Goal: Information Seeking & Learning: Find specific fact

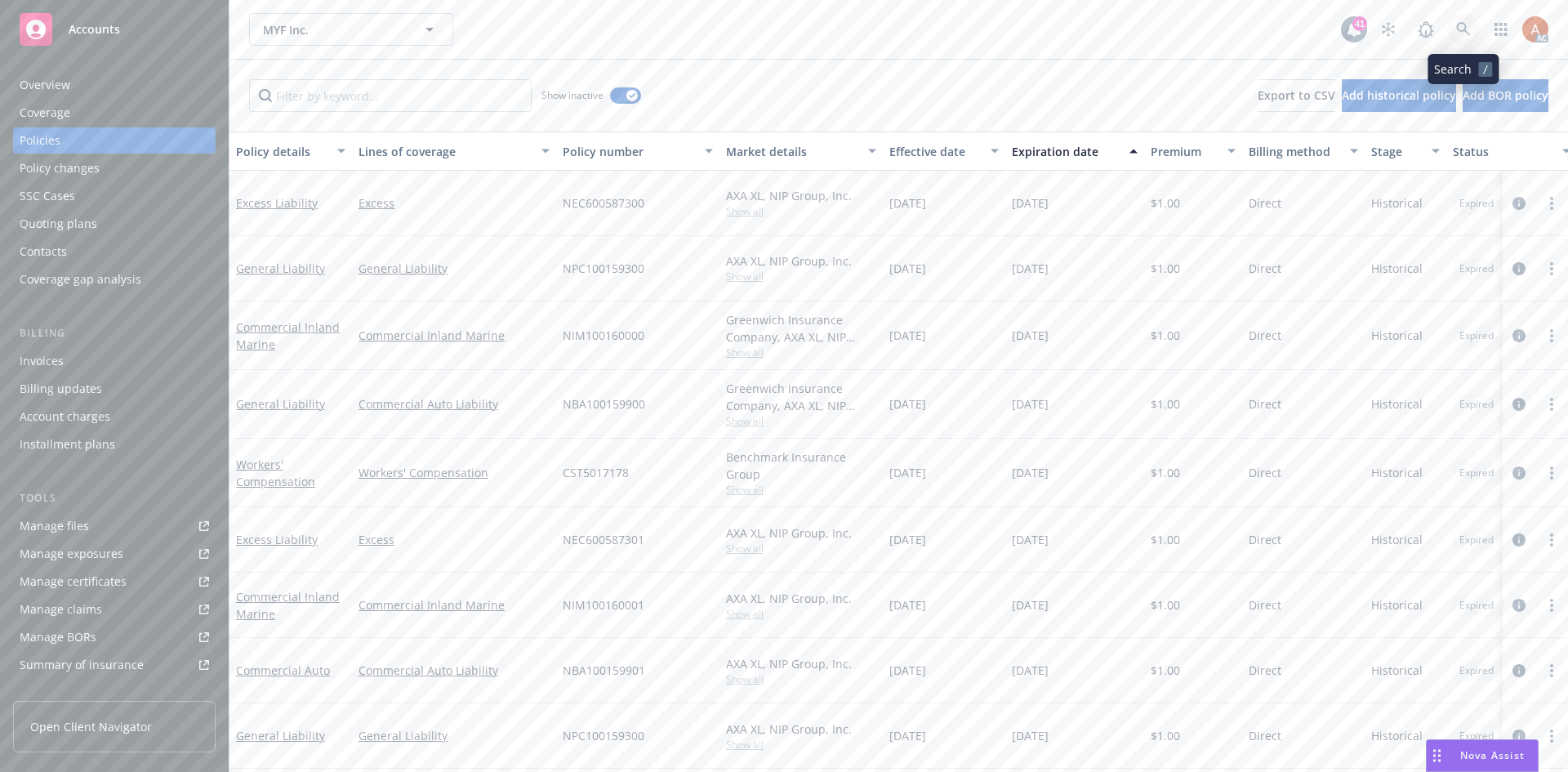
click at [1460, 30] on icon at bounding box center [1463, 30] width 15 height 15
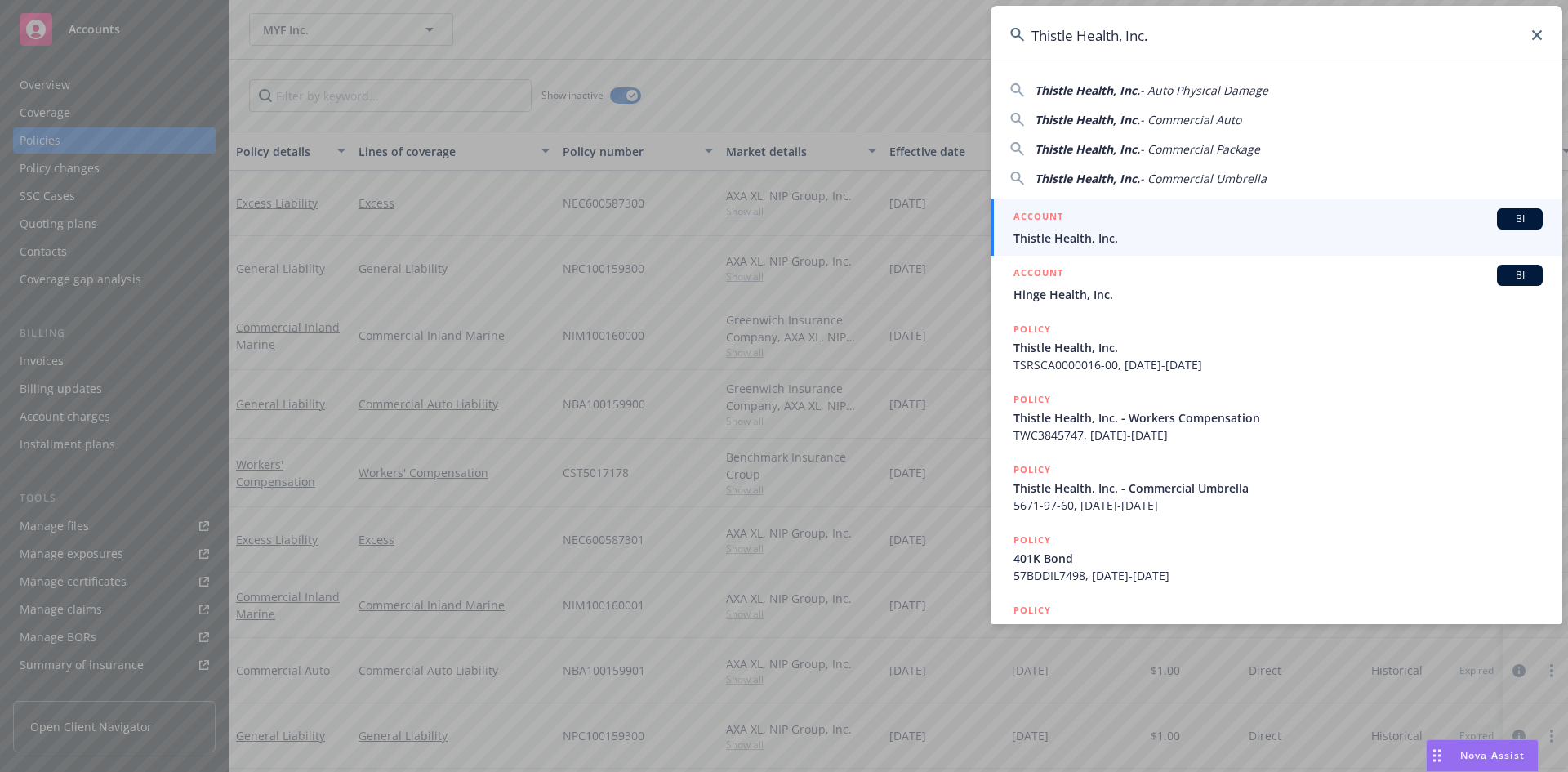
type input "Thistle Health, Inc."
click at [1027, 216] on li "ACCOUNT BI Thistle Health, Inc." at bounding box center [1276, 228] width 571 height 56
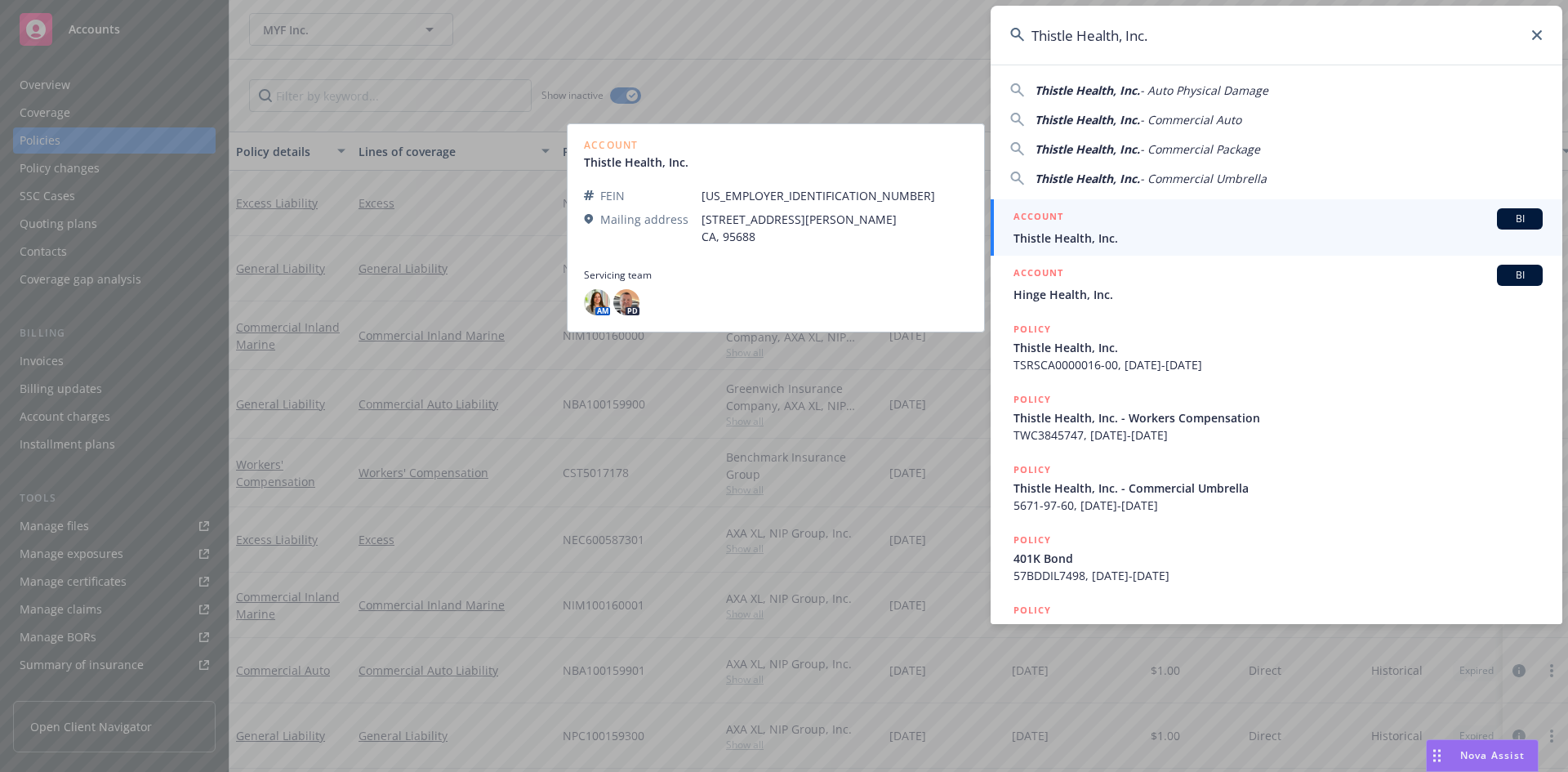
click at [1045, 215] on h5 "ACCOUNT" at bounding box center [1038, 219] width 49 height 20
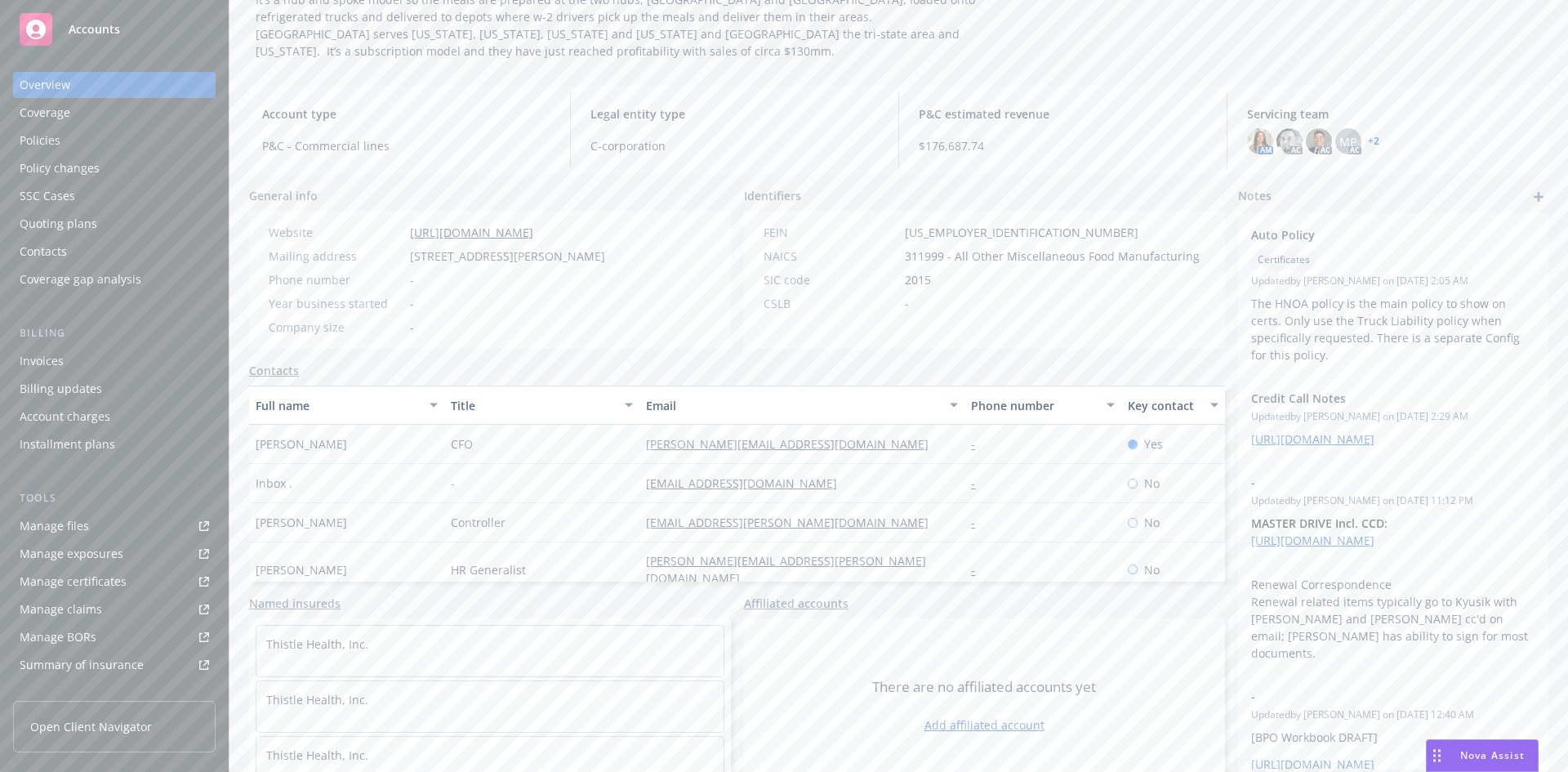
scroll to position [209, 0]
click at [94, 557] on div "Manage exposures" at bounding box center [72, 554] width 104 height 26
click at [44, 142] on div "Policies" at bounding box center [40, 141] width 41 height 26
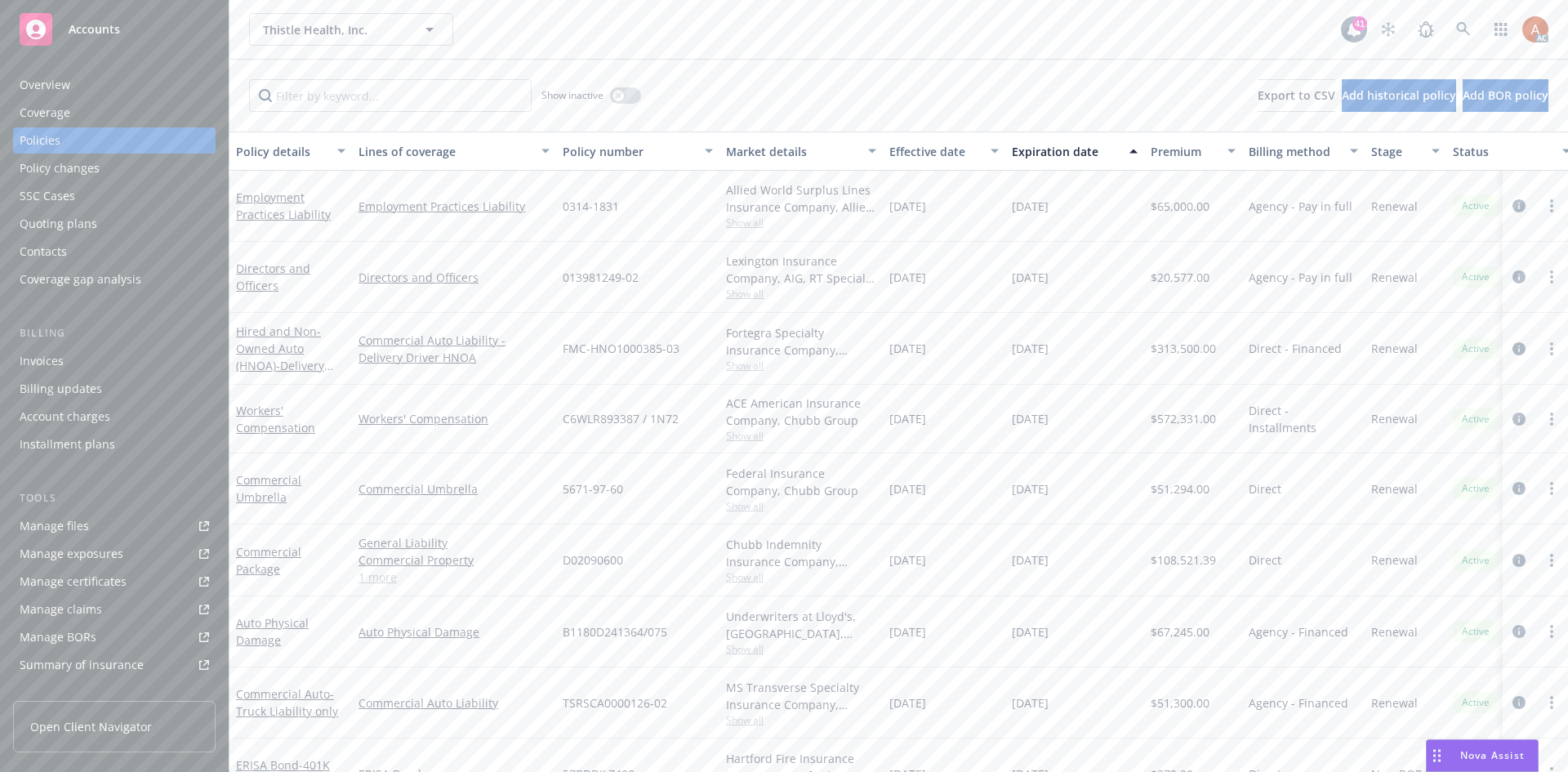
click at [86, 225] on div "Quoting plans" at bounding box center [59, 224] width 77 height 26
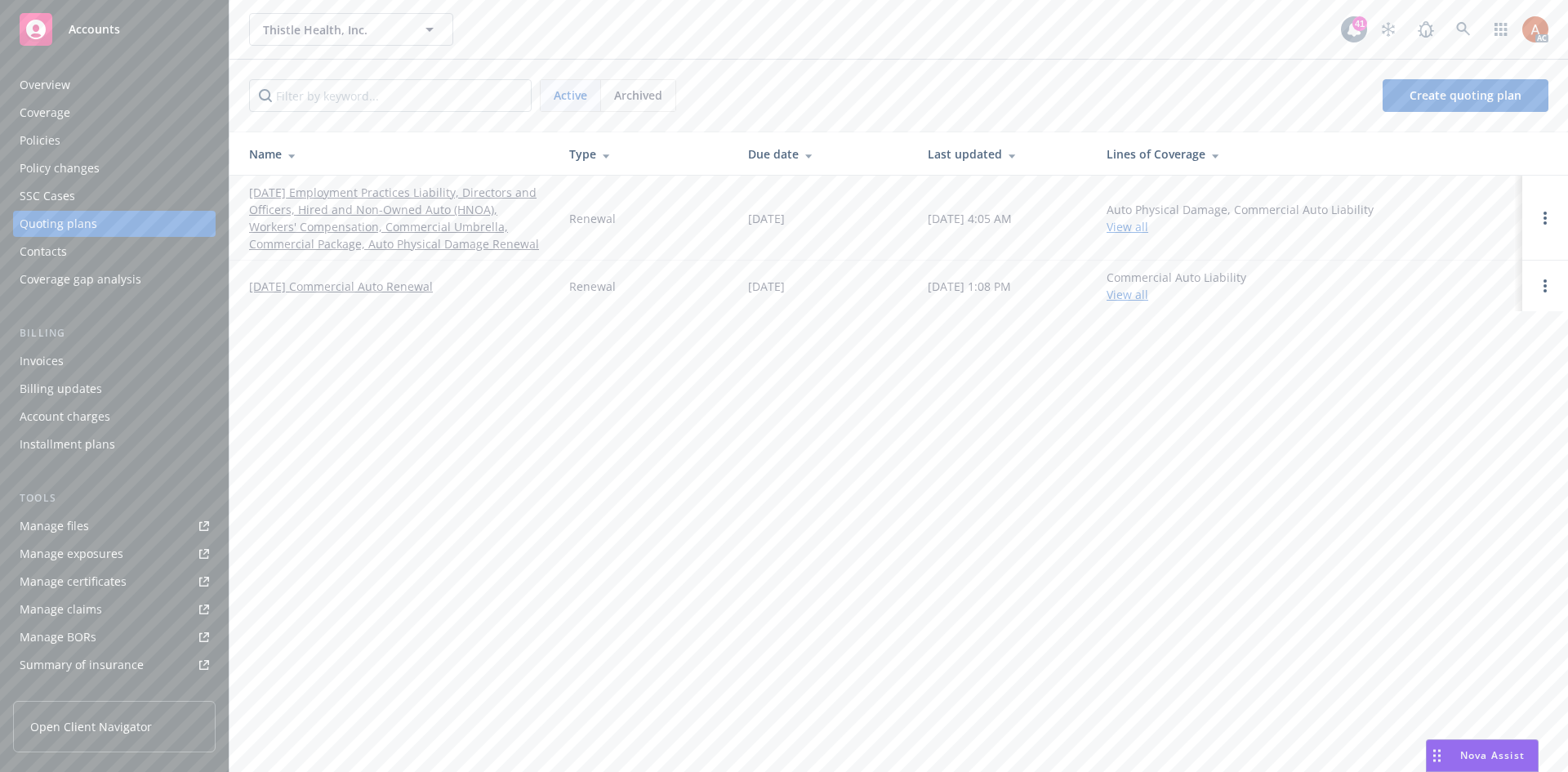
click at [371, 195] on link "12/15/25 Employment Practices Liability, Directors and Officers, Hired and Non-…" at bounding box center [396, 218] width 294 height 68
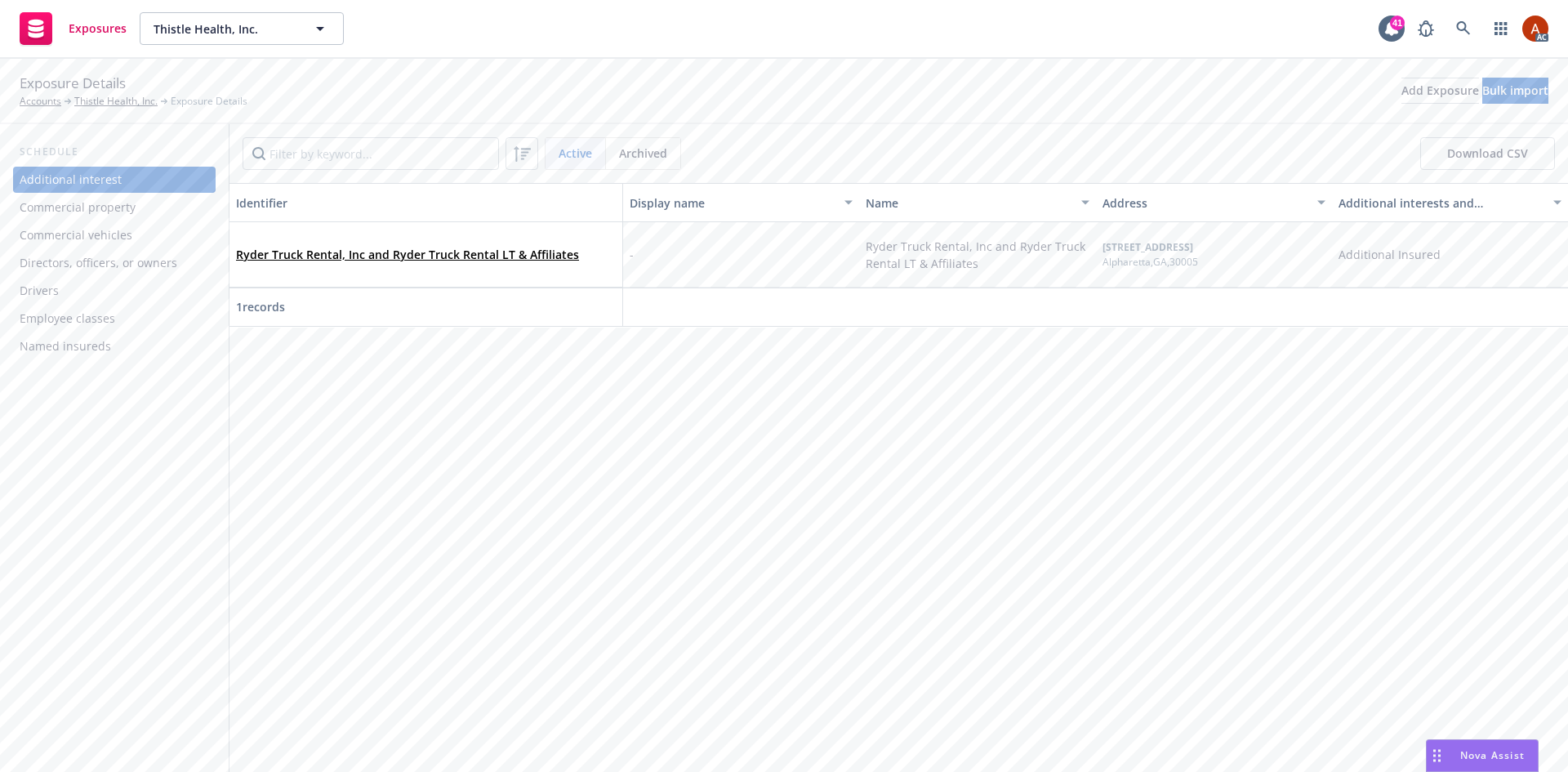
click at [90, 215] on div "Commercial property" at bounding box center [77, 208] width 116 height 26
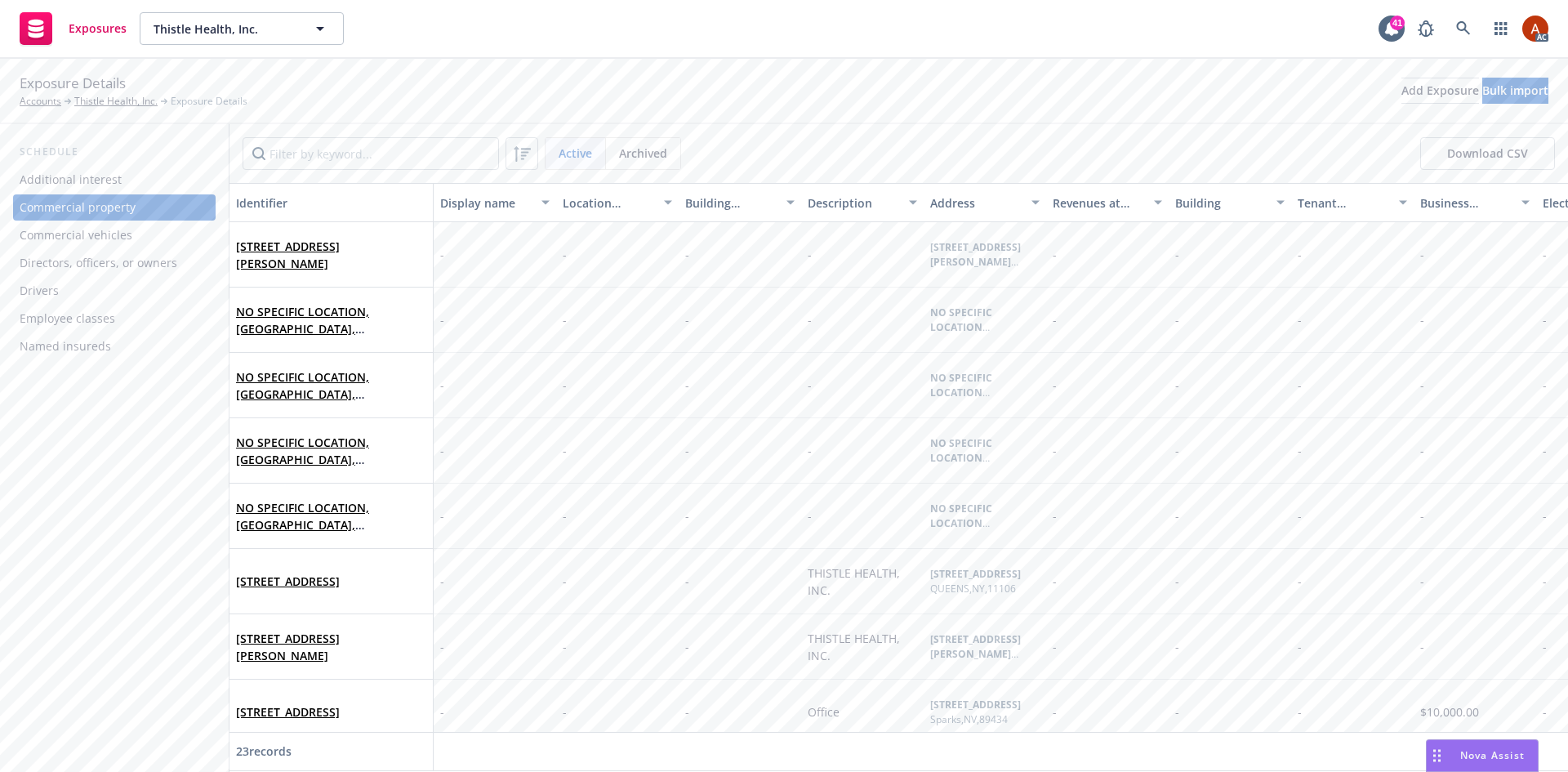
click at [57, 240] on div "Commercial vehicles" at bounding box center [76, 235] width 113 height 26
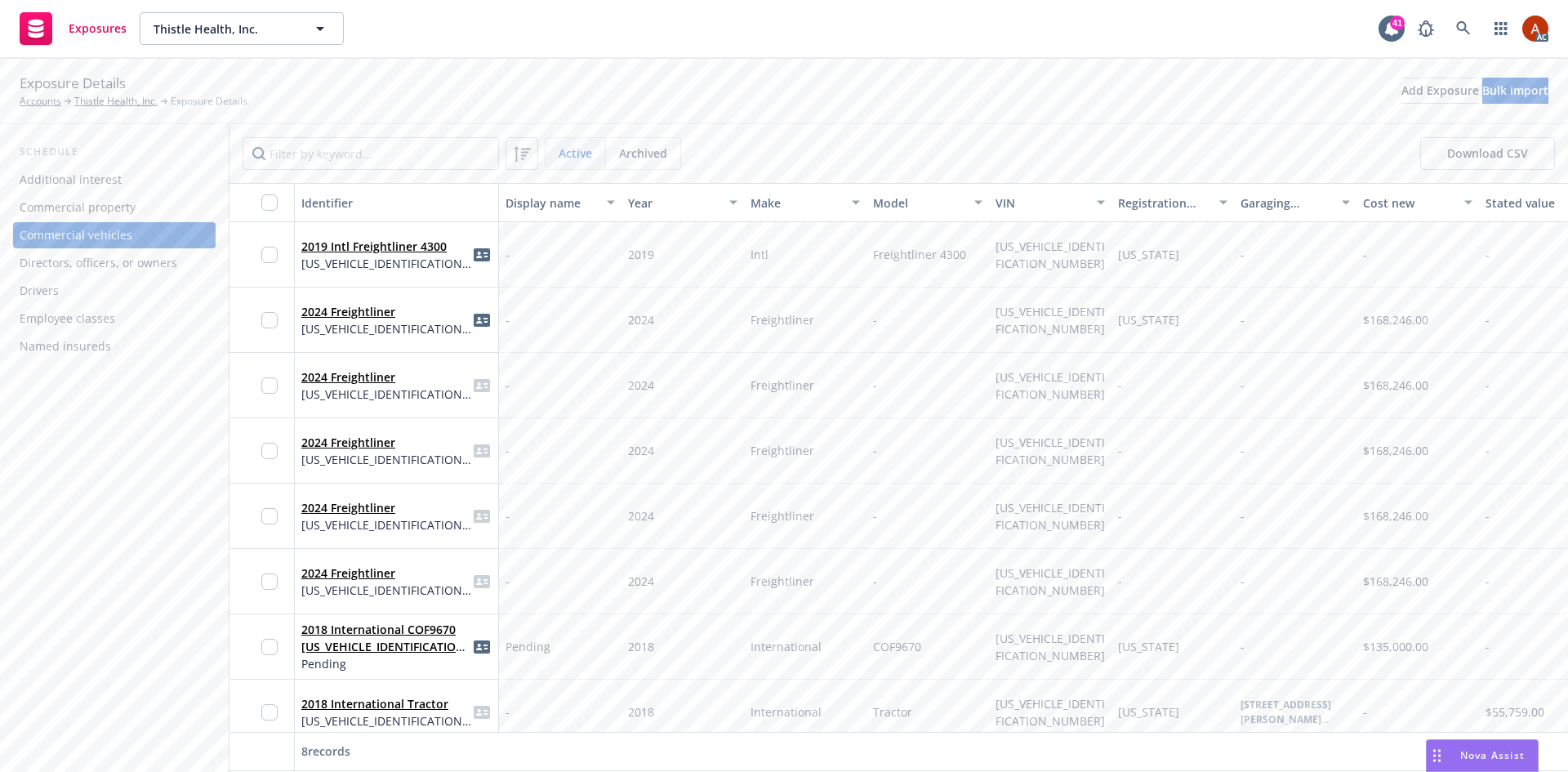
click at [59, 271] on div "Directors, officers, or owners" at bounding box center [98, 263] width 157 height 26
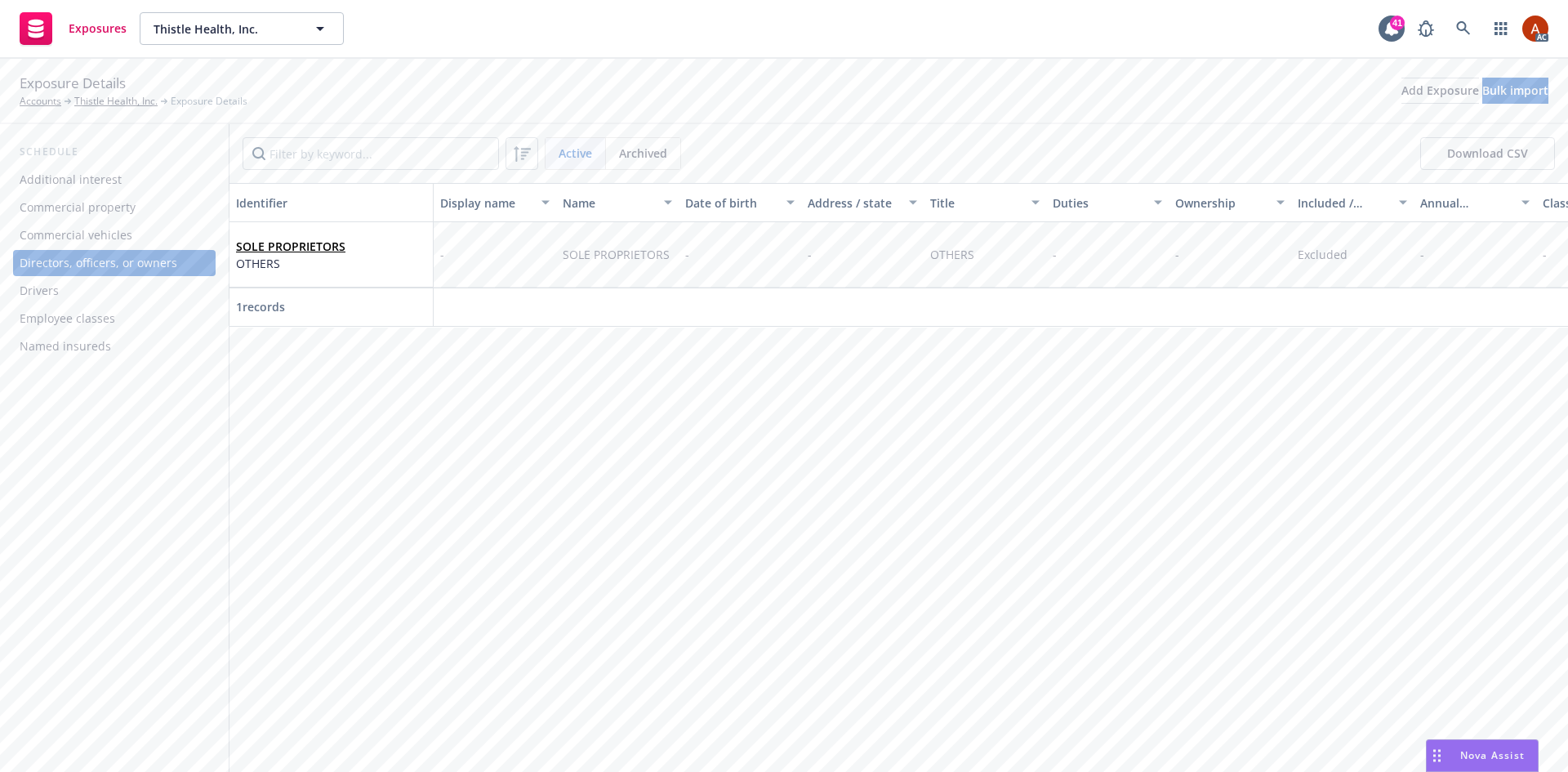
click at [49, 298] on div "Drivers" at bounding box center [40, 291] width 40 height 26
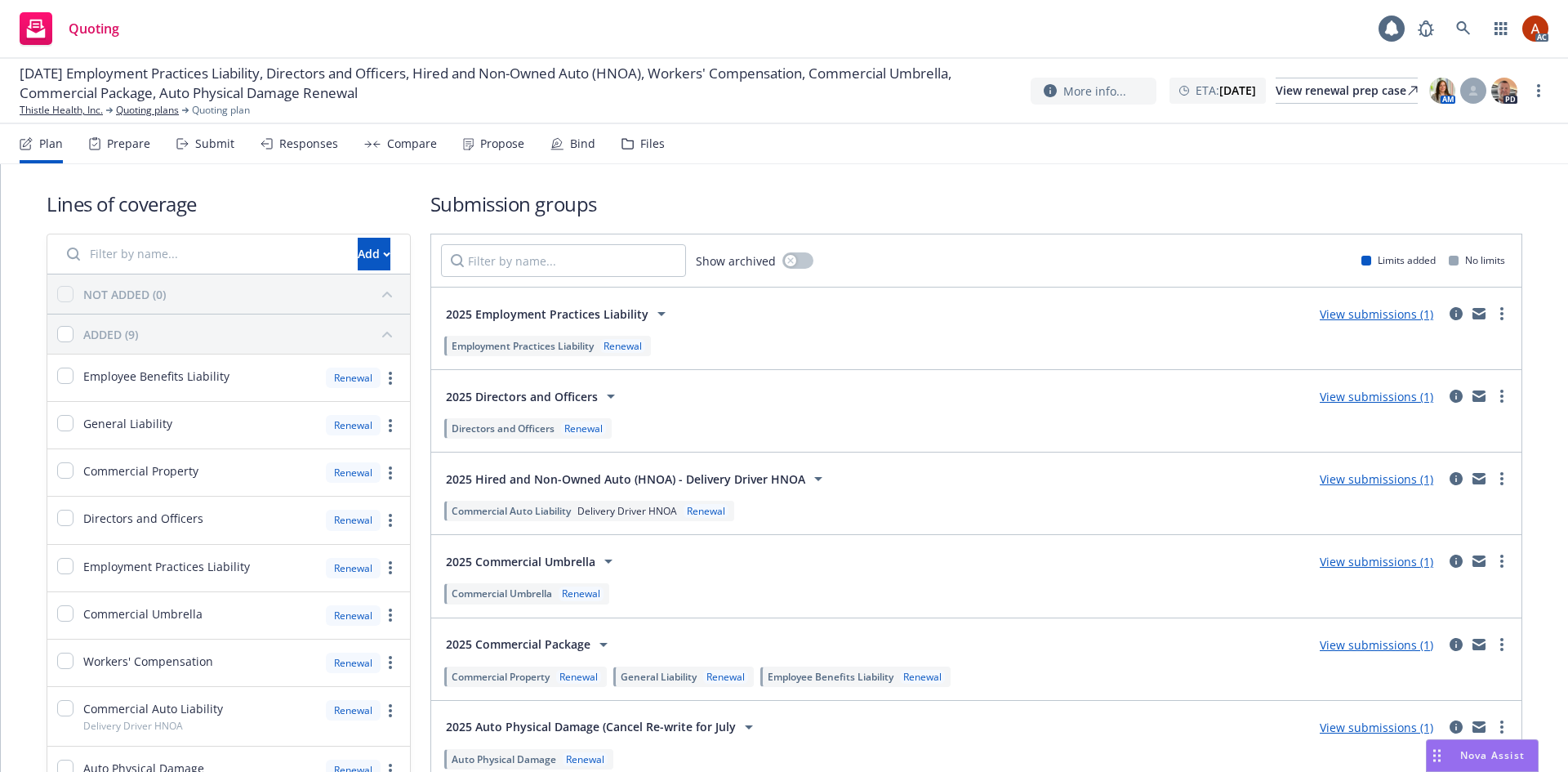
click at [121, 147] on div "Prepare" at bounding box center [129, 144] width 43 height 13
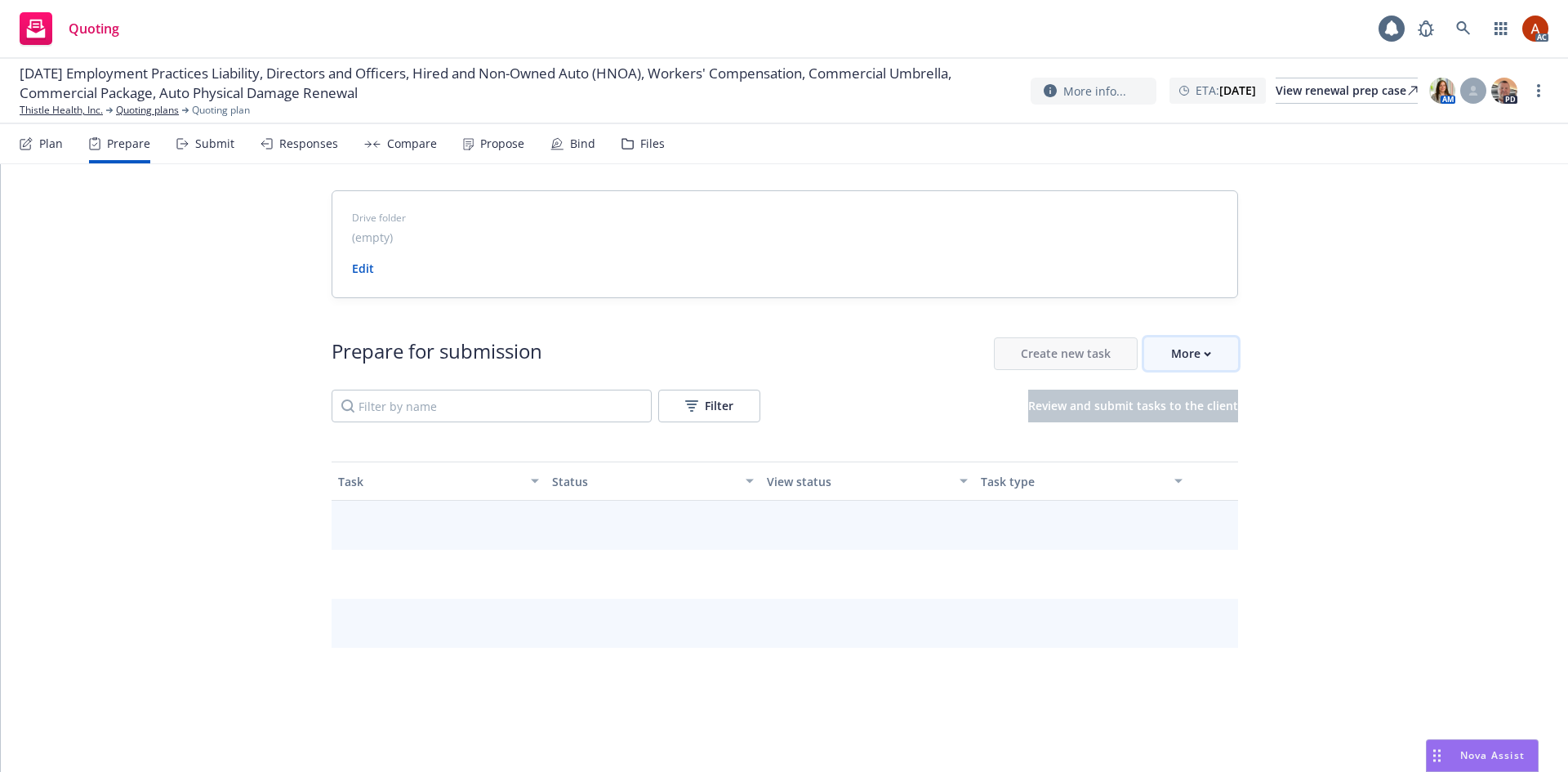
click at [1201, 358] on div "More" at bounding box center [1190, 354] width 40 height 31
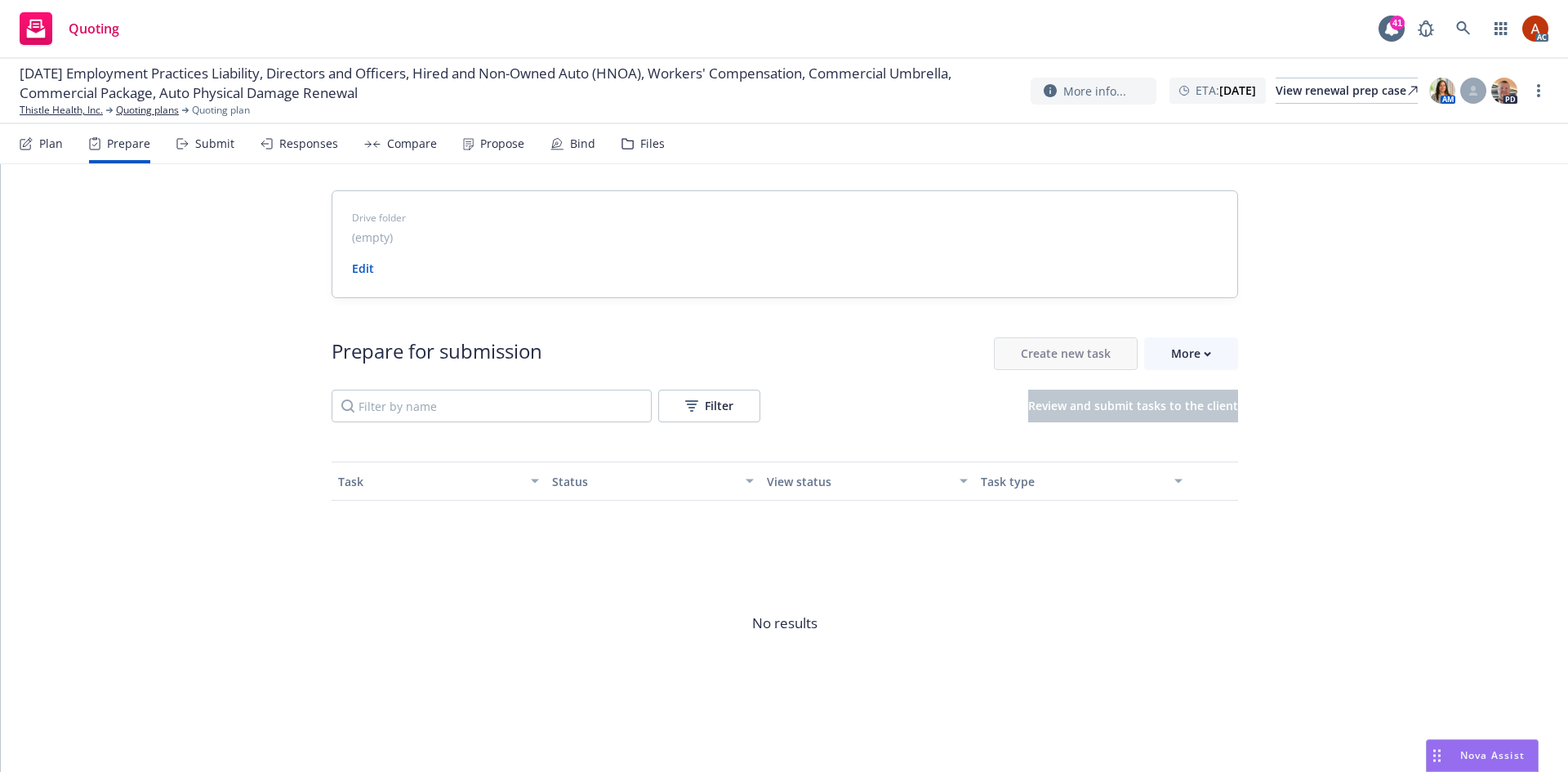
click at [1203, 432] on span "Go to Indio account" at bounding box center [1211, 428] width 145 height 16
click at [157, 118] on div "12/15/25 Employment Practices Liability, Directors and Officers, Hired and Non-…" at bounding box center [784, 91] width 1568 height 65
click at [150, 114] on link "Quoting plans" at bounding box center [148, 111] width 63 height 15
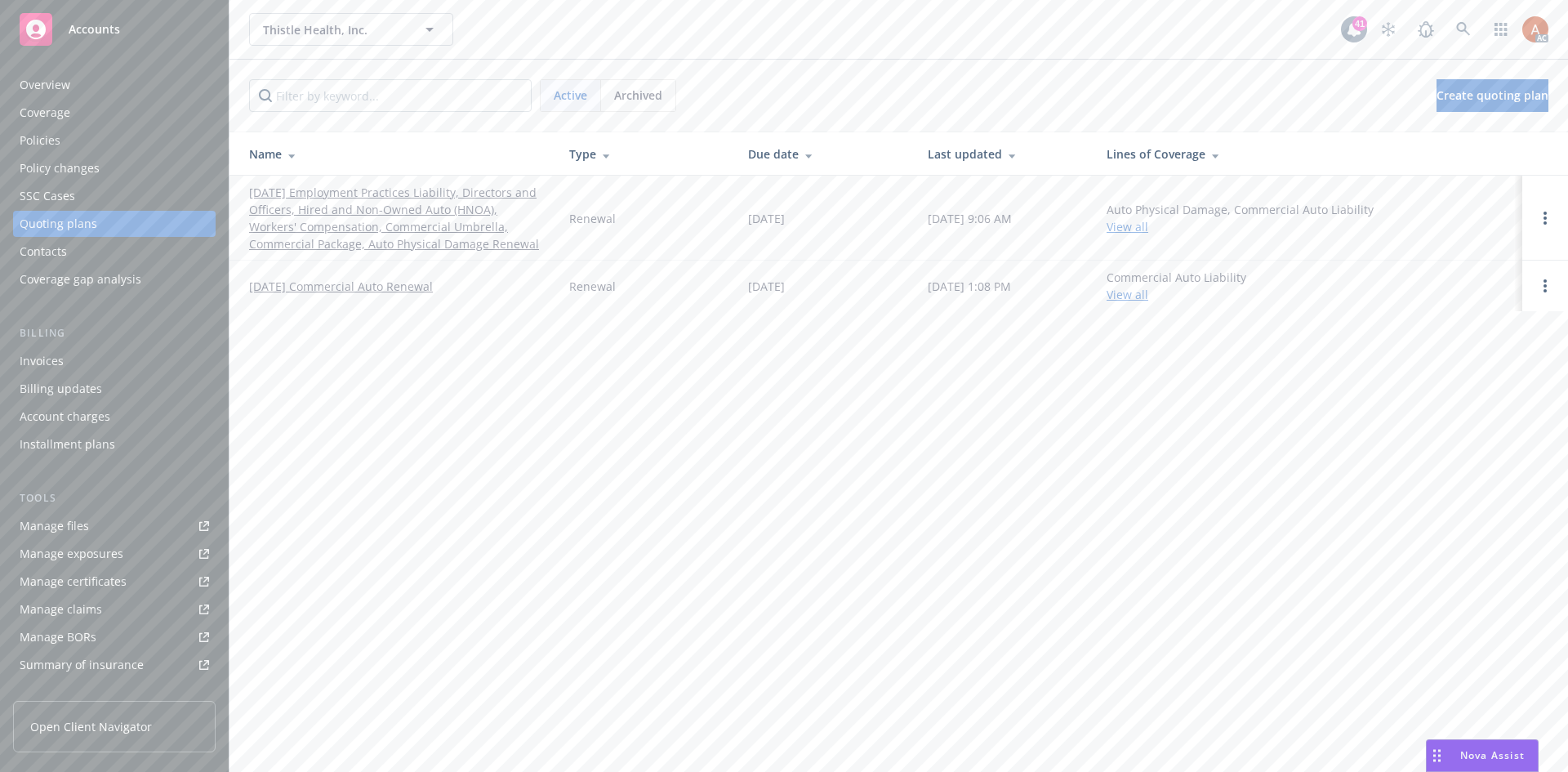
click at [32, 143] on div "Policies" at bounding box center [40, 141] width 41 height 26
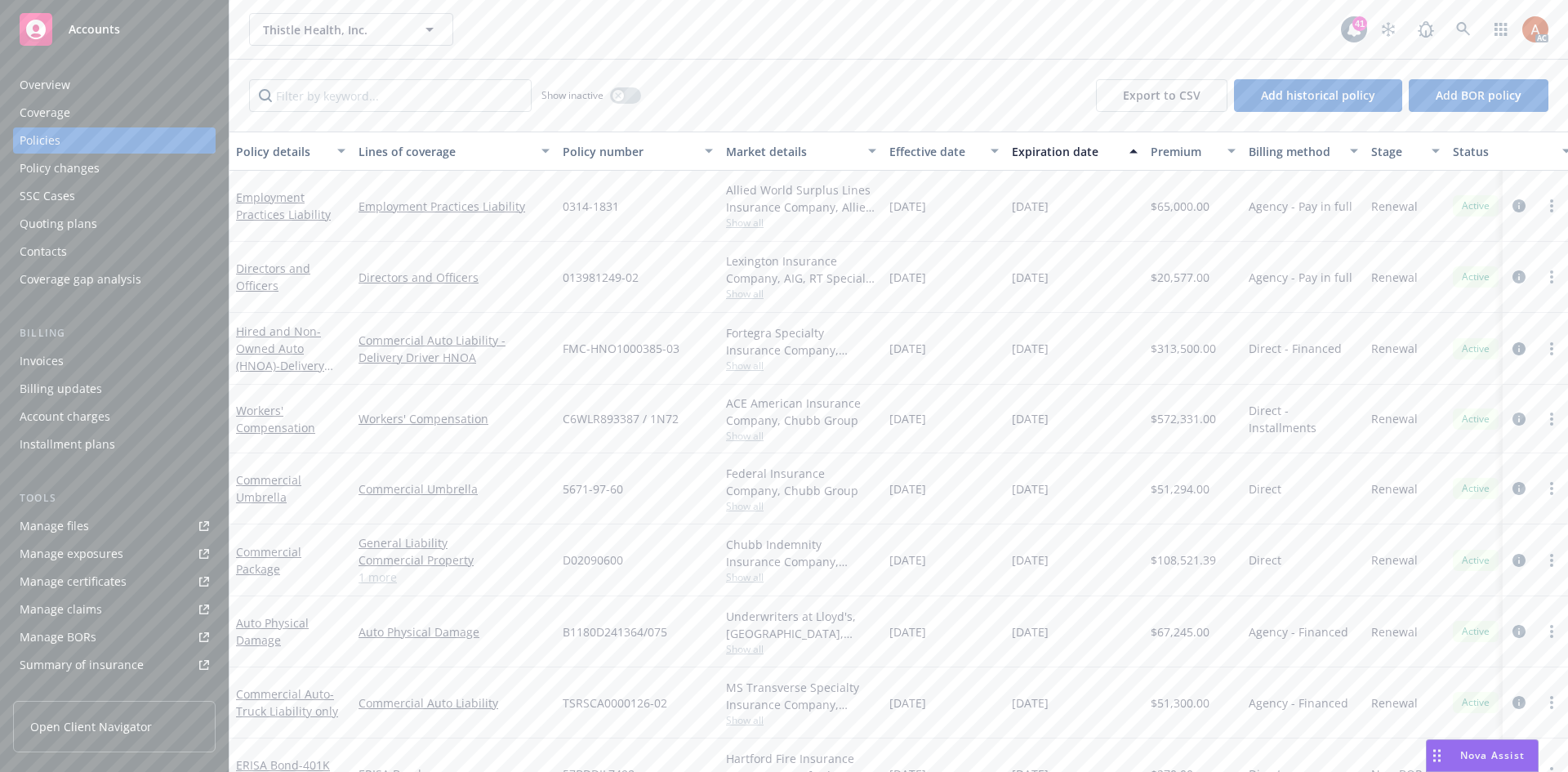
drag, startPoint x: 886, startPoint y: 563, endPoint x: 1106, endPoint y: 556, distance: 220.1
click at [1106, 556] on div "Commercial Package General Liability Commercial Property Employee Benefits Liab…" at bounding box center [1017, 560] width 1576 height 72
click at [77, 563] on div "Service team" at bounding box center [54, 564] width 70 height 26
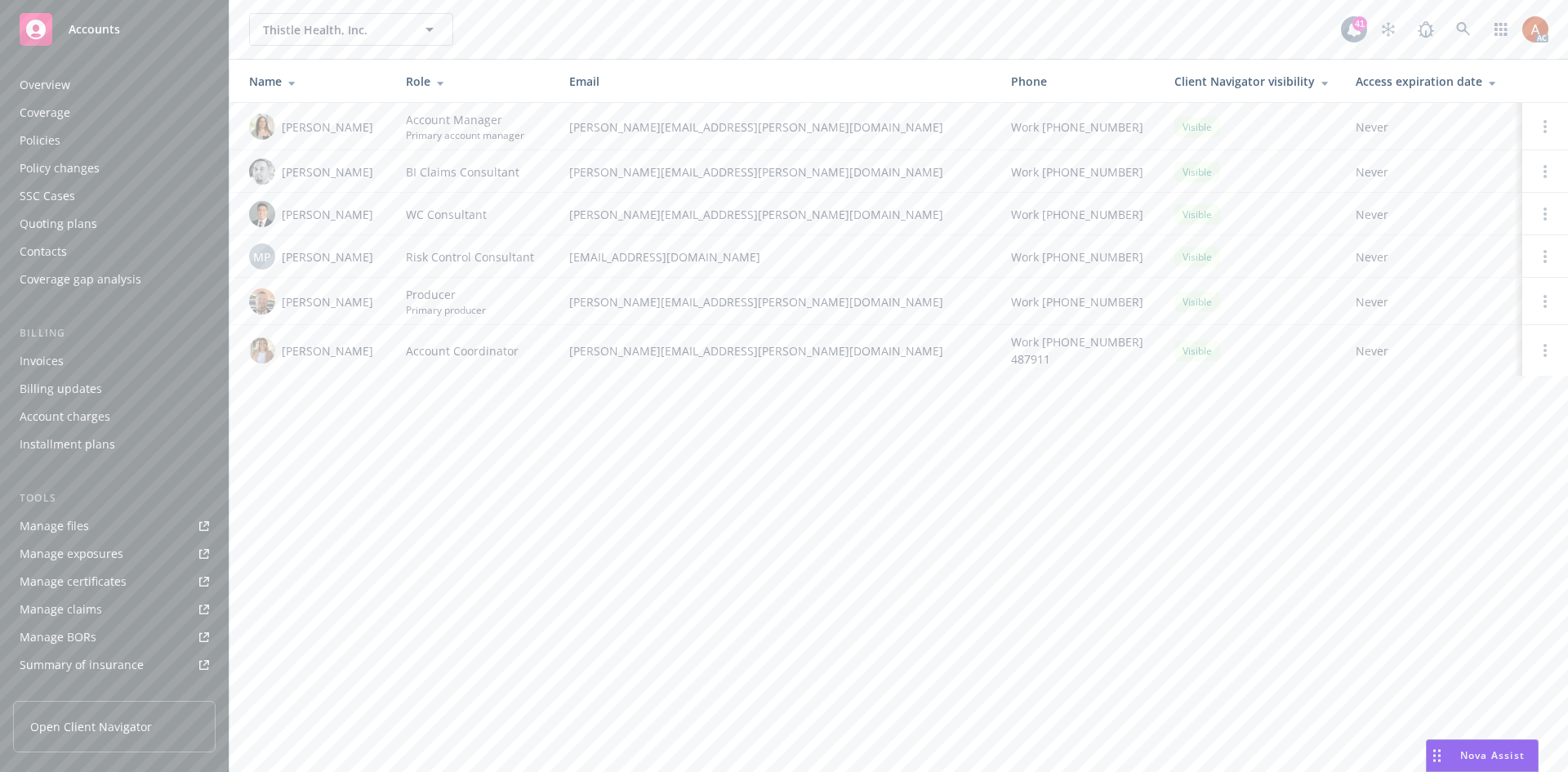
click at [52, 81] on div "Overview" at bounding box center [45, 85] width 50 height 26
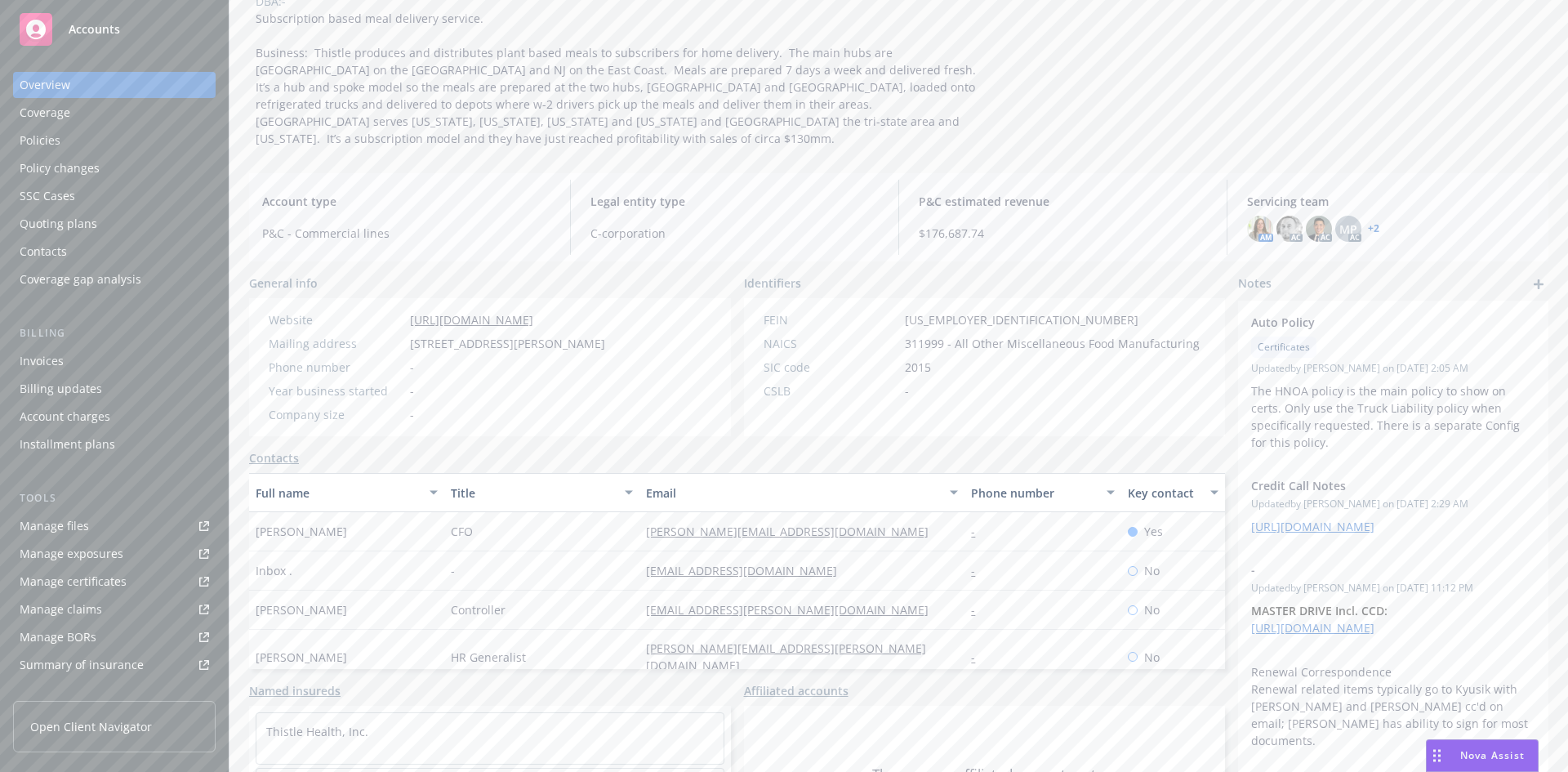
scroll to position [209, 0]
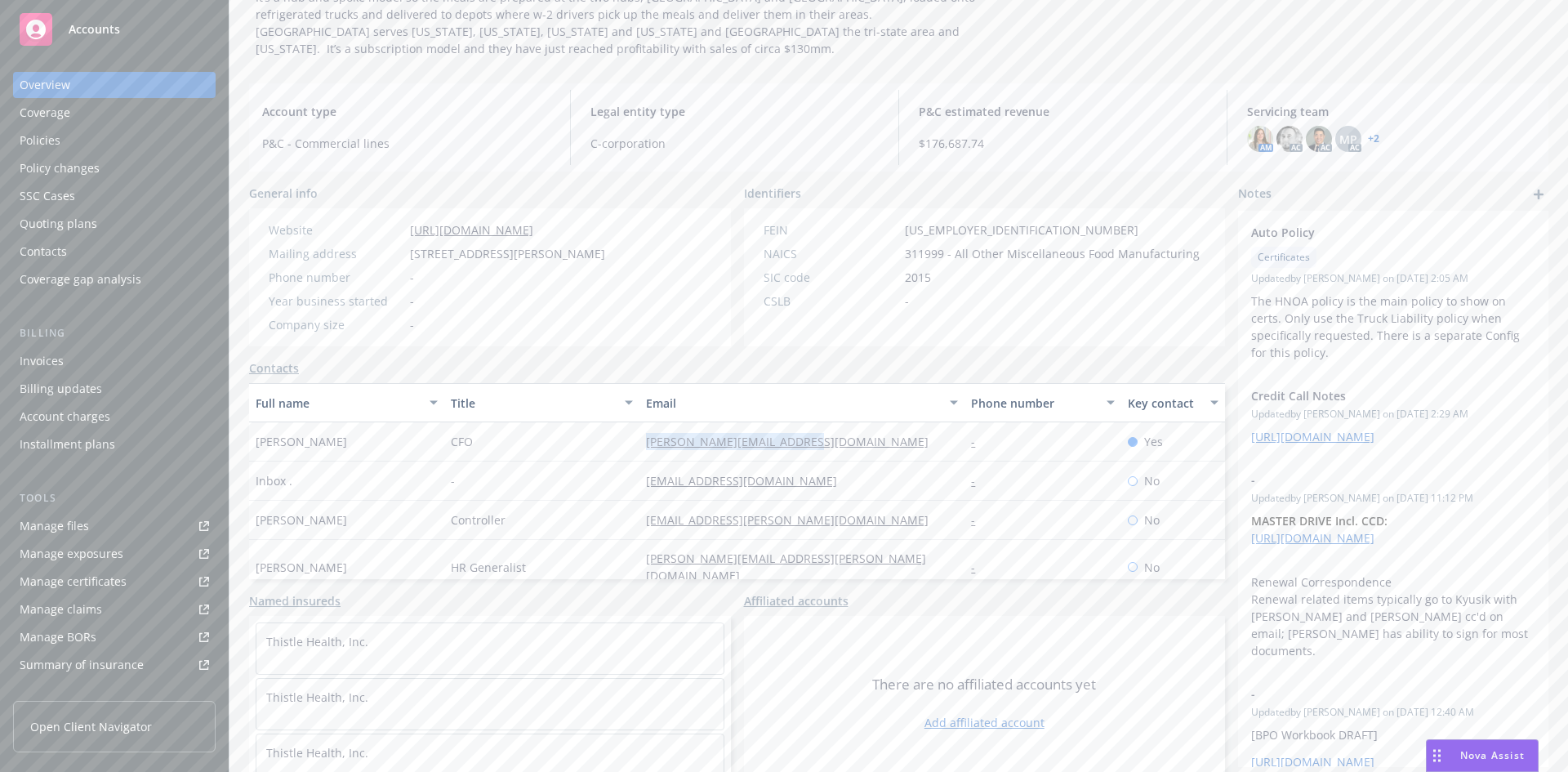
drag, startPoint x: 617, startPoint y: 426, endPoint x: 918, endPoint y: 428, distance: 301.0
click at [918, 428] on div "Sally Leisegang CFO sally.leisegang@thistle.co - Yes" at bounding box center [737, 442] width 976 height 40
copy div "sally.leisegang@thistle.co"
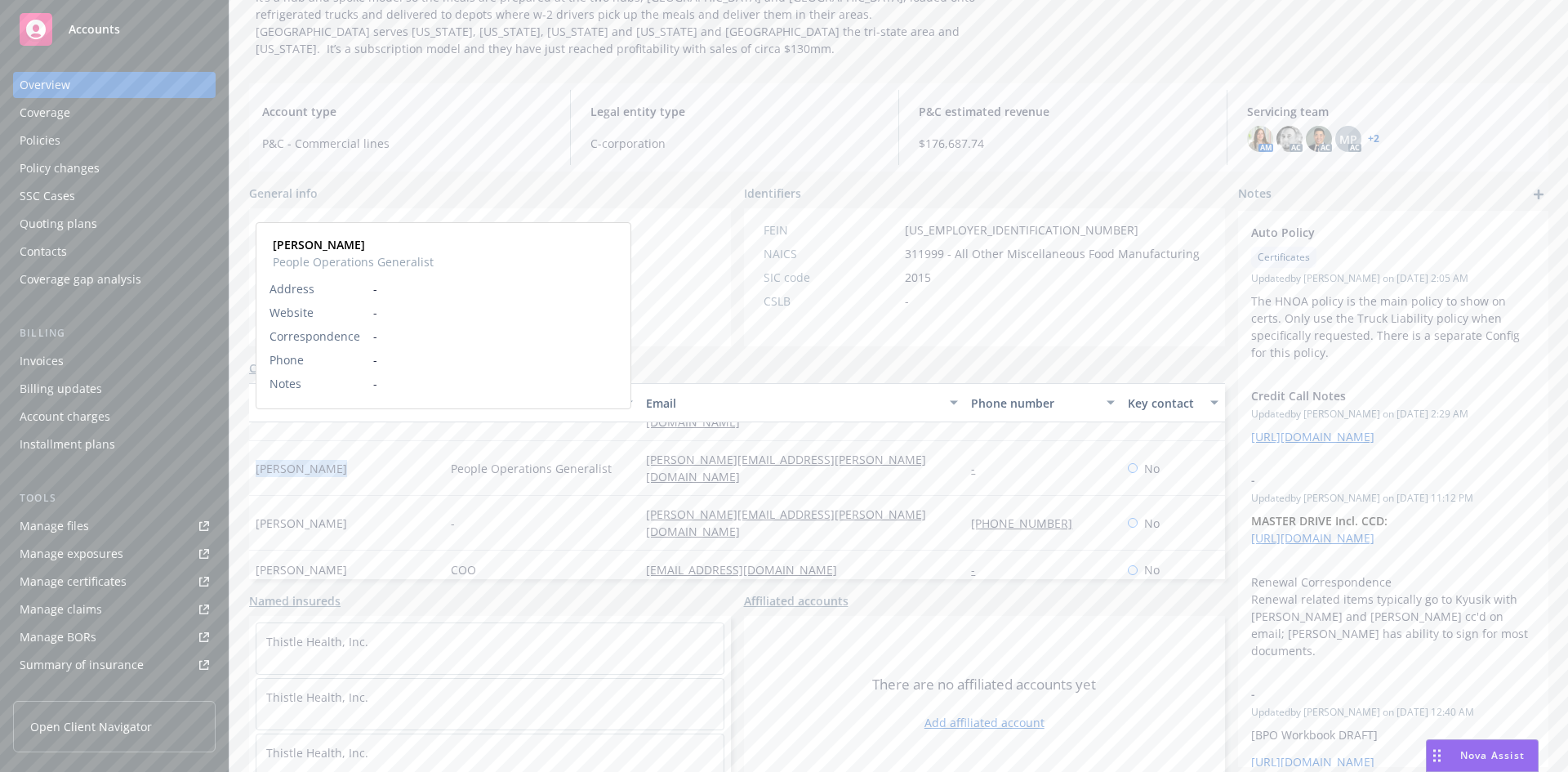
drag, startPoint x: 258, startPoint y: 430, endPoint x: 329, endPoint y: 426, distance: 71.1
click at [329, 460] on span "Ashley Righeimer" at bounding box center [301, 468] width 92 height 17
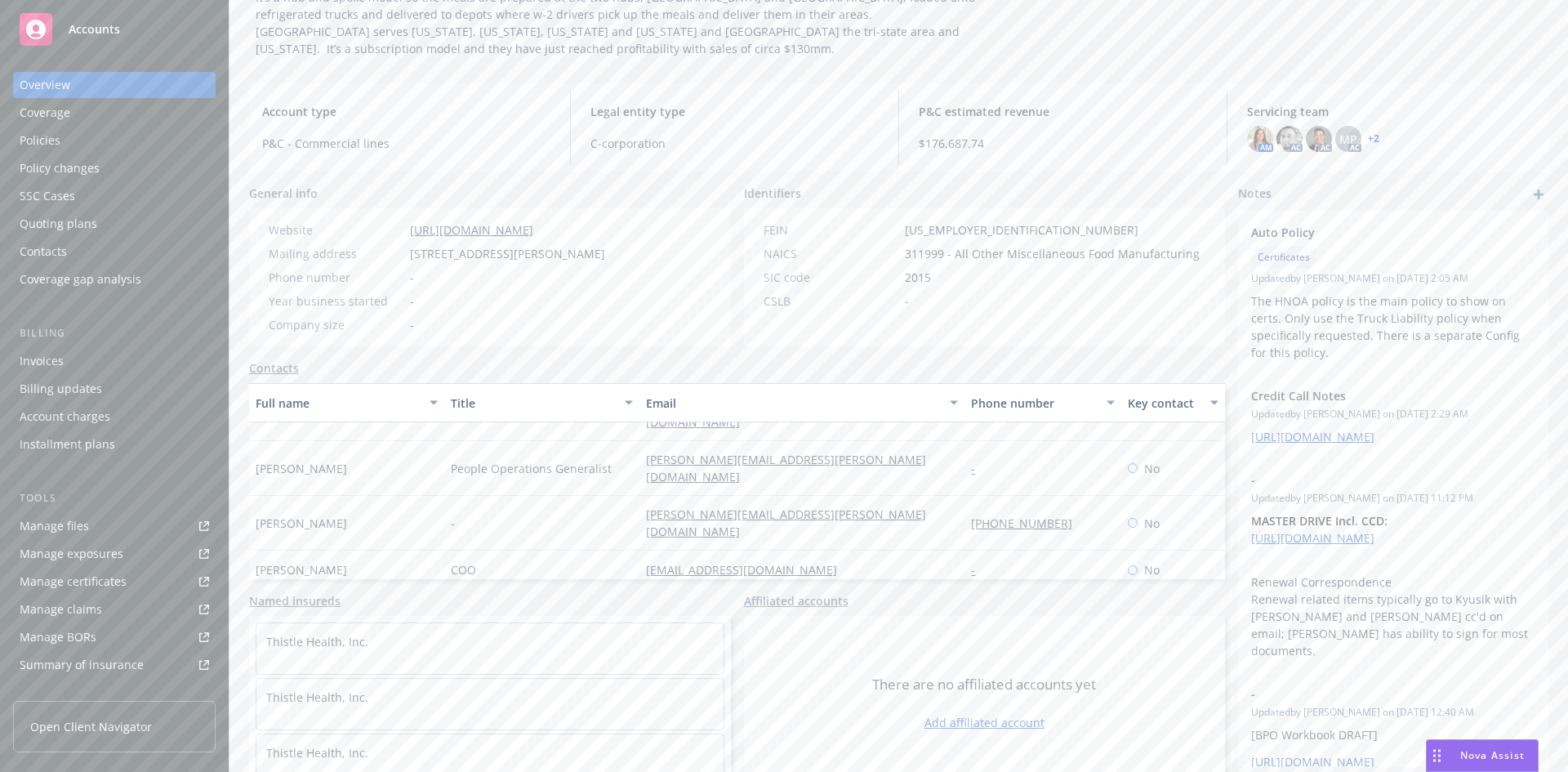
click at [580, 590] on div "CEO" at bounding box center [542, 610] width 195 height 40
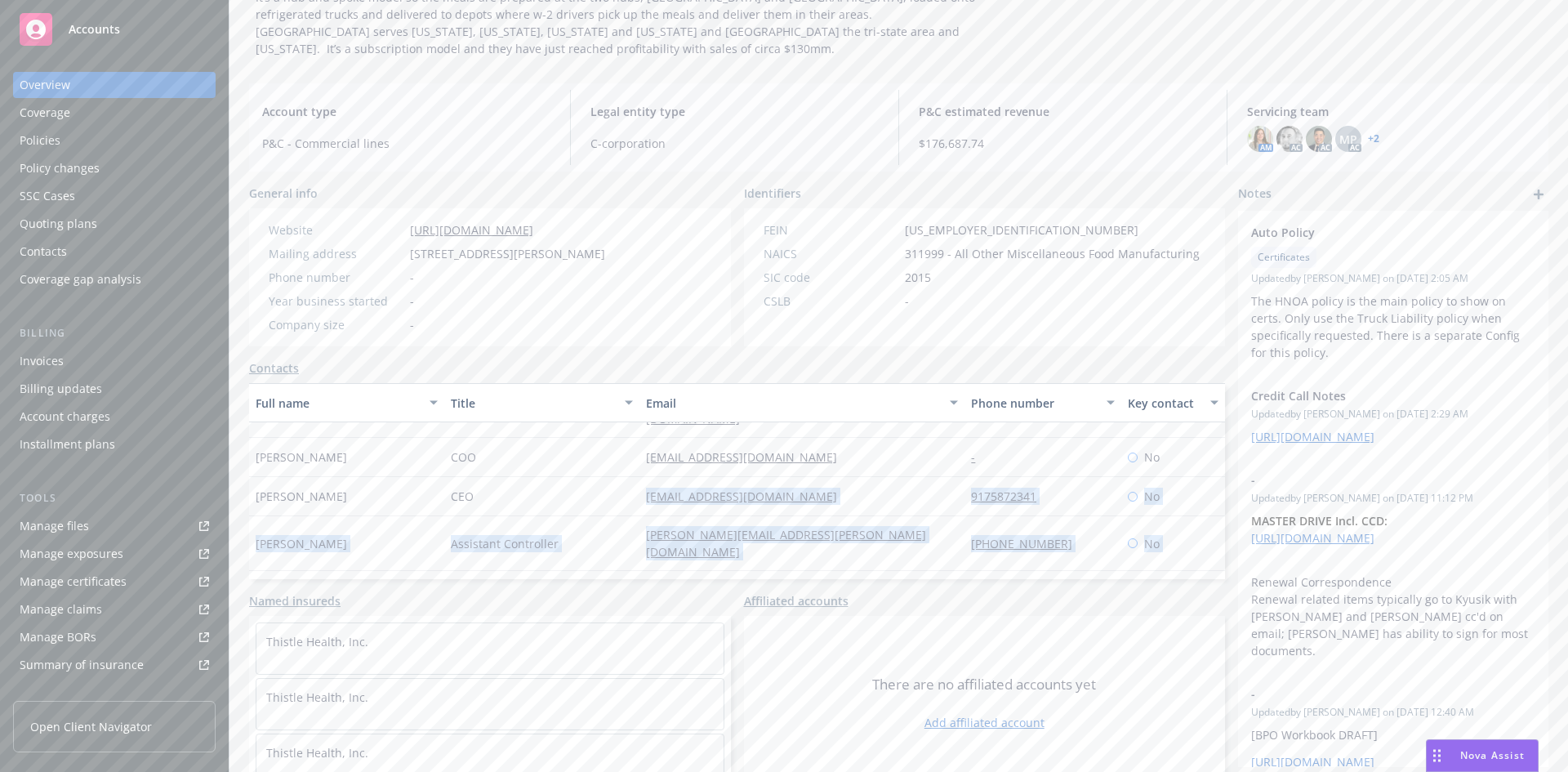
drag, startPoint x: 616, startPoint y: 548, endPoint x: 746, endPoint y: 523, distance: 132.4
click at [746, 523] on div "Chris Geddings - chris.geddings@thistle.co 575-915-5614 No Kyusik Chung COO kyu…" at bounding box center [737, 482] width 976 height 196
click at [791, 477] on div "ashwin@thistle.co" at bounding box center [802, 497] width 325 height 40
click at [788, 477] on div "ashwin@thistle.co" at bounding box center [802, 497] width 325 height 40
drag, startPoint x: 916, startPoint y: 470, endPoint x: 1094, endPoint y: 473, distance: 178.0
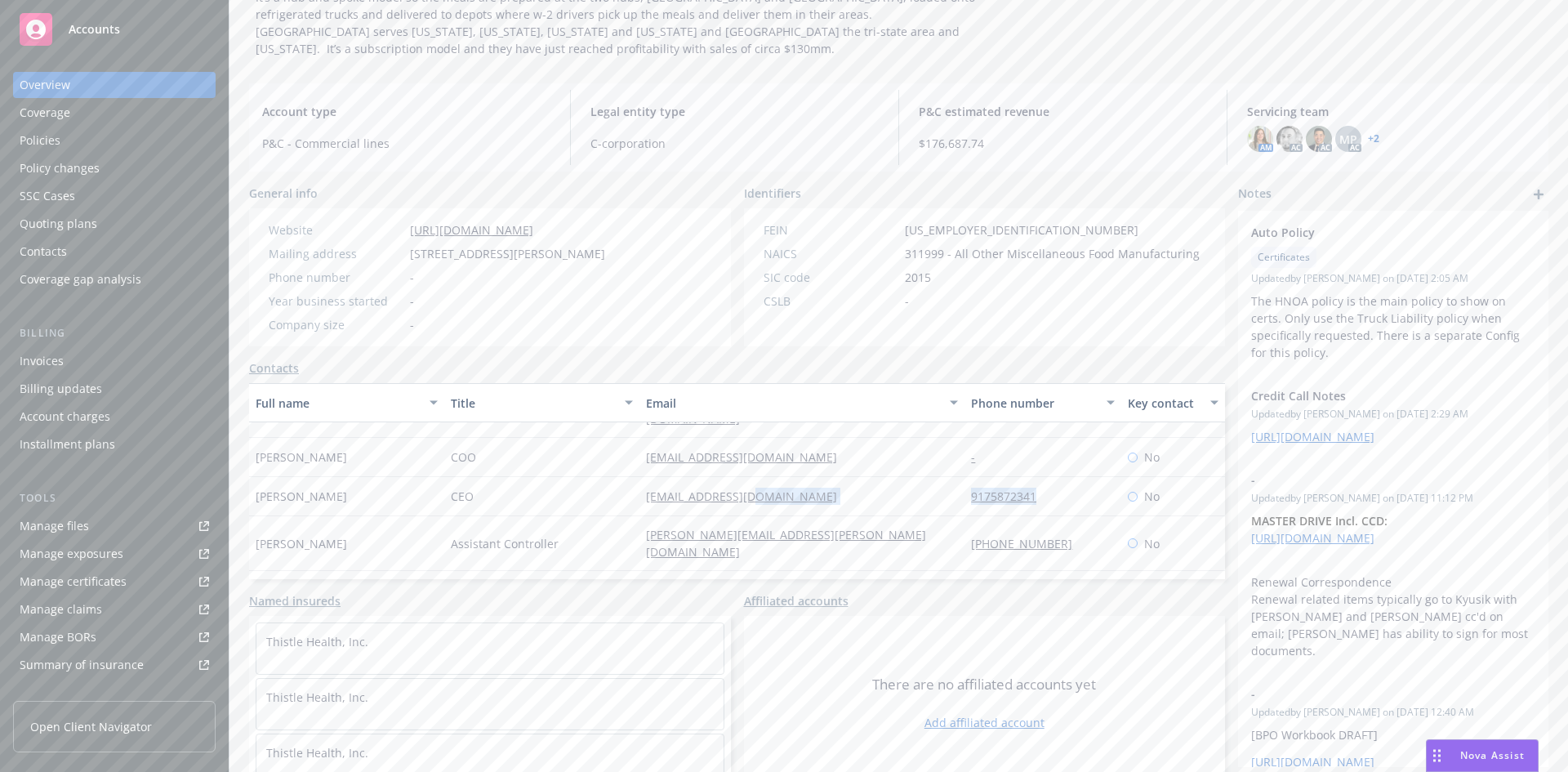
click at [1094, 477] on div "Ashwin Cheriyan CEO ashwin@thistle.co 9175872341 No" at bounding box center [737, 497] width 976 height 40
copy div "9175872341"
drag, startPoint x: 933, startPoint y: 544, endPoint x: 1077, endPoint y: 544, distance: 144.0
click at [1077, 571] on div "Patricia Qua Senior Director, FP&A patricia@thistle.co 4158608496 No" at bounding box center [737, 591] width 976 height 40
copy div "4158608496"
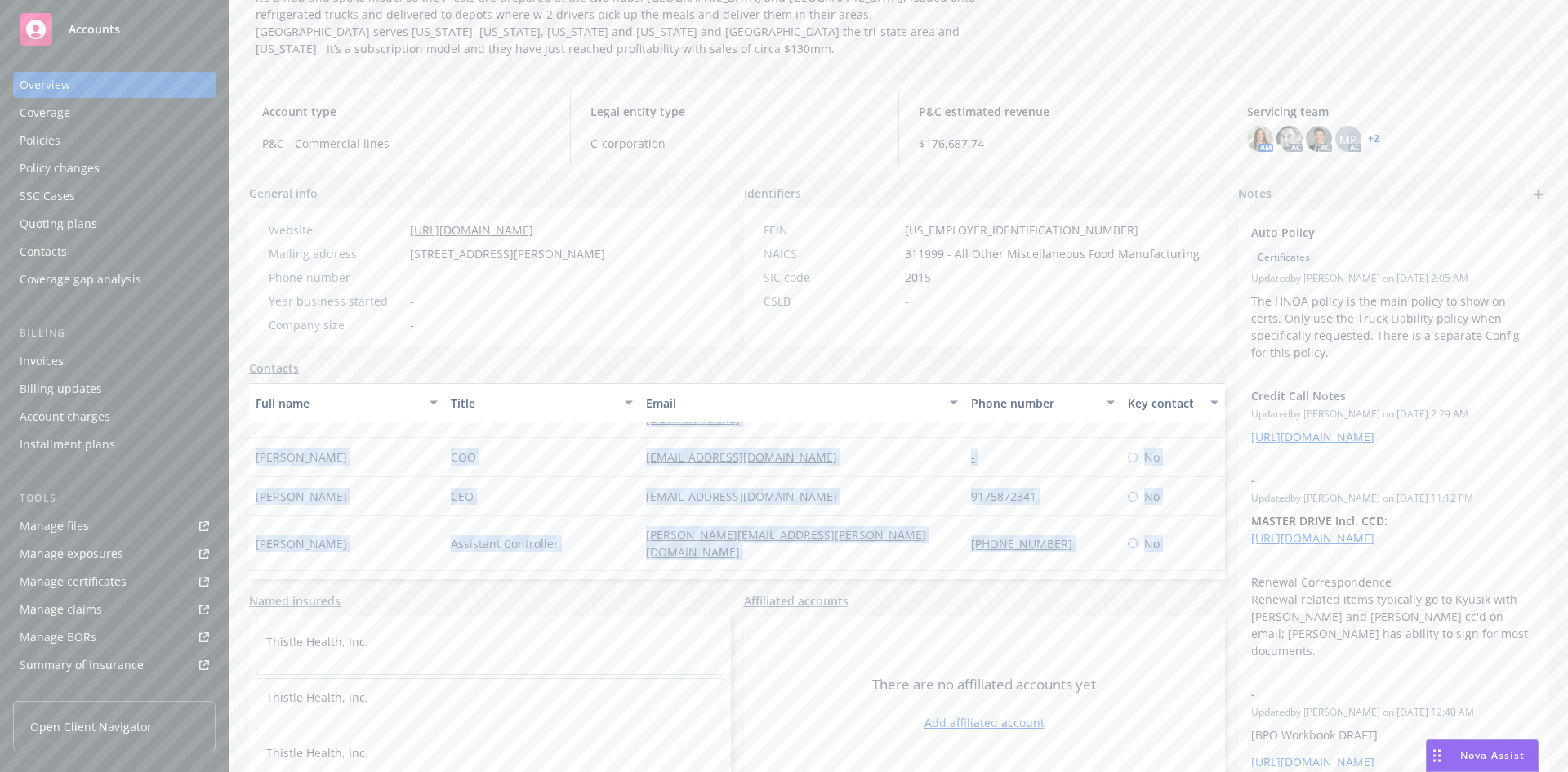
drag, startPoint x: 928, startPoint y: 555, endPoint x: 996, endPoint y: 466, distance: 112.0
click at [1074, 555] on div "Chris Geddings - chris.geddings@thistle.co 575-915-5614 No Kyusik Chung COO kyu…" at bounding box center [737, 482] width 976 height 196
click at [900, 516] on div "lisa.querino@thistle.co" at bounding box center [802, 544] width 325 height 54
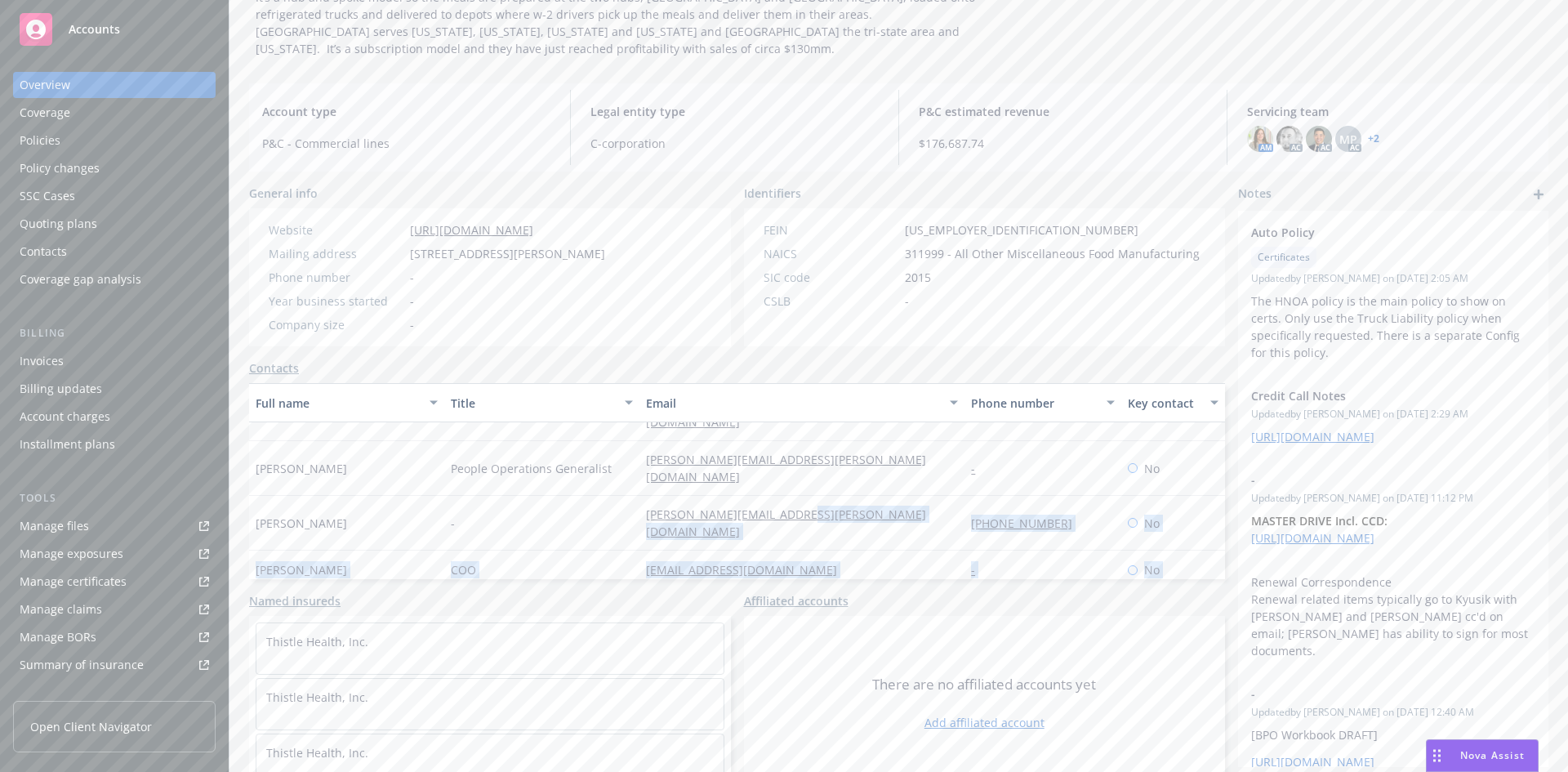
scroll to position [461, 0]
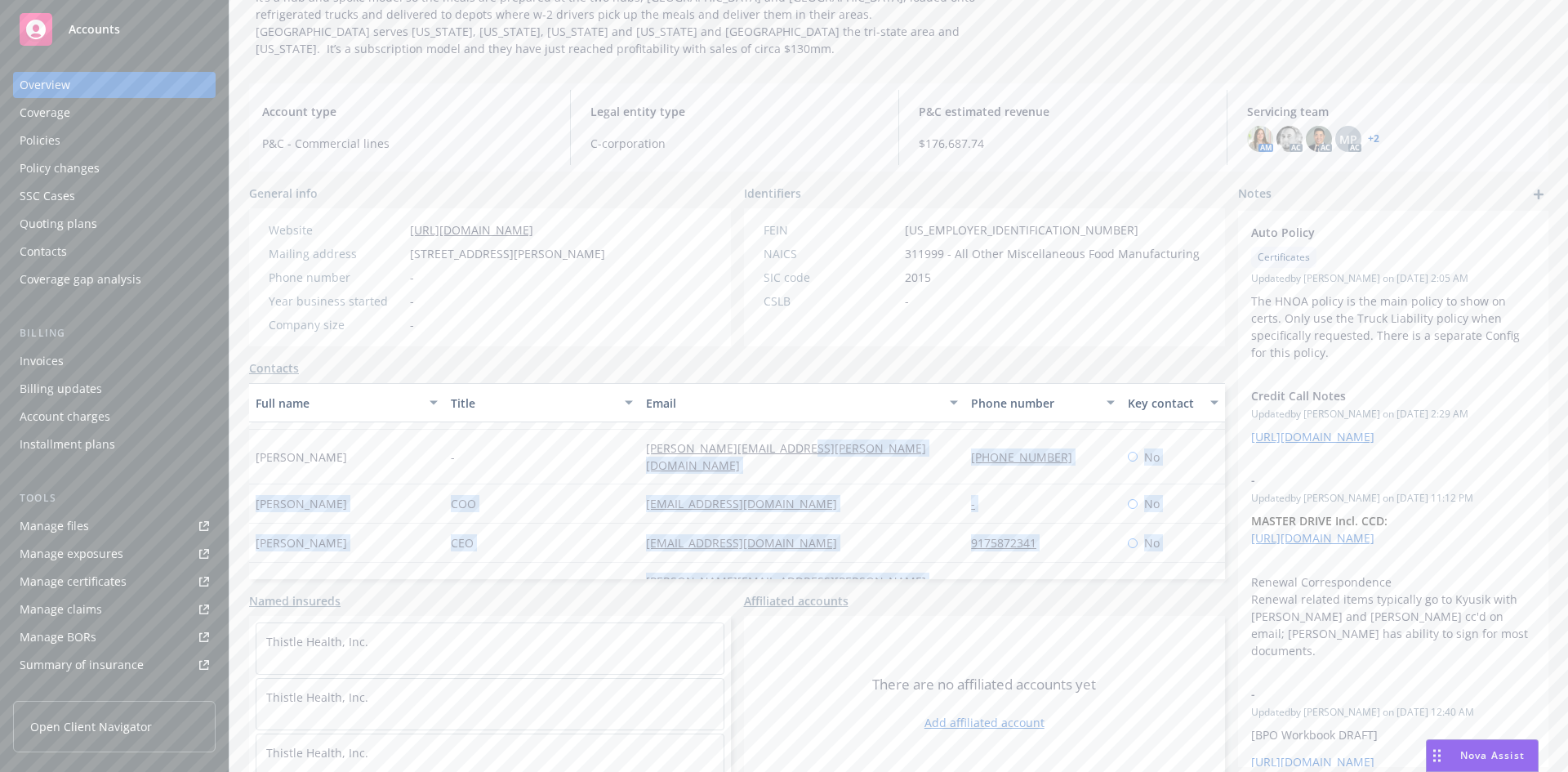
drag, startPoint x: 927, startPoint y: 548, endPoint x: 1067, endPoint y: 552, distance: 140.1
click at [1067, 552] on div "Richard Vallery Director of Operations richard@thistle.co 3108096753 No Nav Pan…" at bounding box center [737, 438] width 976 height 313
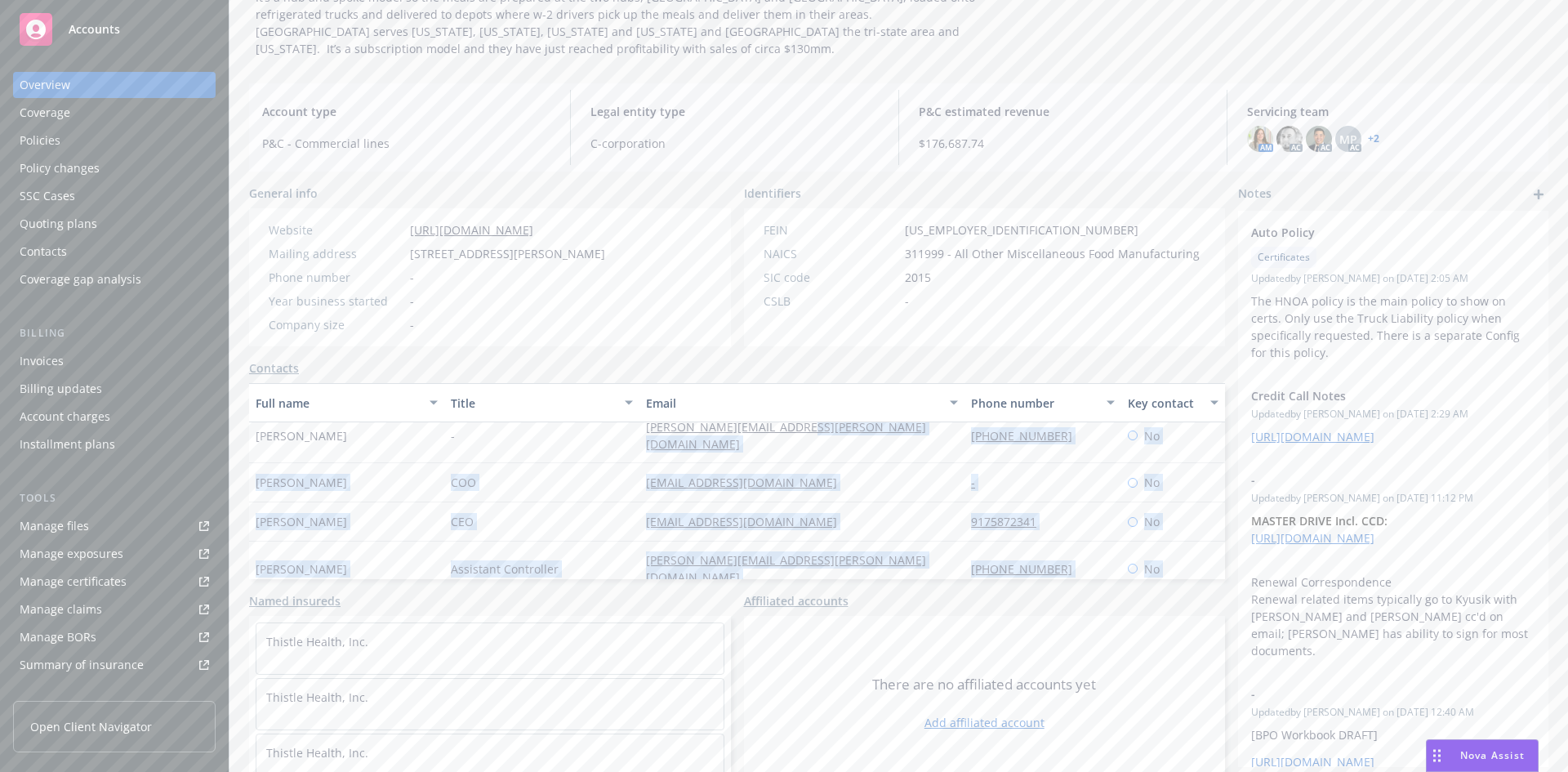
click at [901, 464] on div "kyusik@thistle.co" at bounding box center [802, 483] width 325 height 40
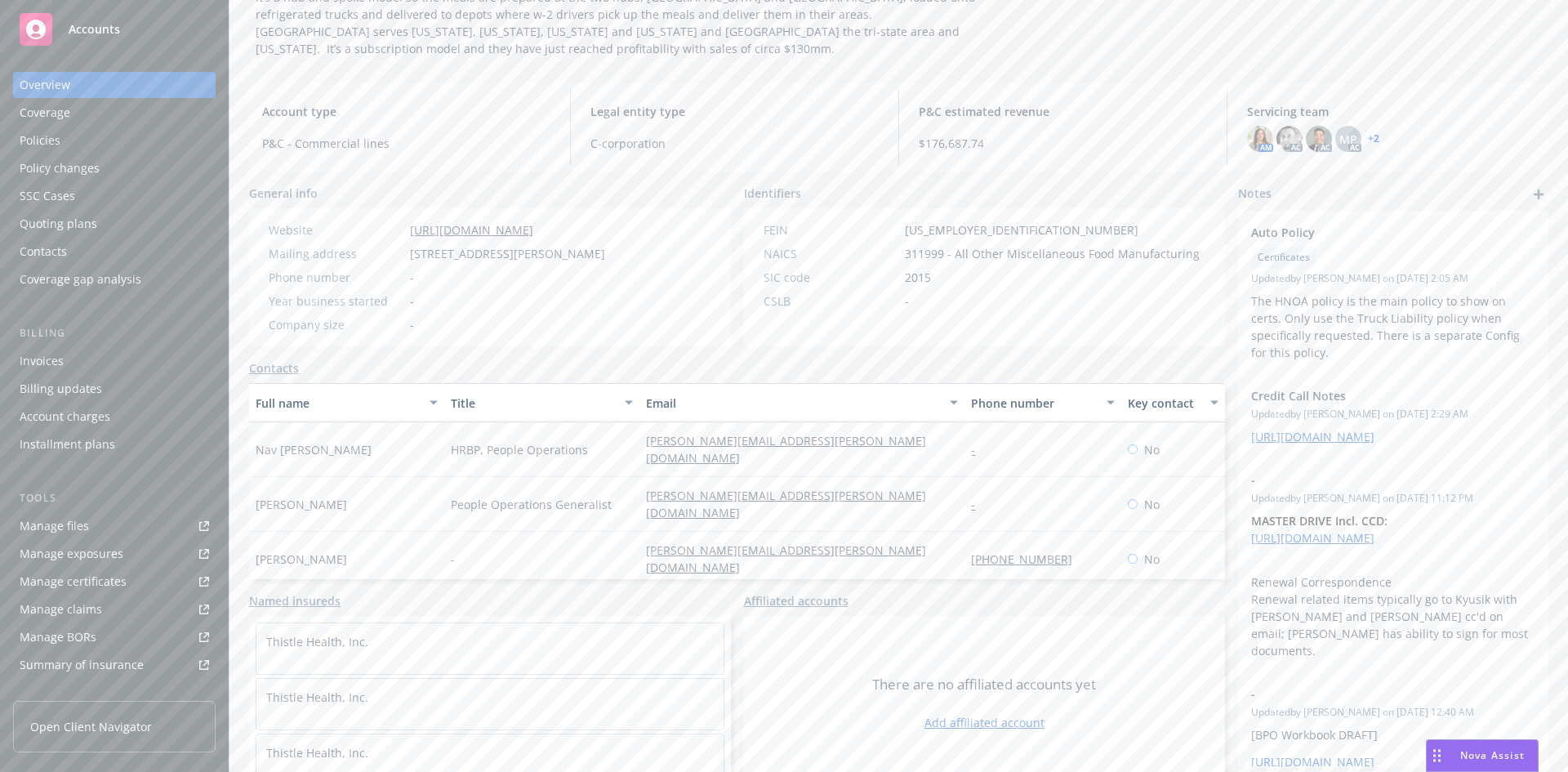
scroll to position [379, 0]
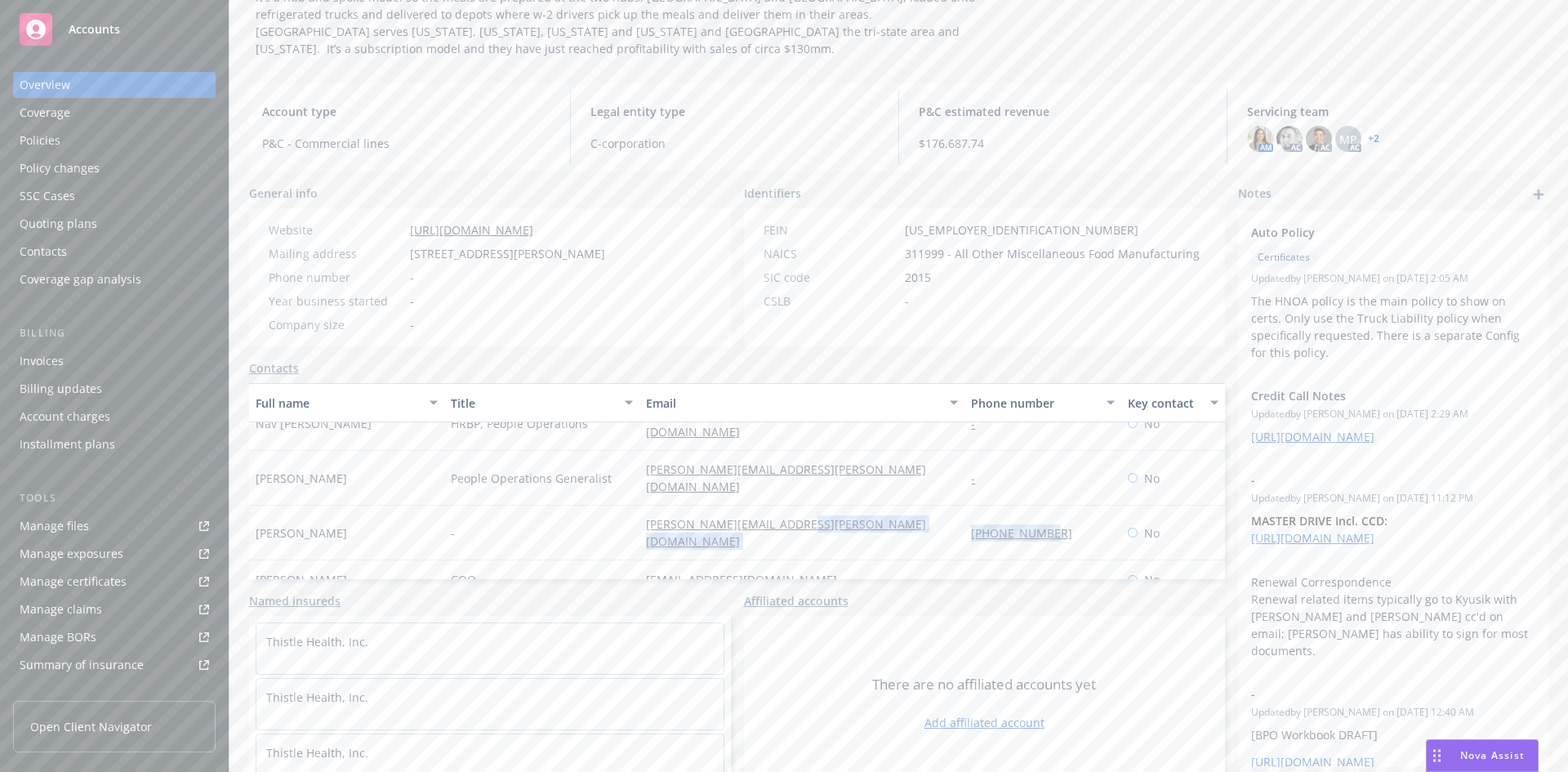
drag, startPoint x: 915, startPoint y: 478, endPoint x: 1063, endPoint y: 479, distance: 148.0
click at [1063, 506] on div "Chris Geddings - chris.geddings@thistle.co 575-915-5614 No" at bounding box center [737, 533] width 976 height 54
copy div "575-915-5614"
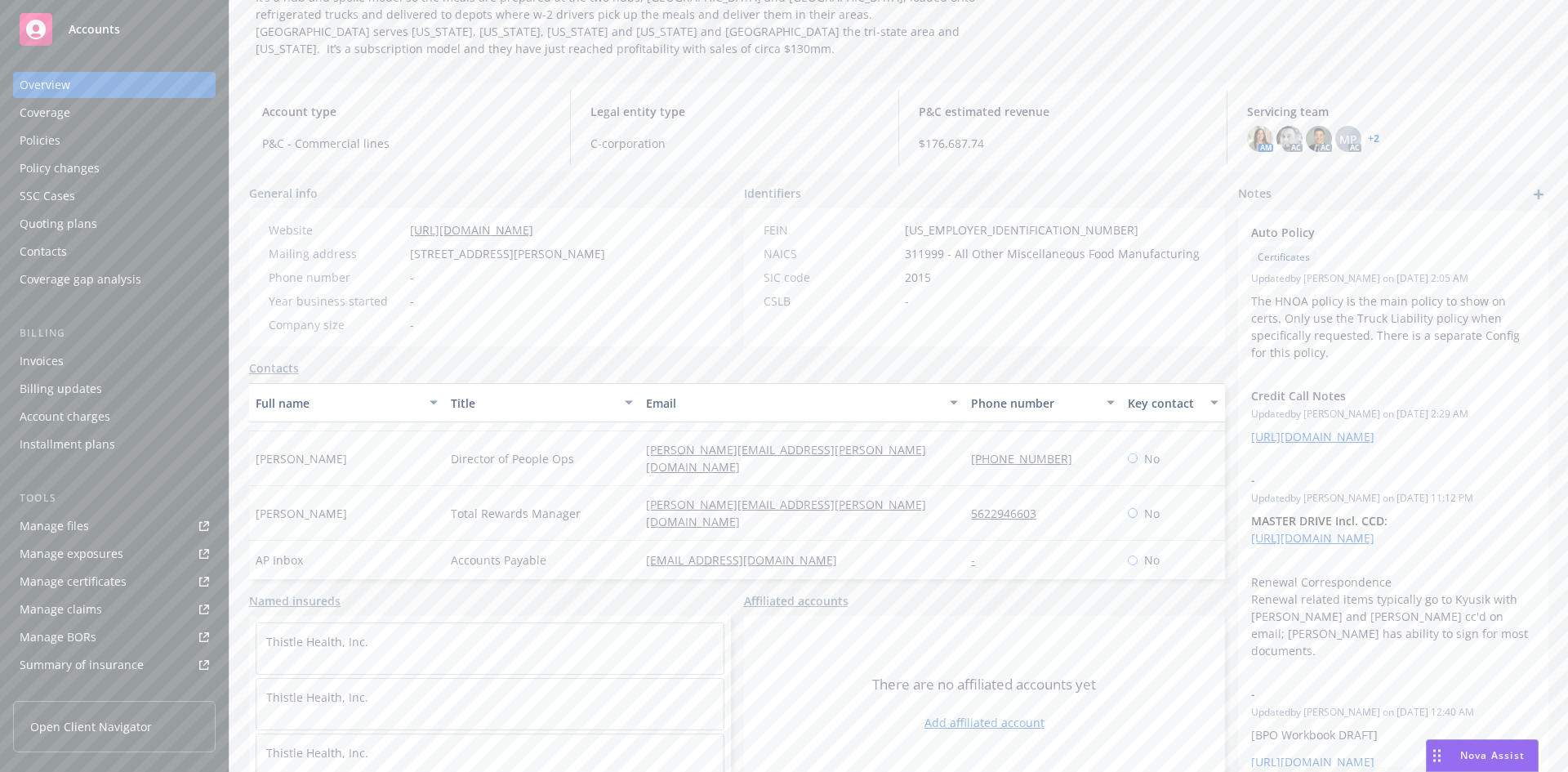
scroll to position [82, 0]
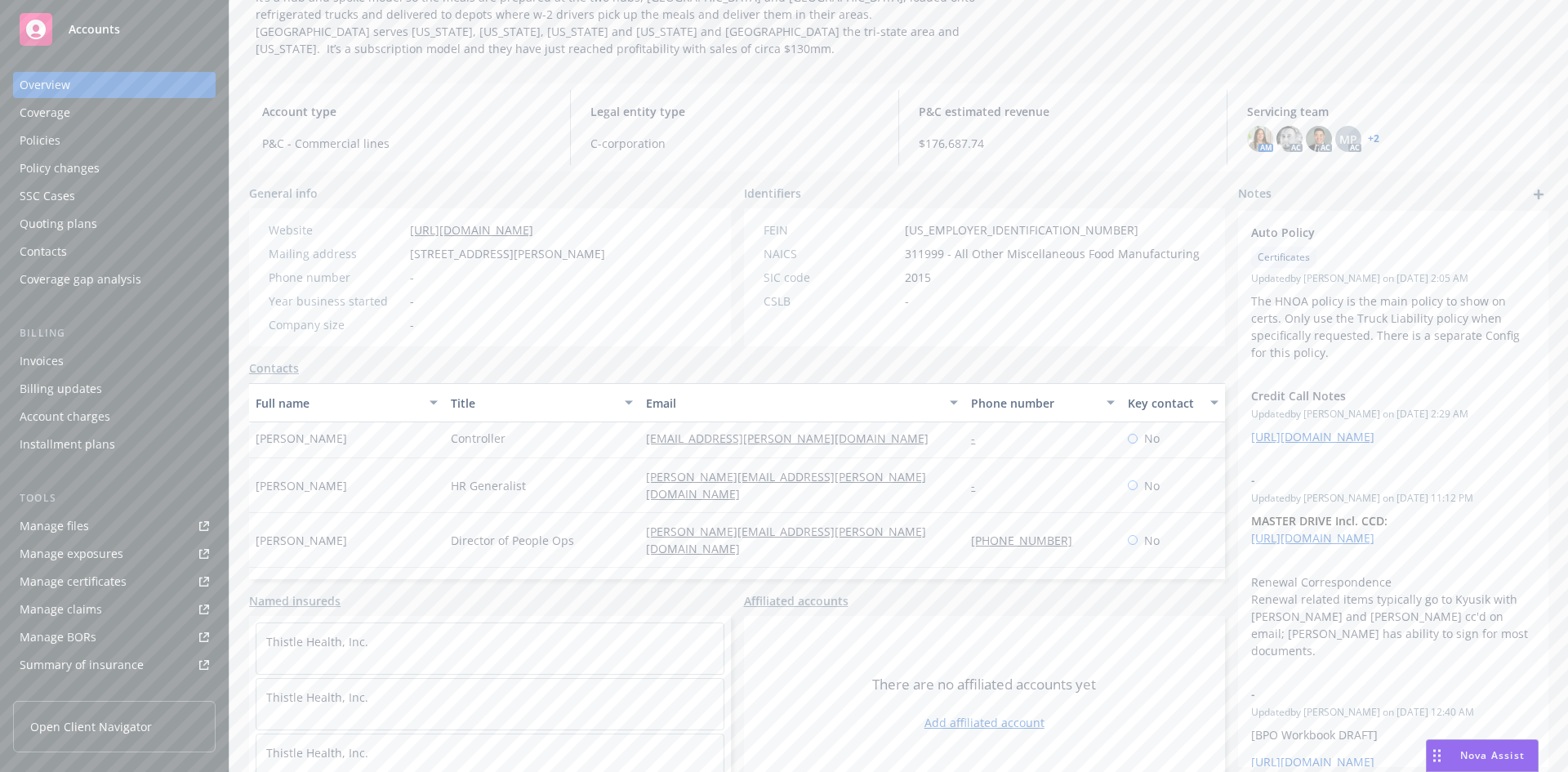
click at [593, 339] on div "General info Website https://www.thistle.co/ Mailing address 771 Eubanks Dr, Va…" at bounding box center [737, 487] width 976 height 605
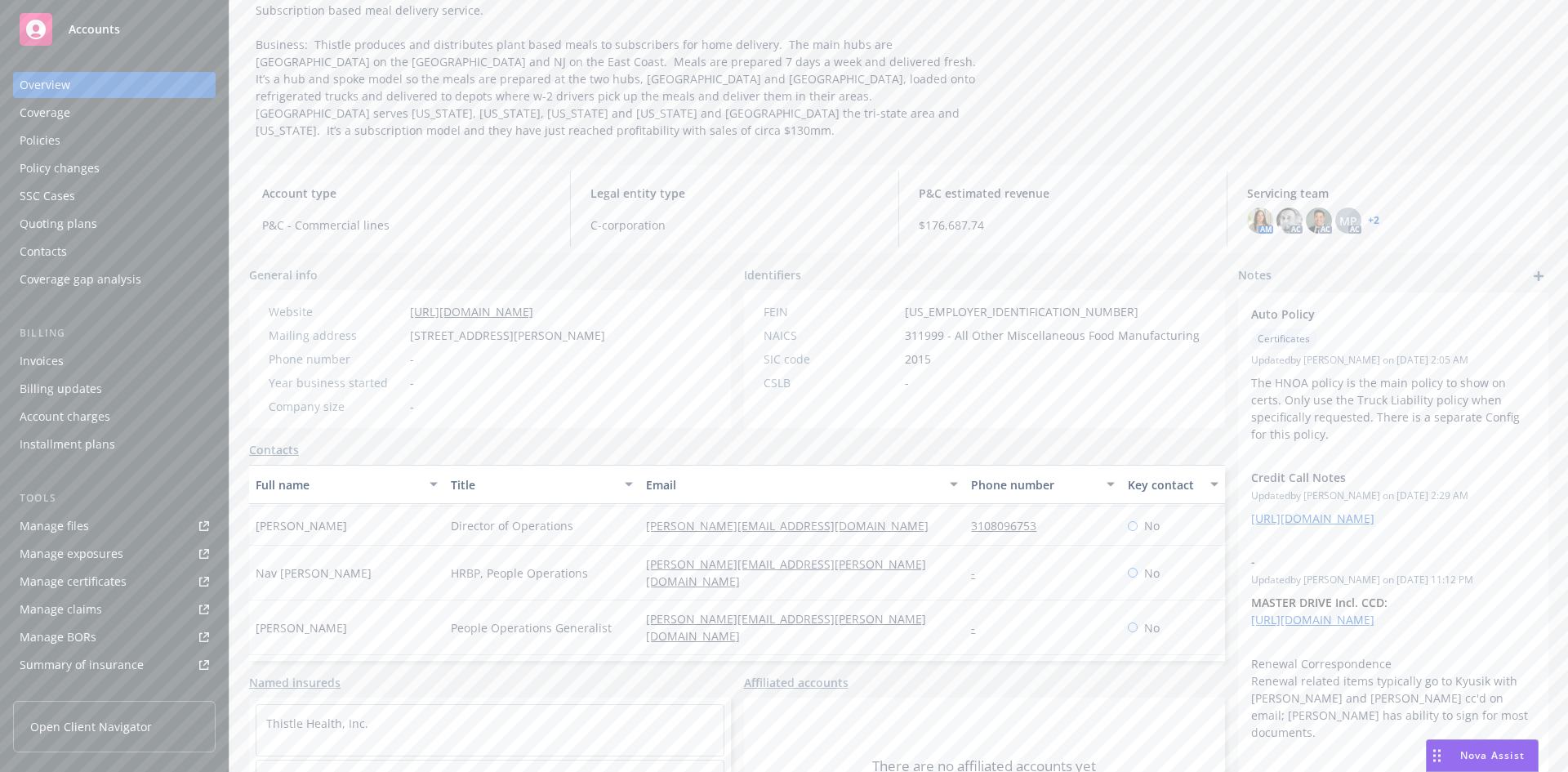
scroll to position [245, 0]
drag, startPoint x: 933, startPoint y: 582, endPoint x: 1041, endPoint y: 583, distance: 108.0
click at [1040, 604] on div "Richard Vallery Director of Operations richard@thistle.co 3108096753 No" at bounding box center [737, 624] width 976 height 40
copy div "3108096753"
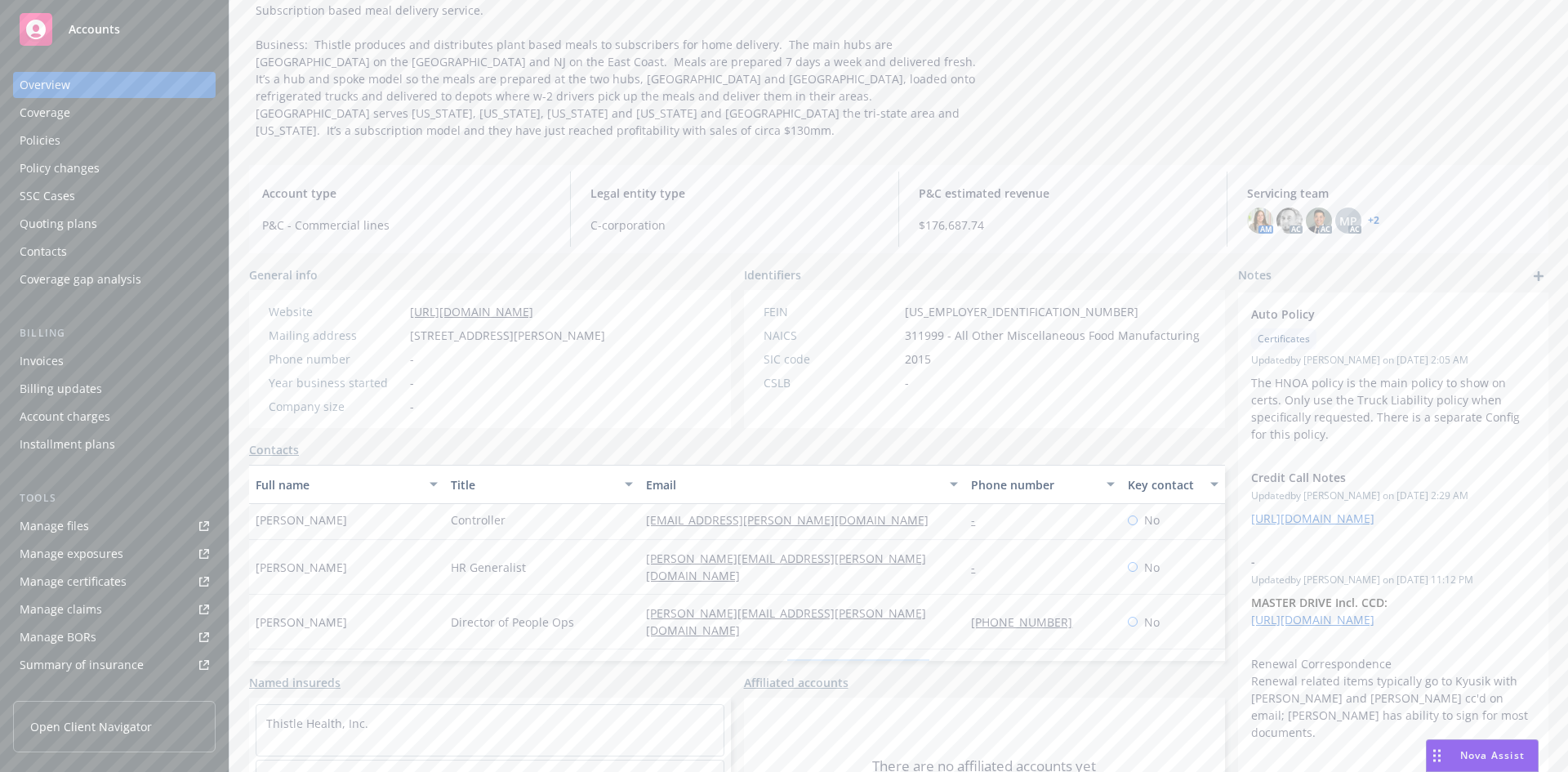
drag, startPoint x: 926, startPoint y: 624, endPoint x: 1058, endPoint y: 622, distance: 132.0
click at [1058, 649] on div "Alex Sylla Total Rewards Manager alex.sylla@thistle.co 5622946603 No" at bounding box center [737, 676] width 976 height 54
copy div "5622946603"
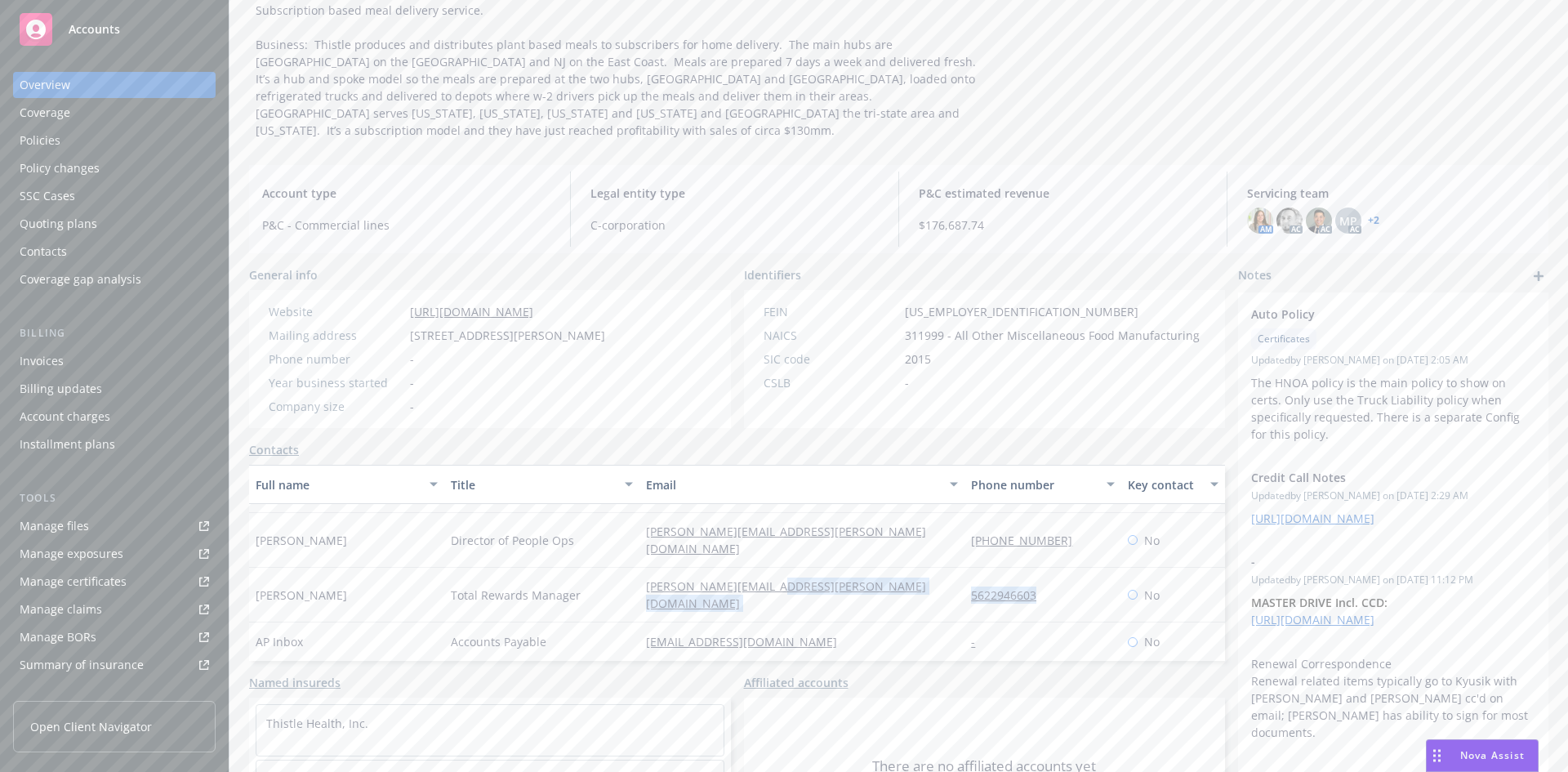
click at [937, 567] on div "alex.sylla@thistle.co" at bounding box center [802, 595] width 325 height 54
click at [52, 139] on div "Policies" at bounding box center [40, 141] width 41 height 26
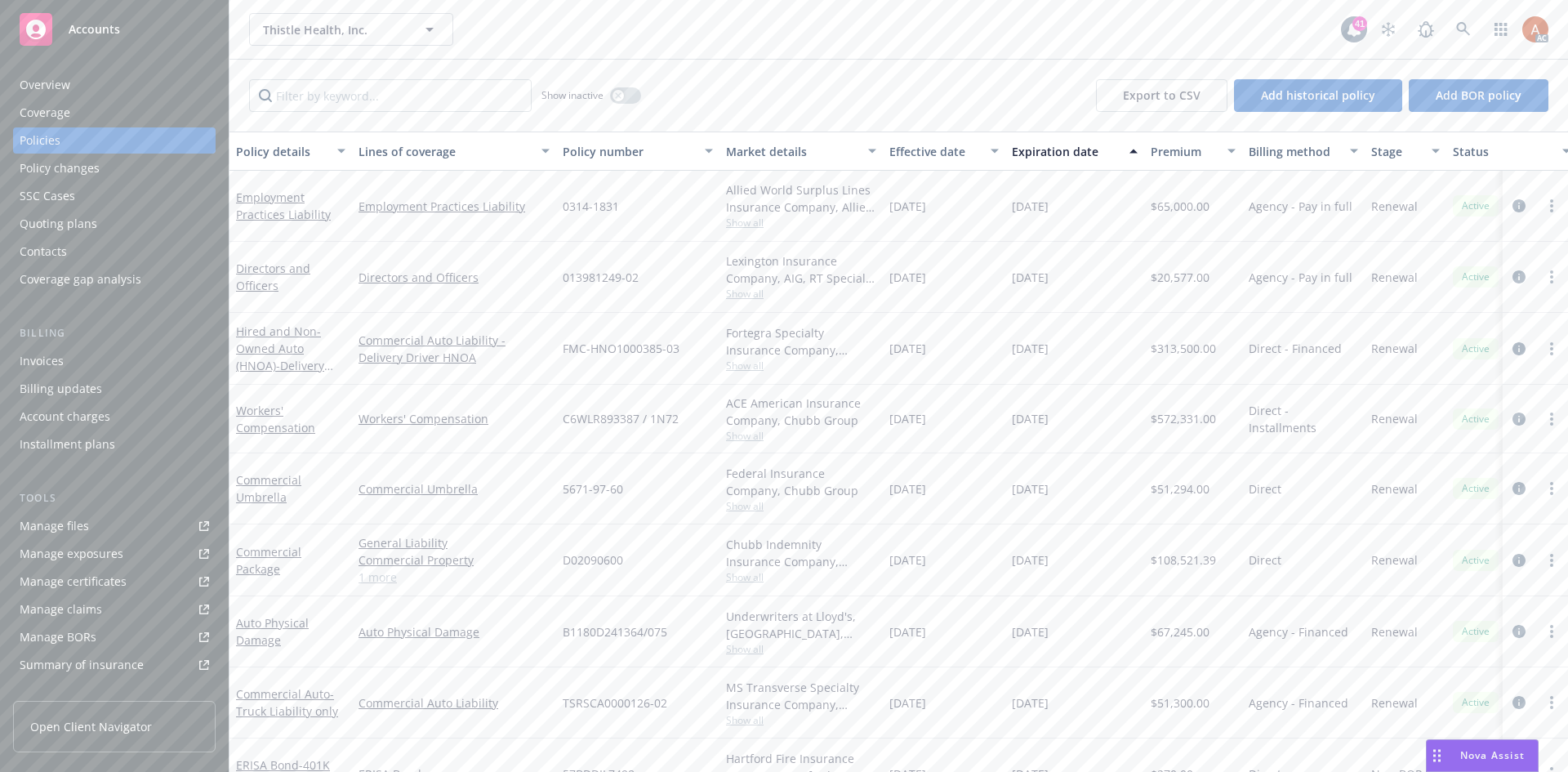
click at [384, 580] on link "1 more" at bounding box center [454, 577] width 191 height 17
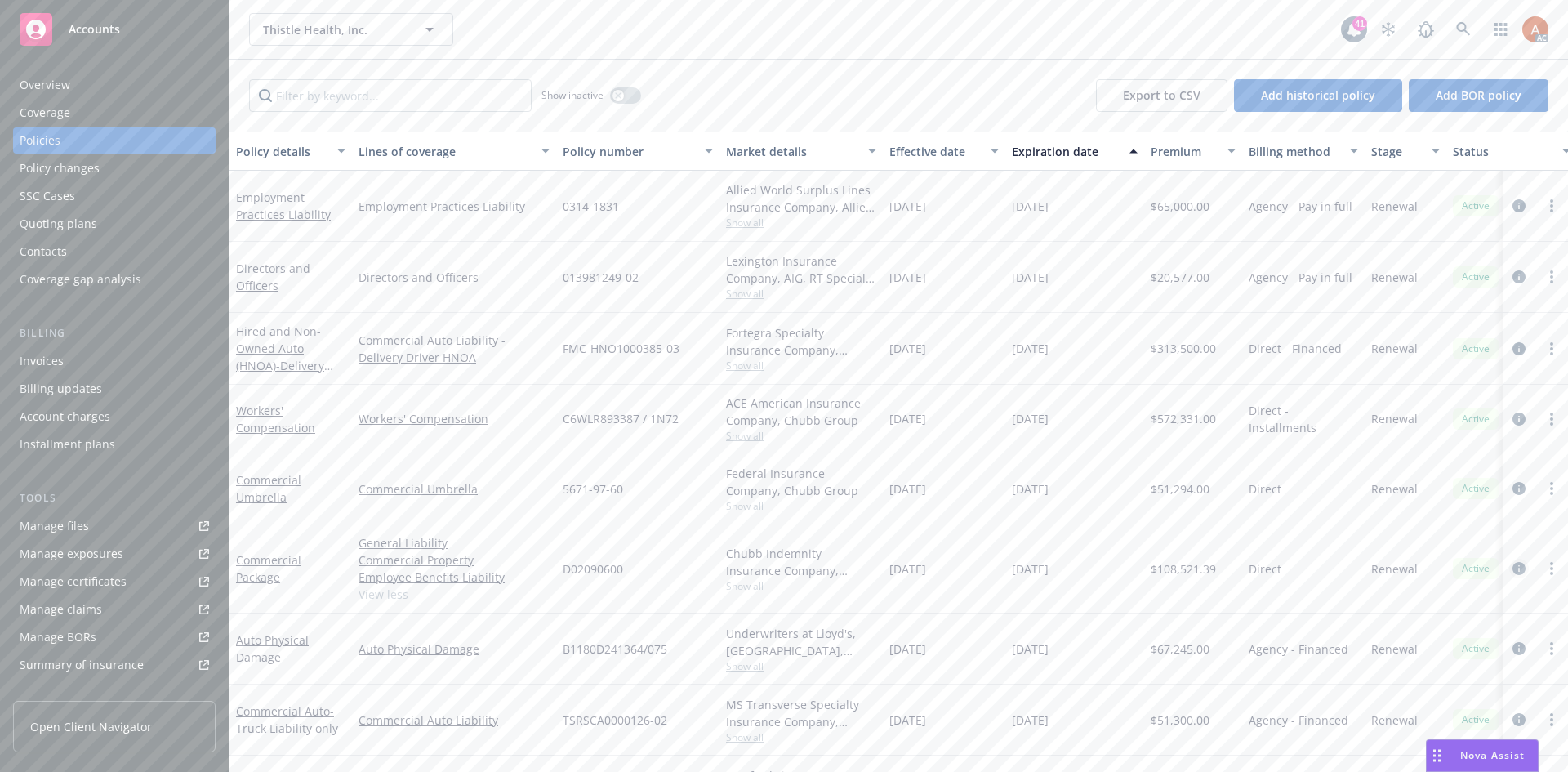
click at [1512, 568] on icon "circleInformation" at bounding box center [1519, 568] width 13 height 13
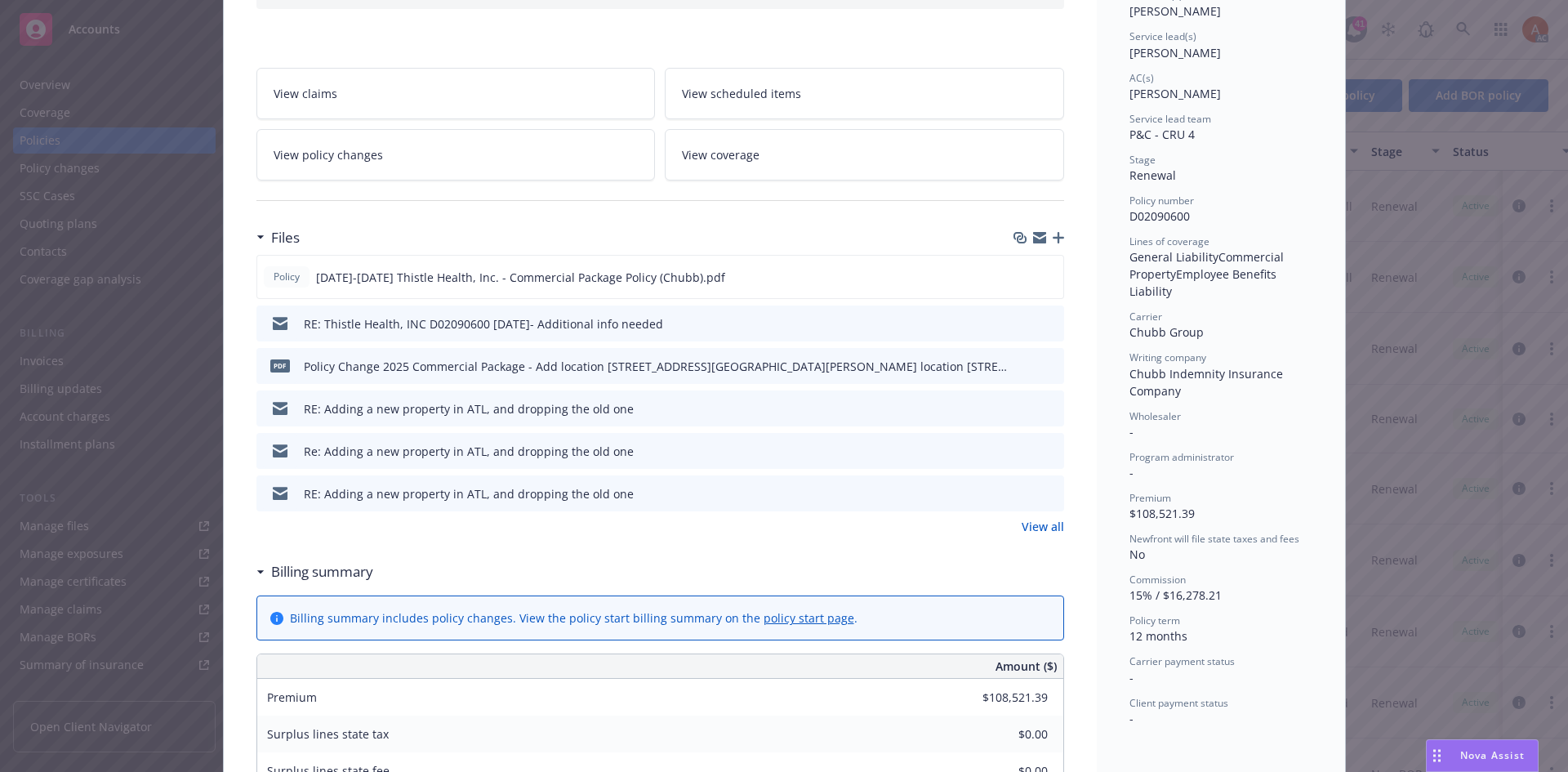
scroll to position [245, 0]
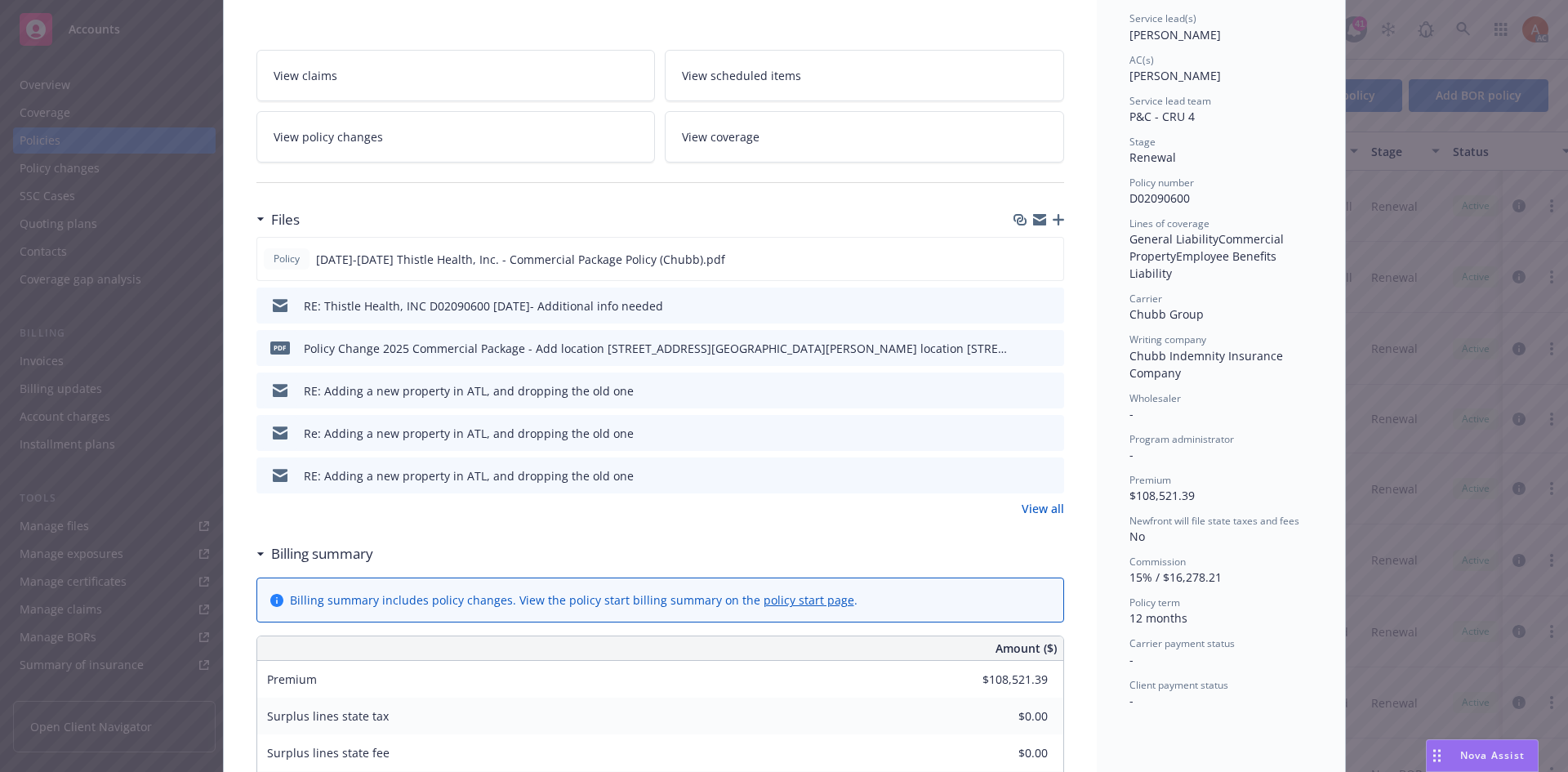
click at [1046, 506] on link "View all" at bounding box center [1043, 508] width 43 height 17
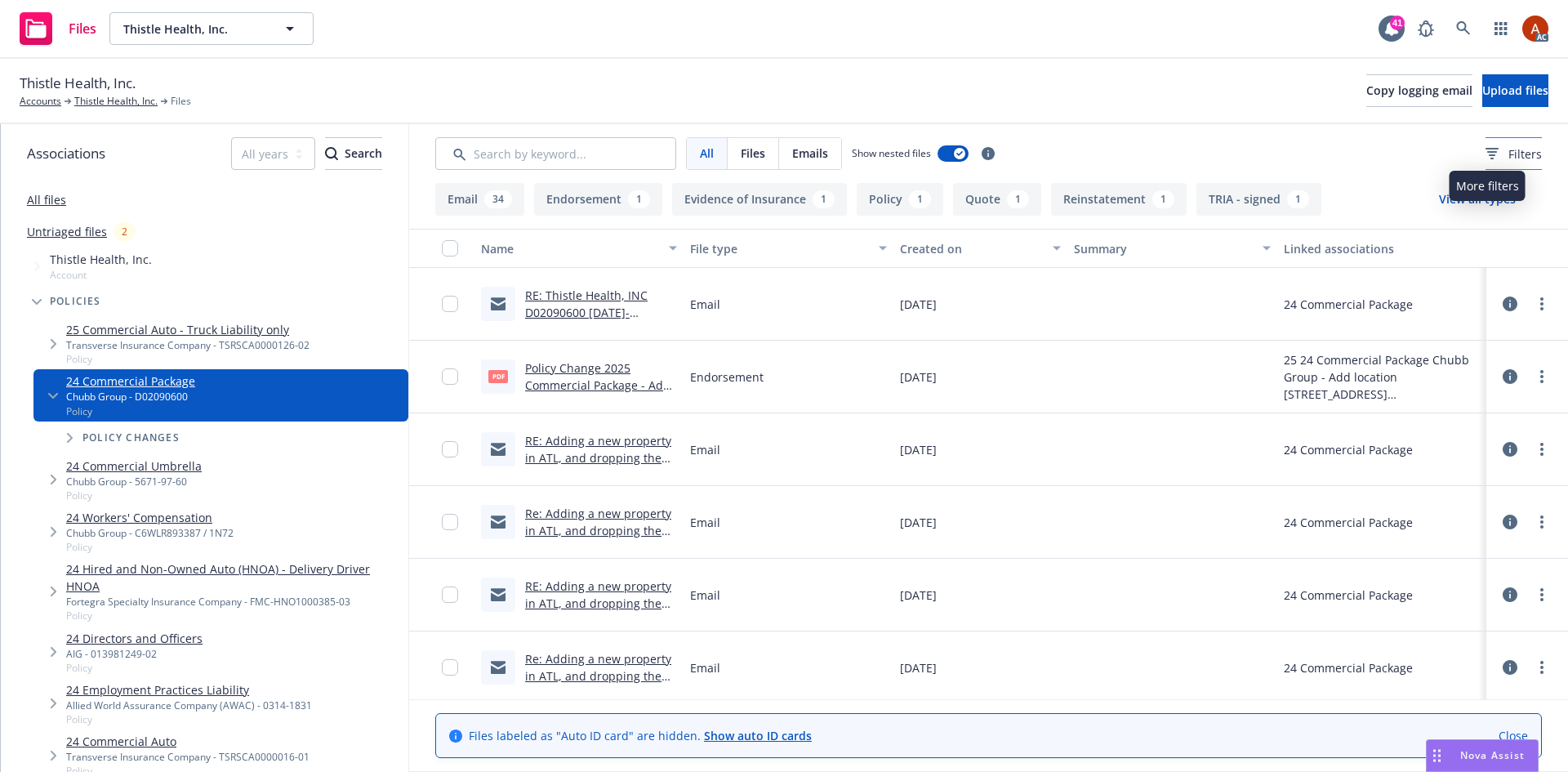
click at [1509, 148] on span "Filters" at bounding box center [1525, 153] width 34 height 17
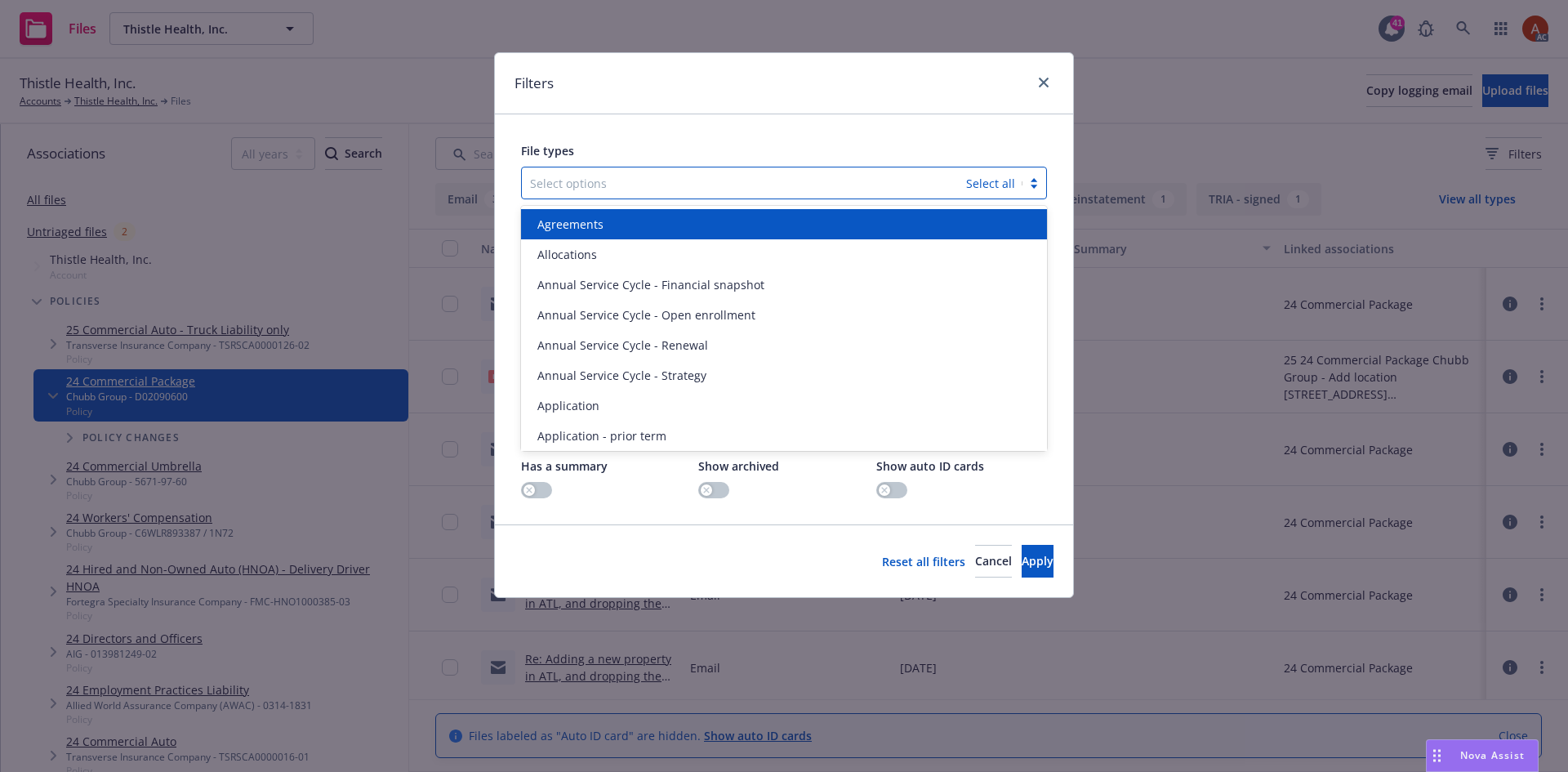
click at [647, 191] on div at bounding box center [744, 183] width 428 height 20
type input "pol"
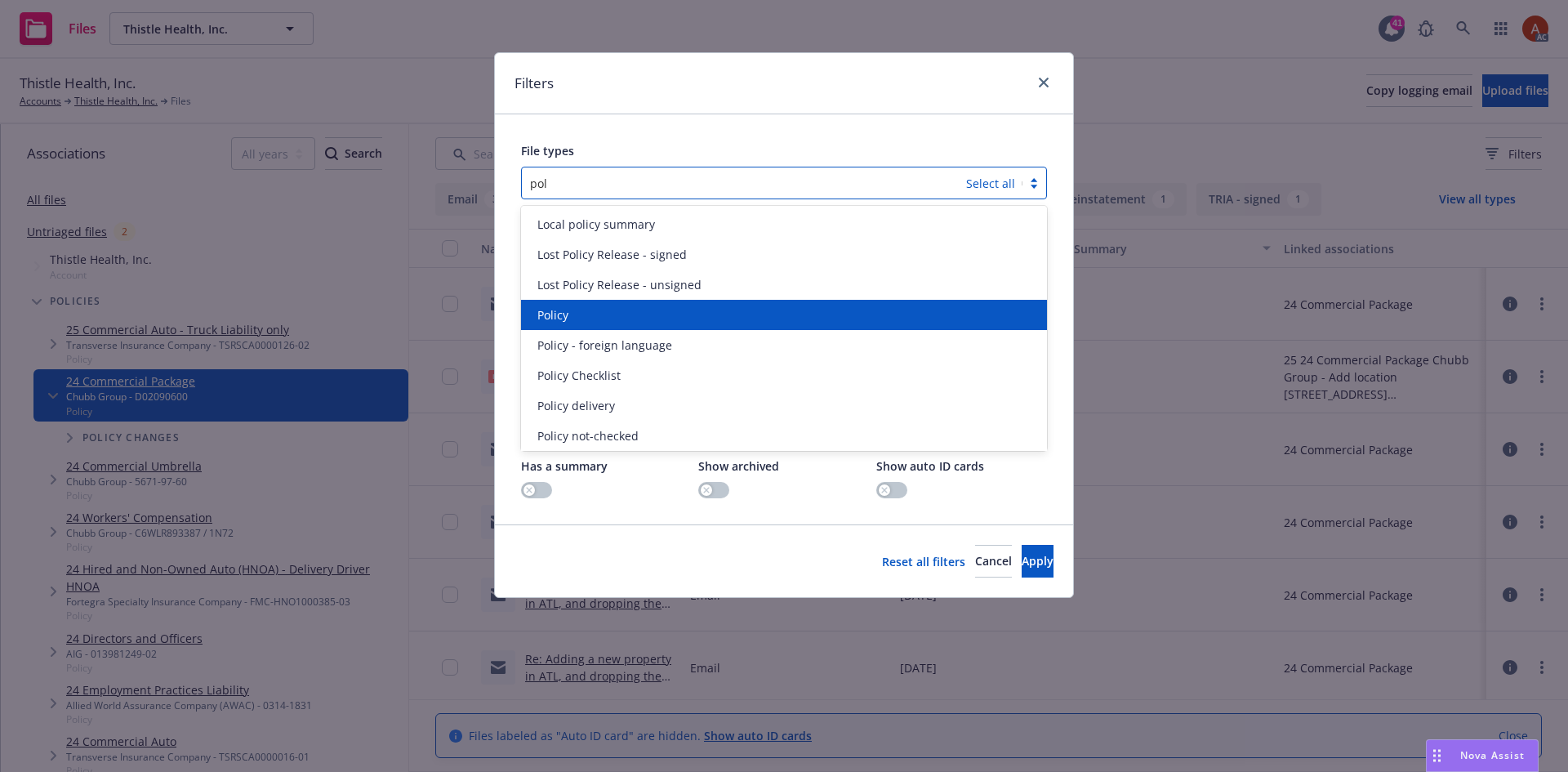
click at [572, 324] on div "Policy" at bounding box center [784, 315] width 526 height 31
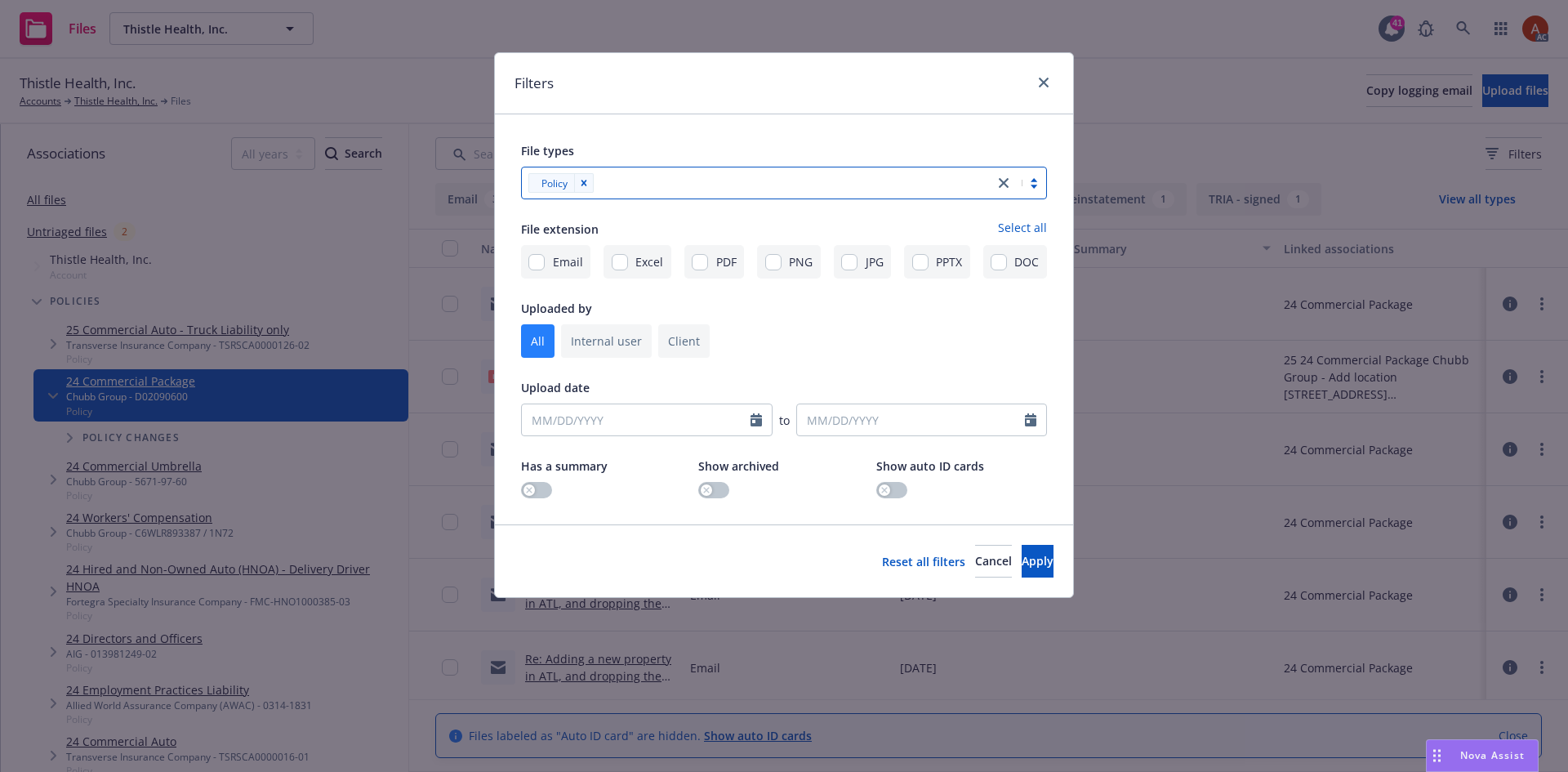
click at [636, 184] on div at bounding box center [792, 183] width 387 height 20
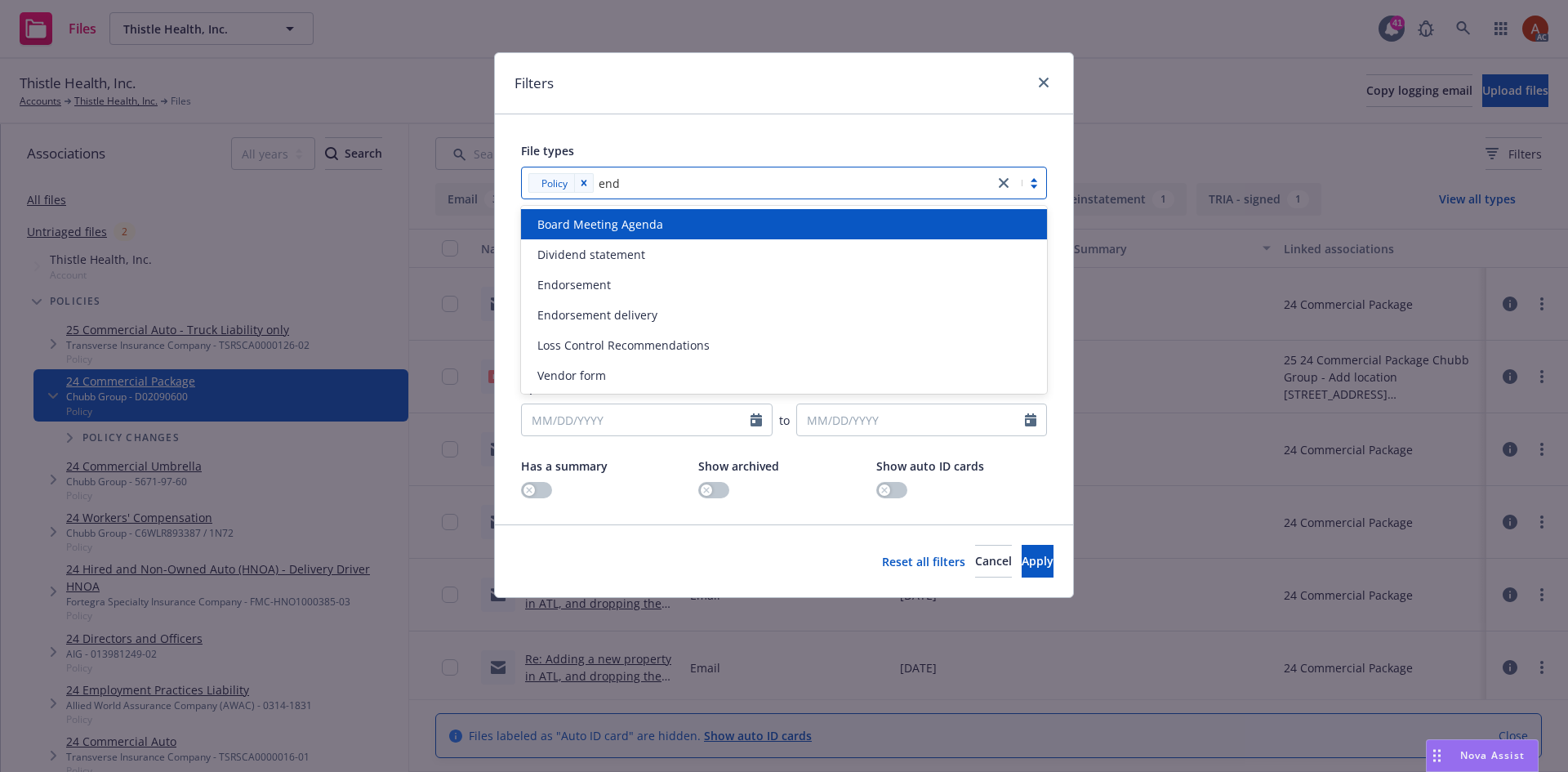
type input "endo"
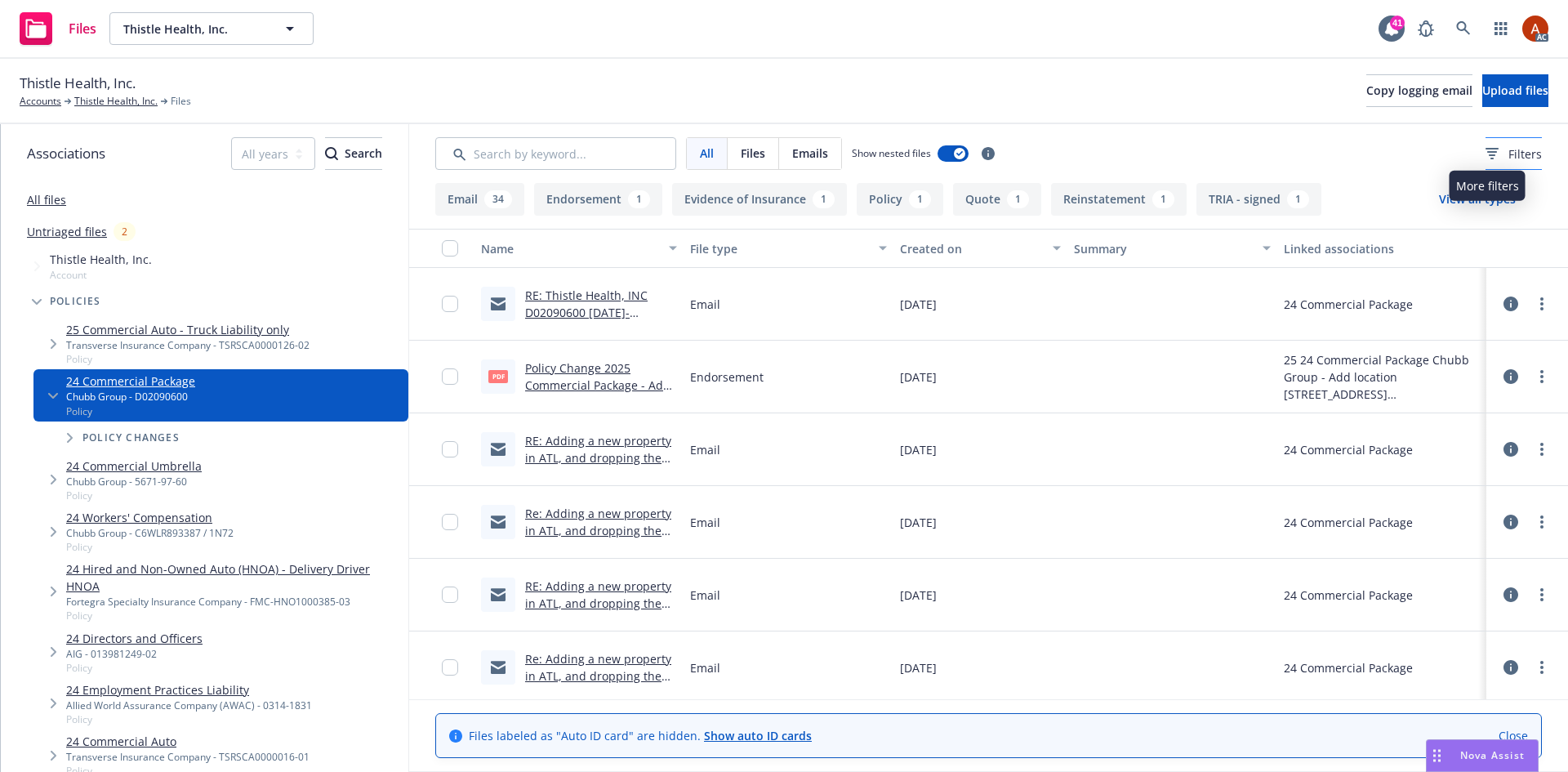
click at [1509, 154] on span "Filters" at bounding box center [1525, 153] width 34 height 17
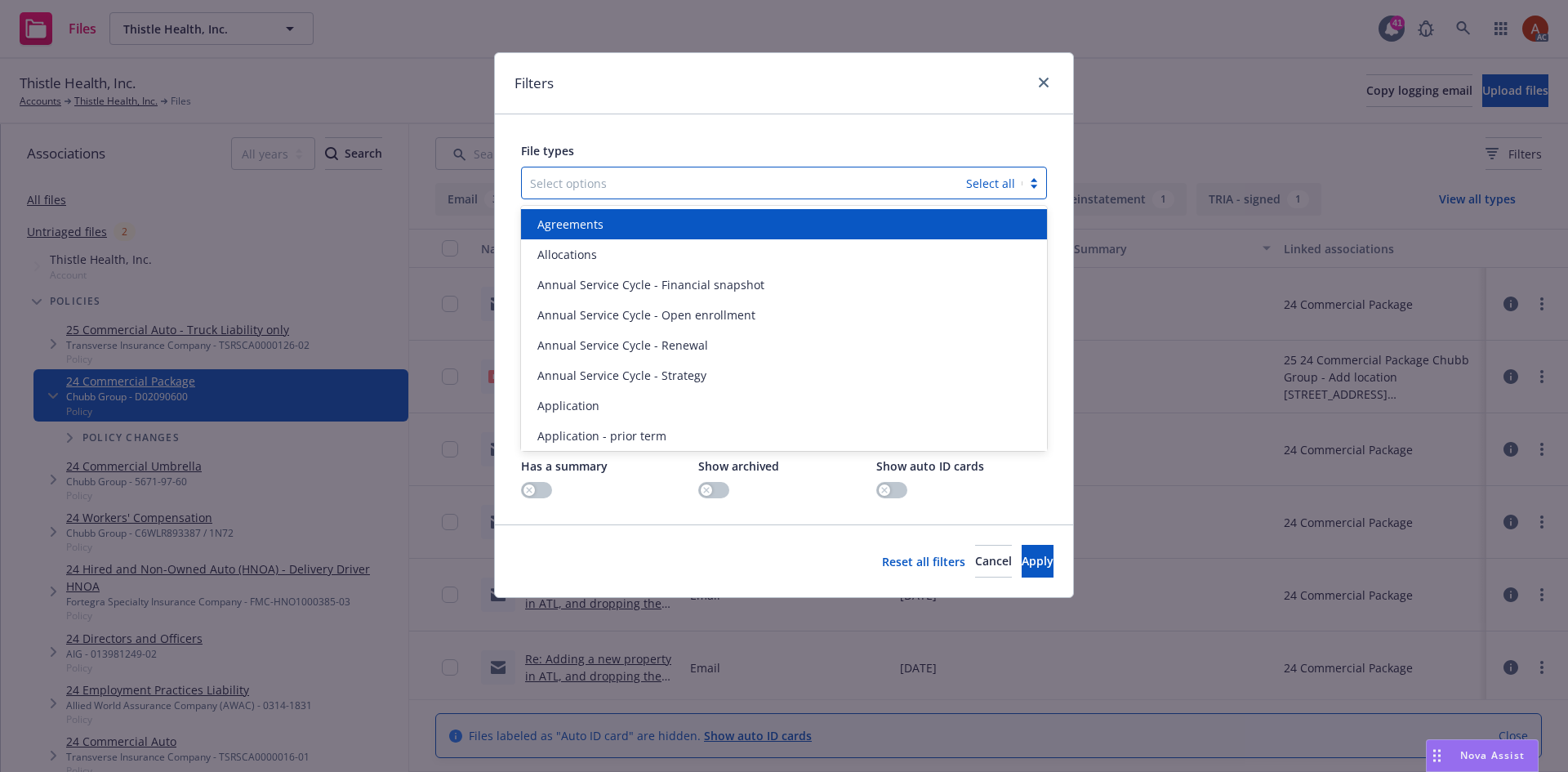
click at [576, 178] on div at bounding box center [744, 183] width 428 height 20
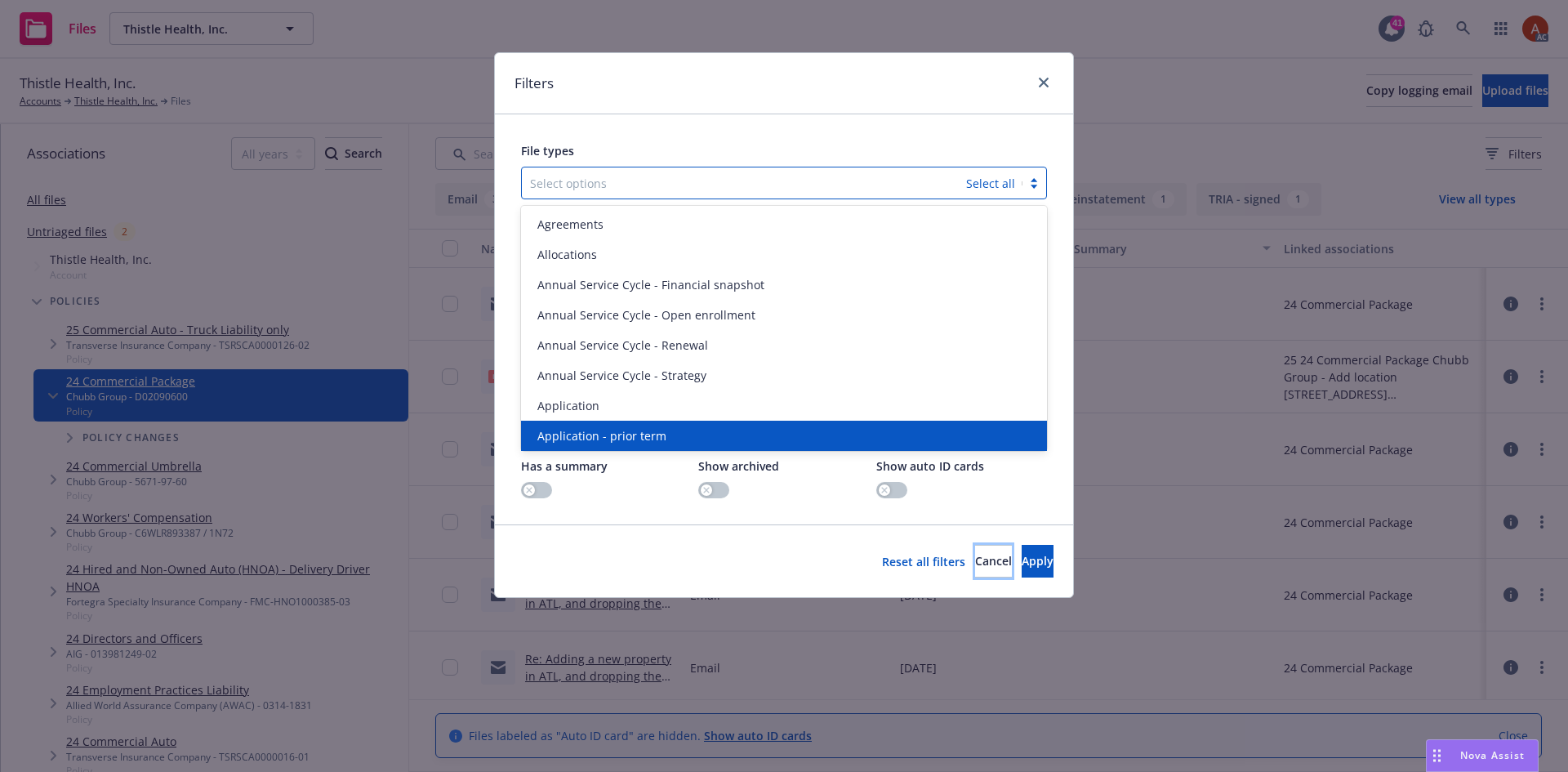
click at [975, 564] on span "Cancel" at bounding box center [993, 561] width 37 height 16
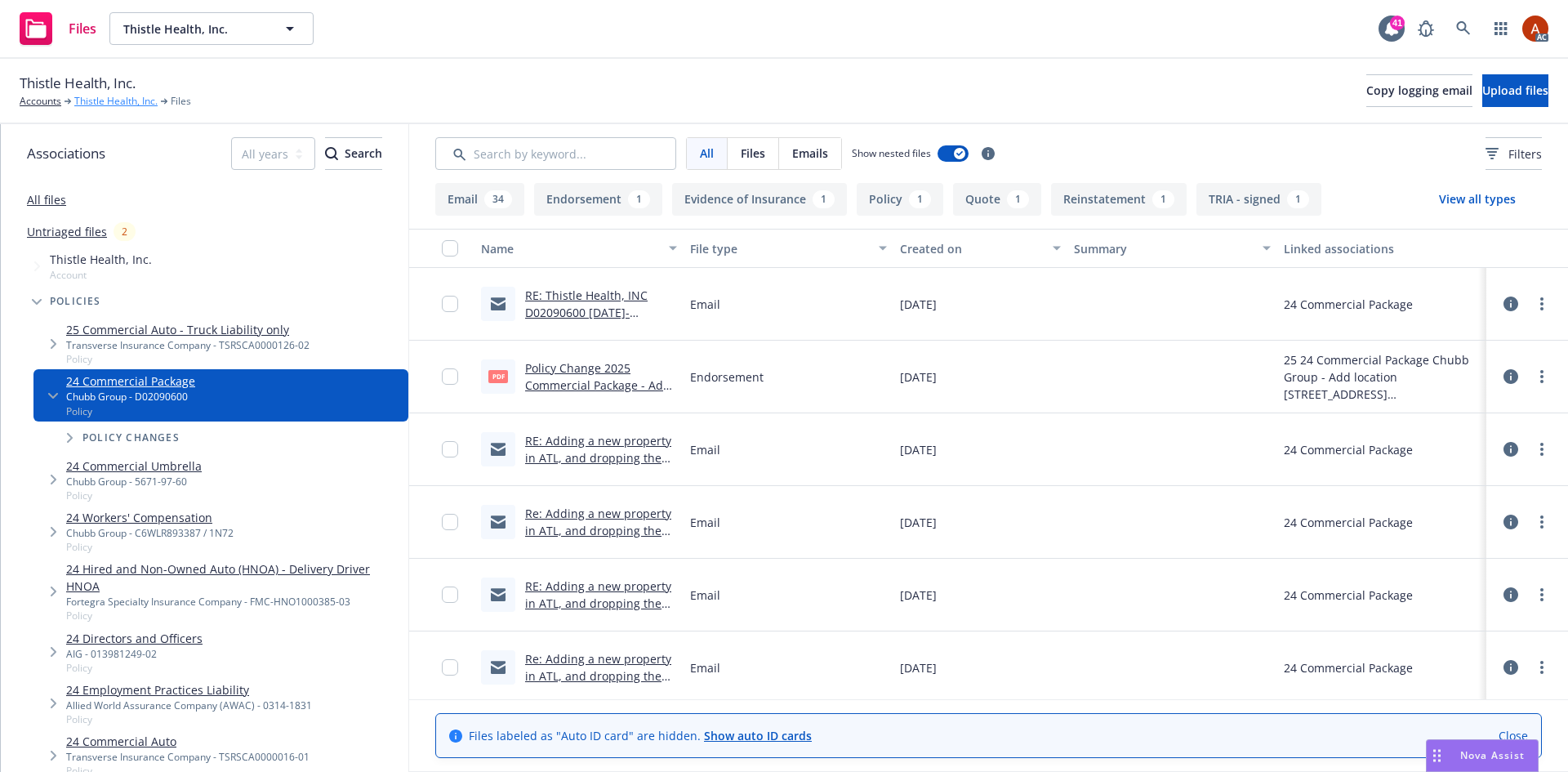
click at [128, 104] on link "Thistle Health, Inc." at bounding box center [115, 101] width 83 height 15
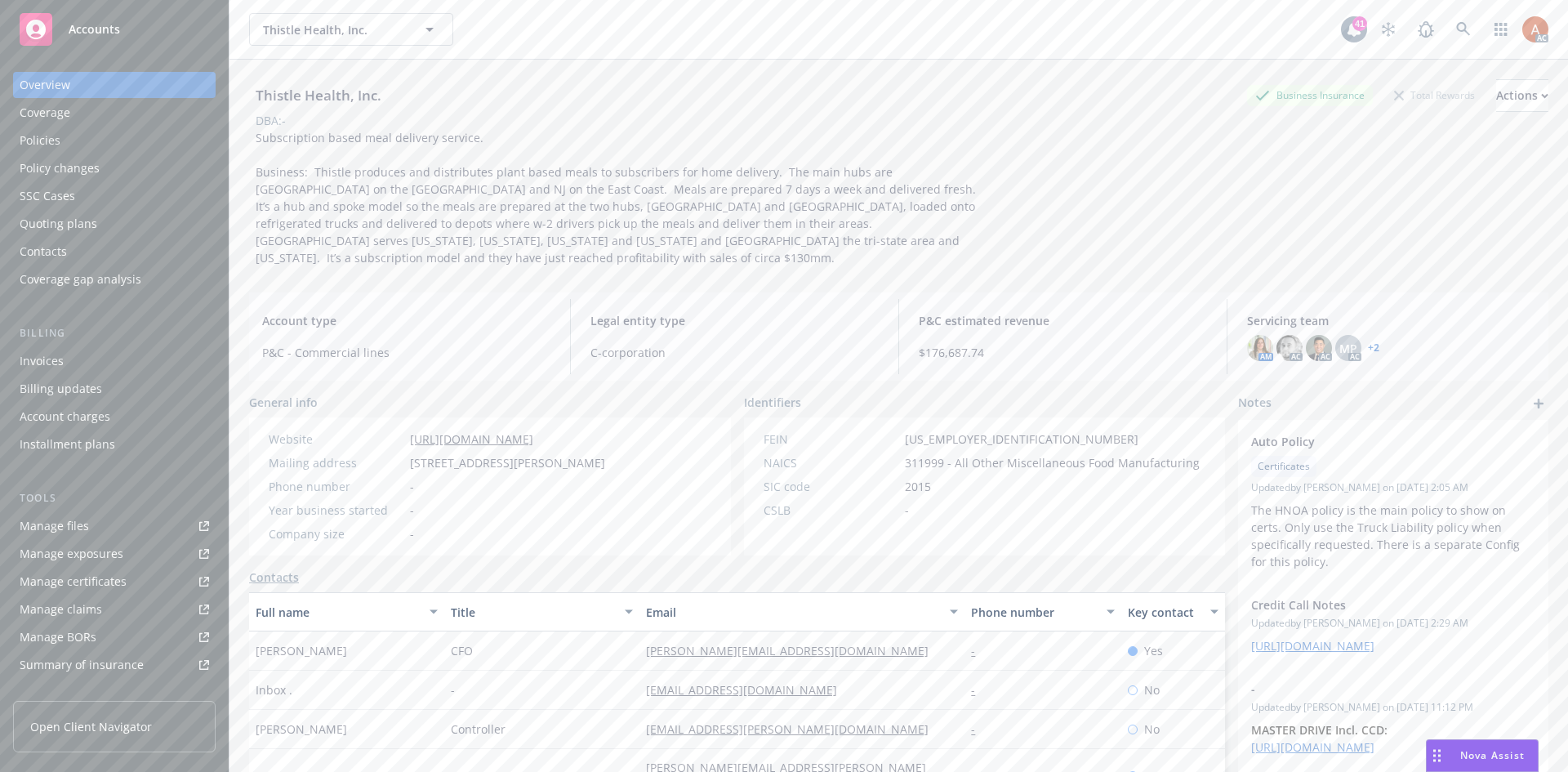
click at [43, 136] on div "Policies" at bounding box center [40, 141] width 41 height 26
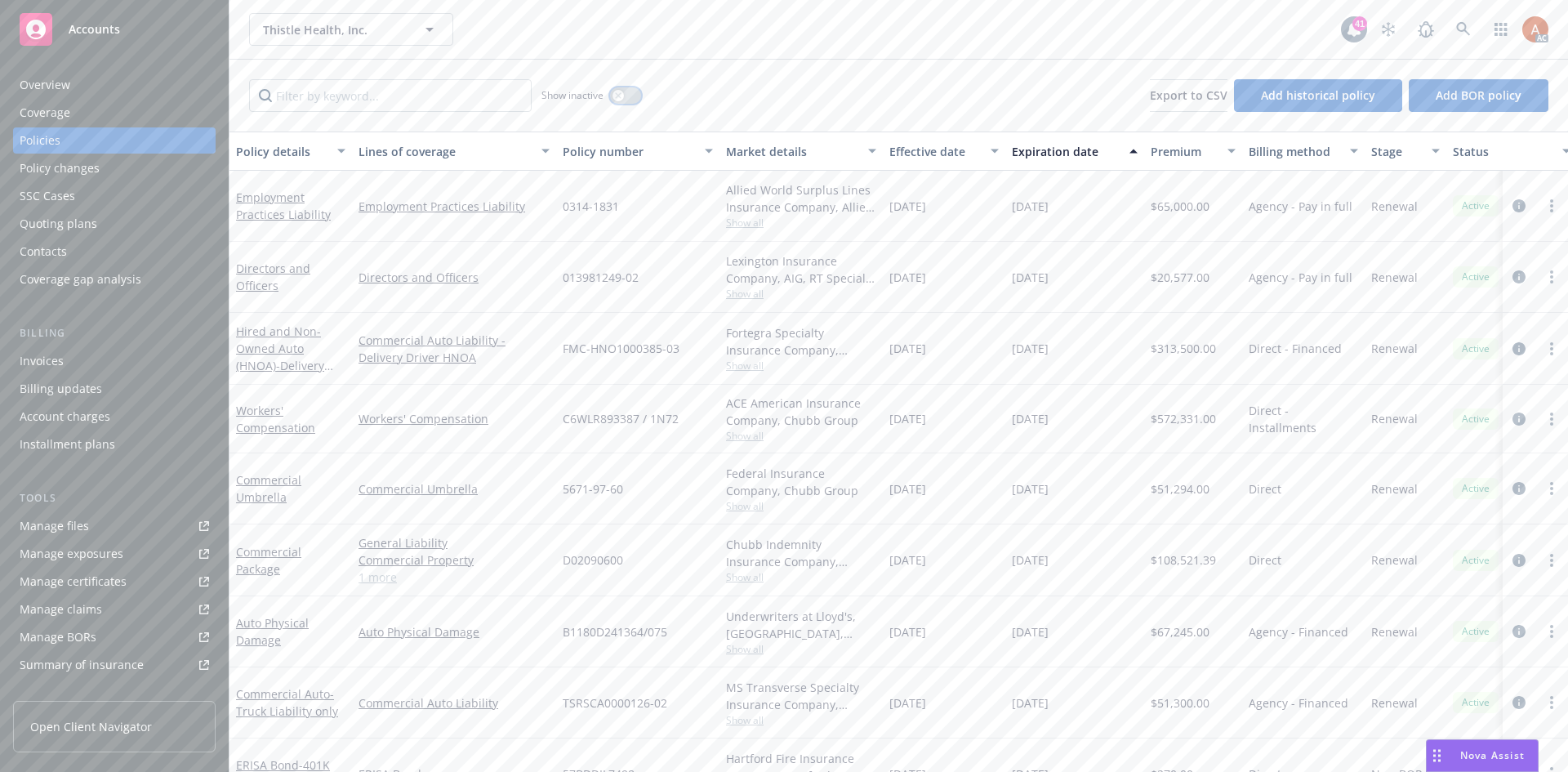
click at [621, 94] on icon "button" at bounding box center [617, 95] width 6 height 6
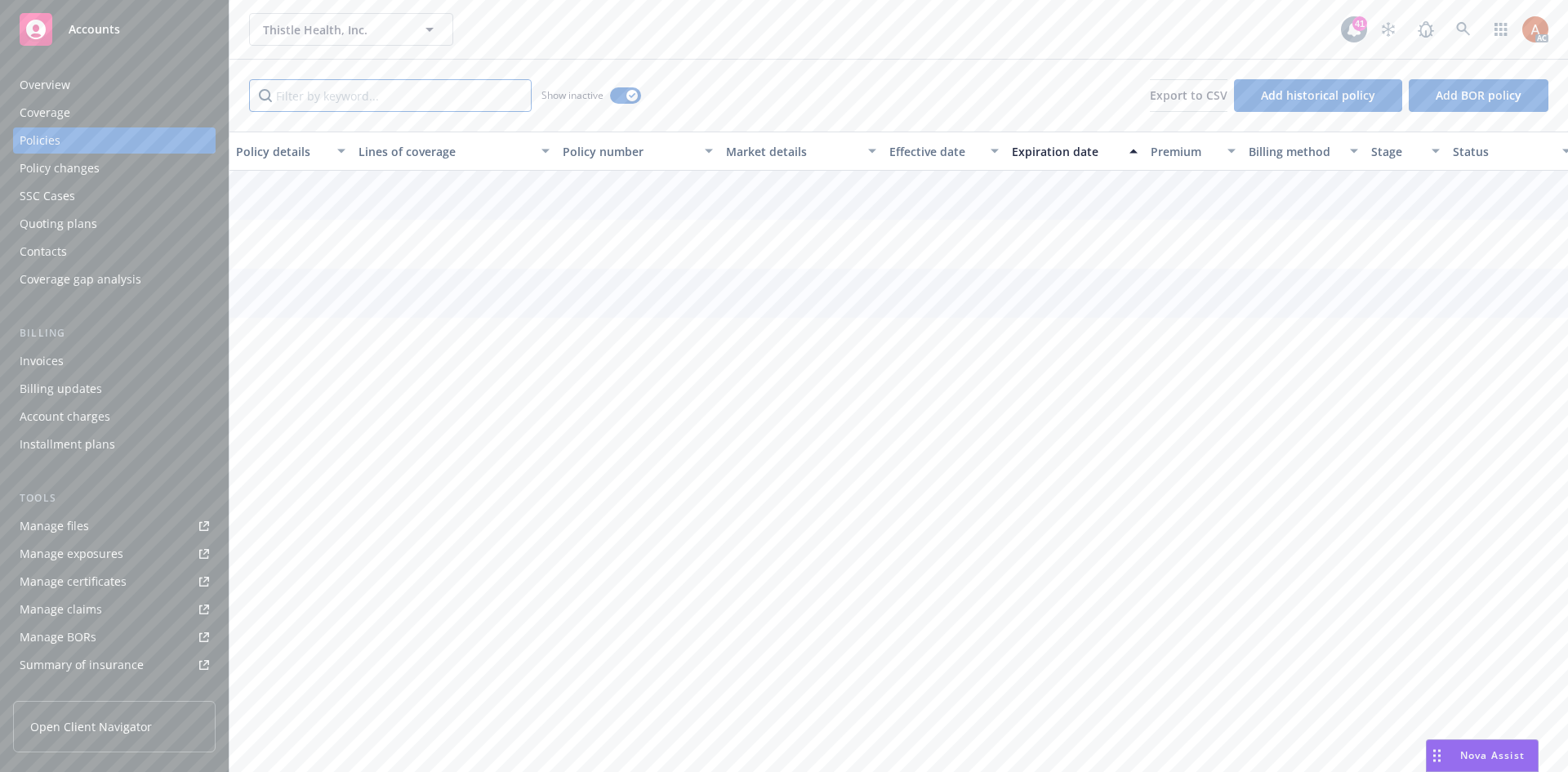
click at [401, 97] on input "Filter by keyword..." at bounding box center [390, 96] width 283 height 33
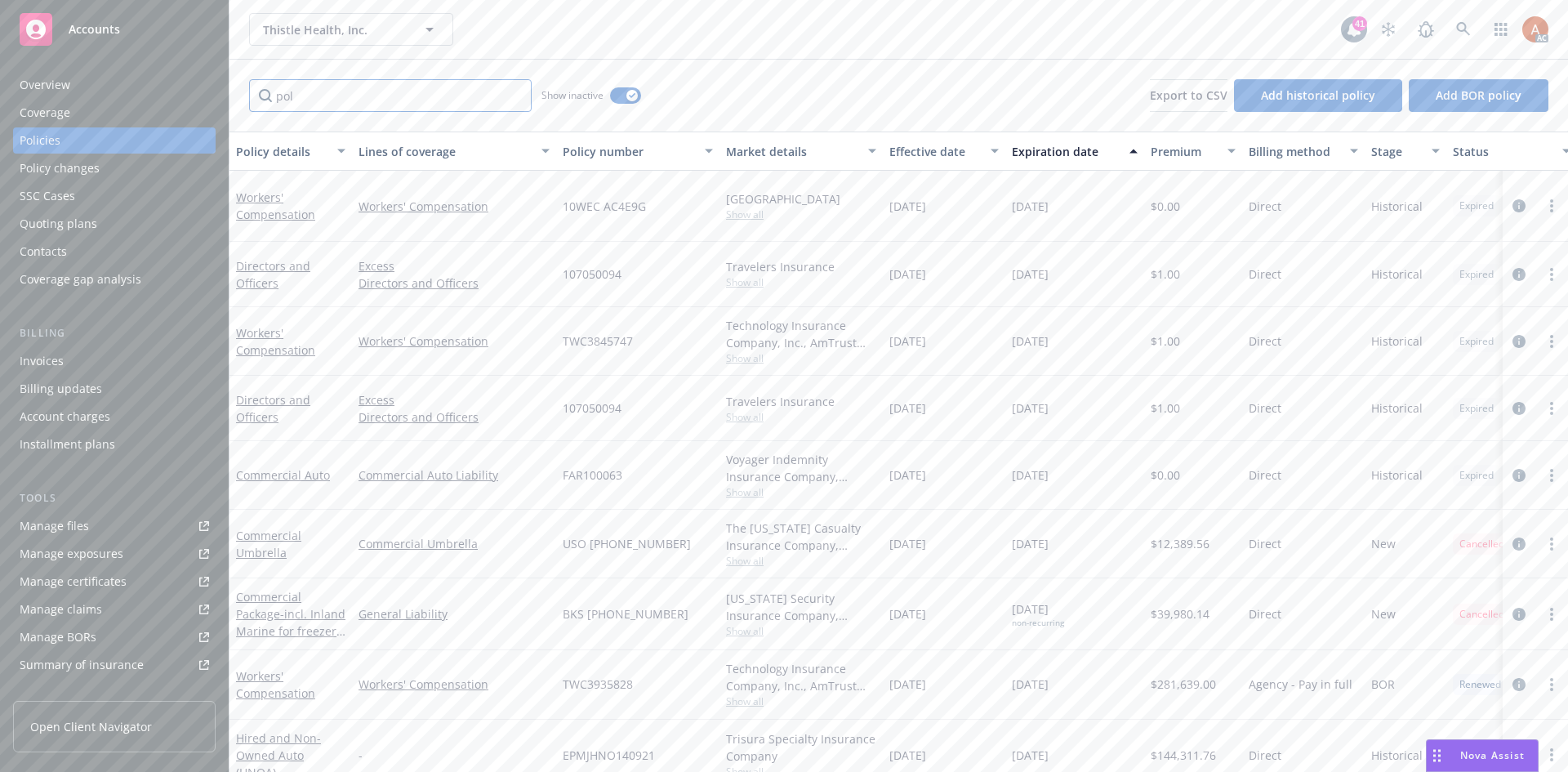
type input "poli"
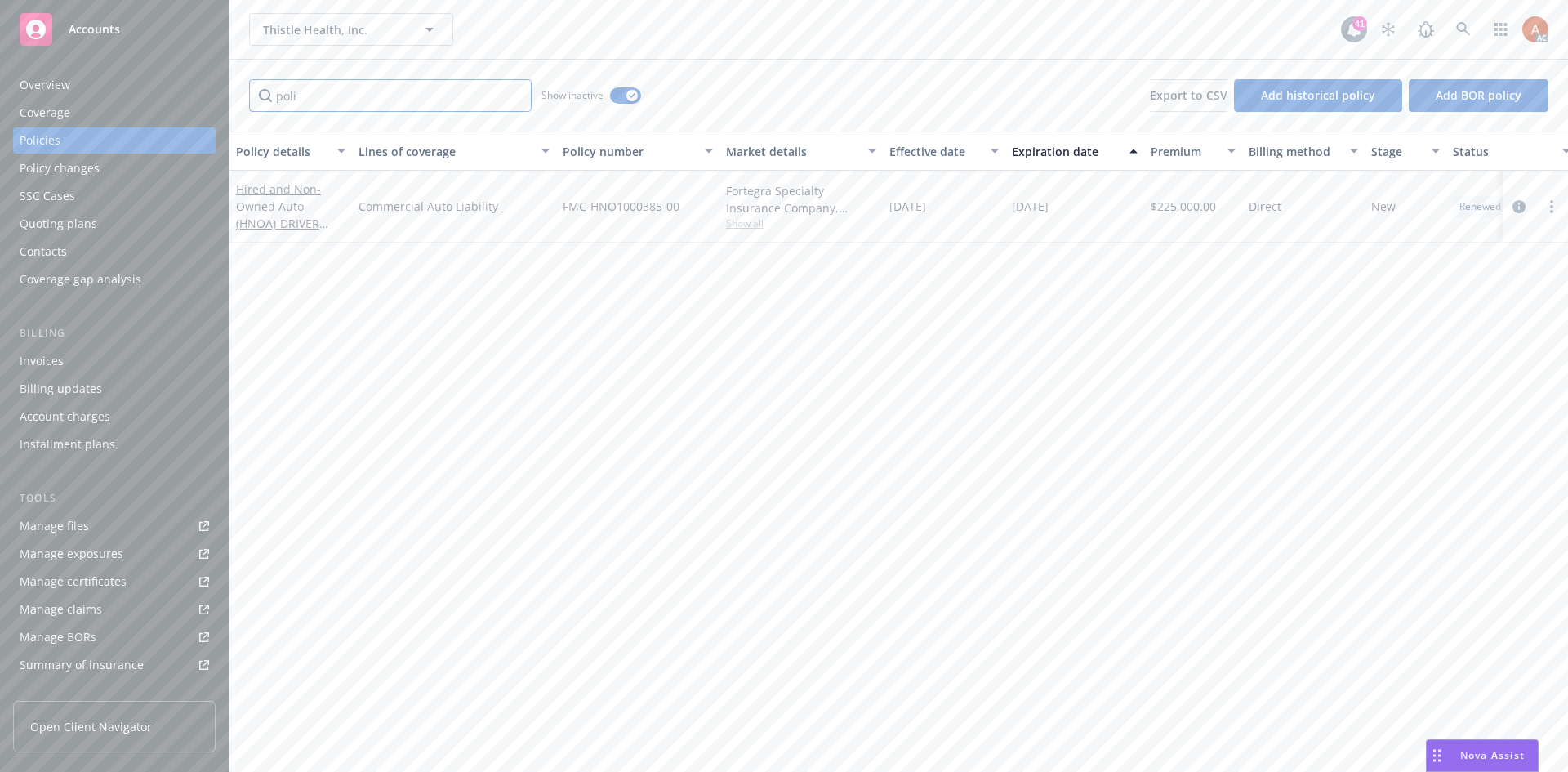
click at [519, 104] on input "poli" at bounding box center [390, 96] width 283 height 33
click at [514, 97] on input "poli" at bounding box center [390, 96] width 283 height 33
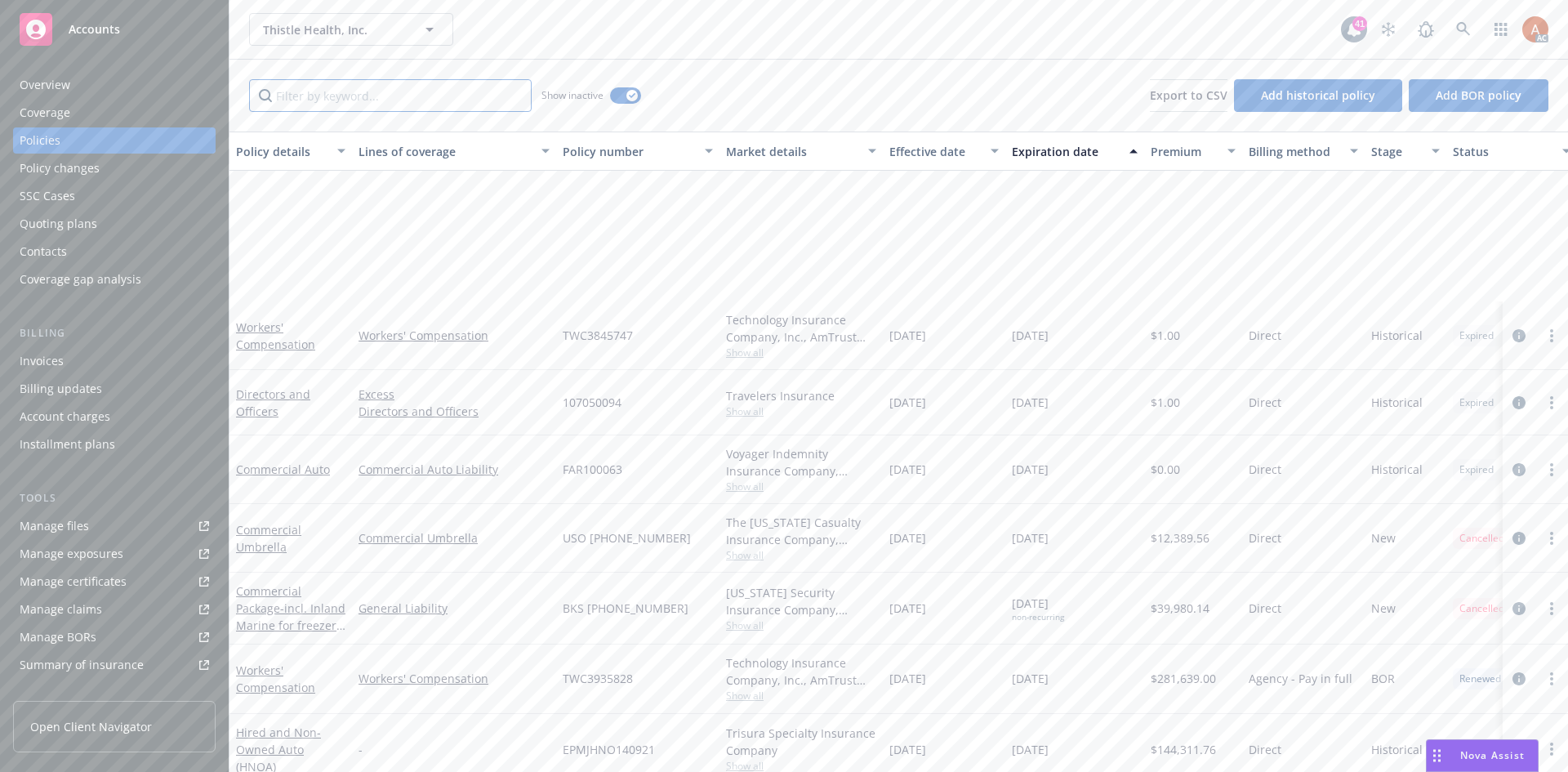
scroll to position [572, 0]
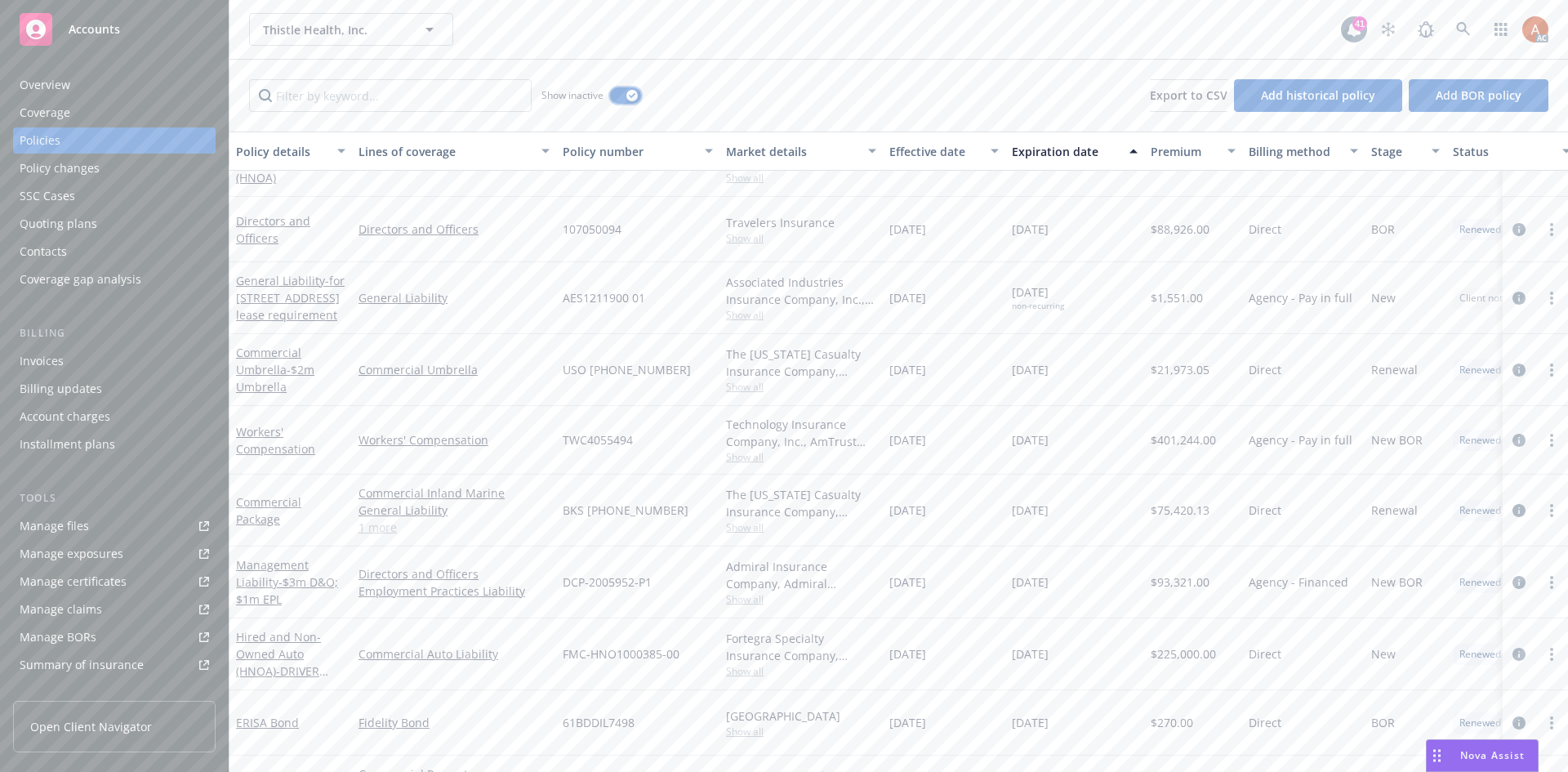
click at [631, 93] on icon "button" at bounding box center [632, 96] width 7 height 5
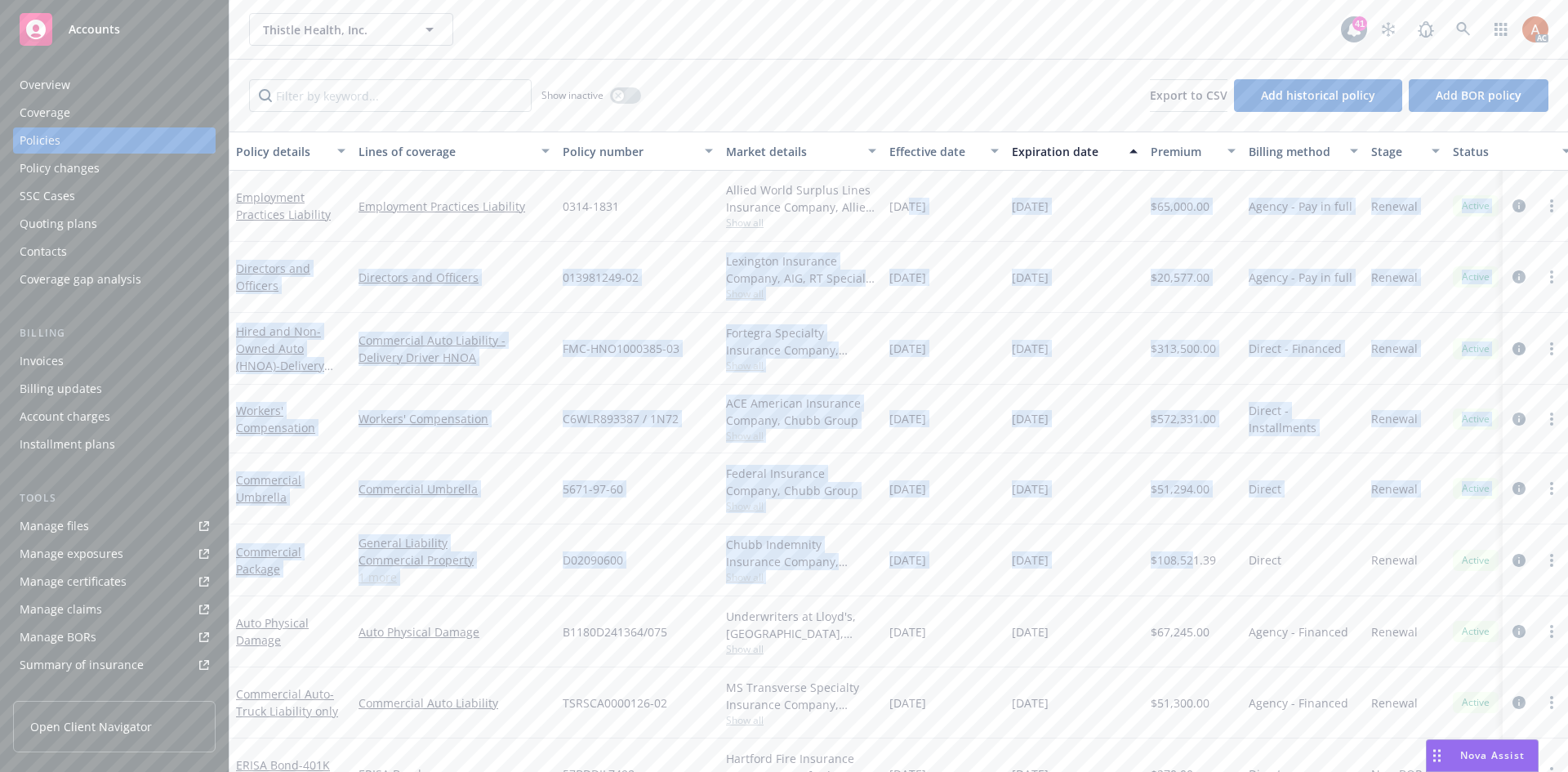
drag, startPoint x: 907, startPoint y: 202, endPoint x: 1190, endPoint y: 560, distance: 456.3
click at [1190, 560] on div "Employment Practices Liability Employment Practices Liability 0314-1831 Allied …" at bounding box center [1017, 464] width 1576 height 588
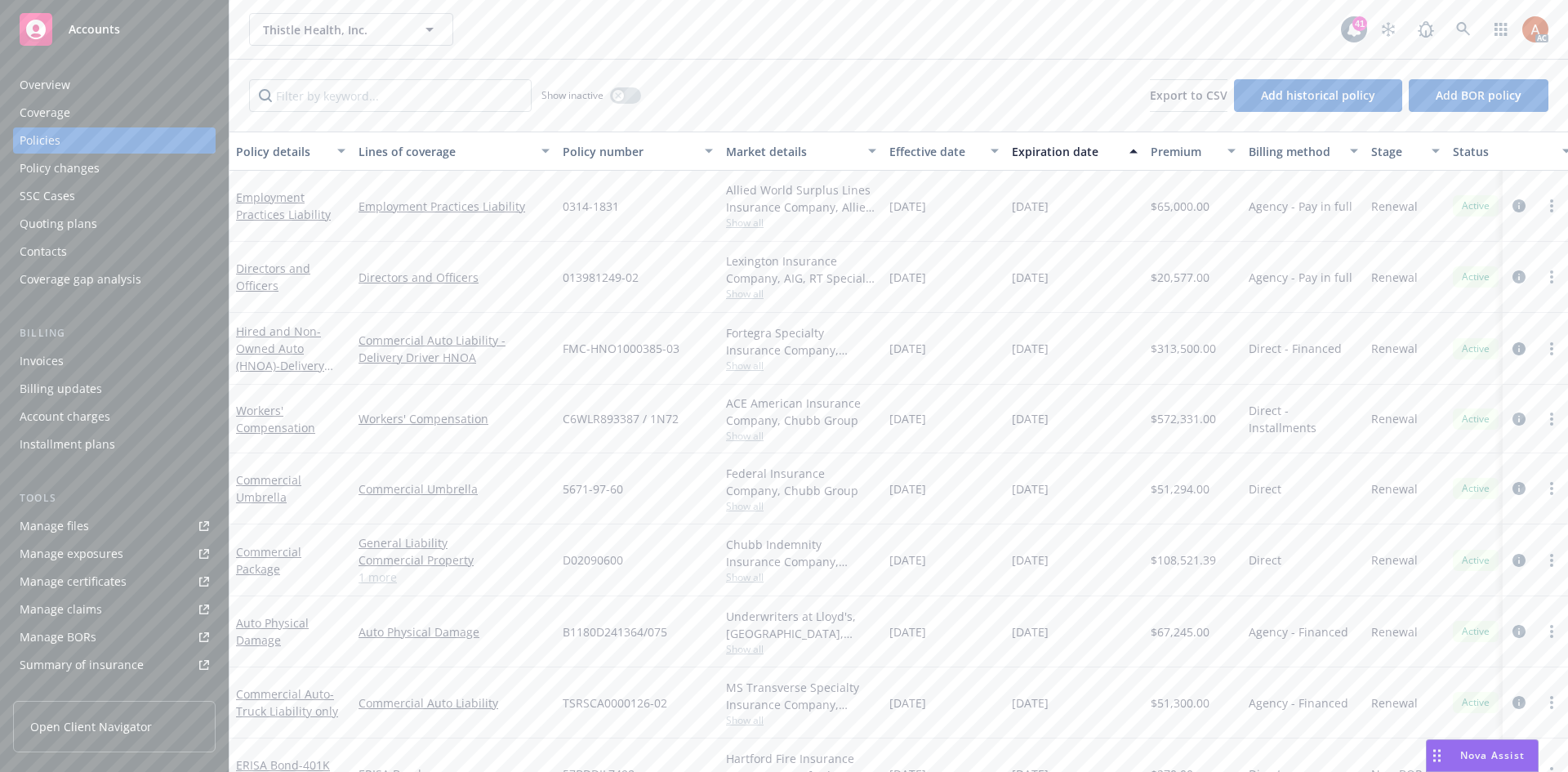
click at [876, 93] on div "Show inactive Export to CSV Add historical policy Add BOR policy" at bounding box center [898, 95] width 1338 height 72
drag, startPoint x: 888, startPoint y: 132, endPoint x: 1084, endPoint y: 522, distance: 436.5
click at [1084, 522] on div "Policy details Lines of coverage Policy number Market details Effective date Ex…" at bounding box center [898, 451] width 1338 height 641
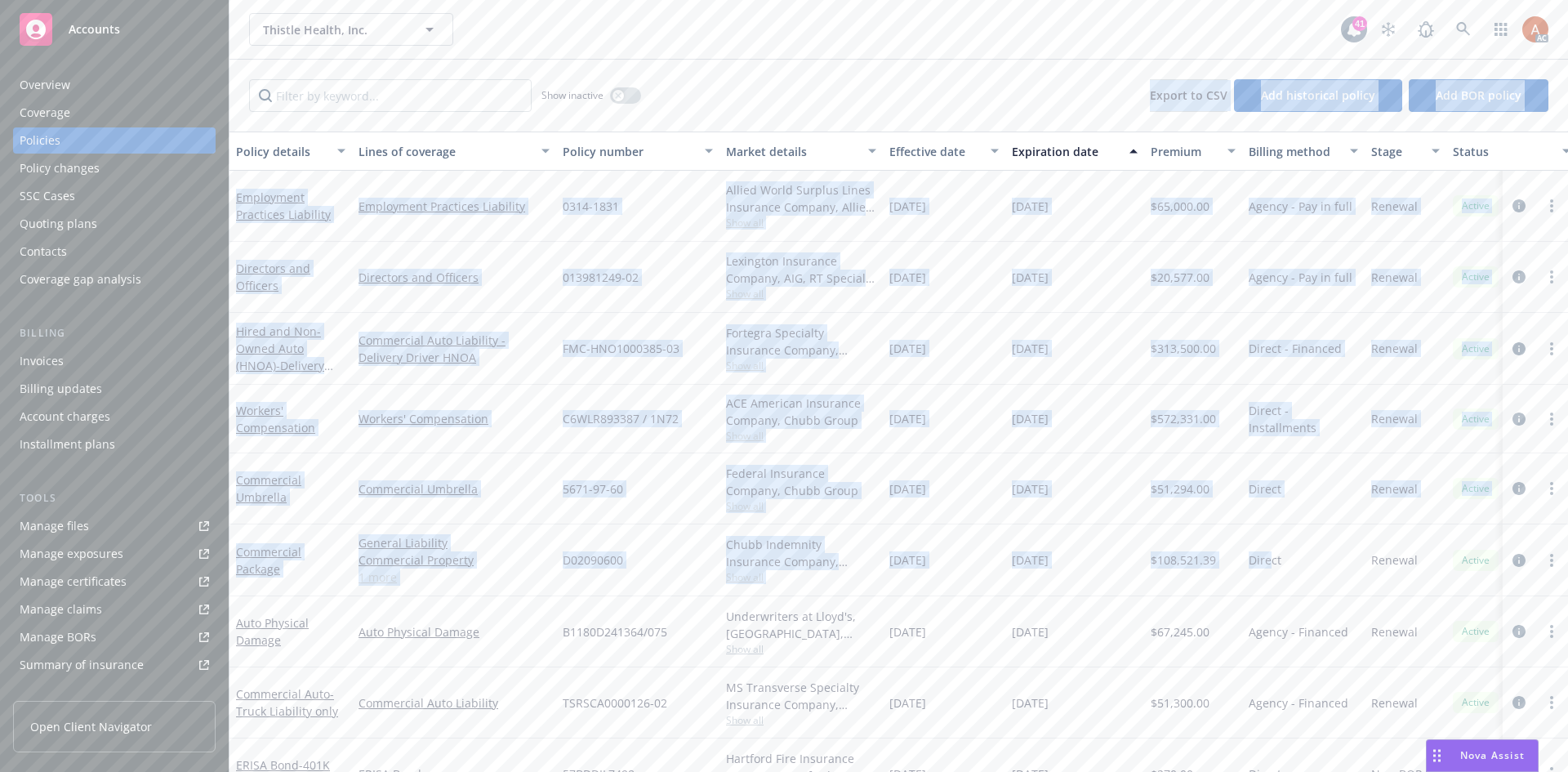
drag, startPoint x: 855, startPoint y: 93, endPoint x: 1270, endPoint y: 570, distance: 632.3
click at [1270, 570] on div "Show inactive Export to CSV Add historical policy Add BOR policy Policy details…" at bounding box center [898, 416] width 1338 height 713
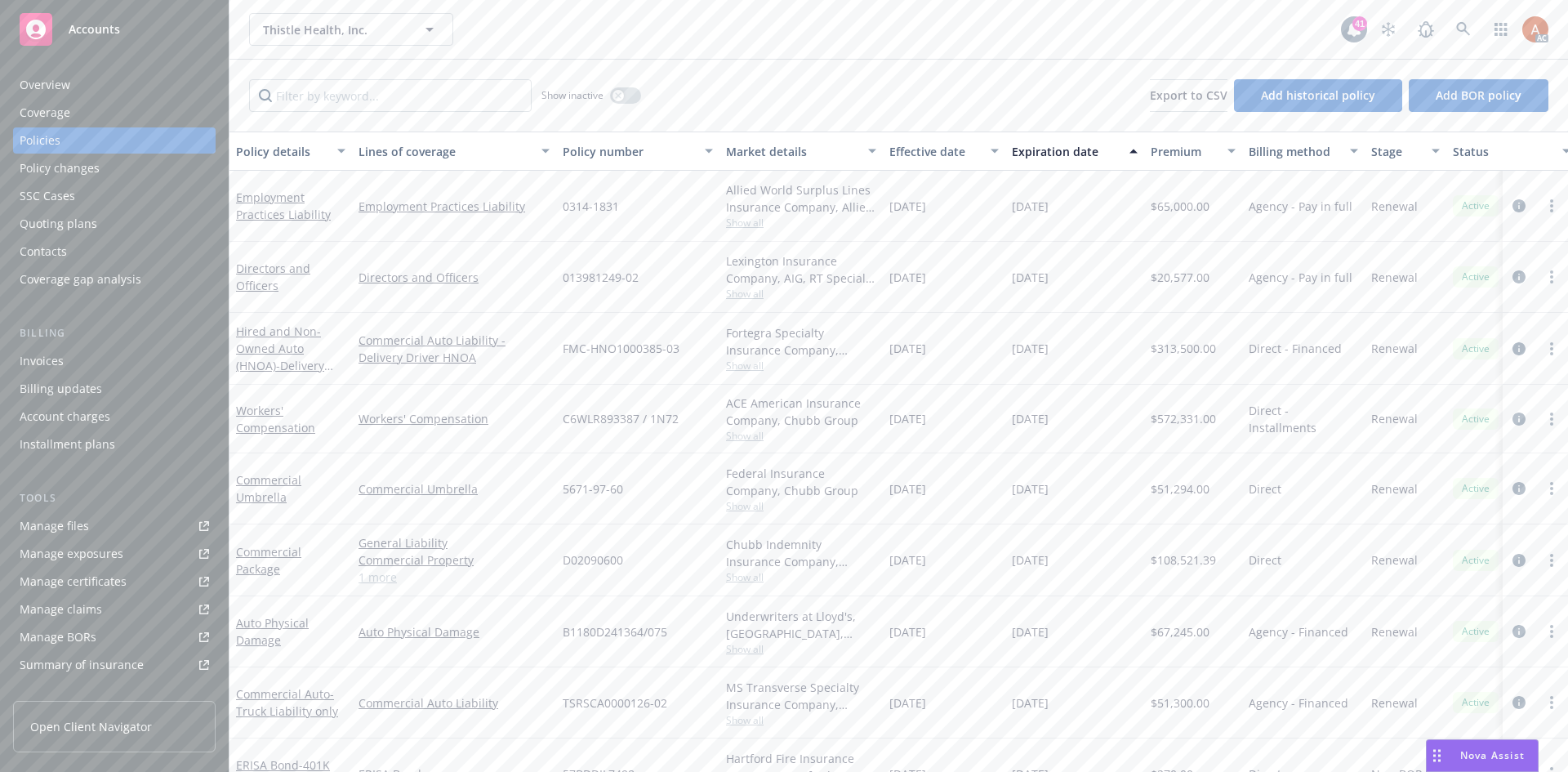
click at [883, 58] on div "Thistle Health, Inc. Thistle Health, Inc. 41 AC" at bounding box center [898, 29] width 1338 height 59
click at [379, 576] on link "1 more" at bounding box center [454, 577] width 191 height 17
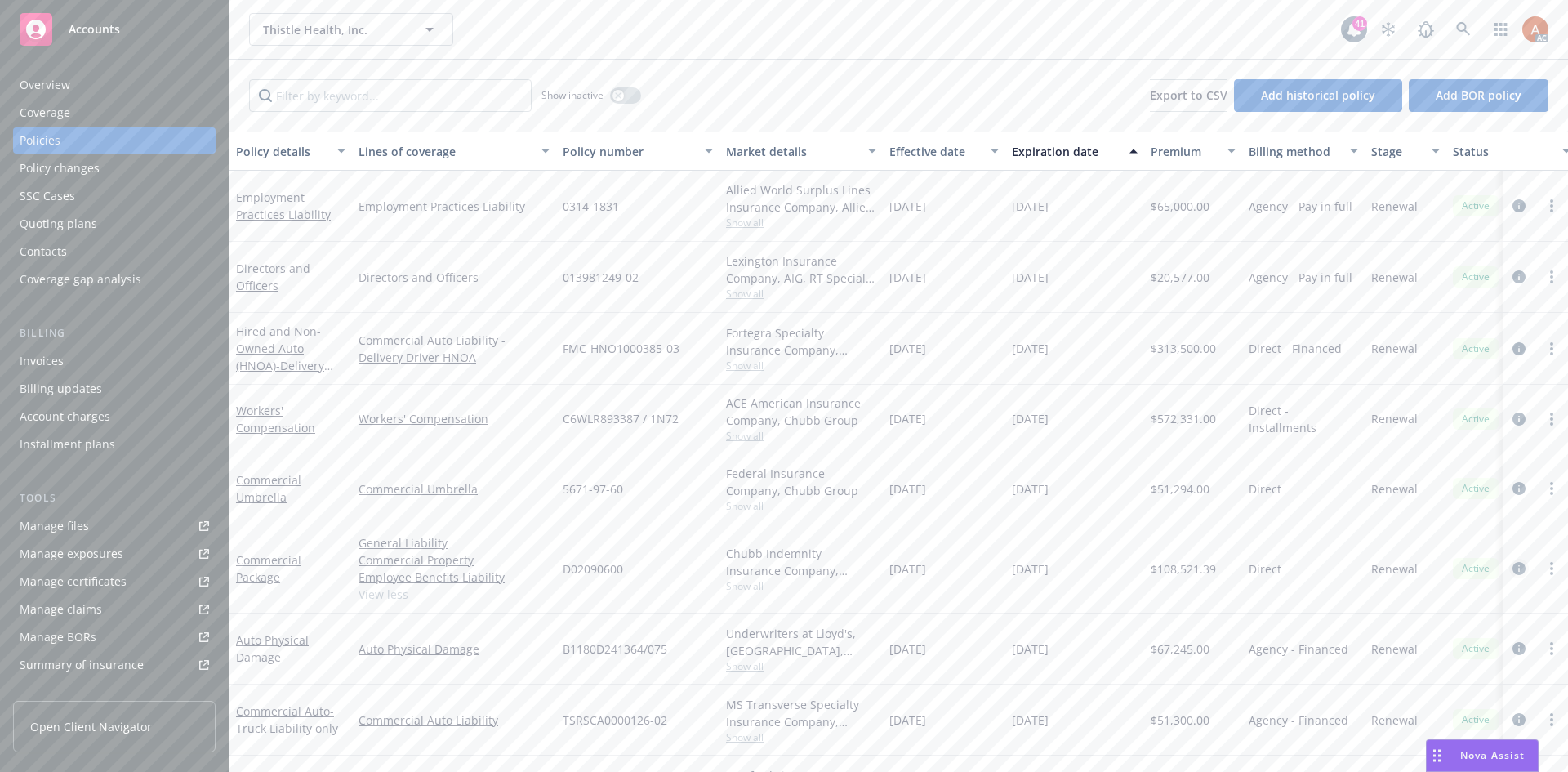
click at [1512, 568] on icon "circleInformation" at bounding box center [1519, 568] width 13 height 13
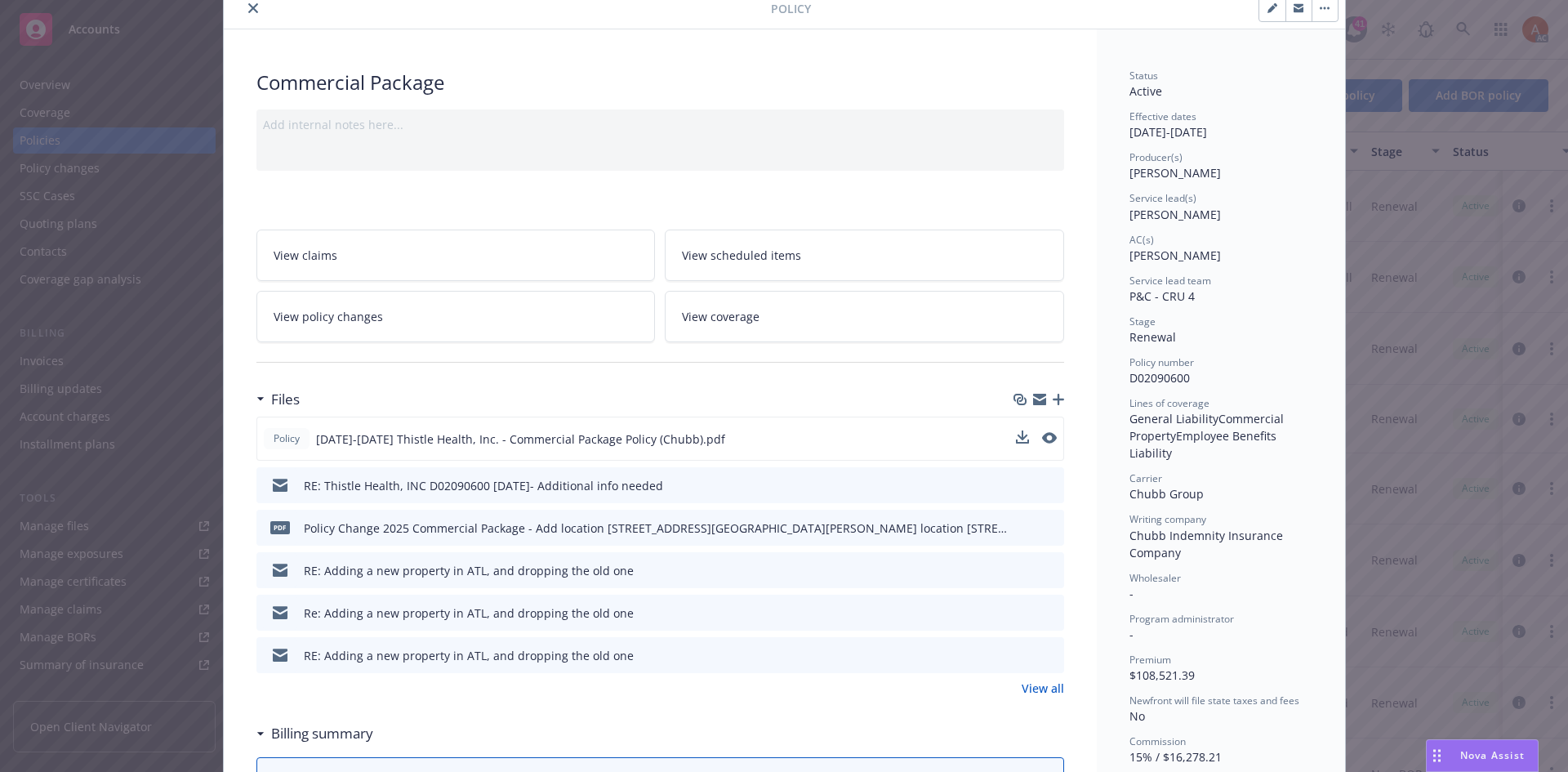
scroll to position [163, 0]
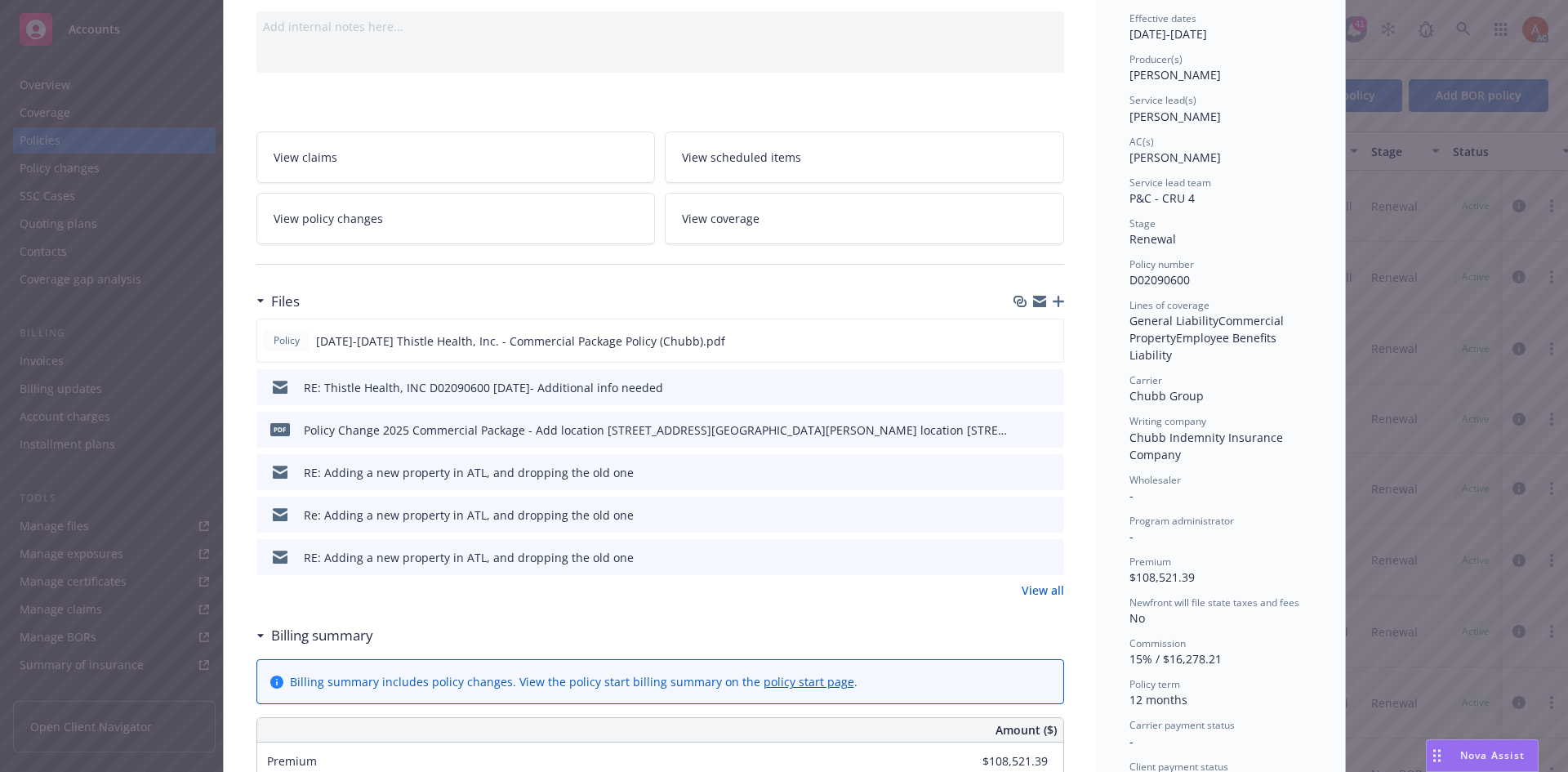
click at [1039, 594] on link "View all" at bounding box center [1043, 590] width 43 height 17
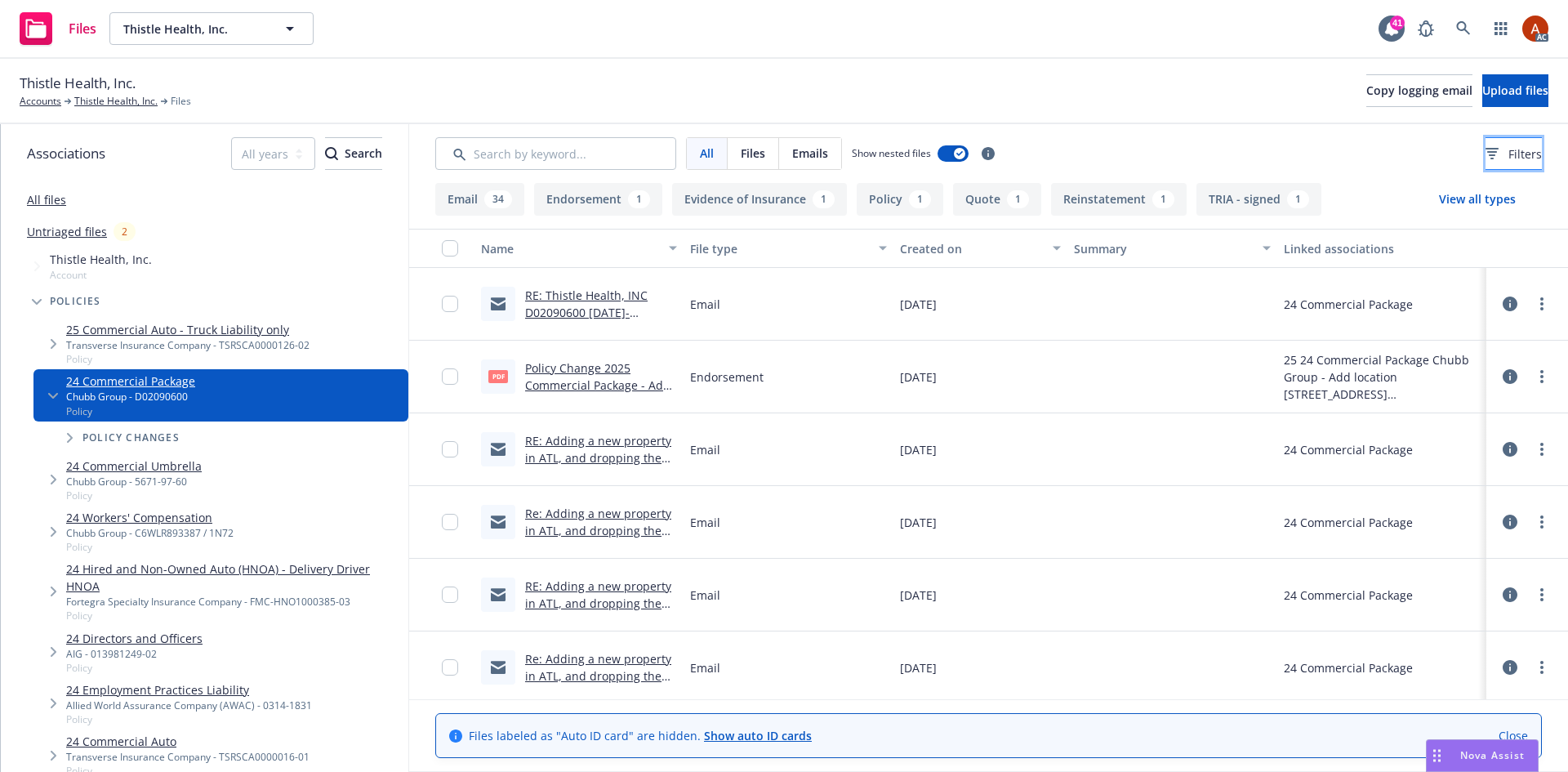
click at [1486, 162] on button "Filters" at bounding box center [1514, 153] width 56 height 33
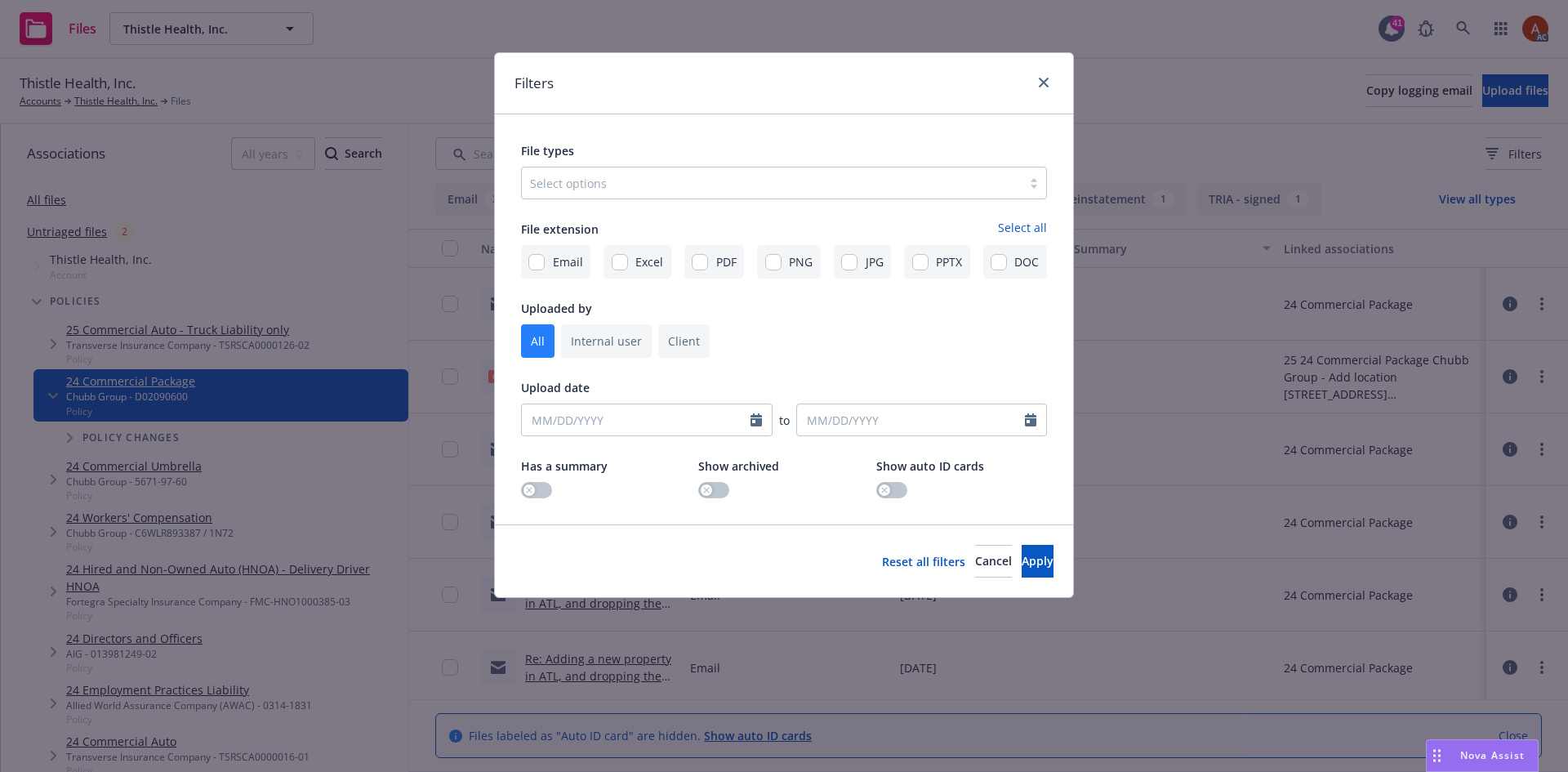
click at [593, 193] on div at bounding box center [772, 183] width 483 height 20
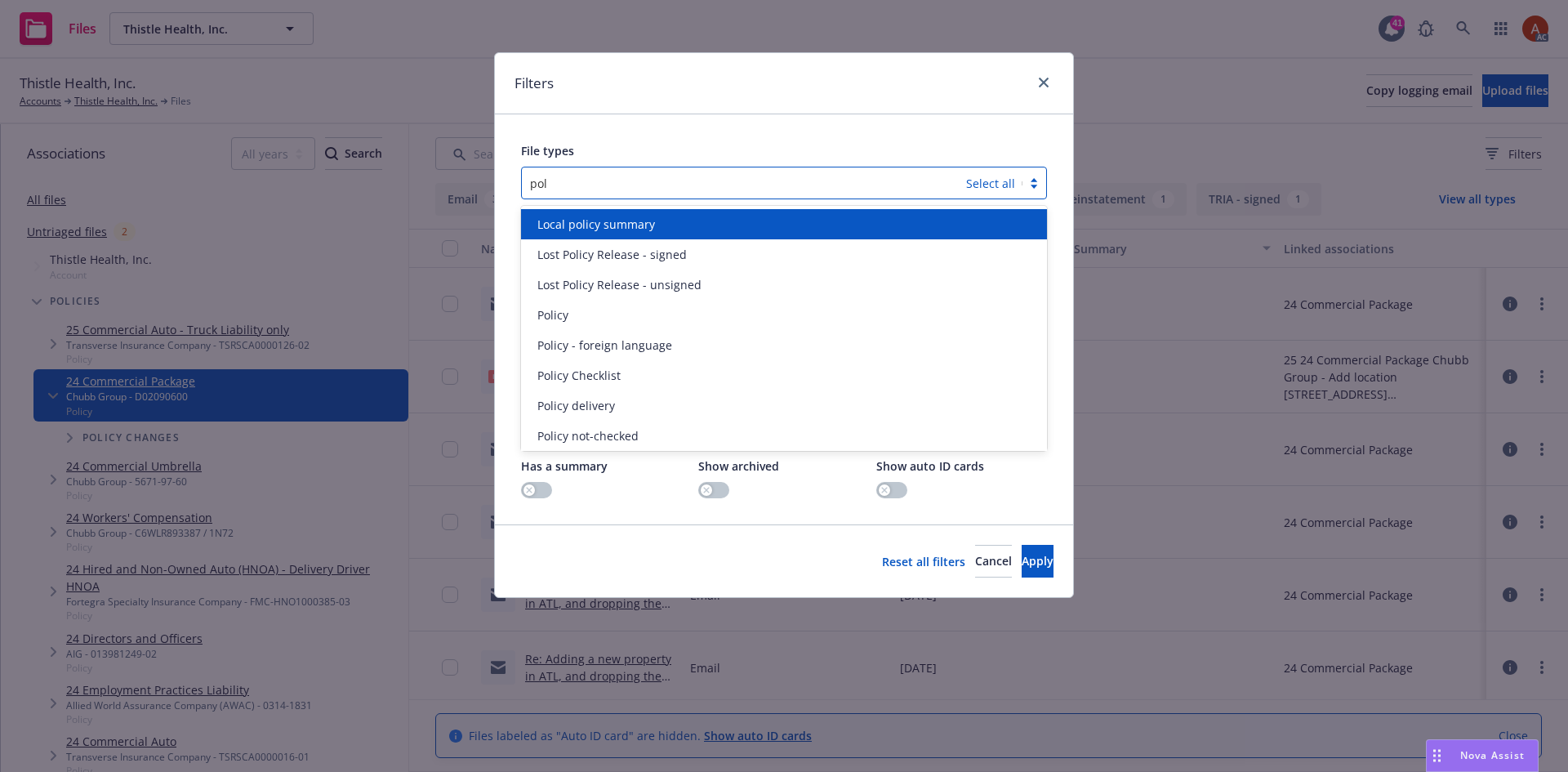
type input "poli"
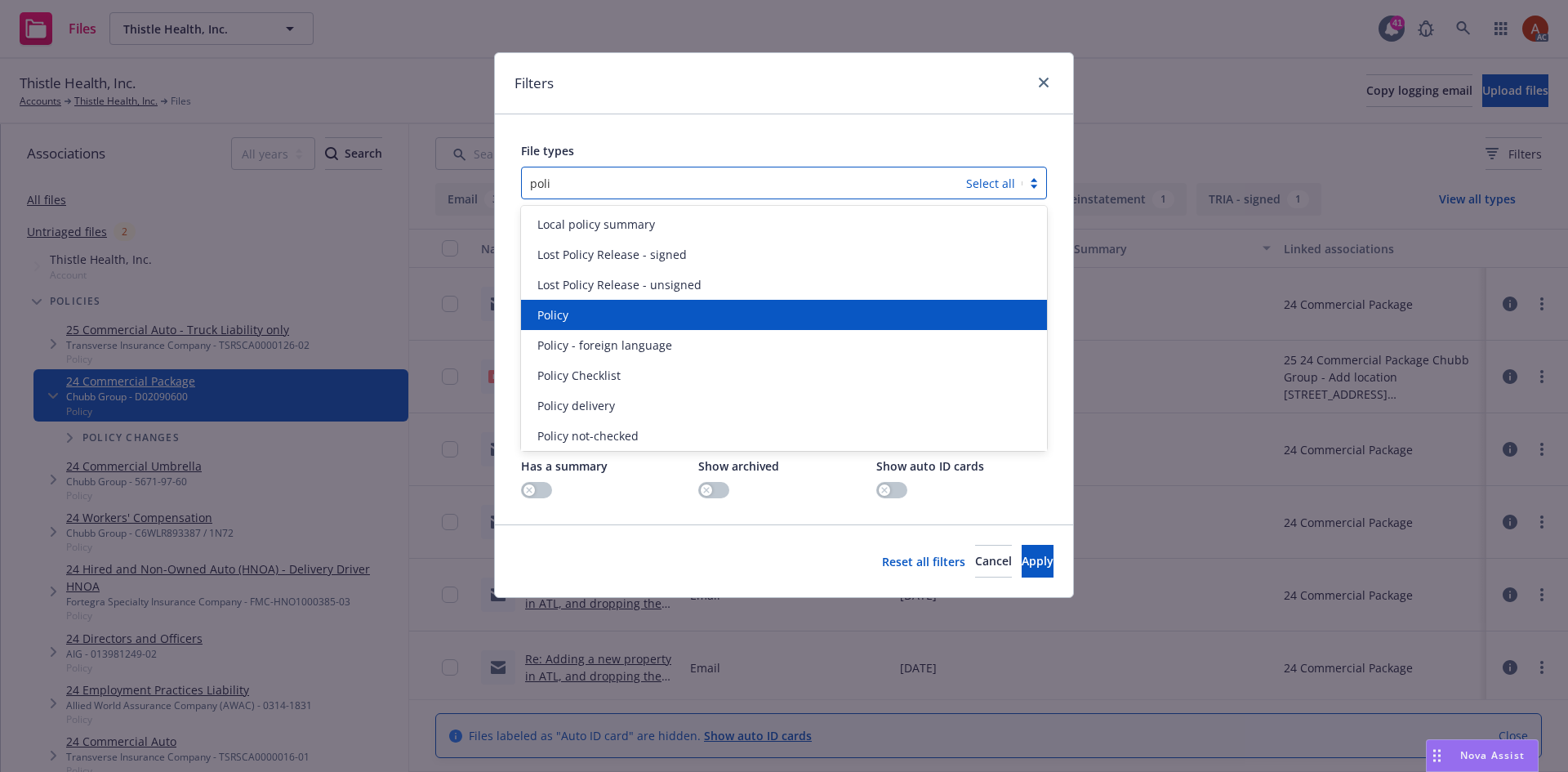
click at [570, 312] on div "Policy" at bounding box center [784, 314] width 506 height 17
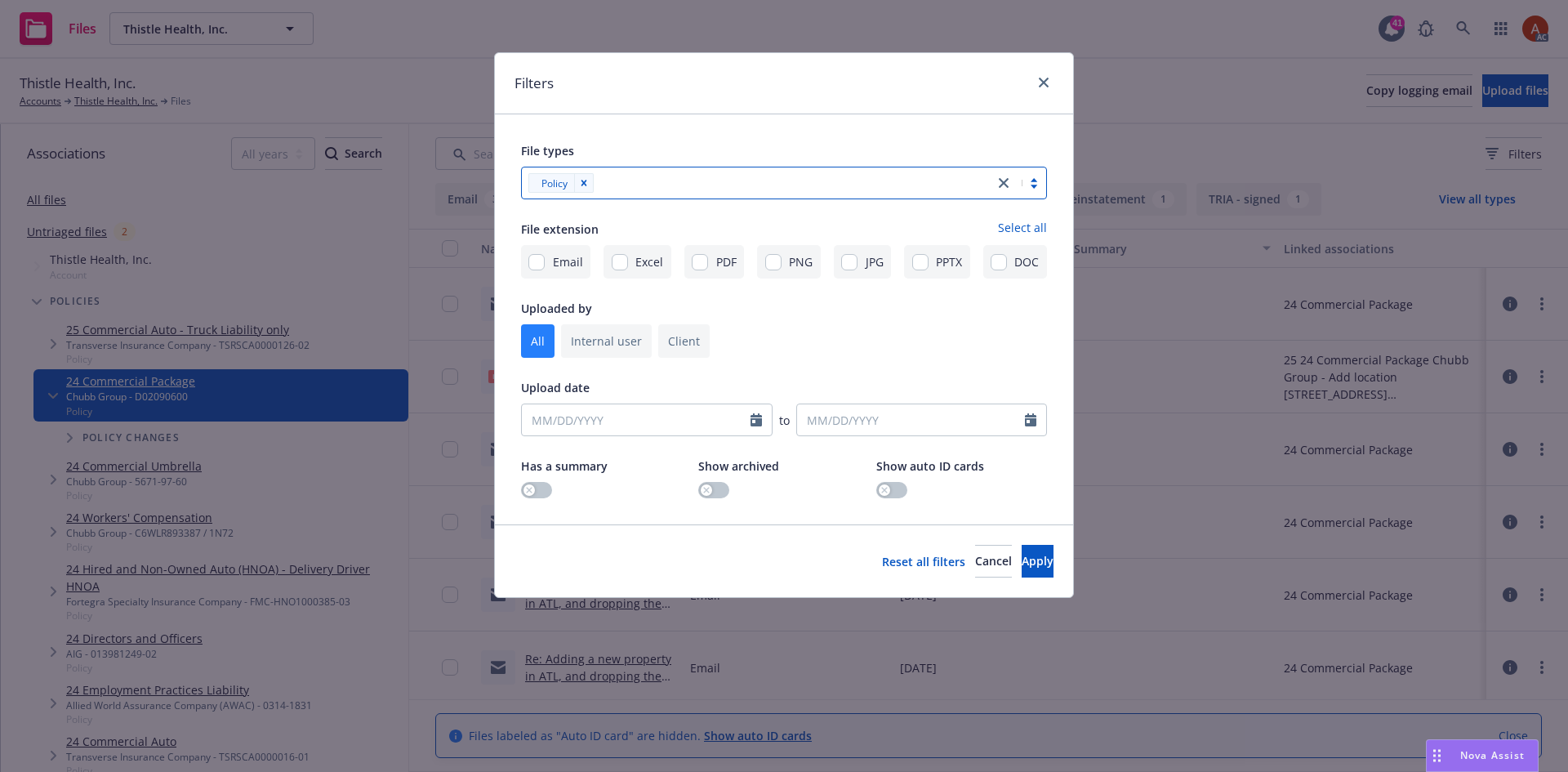
click at [650, 186] on div at bounding box center [792, 183] width 387 height 20
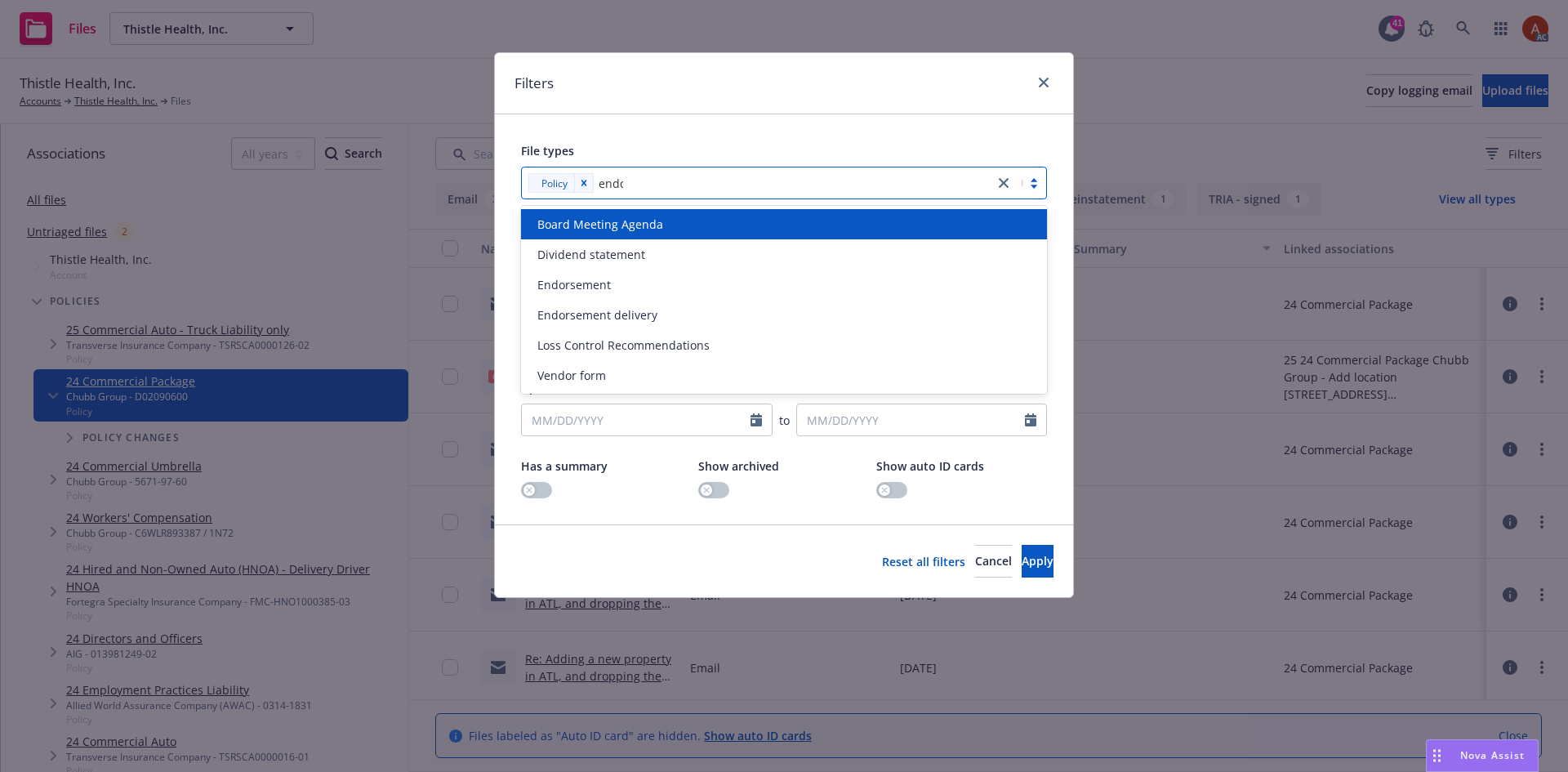
type input "endor"
click at [580, 228] on span "Endorsement" at bounding box center [574, 224] width 73 height 17
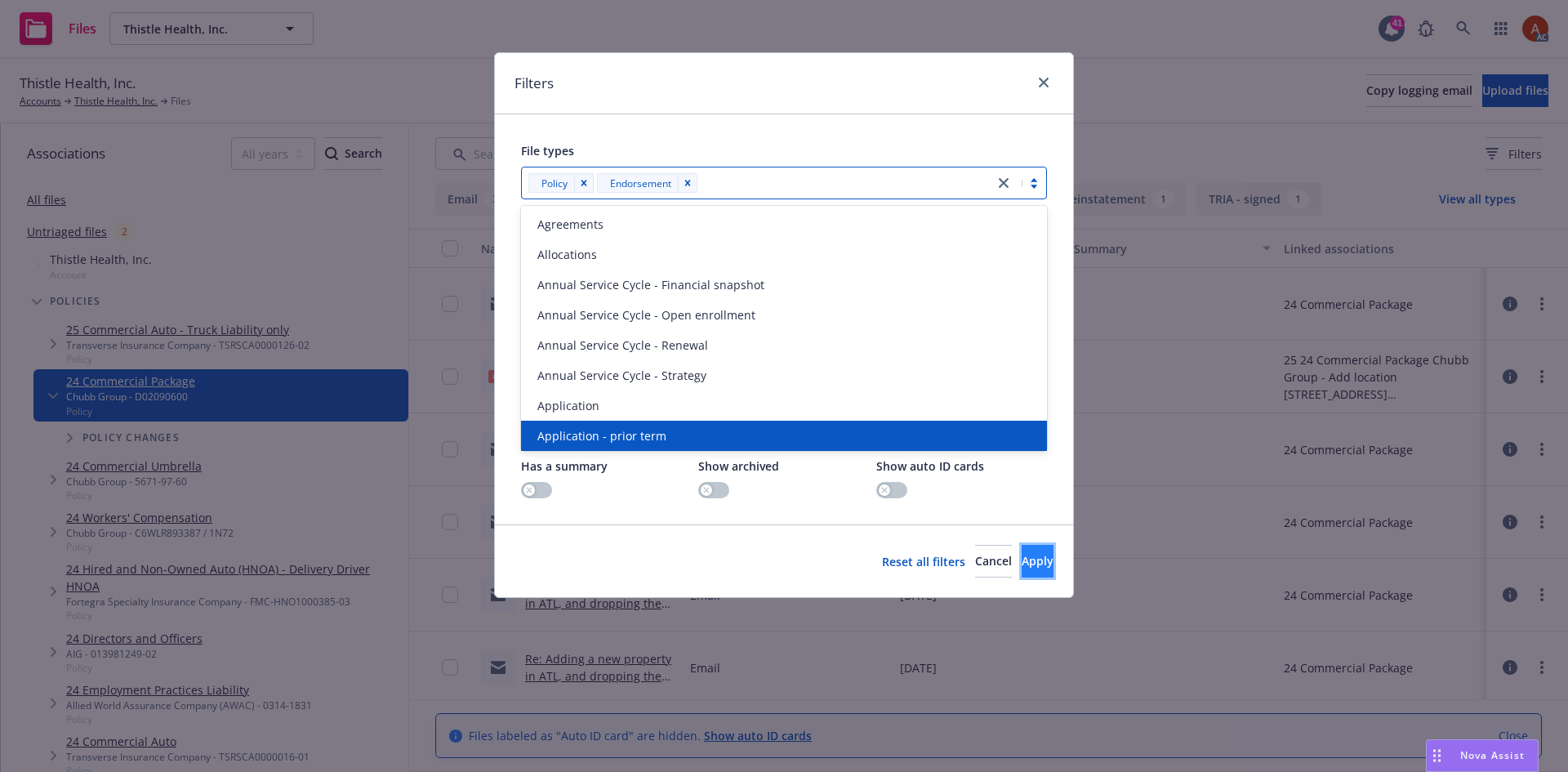
click at [1021, 567] on span "Apply" at bounding box center [1037, 561] width 32 height 16
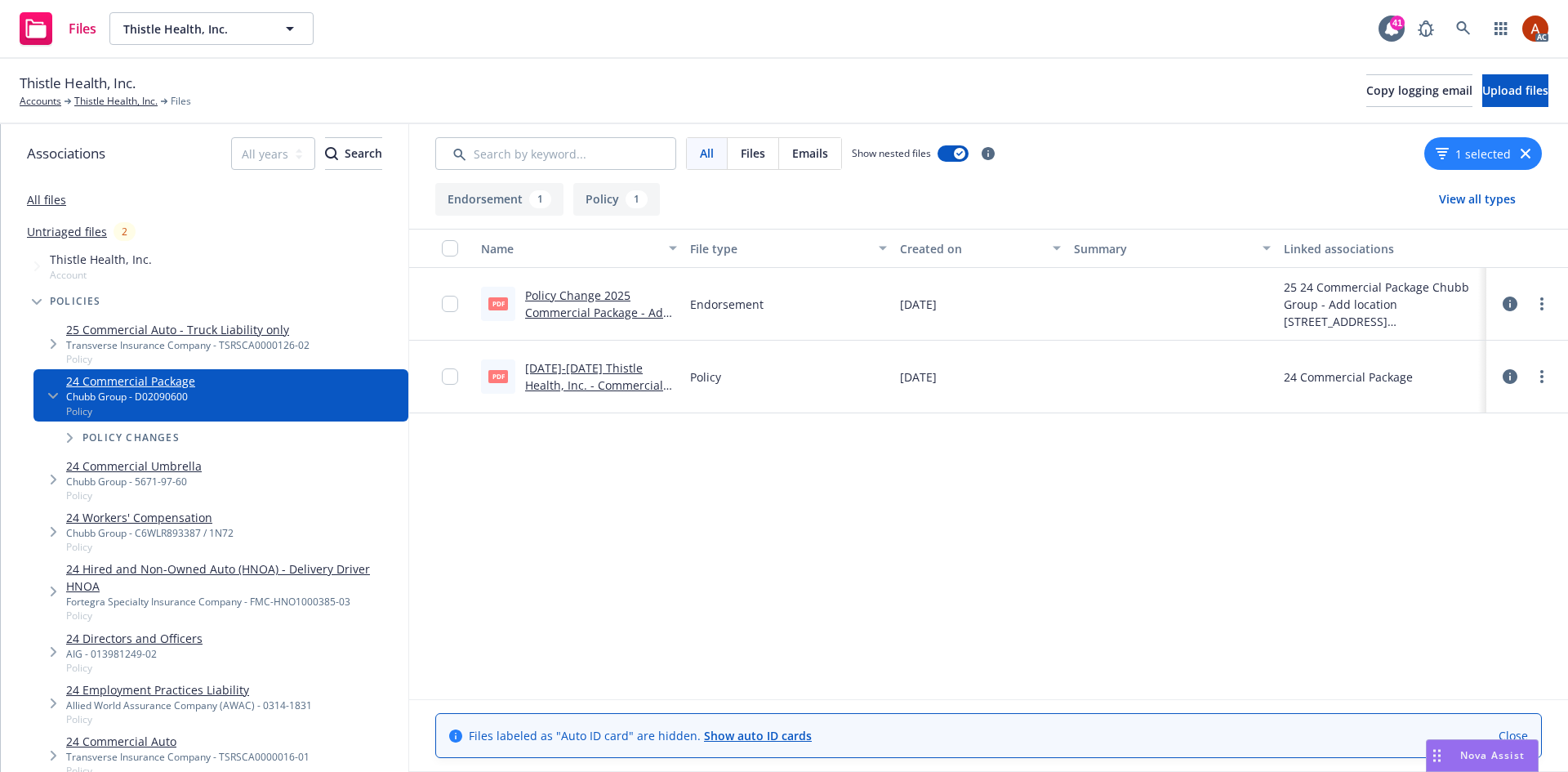
click at [582, 297] on link "Policy Change 2025 Commercial Package - Add location 2555 NW Nicolai St and del…" at bounding box center [600, 338] width 150 height 101
click at [599, 369] on link "2024-2025 Thistle Health, Inc. - Commercial Package Policy (Chubb).pdf" at bounding box center [599, 385] width 147 height 49
click at [129, 98] on link "Thistle Health, Inc." at bounding box center [115, 101] width 83 height 15
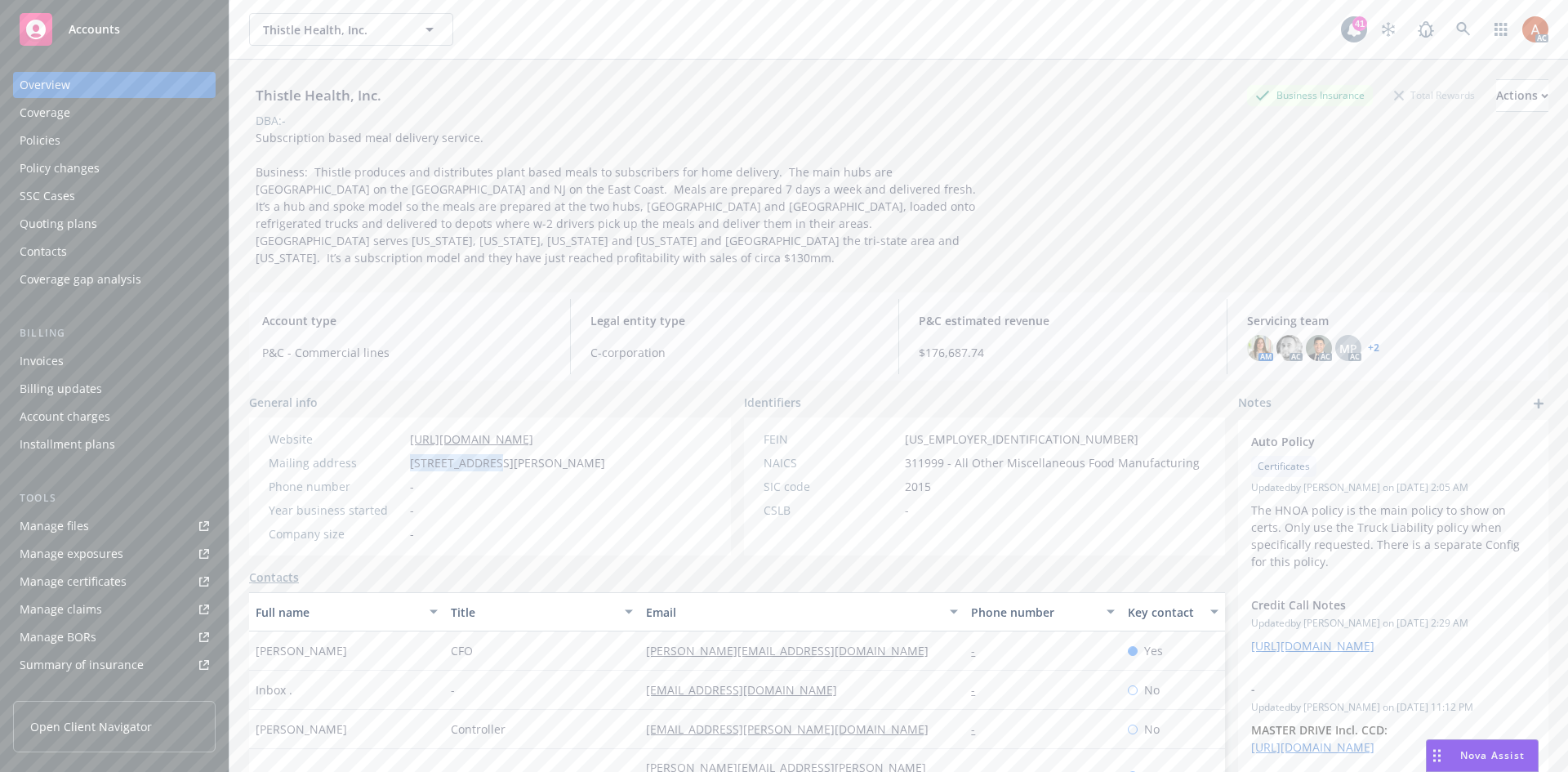
drag, startPoint x: 397, startPoint y: 447, endPoint x: 495, endPoint y: 449, distance: 98.0
click at [495, 454] on div "Mailing address [STREET_ADDRESS][PERSON_NAME]" at bounding box center [437, 463] width 350 height 17
copy div "[STREET_ADDRESS][PERSON_NAME]"
drag, startPoint x: 903, startPoint y: 421, endPoint x: 978, endPoint y: 416, distance: 75.2
click at [978, 431] on div "FEIN [US_EMPLOYER_IDENTIFICATION_NUMBER]" at bounding box center [981, 439] width 449 height 17
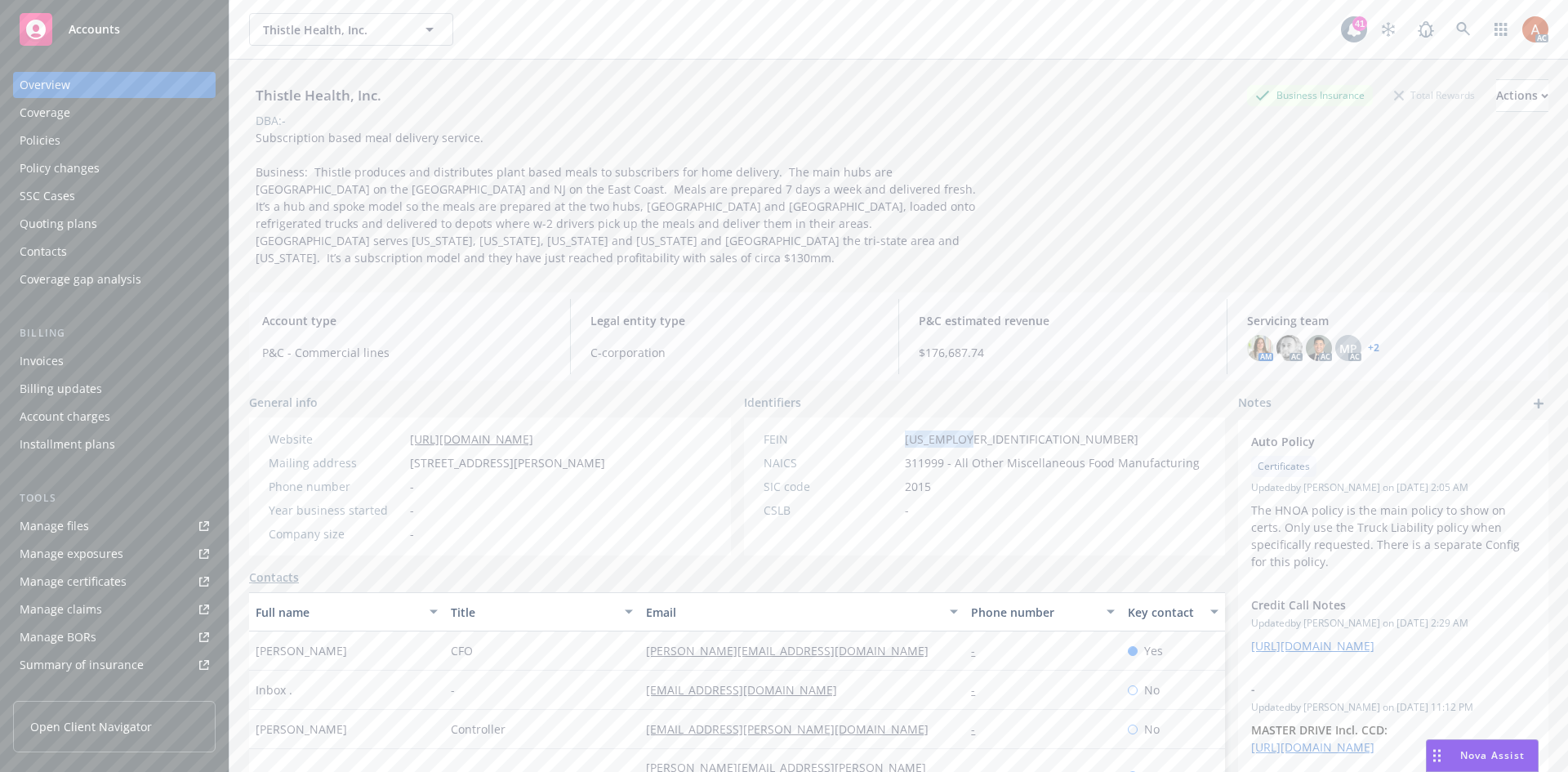
copy div "[US_EMPLOYER_IDENTIFICATION_NUMBER]"
drag, startPoint x: 934, startPoint y: 475, endPoint x: 929, endPoint y: 464, distance: 12.1
click at [934, 478] on div "SIC code 2015" at bounding box center [981, 486] width 449 height 17
click at [912, 454] on span "311999 - All Other Miscellaneous Food Manufacturing" at bounding box center [1053, 463] width 295 height 17
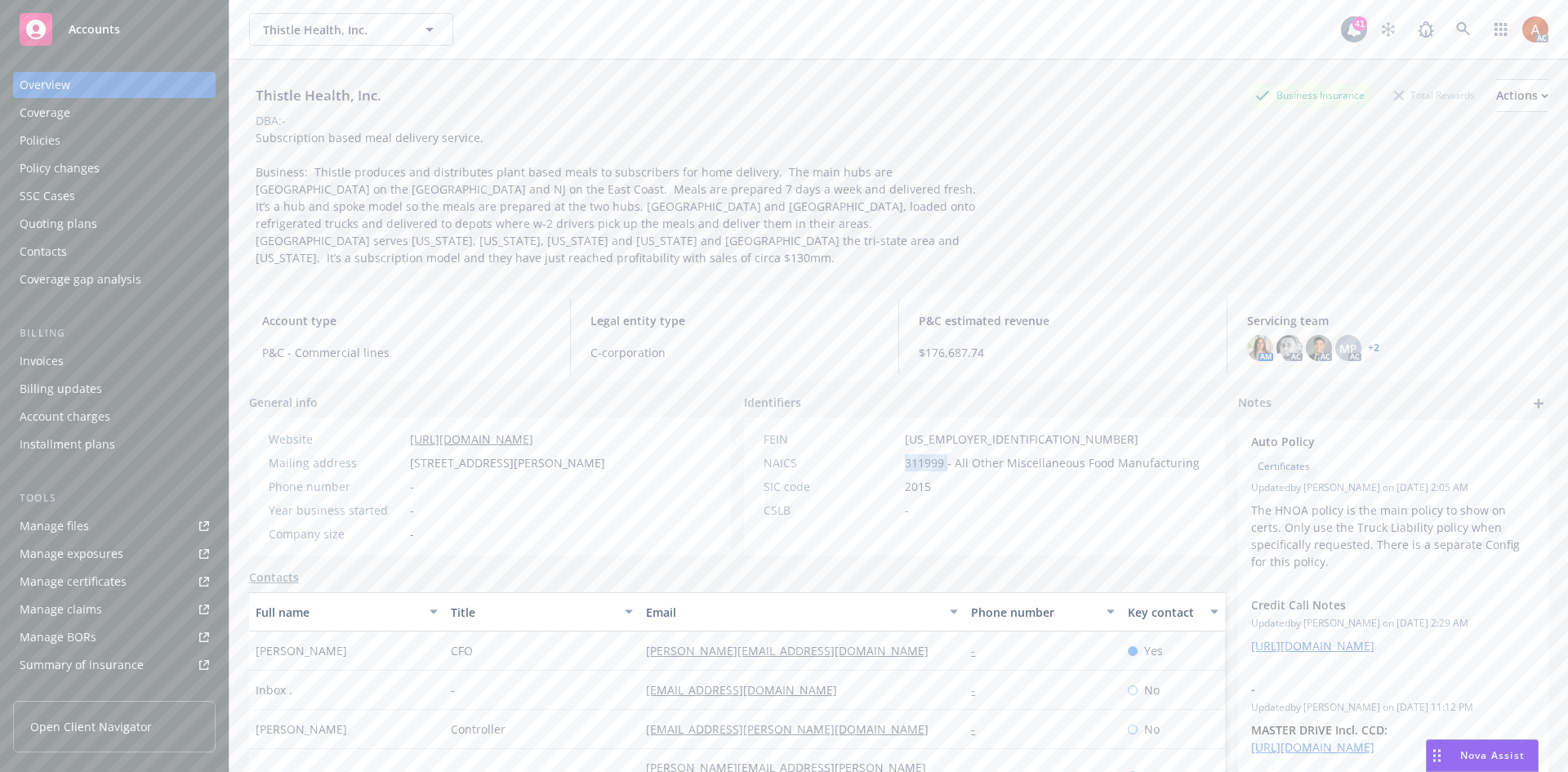
copy span "311999"
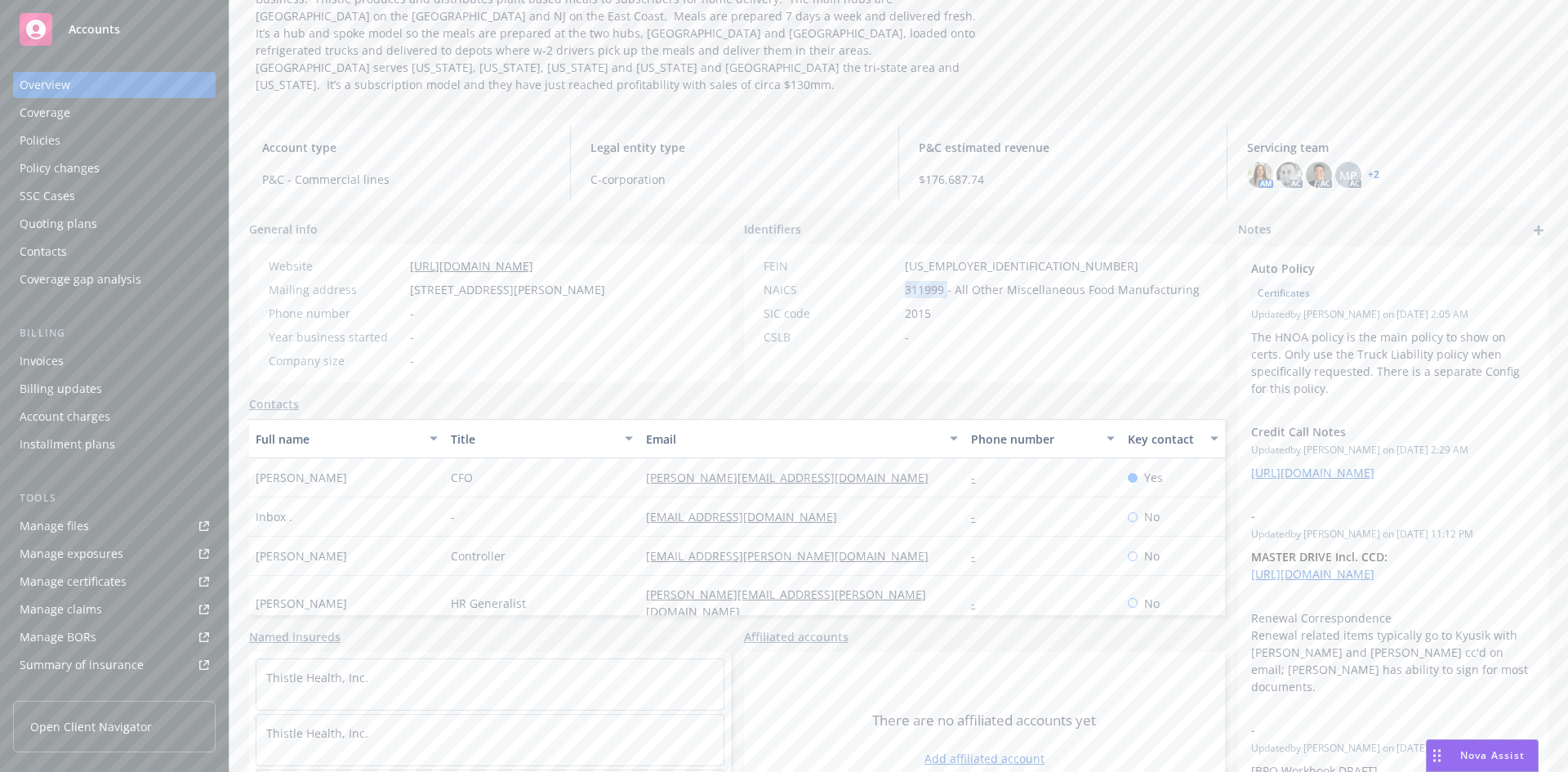
scroll to position [209, 0]
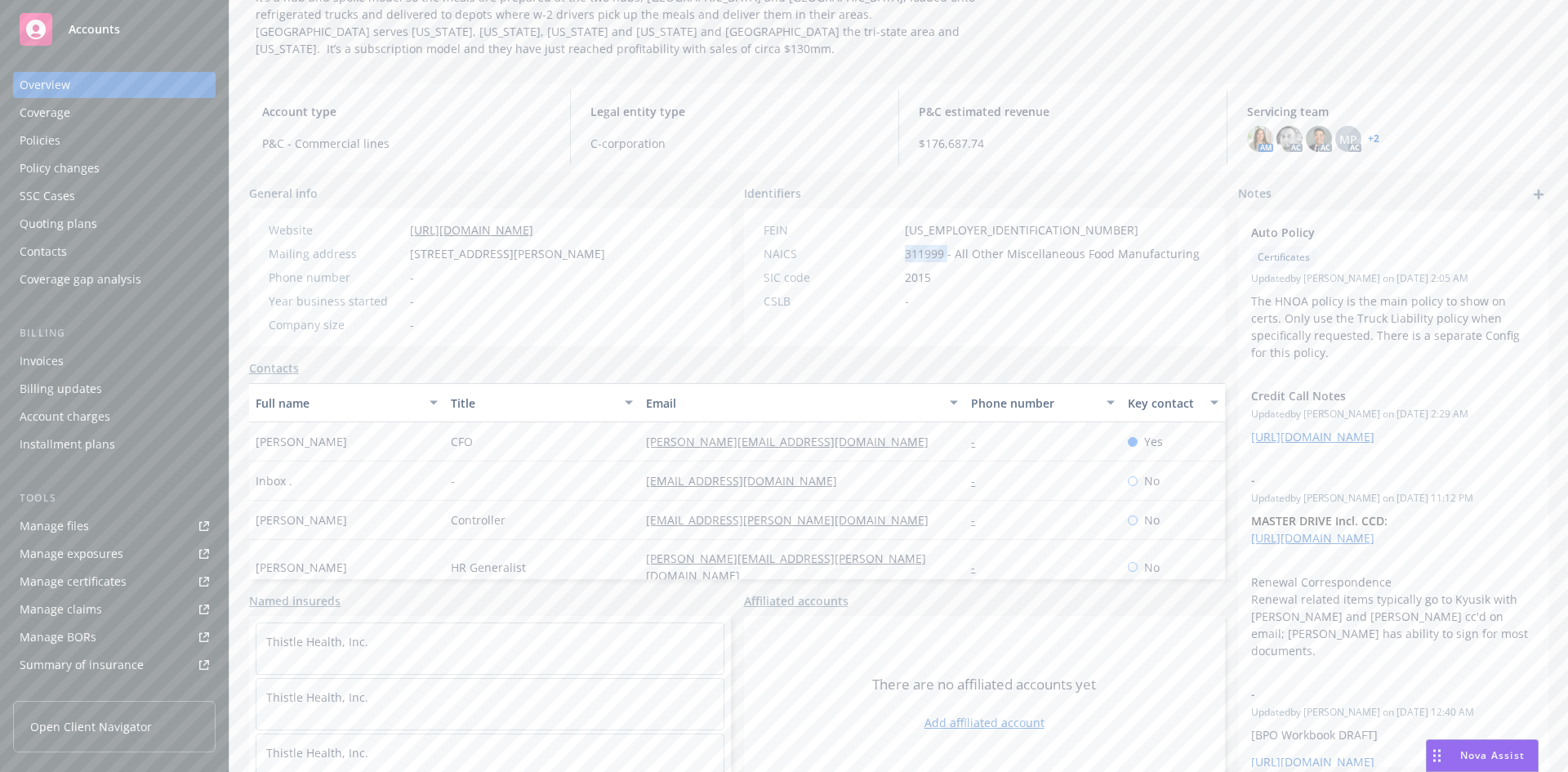
click at [48, 144] on div "Policies" at bounding box center [40, 141] width 41 height 26
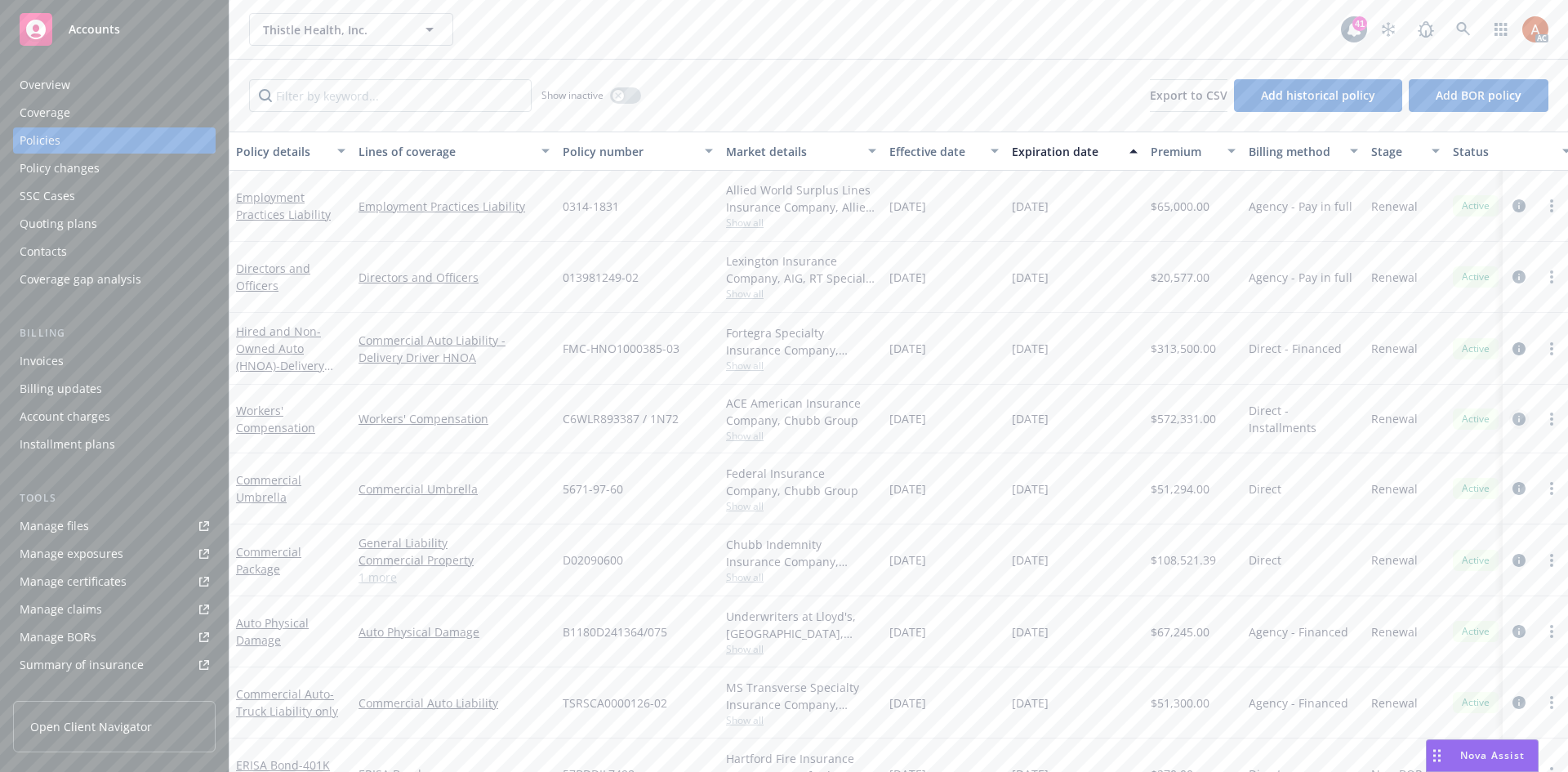
click at [1512, 416] on icon "circleInformation" at bounding box center [1519, 419] width 13 height 13
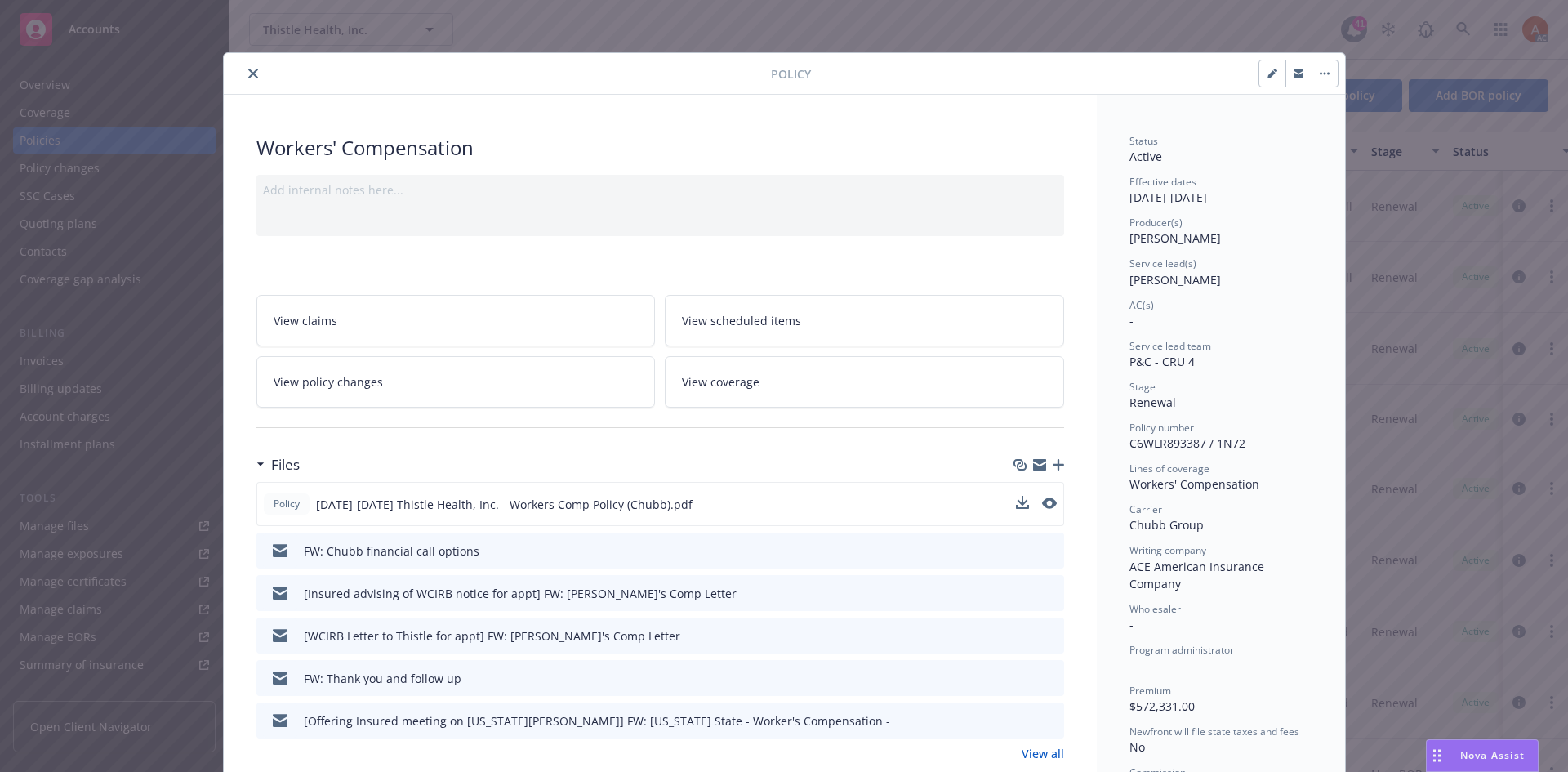
scroll to position [245, 0]
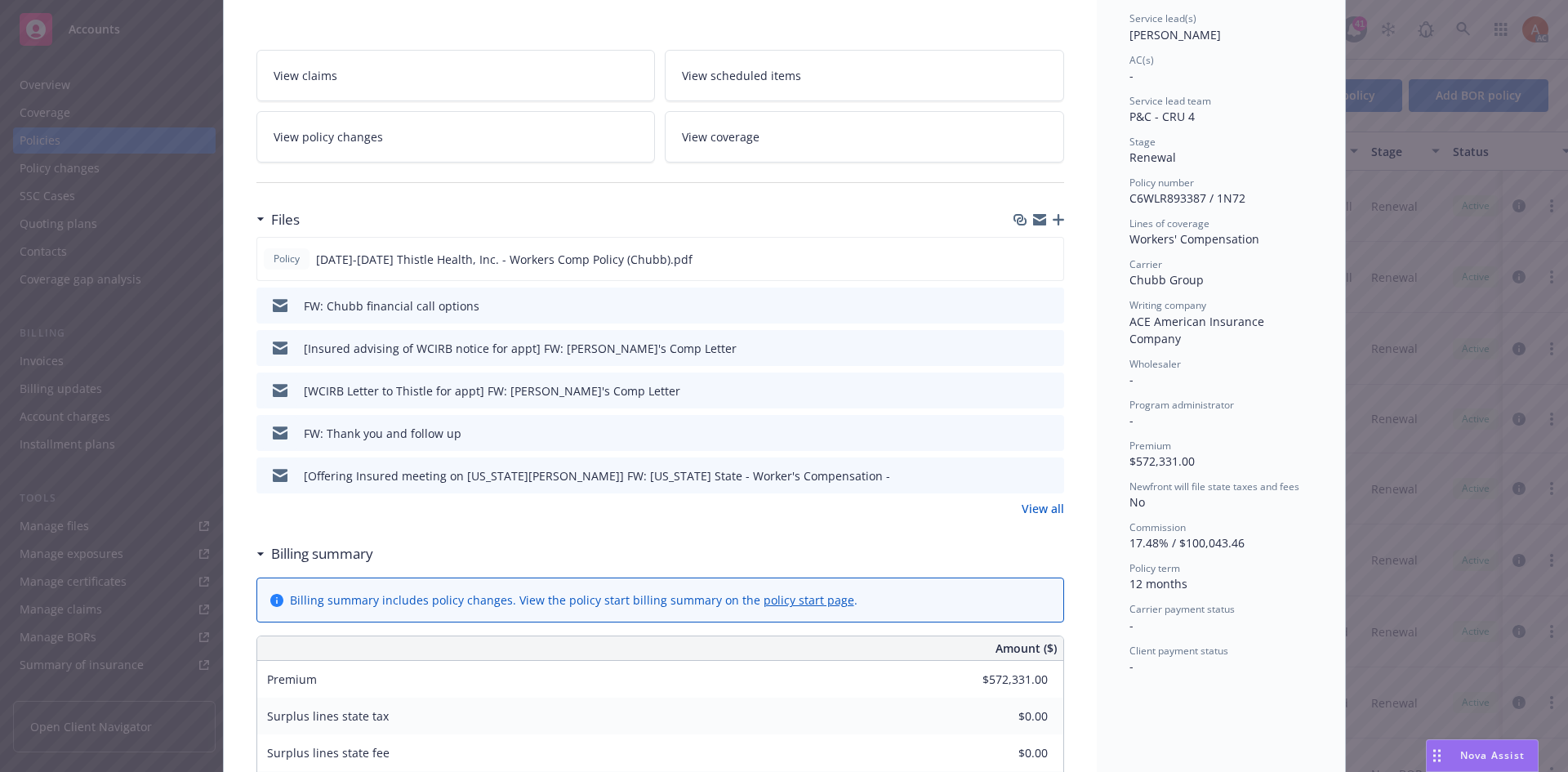
click at [1037, 510] on link "View all" at bounding box center [1043, 508] width 43 height 17
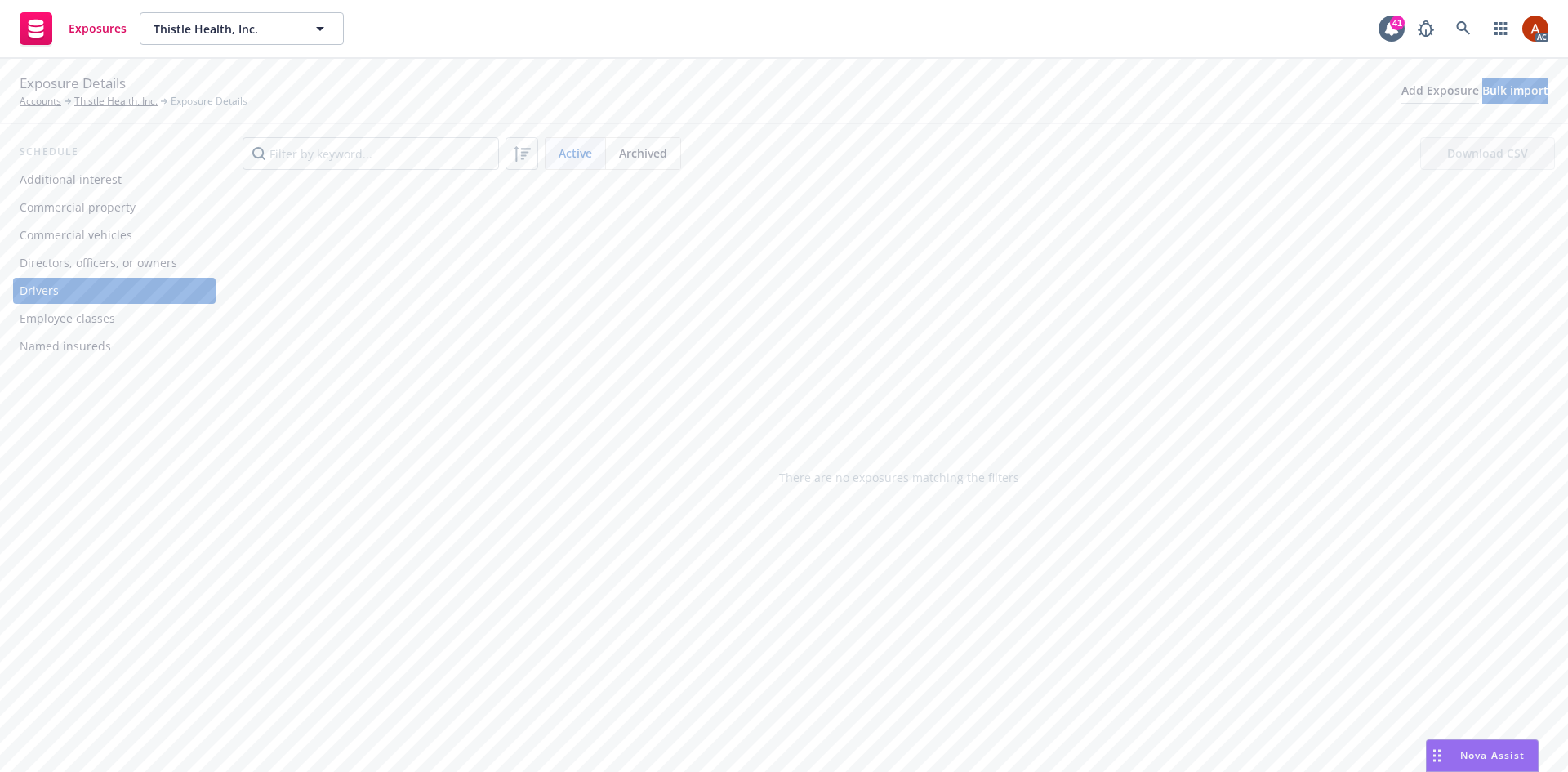
click at [109, 230] on div "Commercial vehicles" at bounding box center [76, 235] width 113 height 26
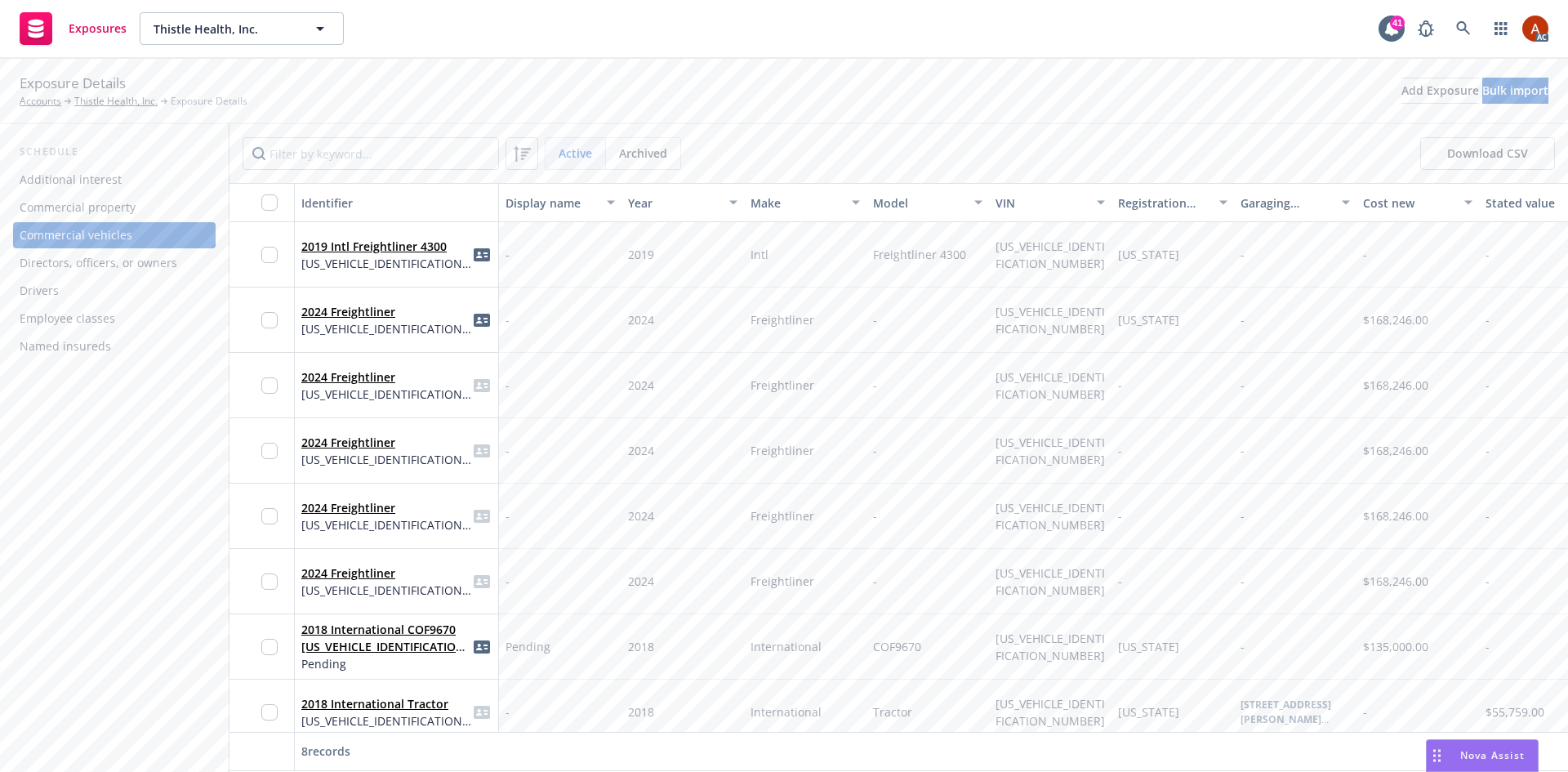
click at [108, 207] on div "Commercial property" at bounding box center [77, 208] width 116 height 26
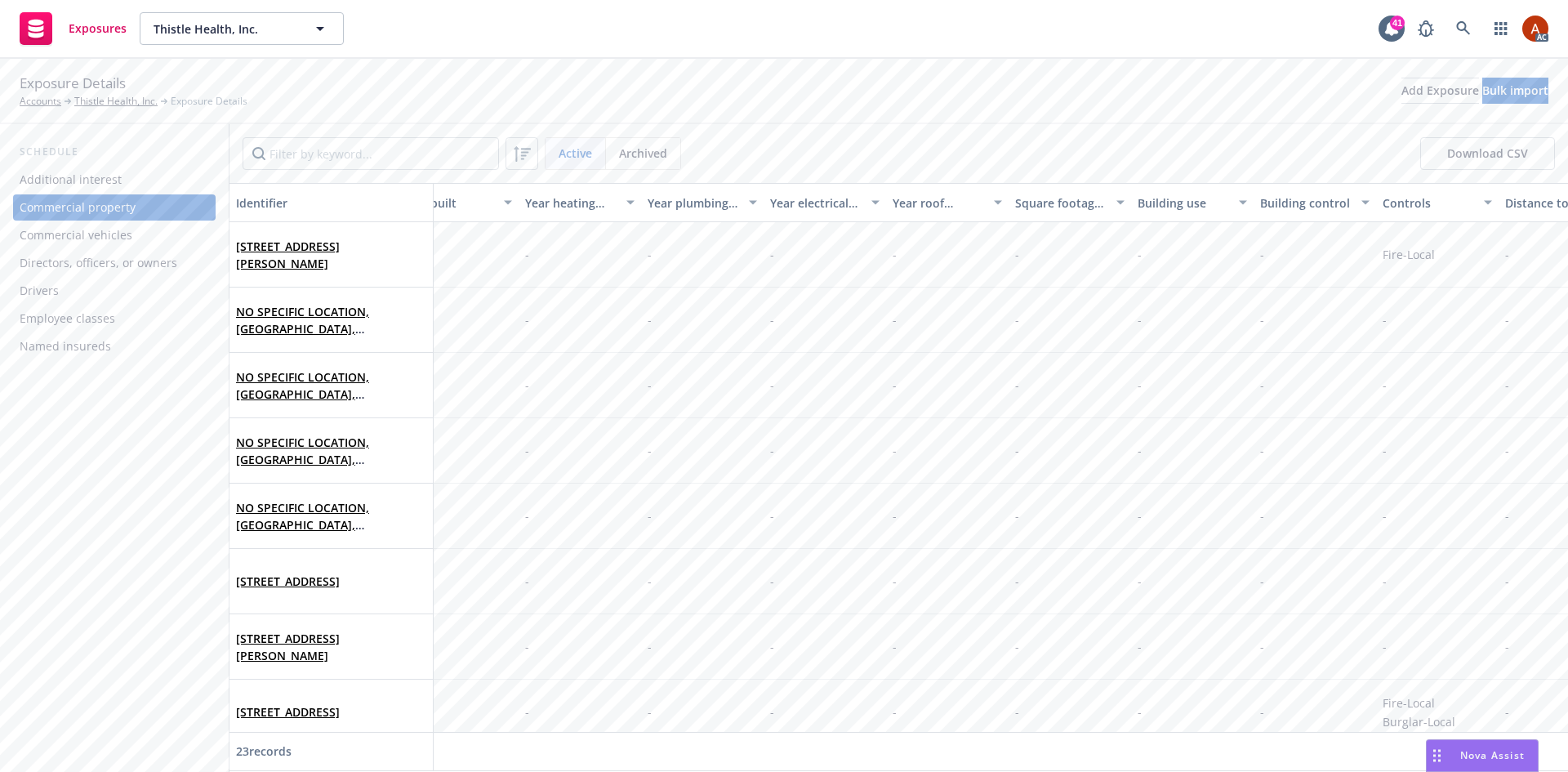
scroll to position [0, 3732]
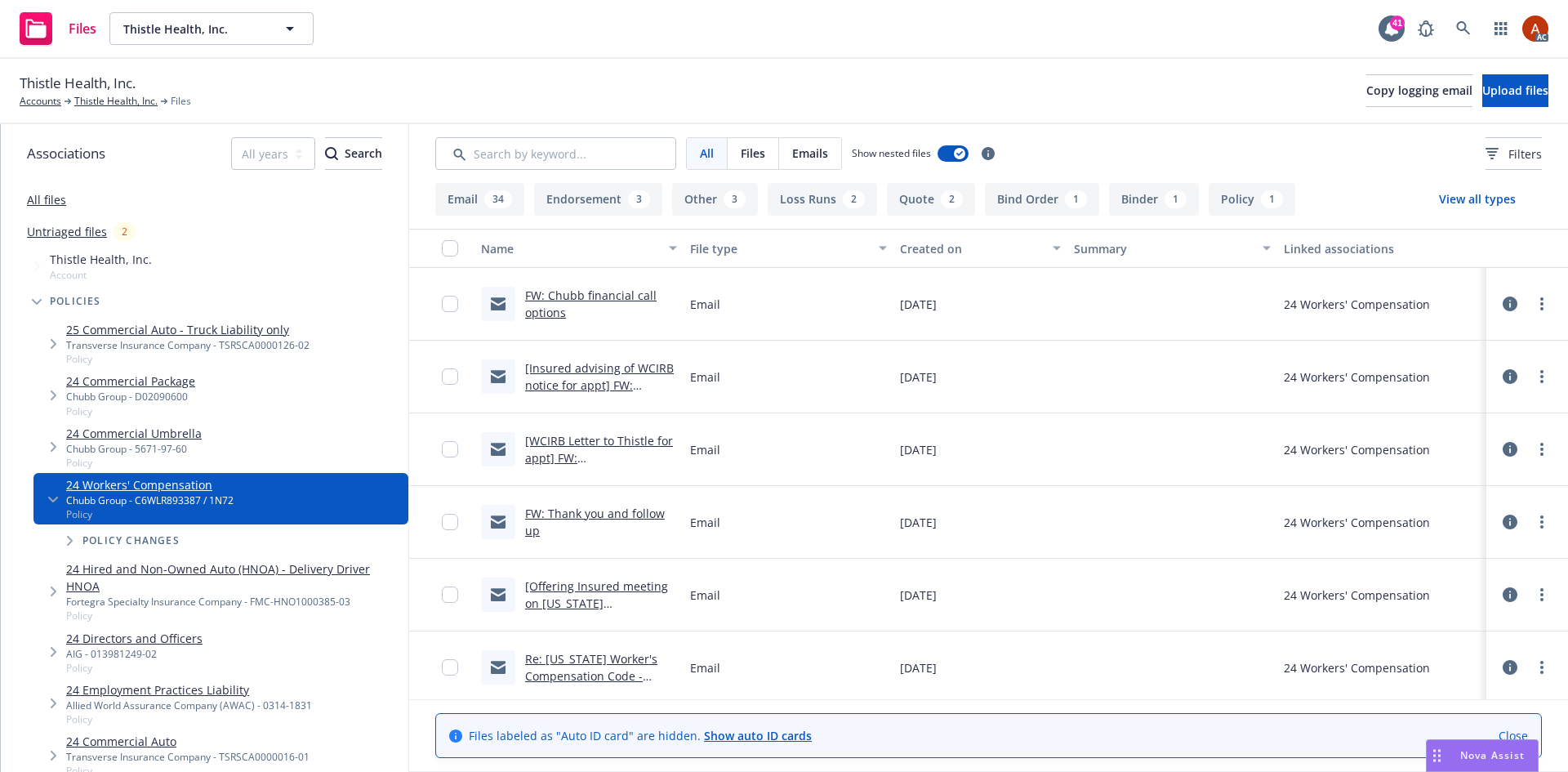
click at [586, 191] on button "Endorsement 3" at bounding box center [599, 200] width 129 height 33
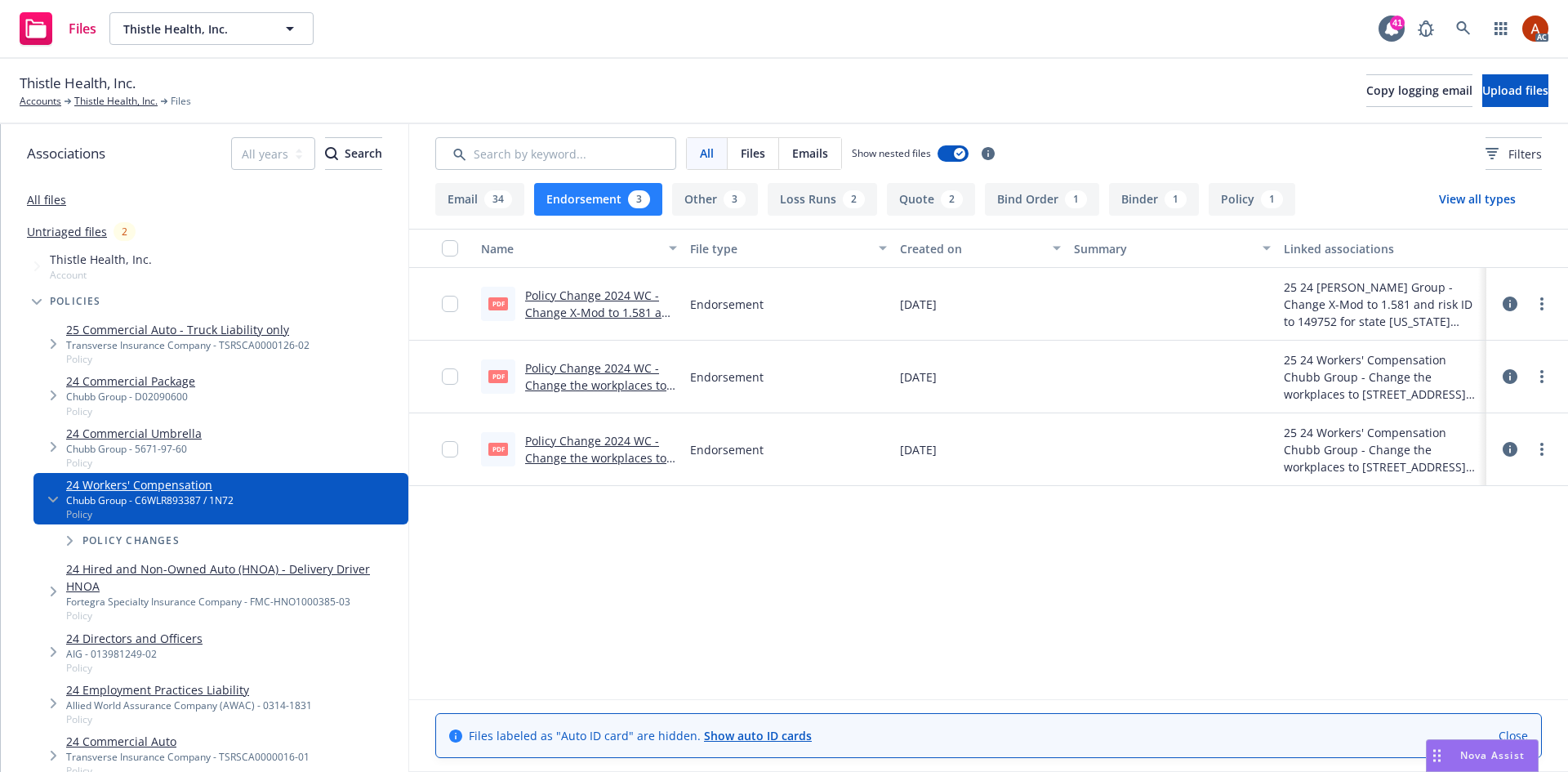
click at [1232, 207] on button "Policy 1" at bounding box center [1251, 200] width 87 height 33
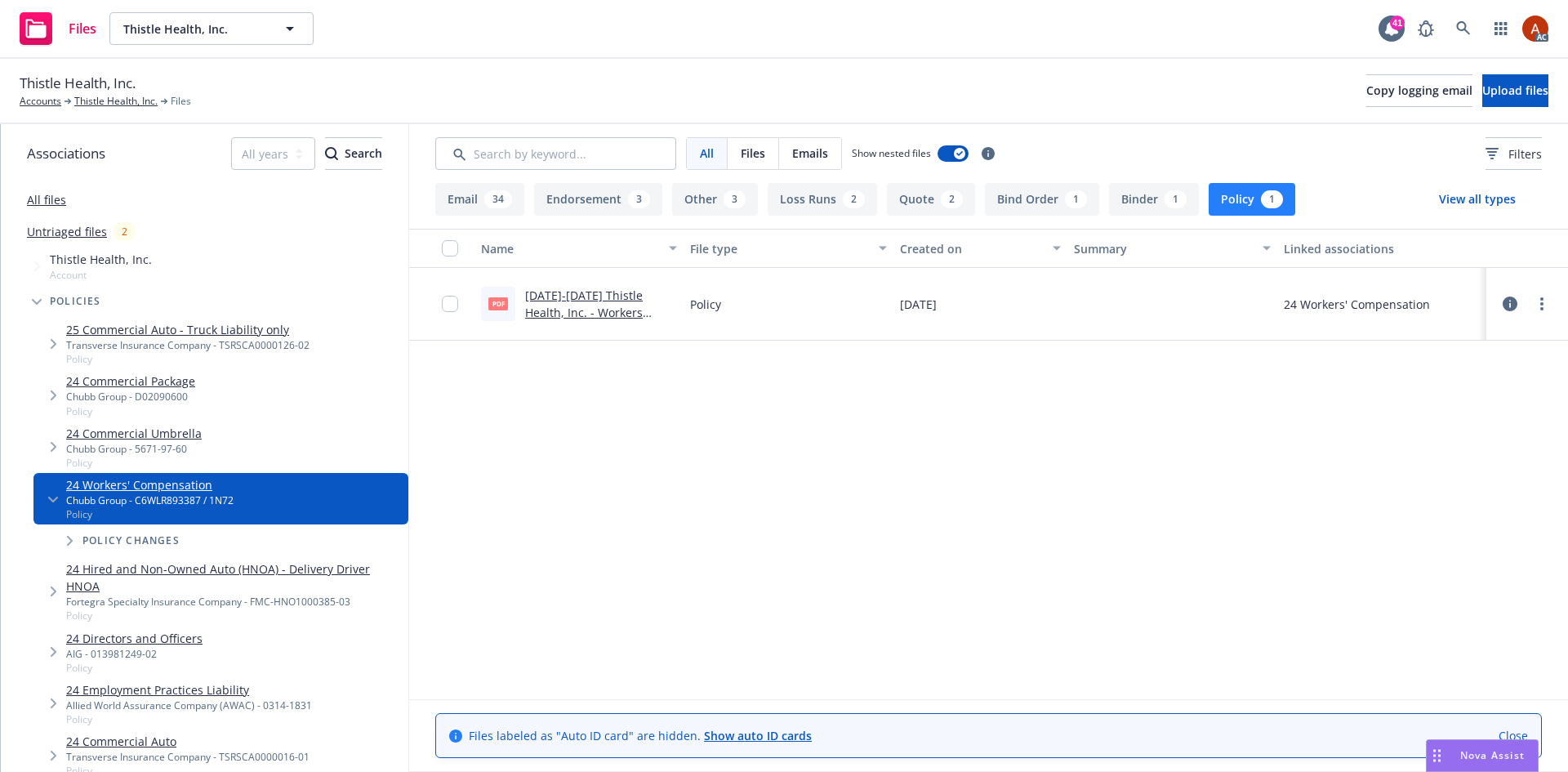
click at [596, 293] on link "2024-2025 Thistle Health, Inc. - Workers Comp Policy (Chubb).pdf" at bounding box center [592, 313] width 134 height 49
click at [1565, 18] on div "Files Thistle Health, Inc. Thistle Health, Inc. 41 AC" at bounding box center [784, 29] width 1568 height 59
click at [119, 97] on link "Thistle Health, Inc." at bounding box center [115, 101] width 83 height 15
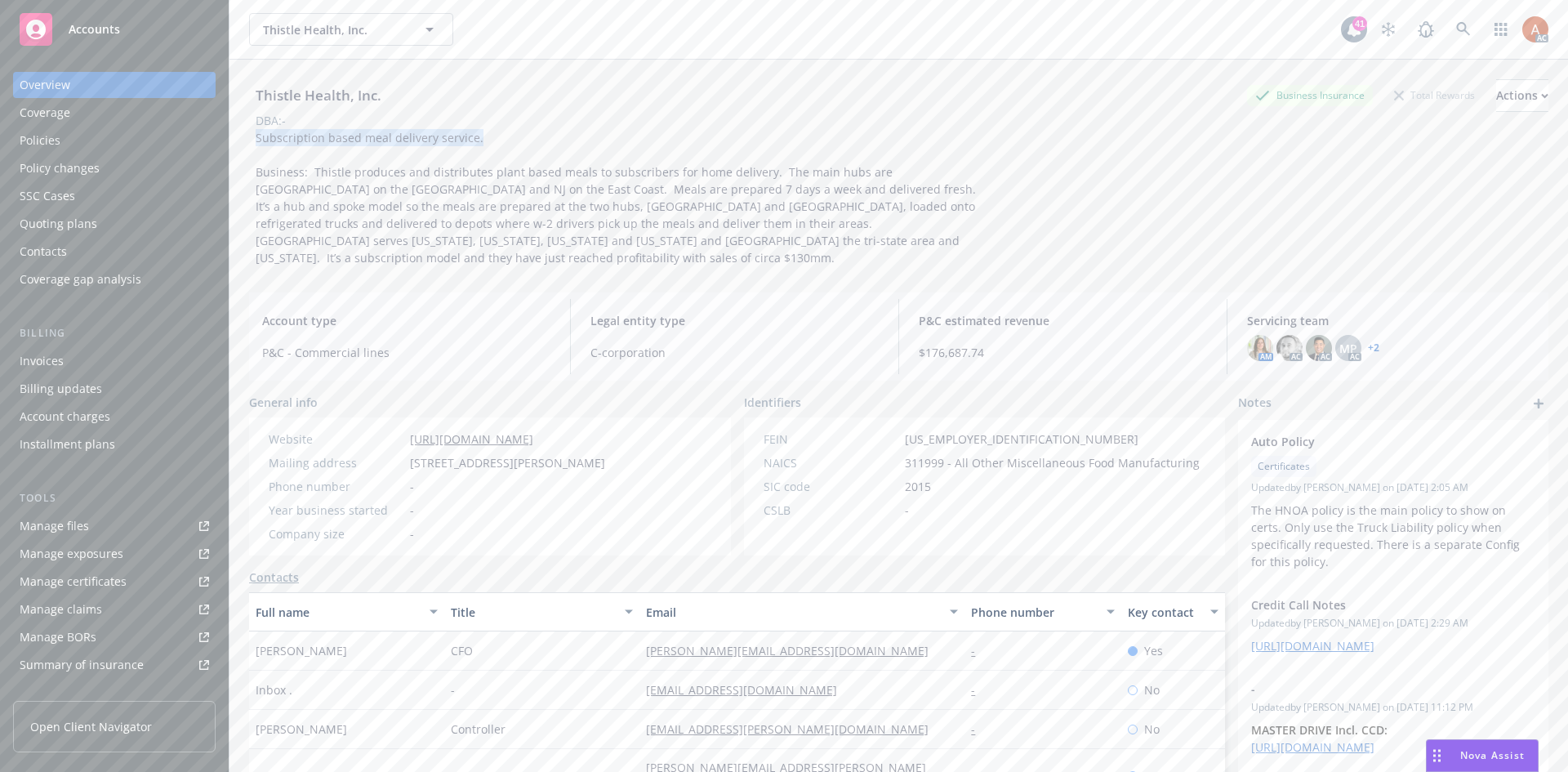
drag, startPoint x: 253, startPoint y: 139, endPoint x: 504, endPoint y: 139, distance: 251.0
click at [504, 139] on div "Subscription based meal delivery service. Business: Thistle produces and distri…" at bounding box center [616, 198] width 735 height 137
copy span "Subscription based meal delivery service."
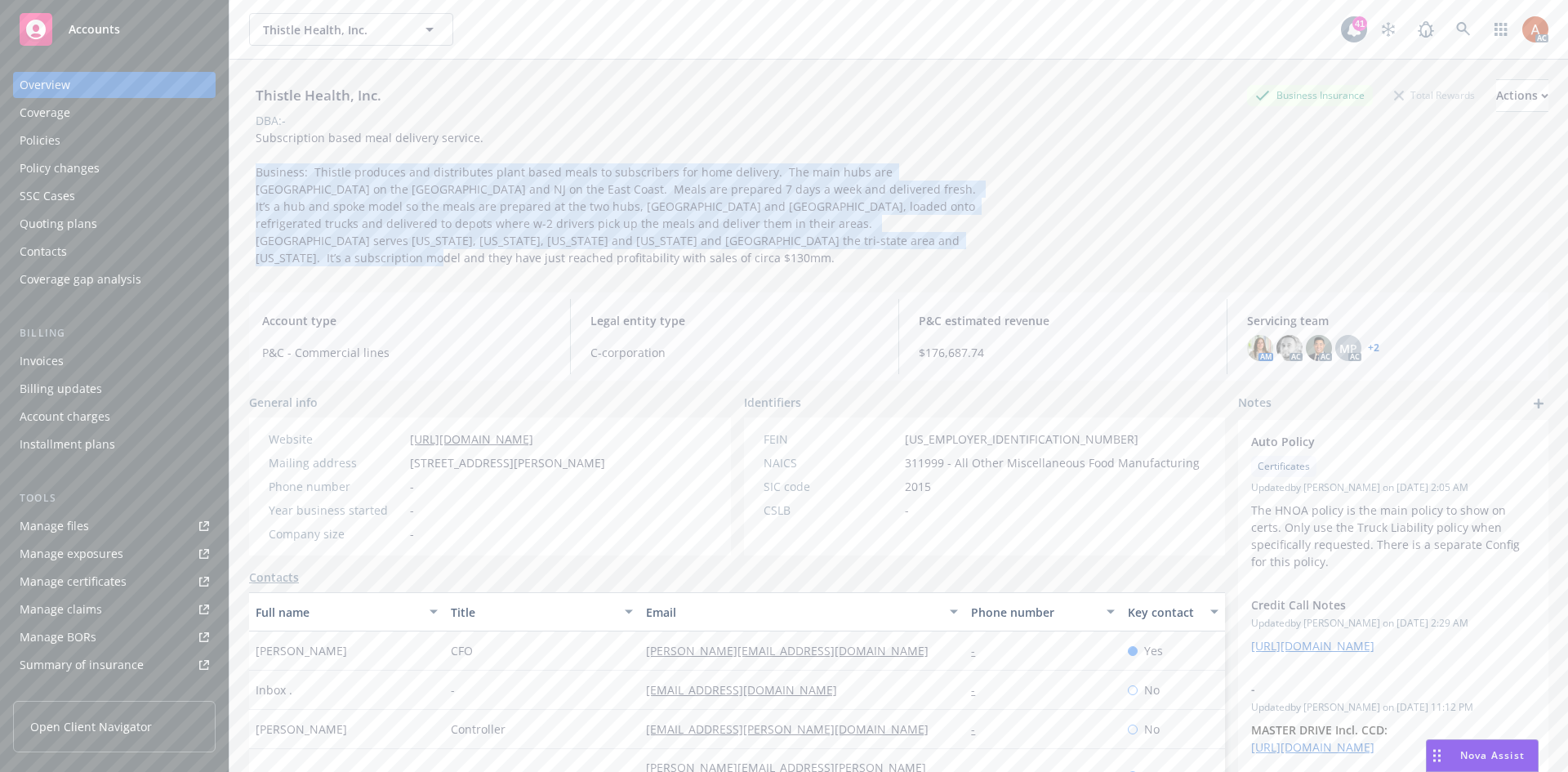
drag, startPoint x: 252, startPoint y: 168, endPoint x: 833, endPoint y: 253, distance: 587.2
click at [833, 253] on div "Thistle Health, Inc. Business Insurance Total Rewards Actions DBA: - Subscripti…" at bounding box center [899, 169] width 1299 height 219
copy span "Business: Thistle produces and distributes plant based meals to subscribers for…"
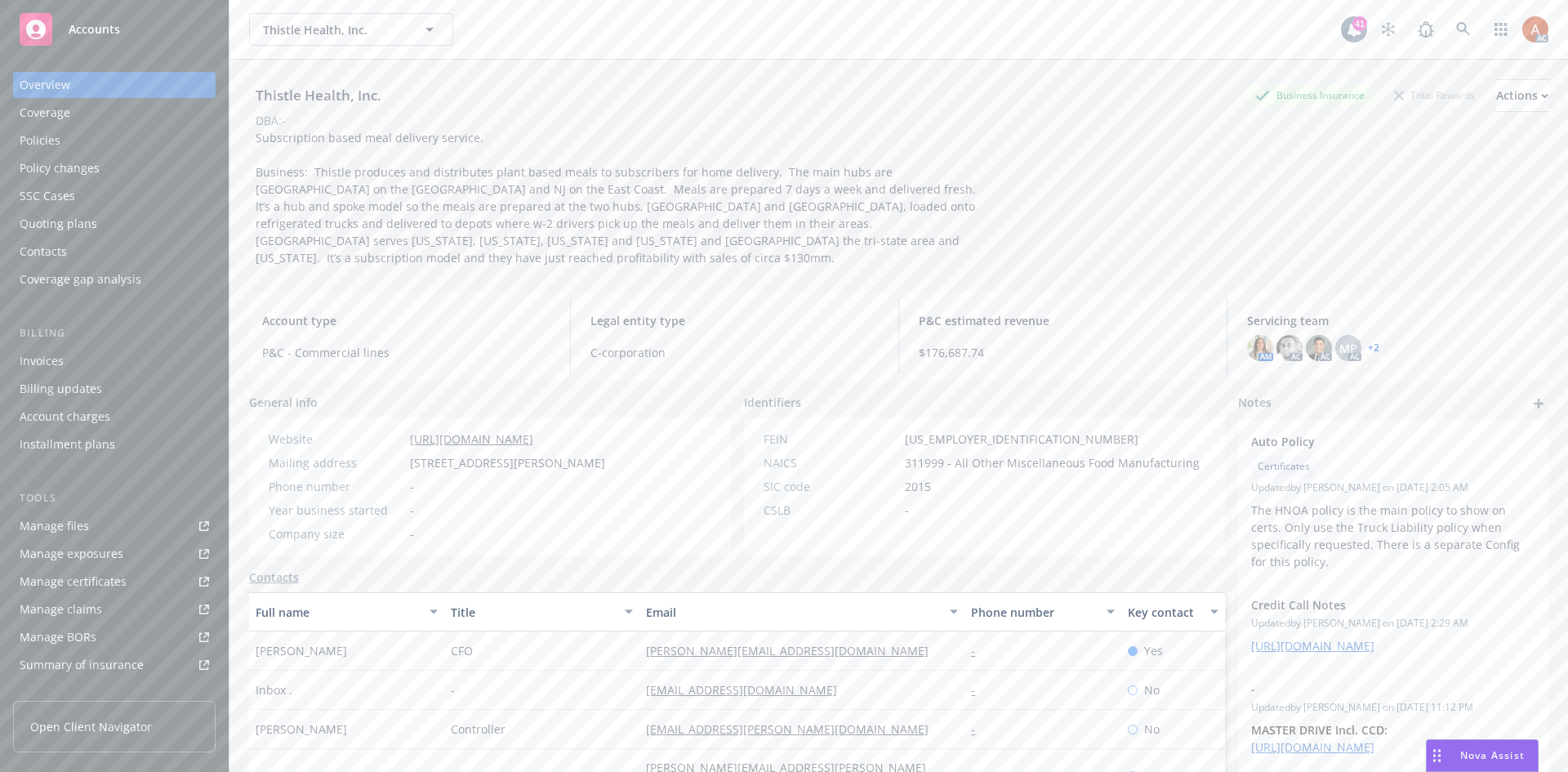
click at [717, 98] on div "Thistle Health, Inc. Business Insurance Total Rewards Actions" at bounding box center [899, 96] width 1299 height 33
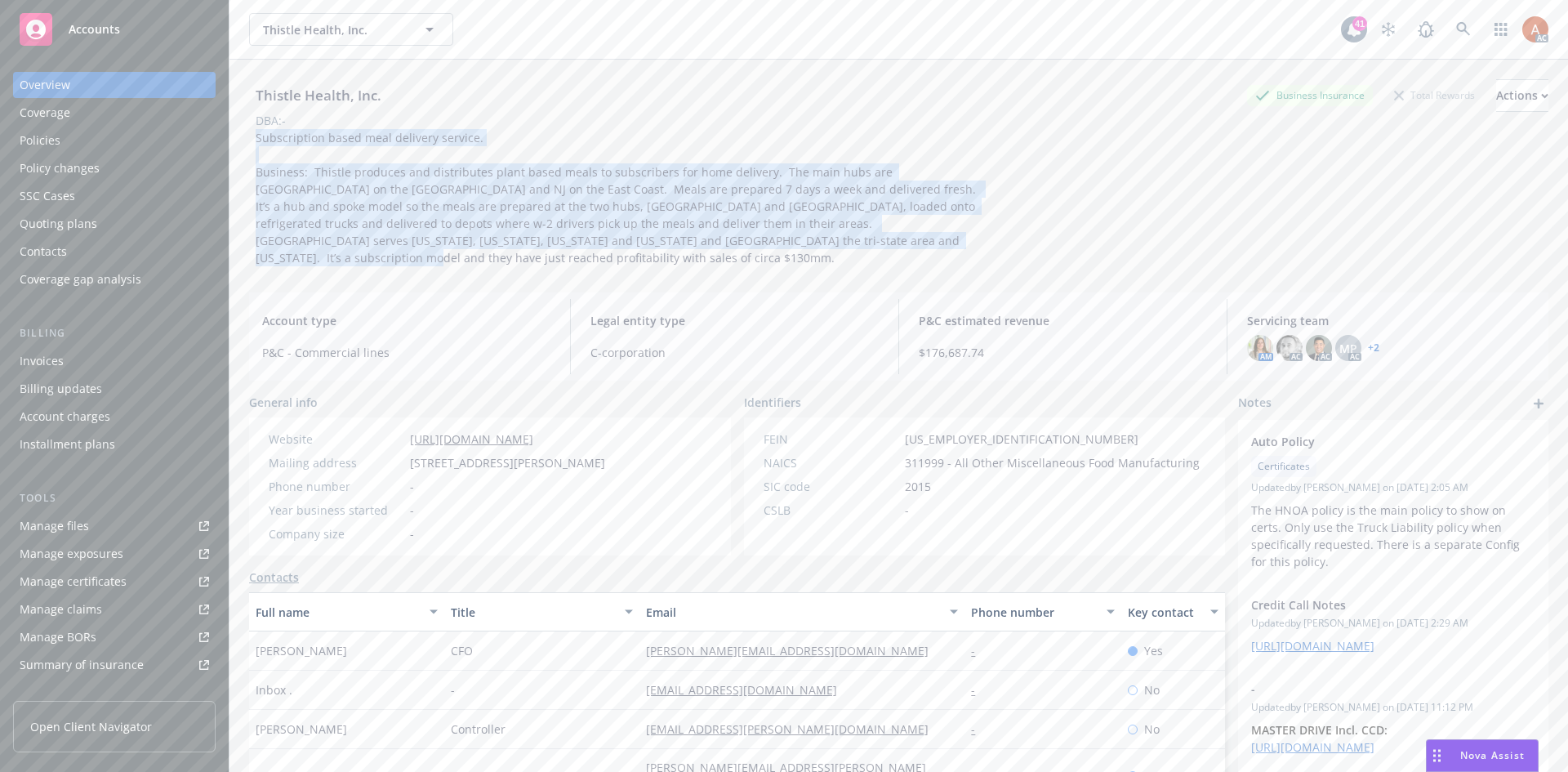
drag, startPoint x: 251, startPoint y: 136, endPoint x: 845, endPoint y: 249, distance: 604.7
click at [845, 249] on div "Thistle Health, Inc. Business Insurance Total Rewards Actions DBA: - Subscripti…" at bounding box center [899, 169] width 1299 height 219
copy span "Subscription based meal delivery service. Business: Thistle produces and distri…"
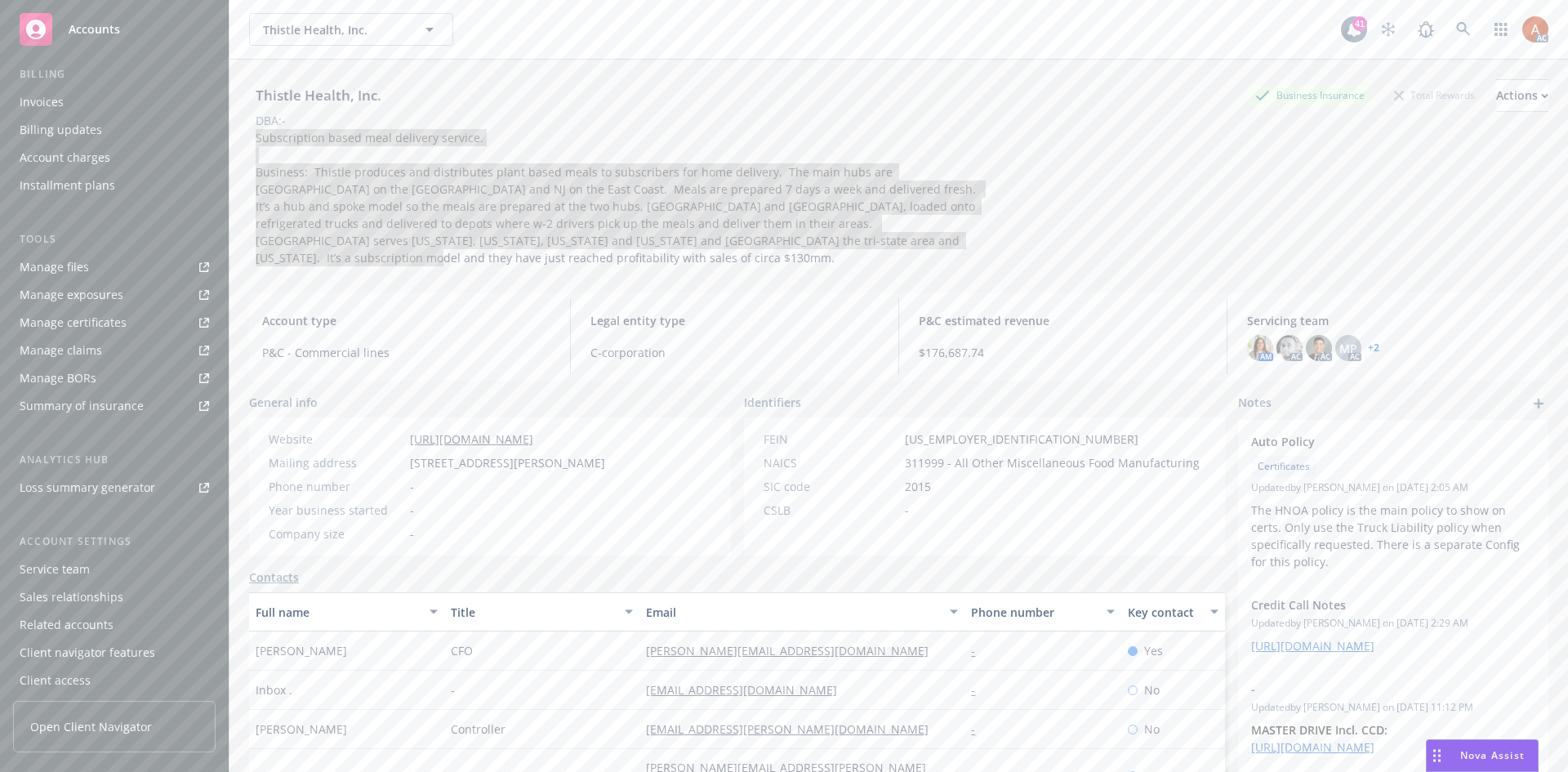
scroll to position [265, 0]
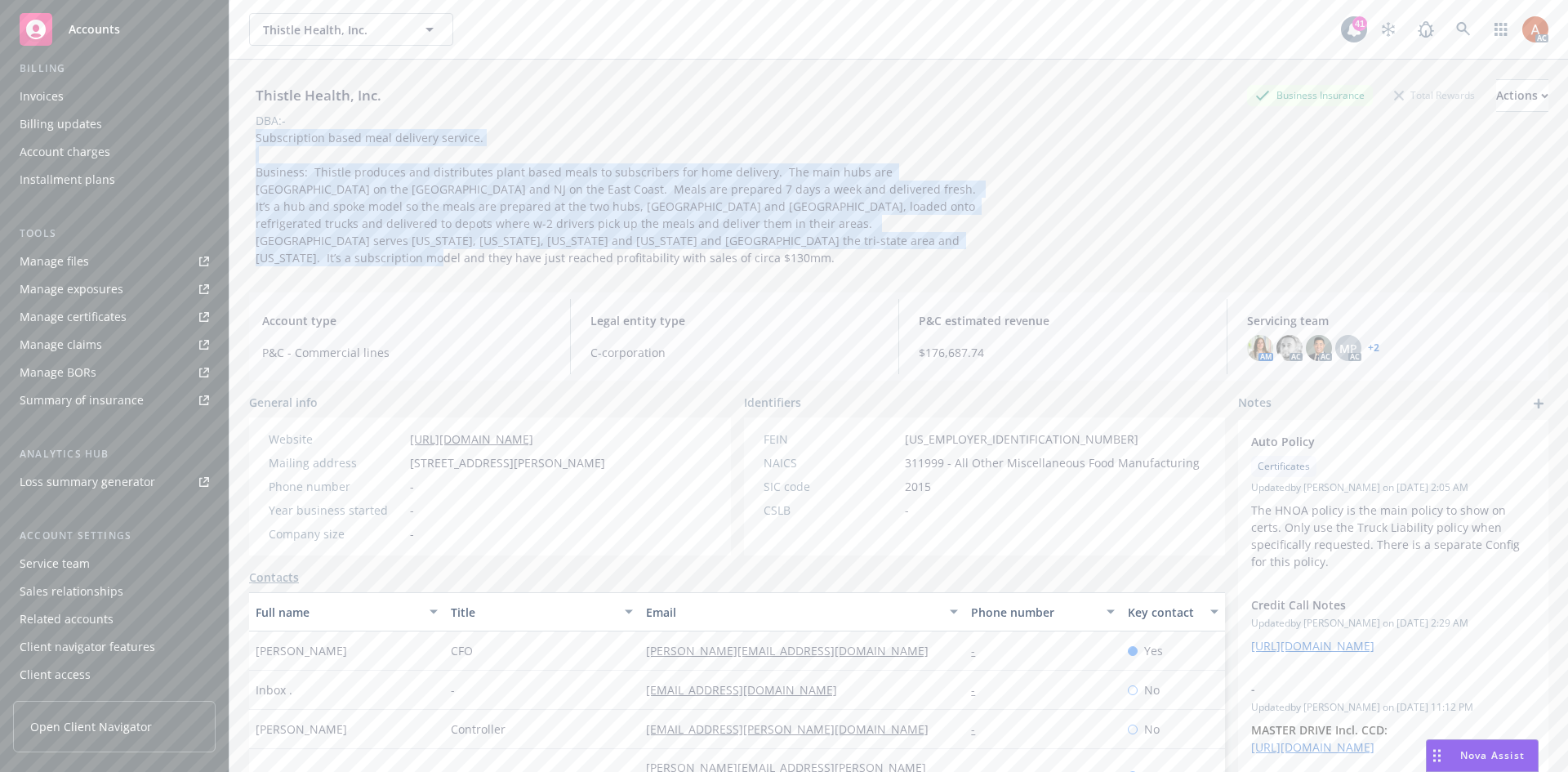
click at [73, 571] on div "Service team" at bounding box center [54, 564] width 70 height 26
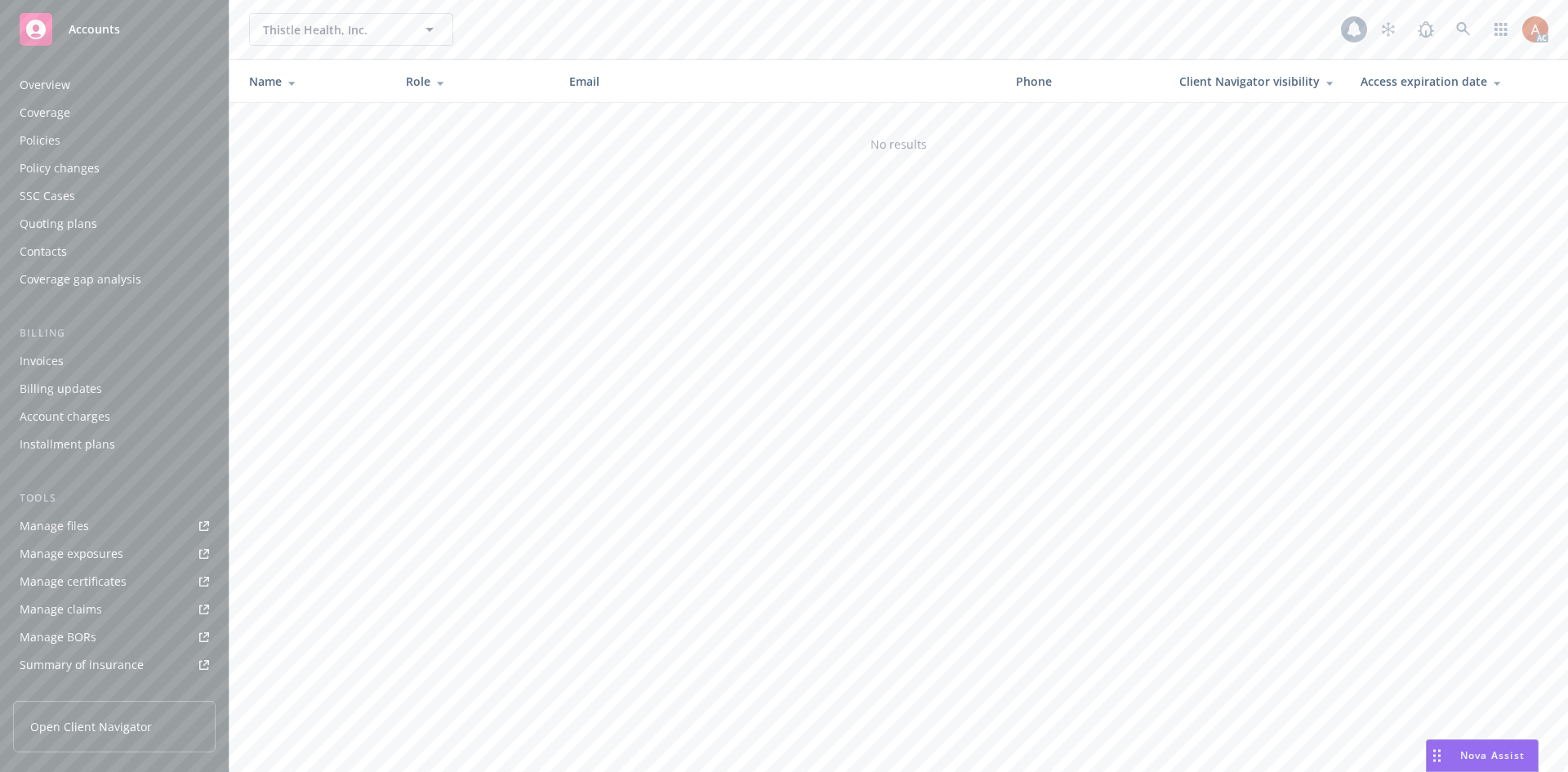
scroll to position [265, 0]
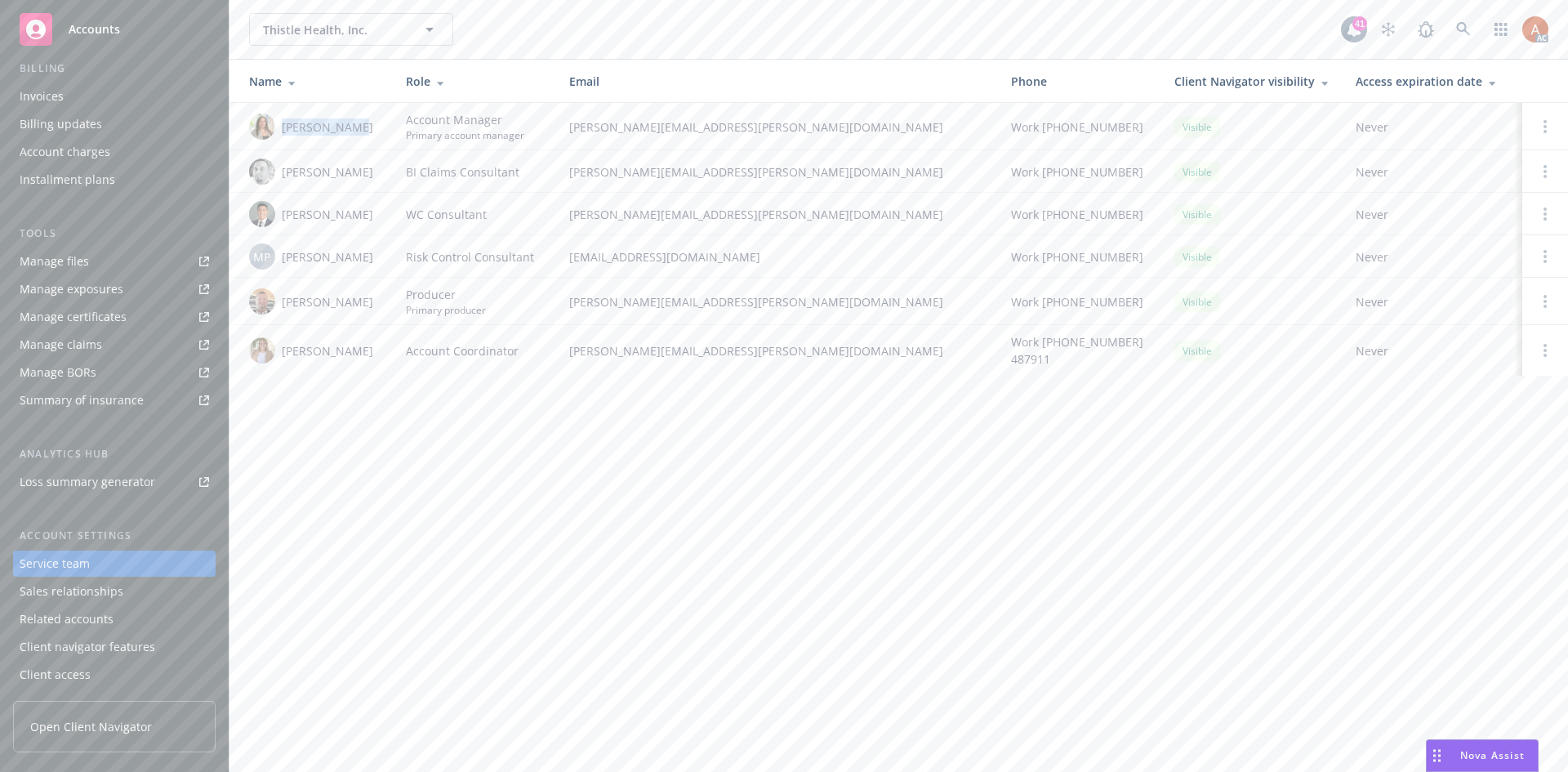
drag, startPoint x: 282, startPoint y: 122, endPoint x: 358, endPoint y: 125, distance: 76.1
click at [358, 125] on div "Holly Alessi" at bounding box center [314, 127] width 130 height 26
copy span "Holly Alessi"
drag, startPoint x: 567, startPoint y: 129, endPoint x: 745, endPoint y: 129, distance: 178.0
click at [745, 128] on td "holly.alessi@newfront.com" at bounding box center [777, 126] width 442 height 47
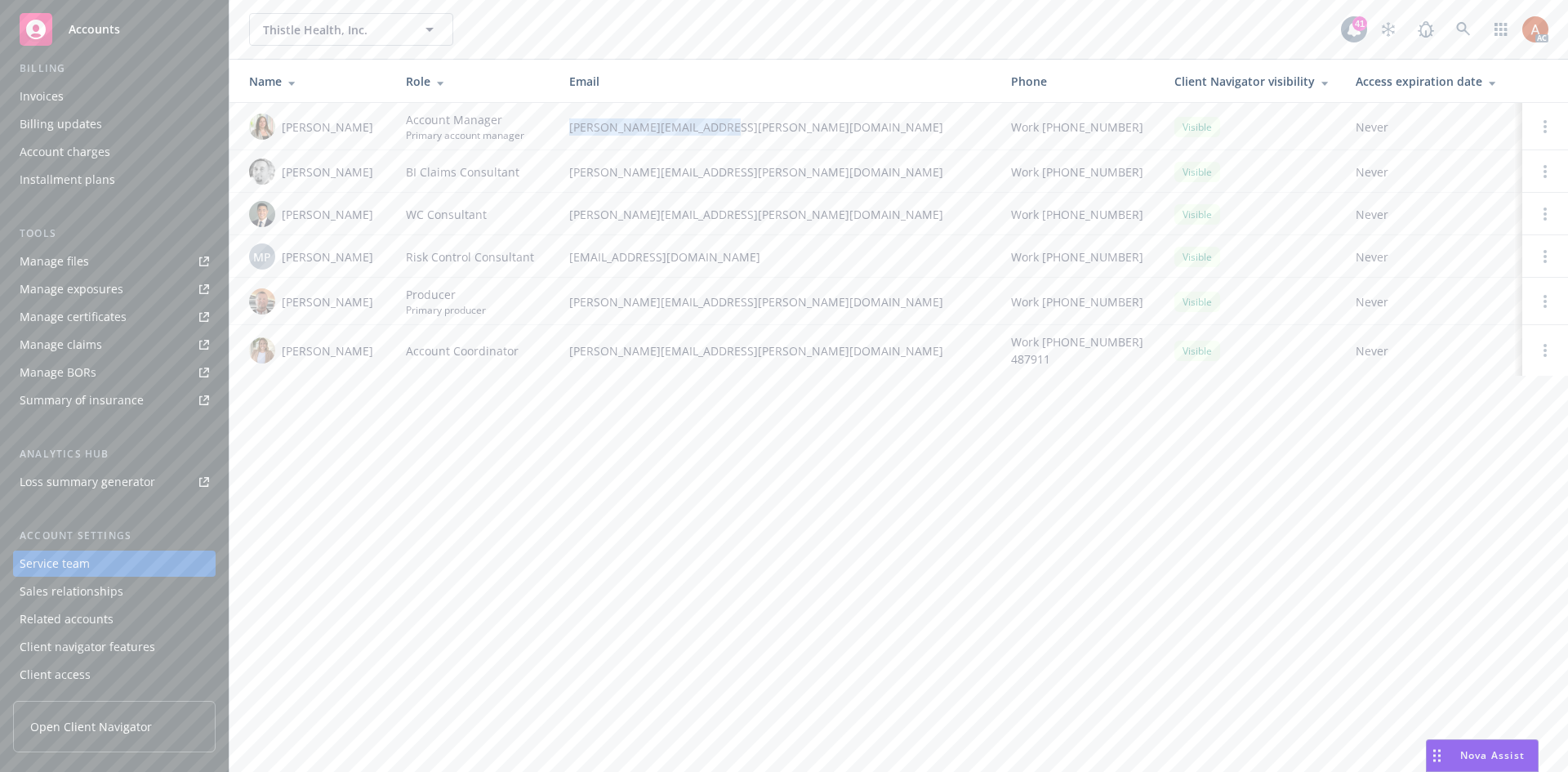
copy span "holly.alessi@newfront.com"
click at [433, 374] on td "Account Coordinator" at bounding box center [474, 350] width 163 height 50
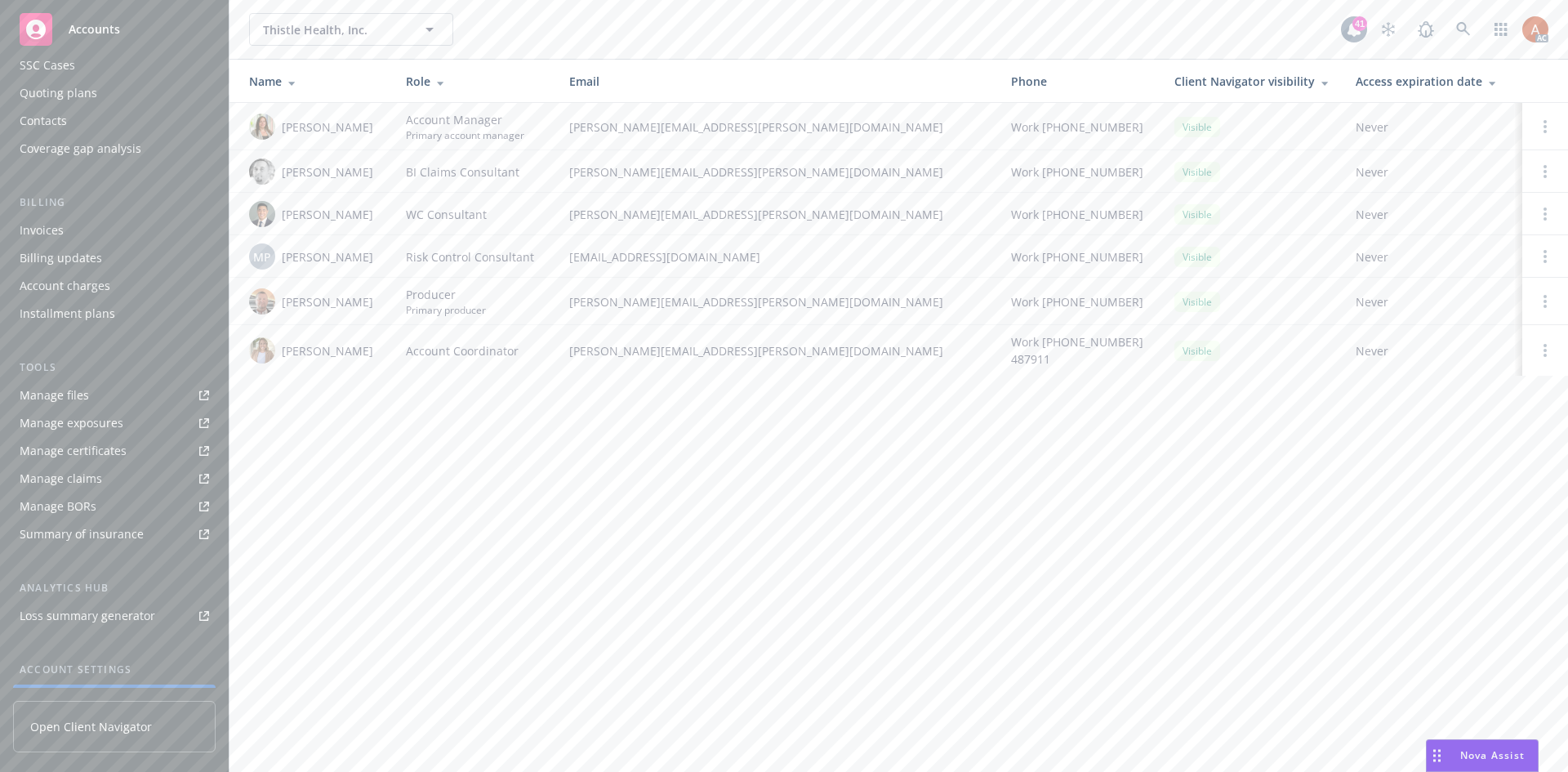
scroll to position [0, 0]
click at [40, 92] on div "Overview" at bounding box center [45, 85] width 50 height 26
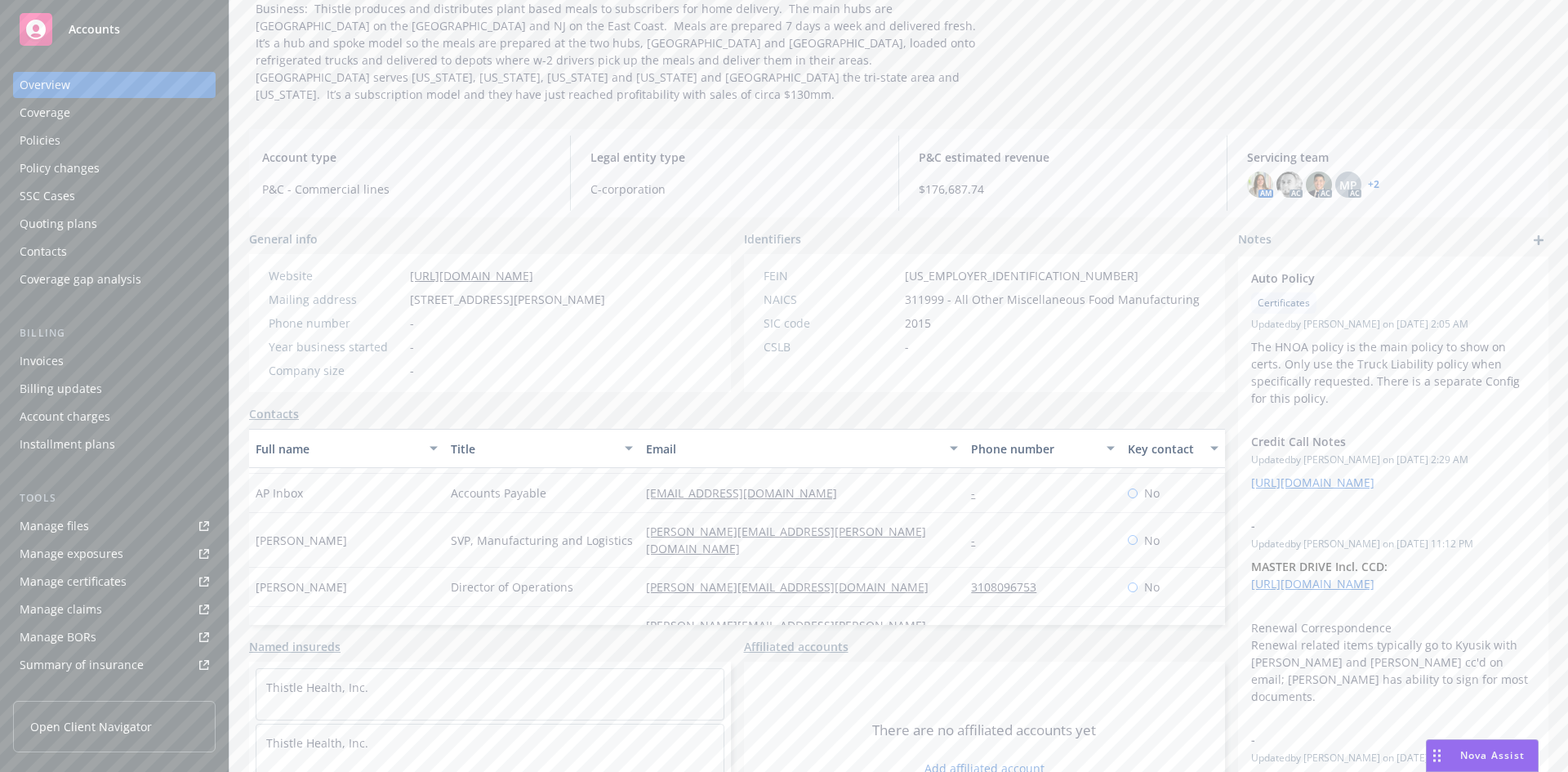
scroll to position [327, 0]
drag, startPoint x: 930, startPoint y: 577, endPoint x: 1040, endPoint y: 577, distance: 110.0
click at [1040, 619] on div "Chris Geddings - chris.geddings@thistle.co 575-915-5614 No" at bounding box center [737, 647] width 976 height 54
click at [927, 617] on div "patricia@thistle.co" at bounding box center [802, 637] width 325 height 40
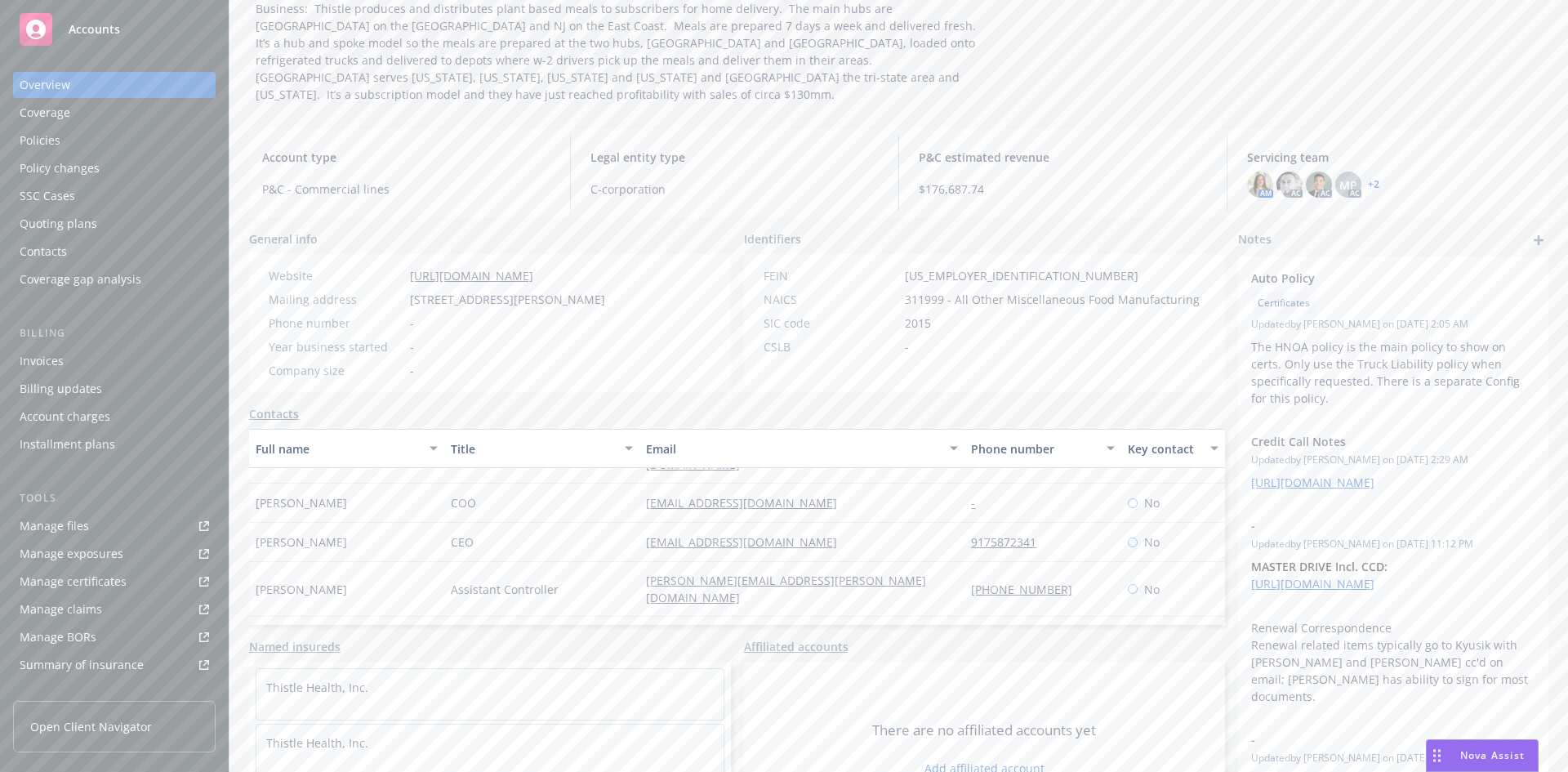
drag, startPoint x: 936, startPoint y: 591, endPoint x: 1075, endPoint y: 595, distance: 139.1
click at [1075, 617] on div "Patricia Qua Senior Director, FP&A patricia@thistle.co 4158608496 No" at bounding box center [737, 637] width 976 height 40
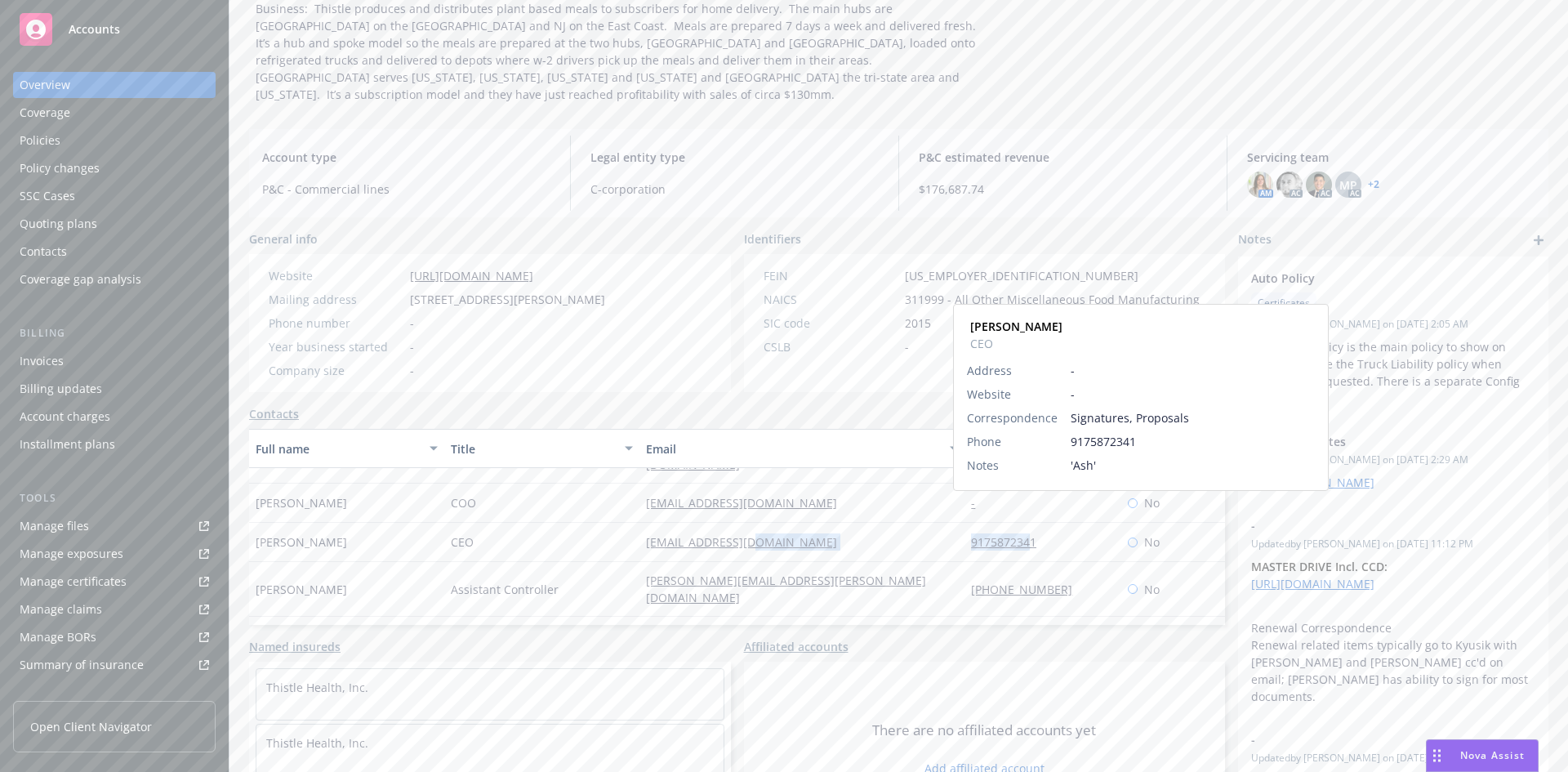
drag, startPoint x: 899, startPoint y: 512, endPoint x: 1011, endPoint y: 512, distance: 112.0
click at [1011, 523] on div "Ashwin Cheriyan CEO ashwin@thistle.co 9175872341 Ashwin Cheriyan CEO Address - …" at bounding box center [737, 543] width 976 height 40
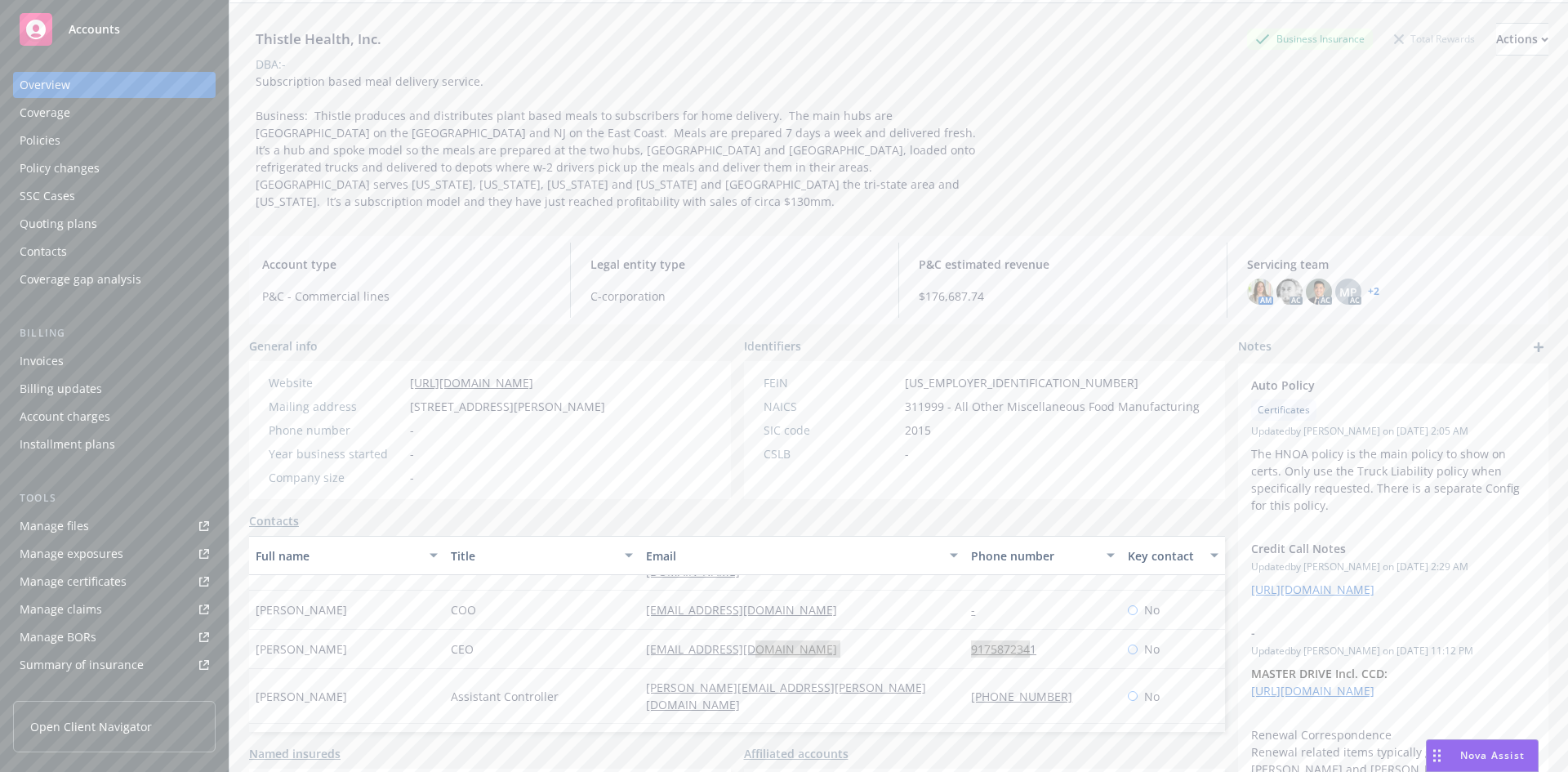
scroll to position [0, 0]
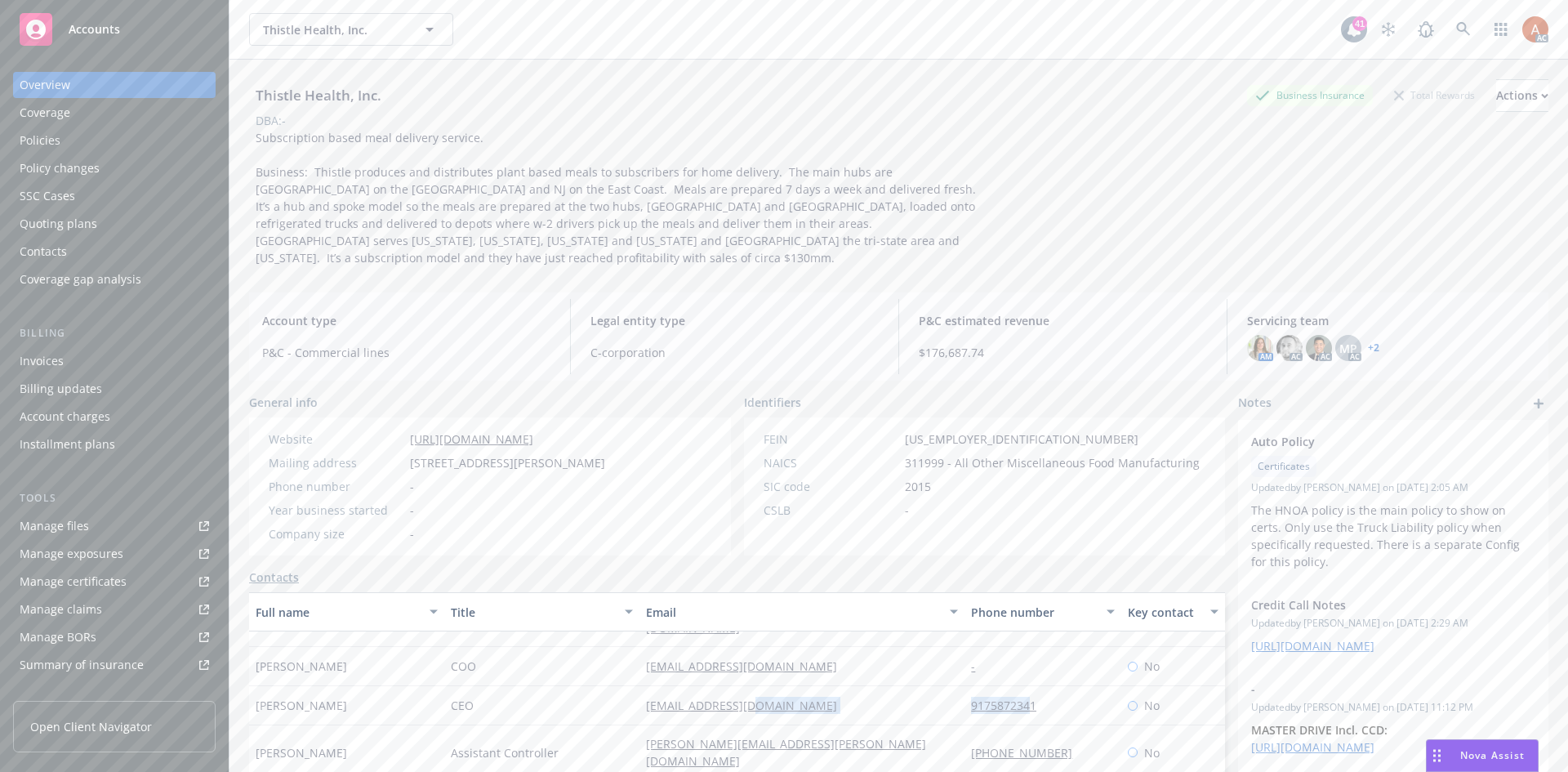
click at [68, 224] on div "Quoting plans" at bounding box center [59, 224] width 77 height 26
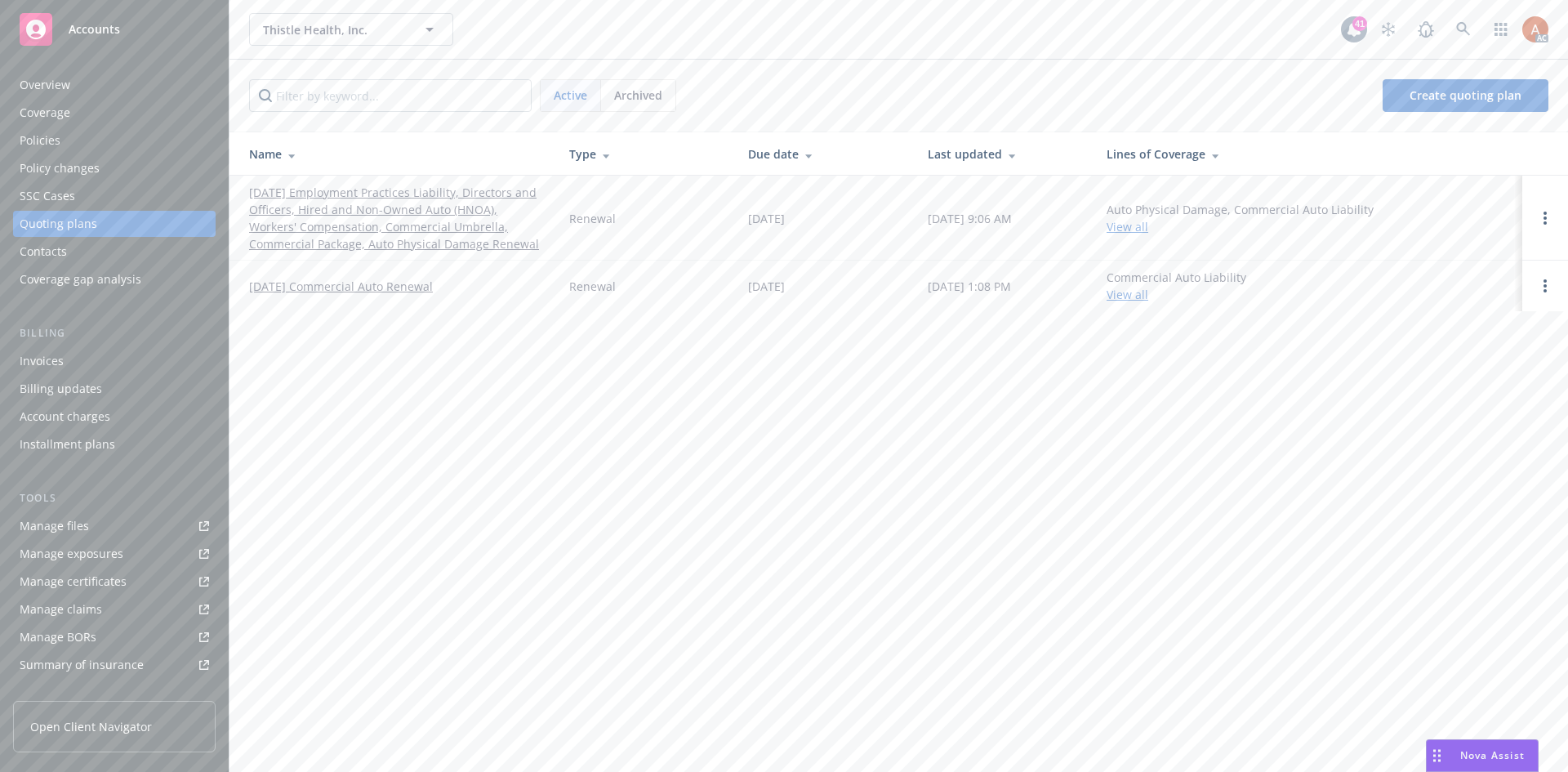
drag, startPoint x: 248, startPoint y: 183, endPoint x: 493, endPoint y: 246, distance: 253.0
click at [493, 246] on td "[DATE] Employment Practices Liability, Directors and Officers, Hired and Non-Ow…" at bounding box center [392, 218] width 326 height 85
copy link "[DATE] Employment Practices Liability, Directors and Officers, Hired and Non-Ow…"
click at [80, 222] on div "Quoting plans" at bounding box center [59, 224] width 77 height 26
click at [387, 186] on link "[DATE] Employment Practices Liability, Directors and Officers, Hired and Non-Ow…" at bounding box center [396, 218] width 294 height 68
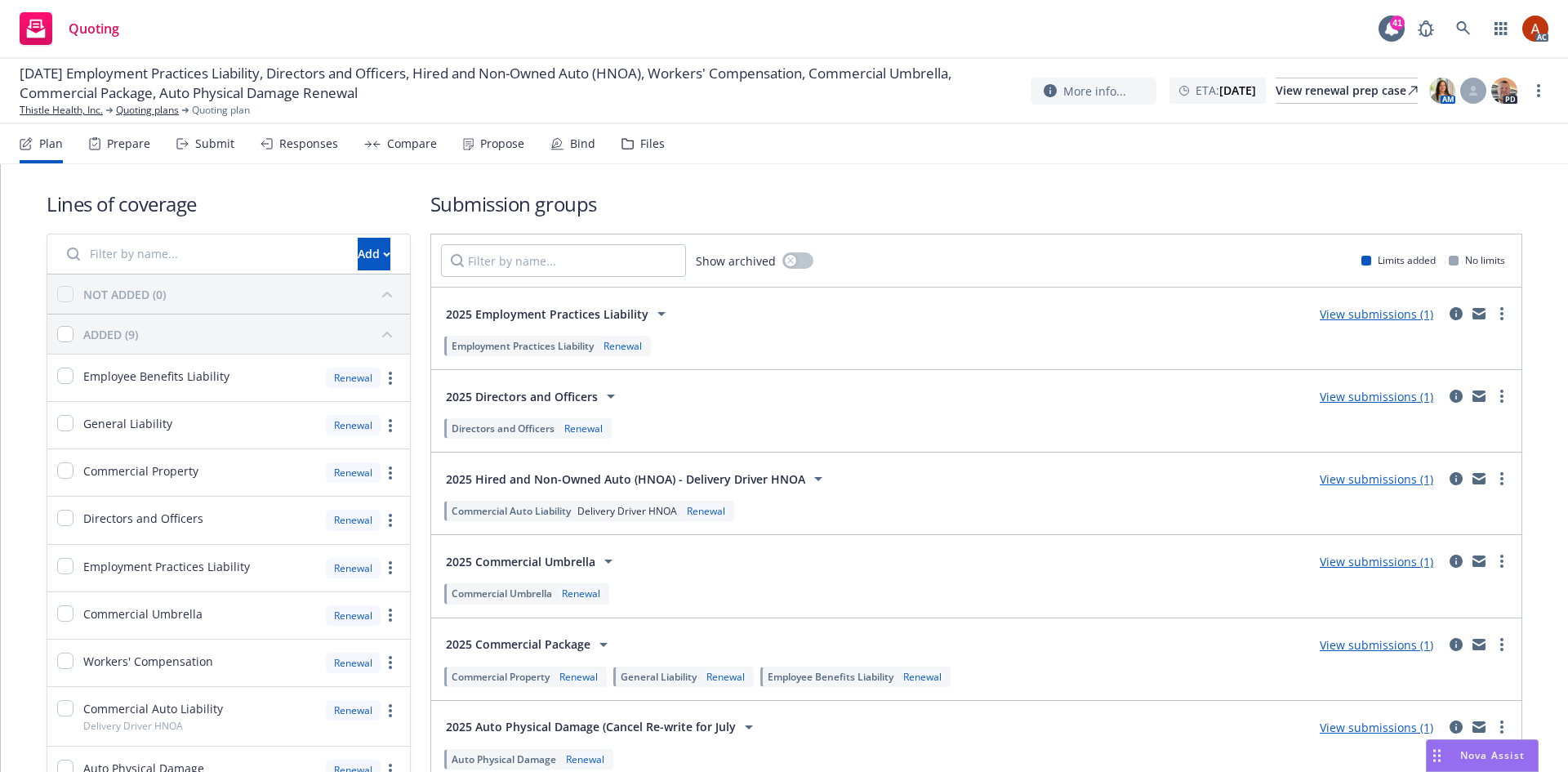
click at [124, 144] on div "Prepare" at bounding box center [129, 144] width 43 height 13
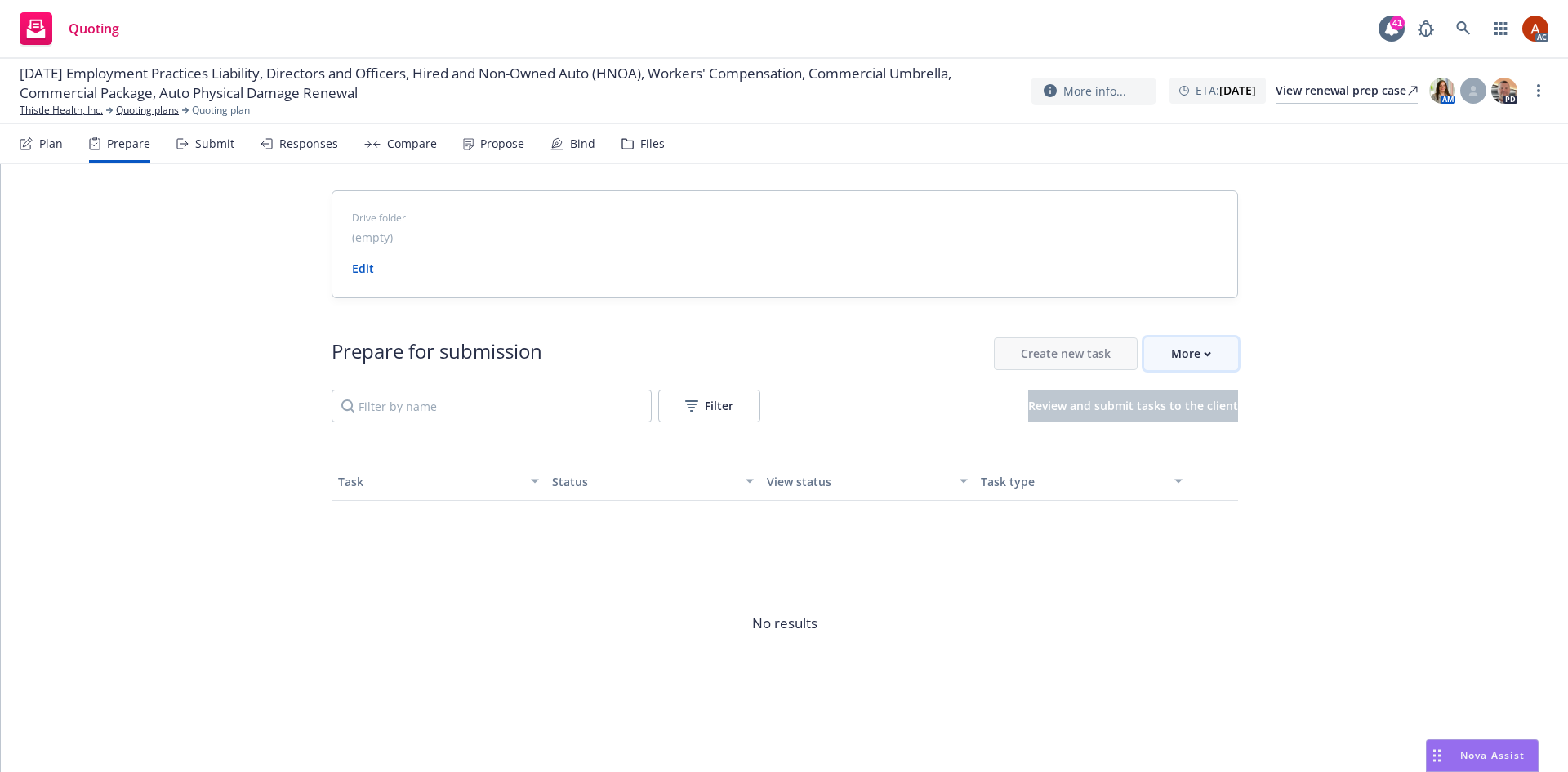
click at [1191, 346] on div "More" at bounding box center [1190, 354] width 40 height 31
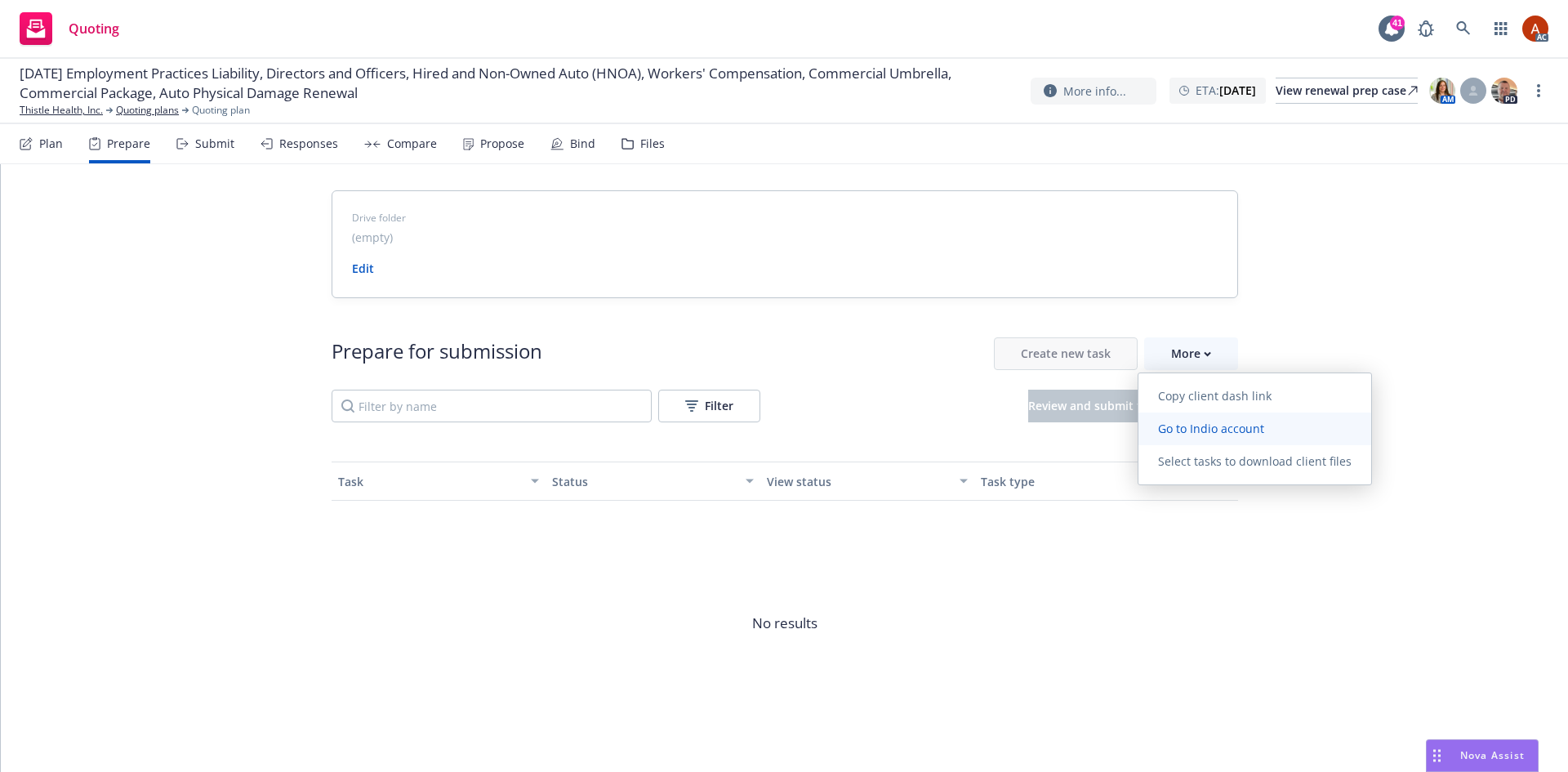
click at [1195, 428] on span "Go to Indio account" at bounding box center [1211, 428] width 145 height 16
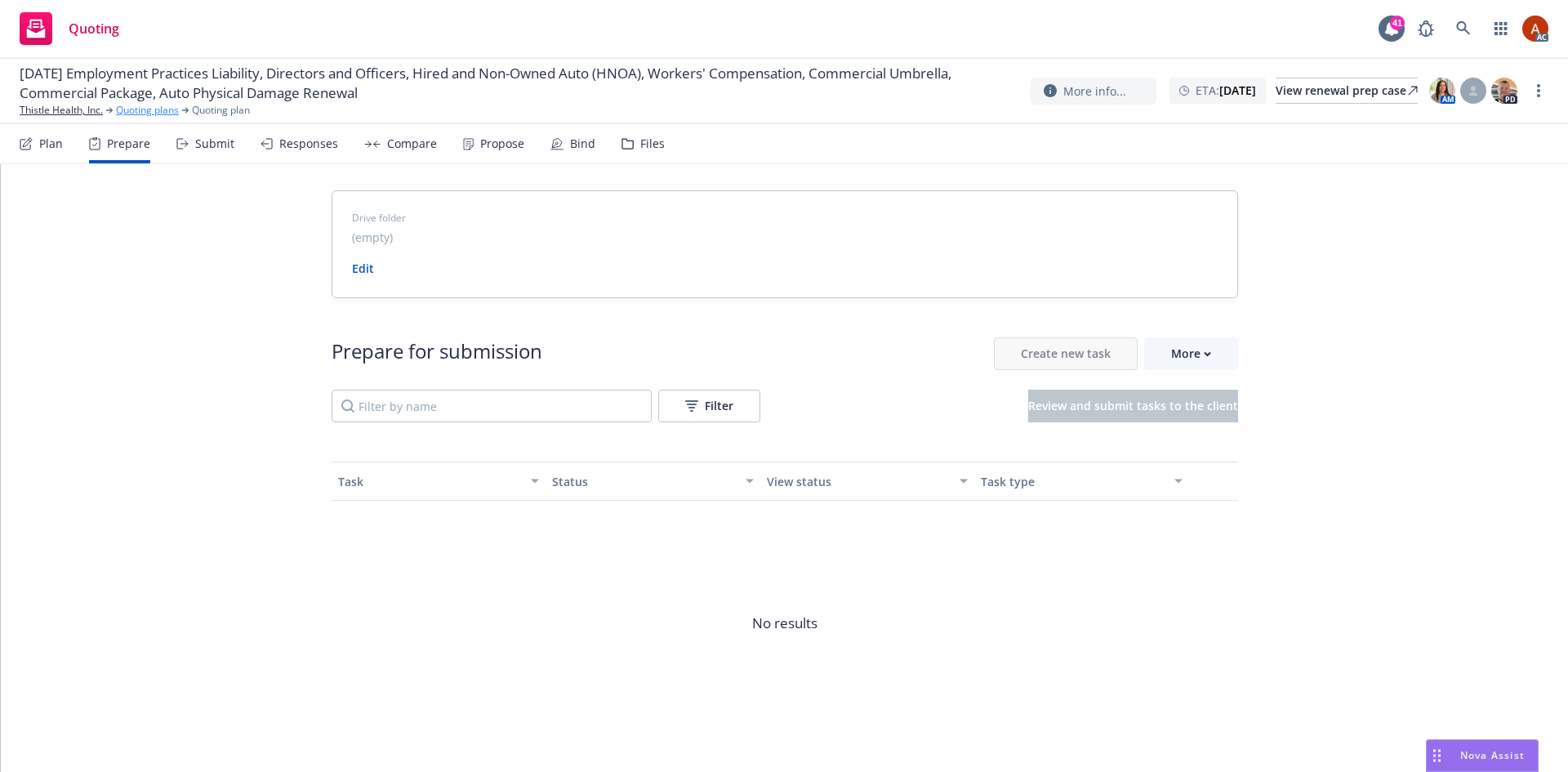
click at [148, 113] on link "Quoting plans" at bounding box center [148, 111] width 63 height 15
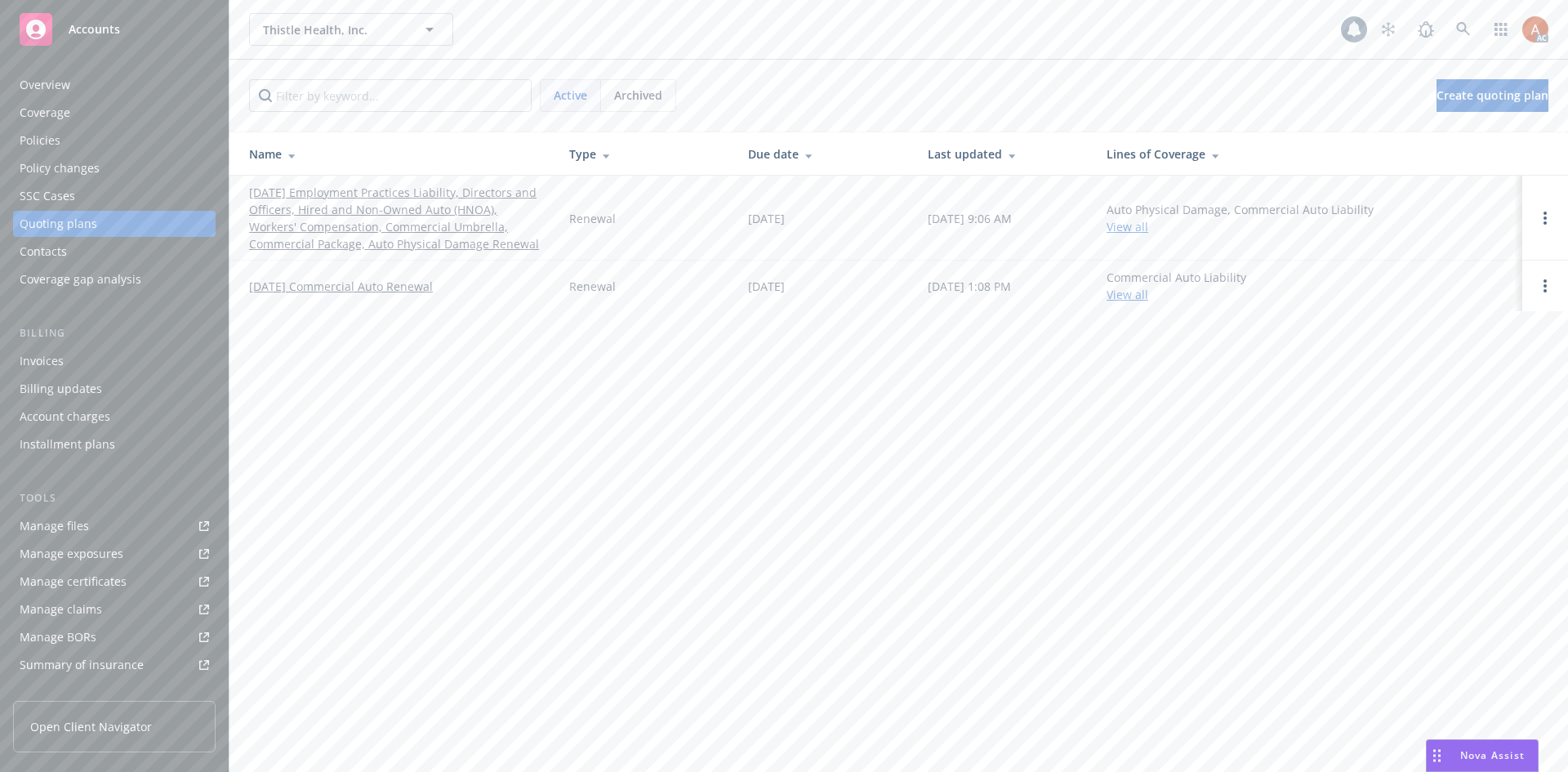
click at [36, 144] on div "Policies" at bounding box center [40, 141] width 41 height 26
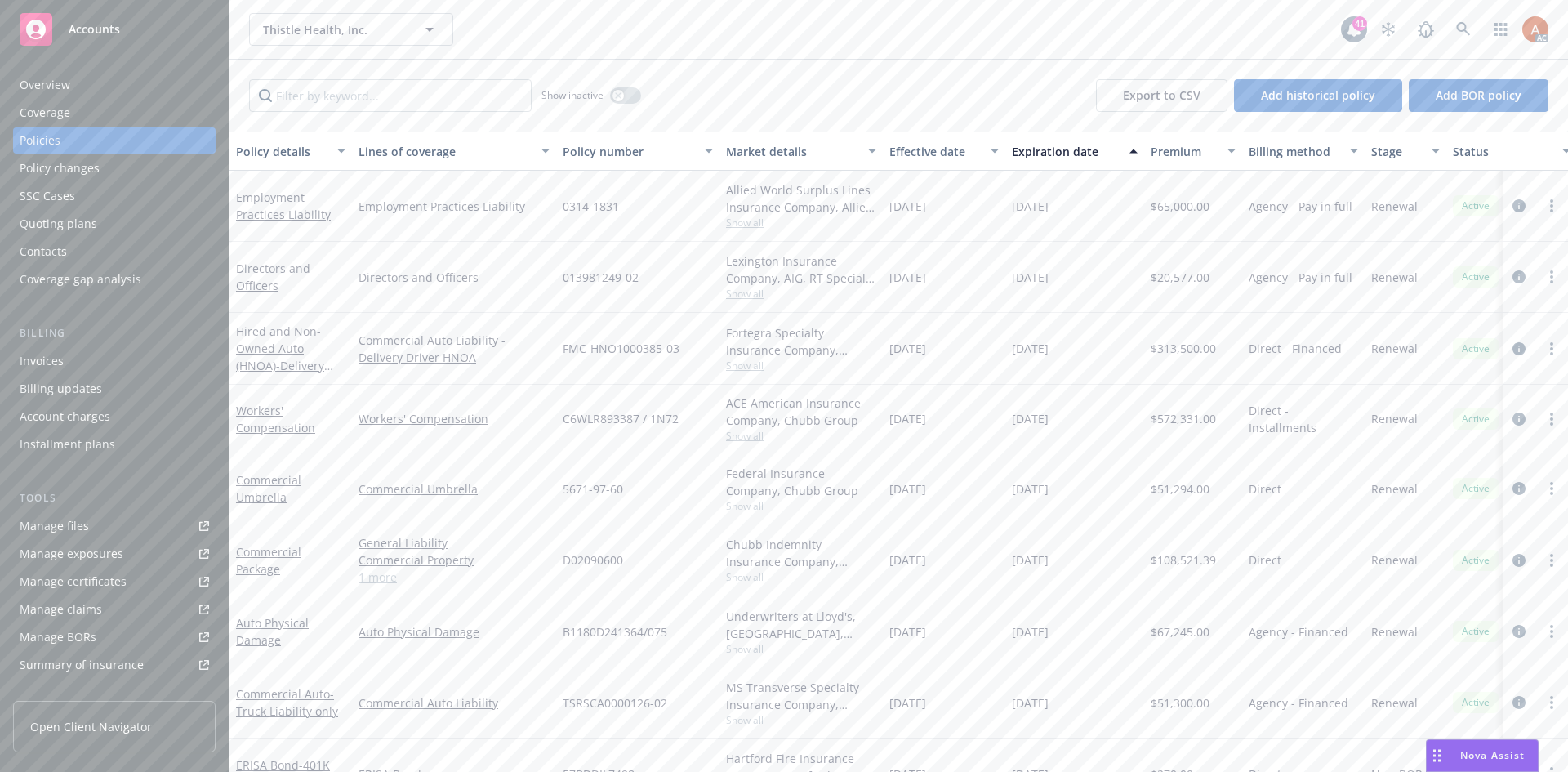
click at [516, 391] on div "Workers' Compensation" at bounding box center [454, 419] width 204 height 68
click at [625, 96] on button "button" at bounding box center [626, 96] width 31 height 16
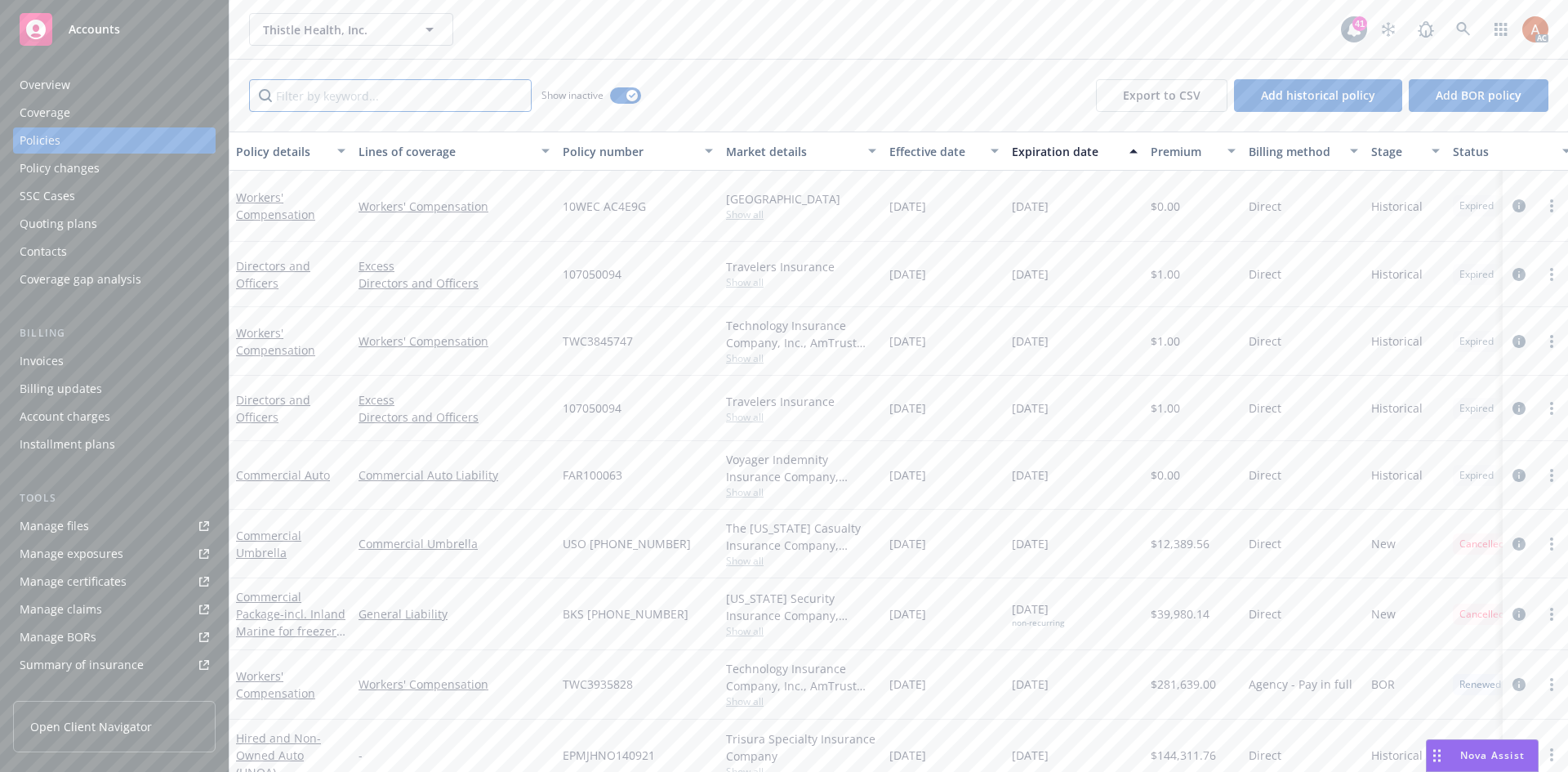
click at [449, 96] on input "Filter by keyword..." at bounding box center [390, 96] width 283 height 33
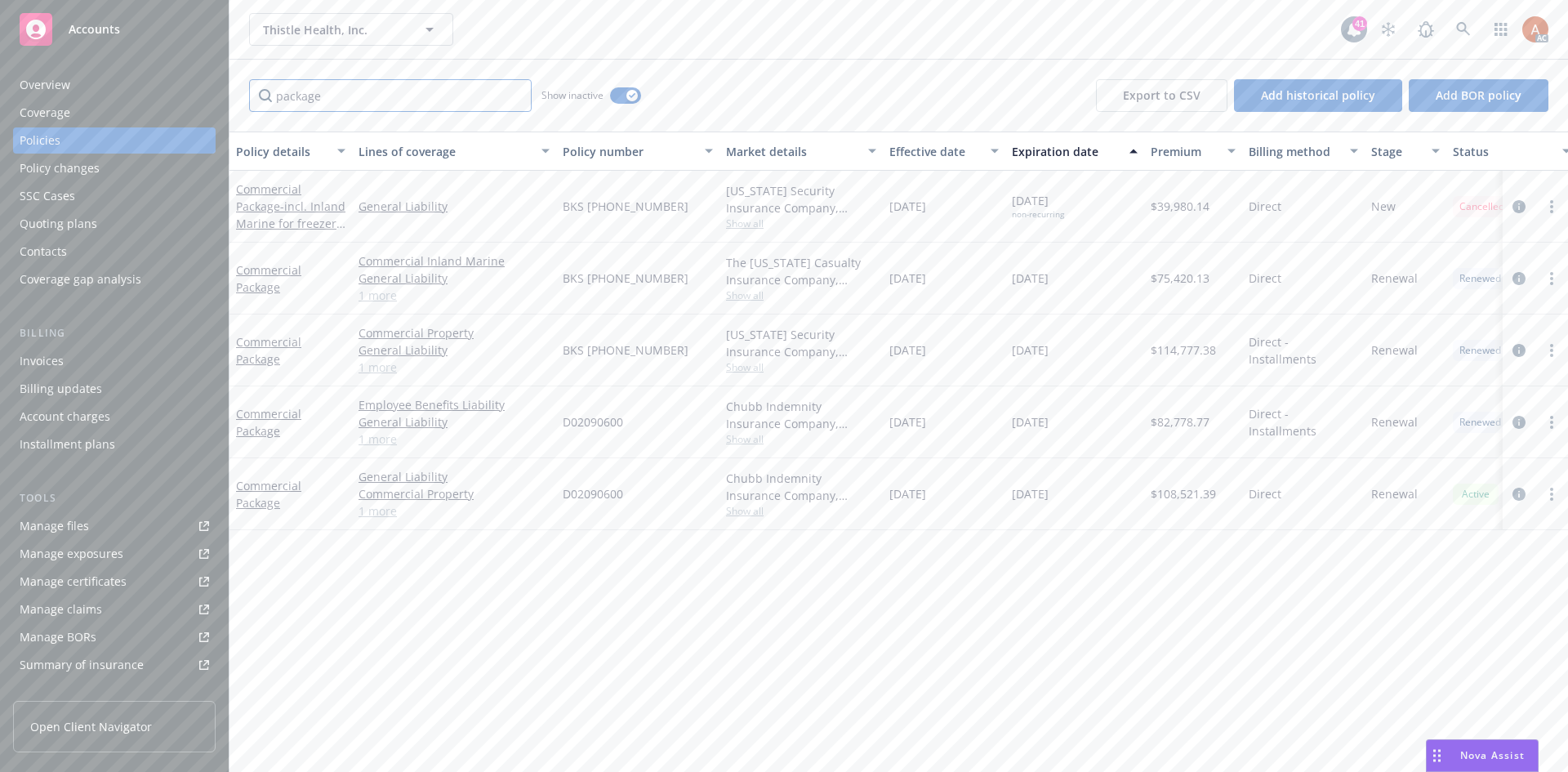
type input "package"
click at [905, 145] on div "Effective date" at bounding box center [935, 151] width 92 height 17
click at [389, 222] on link "1 more" at bounding box center [454, 224] width 191 height 17
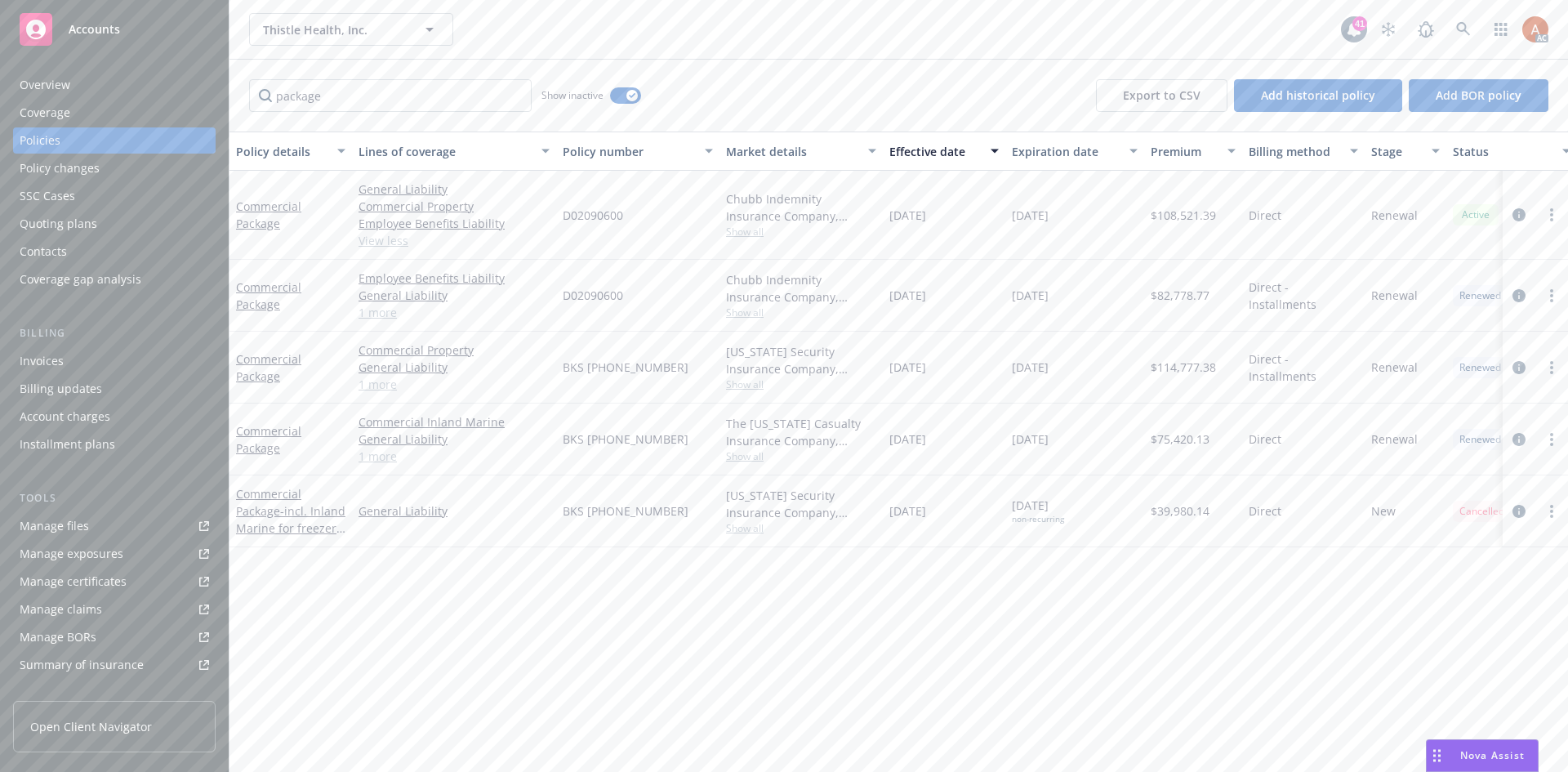
click at [380, 316] on link "1 more" at bounding box center [454, 312] width 191 height 17
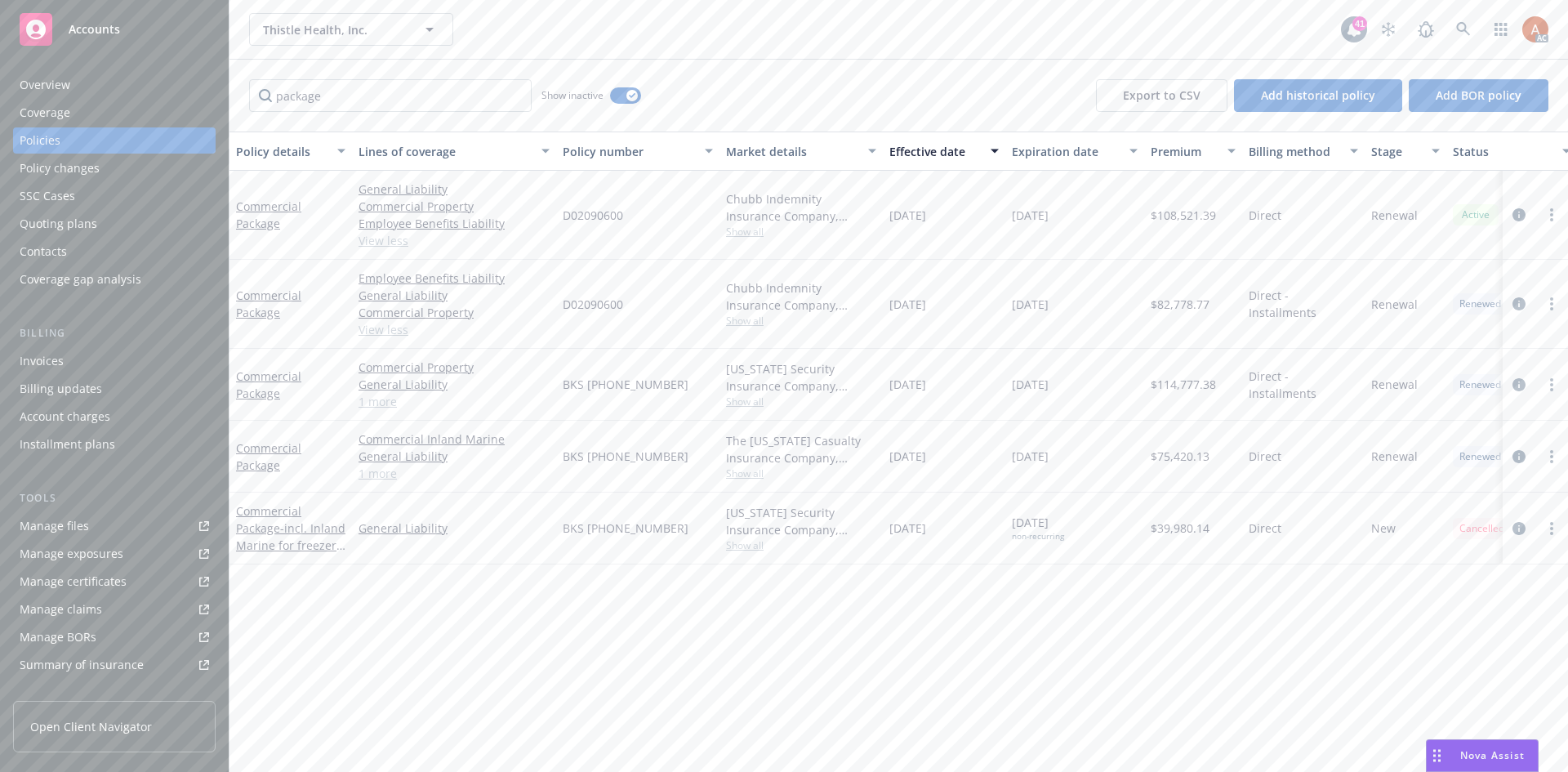
click at [385, 409] on link "1 more" at bounding box center [454, 401] width 191 height 17
click at [740, 236] on span "Show all" at bounding box center [801, 231] width 150 height 14
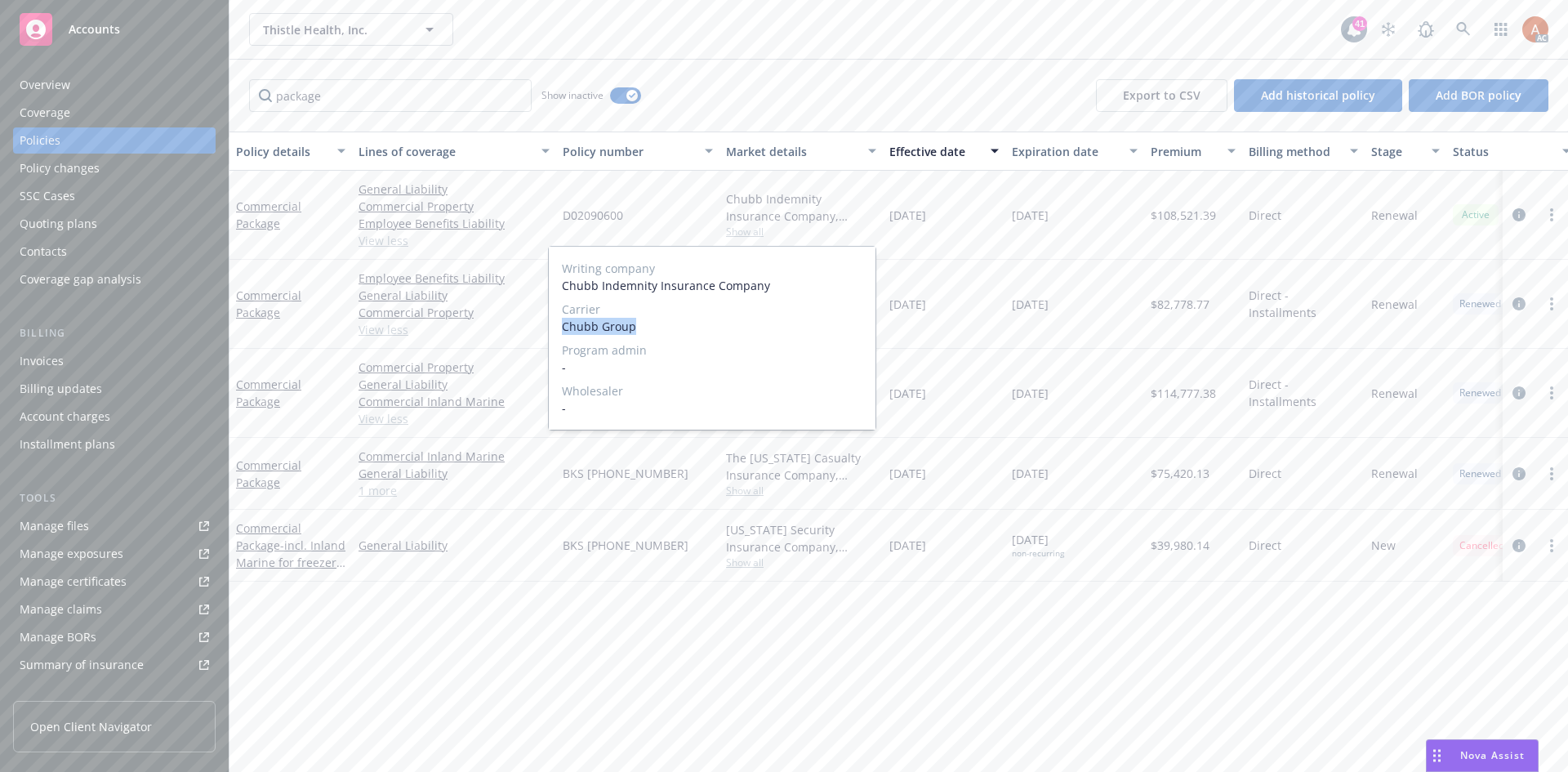
drag, startPoint x: 561, startPoint y: 322, endPoint x: 663, endPoint y: 322, distance: 102.0
click at [663, 322] on div "Writing company Chubb Indemnity Insurance Company Carrier Chubb Group Program a…" at bounding box center [712, 338] width 326 height 183
copy span "Chubb Group"
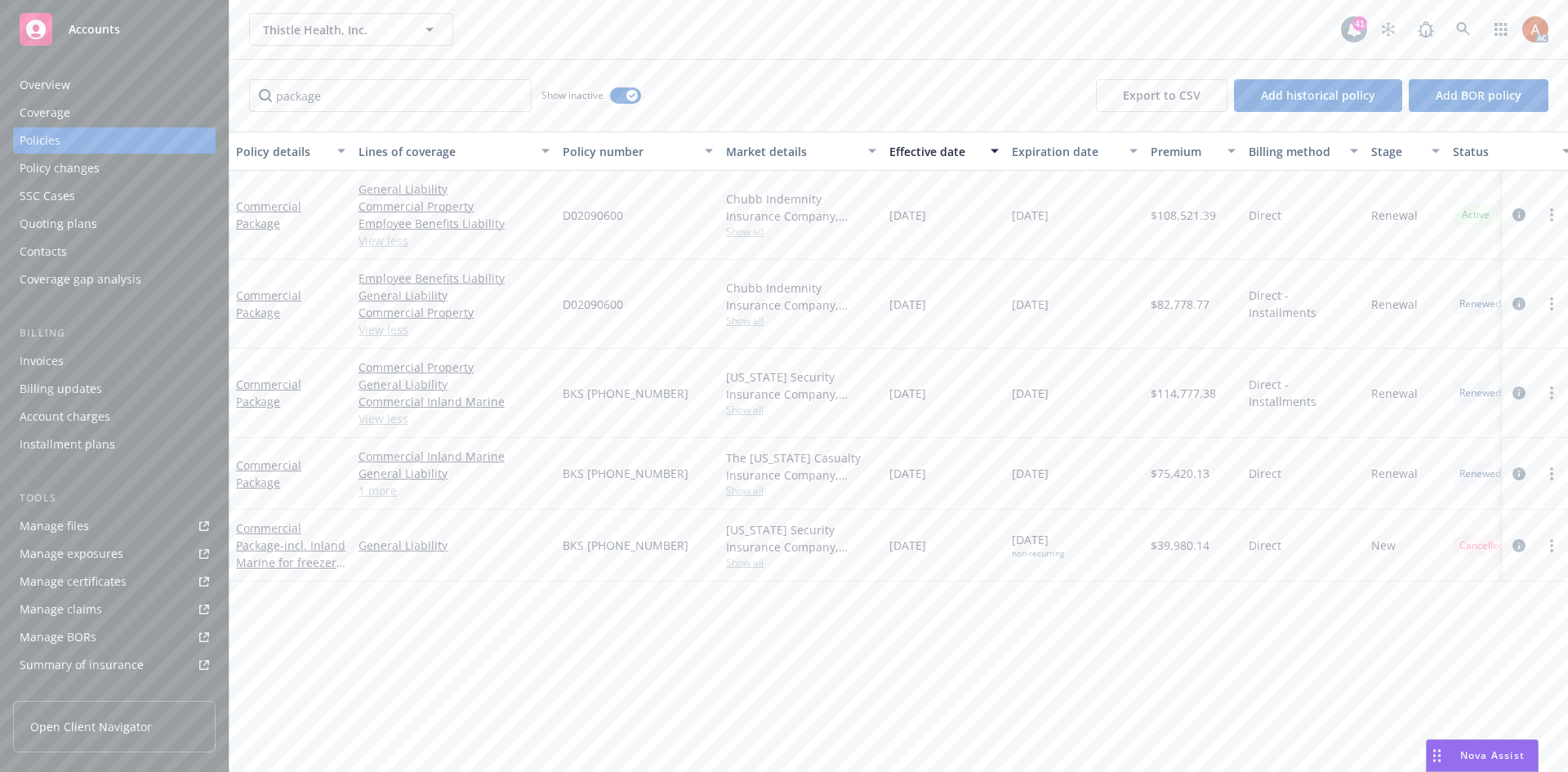
click at [577, 216] on span "D02090600" at bounding box center [592, 215] width 60 height 17
copy span "D02090600"
click at [1174, 216] on span "$108,521.39" at bounding box center [1183, 215] width 65 height 17
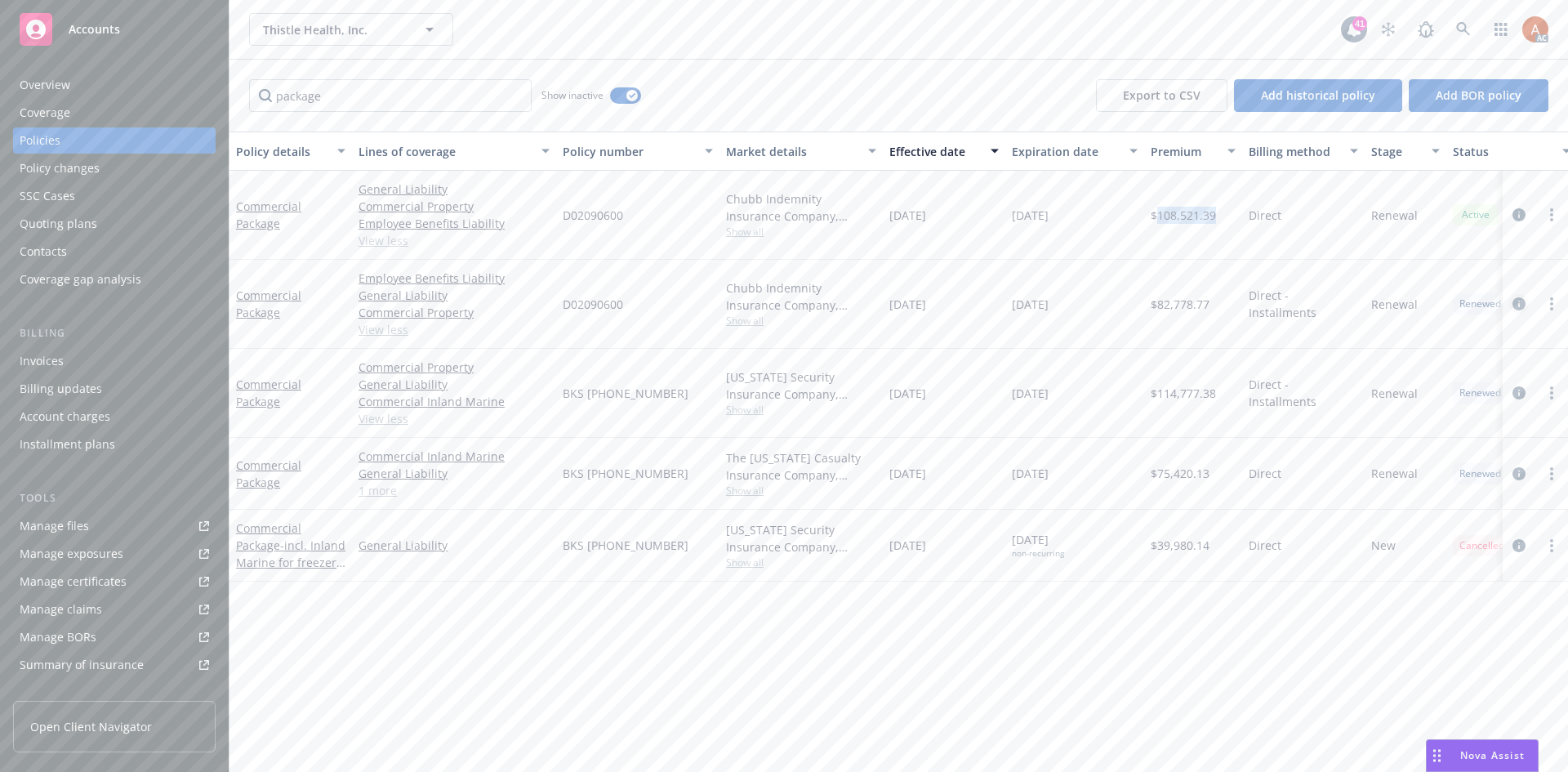
copy span "108,521.39"
drag, startPoint x: 890, startPoint y: 215, endPoint x: 958, endPoint y: 212, distance: 68.1
click at [958, 212] on div "[DATE]" at bounding box center [944, 215] width 123 height 89
copy span "[DATE]"
click at [753, 322] on span "Show all" at bounding box center [801, 320] width 150 height 14
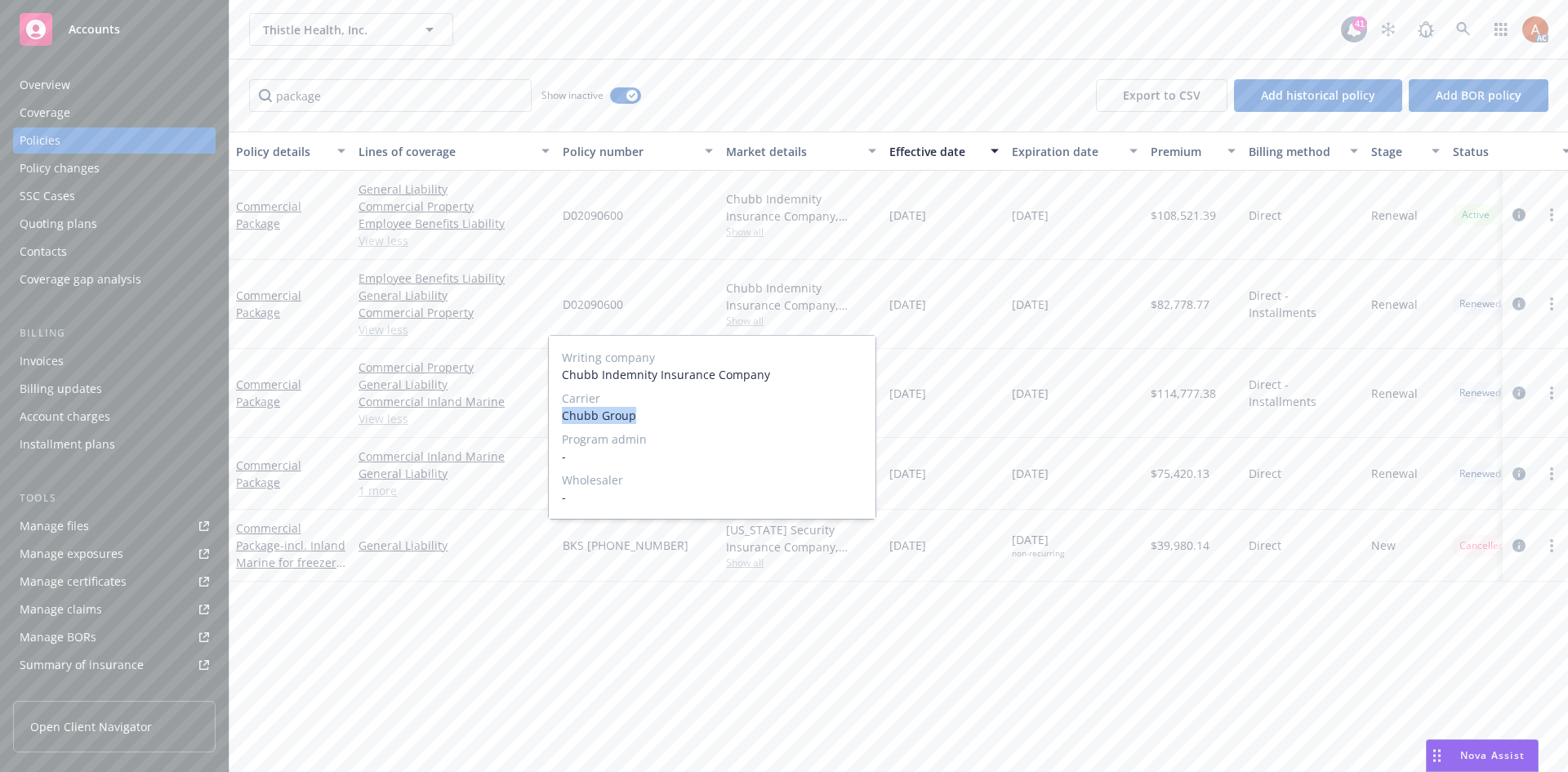
drag, startPoint x: 561, startPoint y: 413, endPoint x: 658, endPoint y: 417, distance: 97.1
click at [658, 417] on div "Writing company Chubb Indemnity Insurance Company Carrier Chubb Group Program a…" at bounding box center [712, 427] width 326 height 183
copy span "Chubb Group"
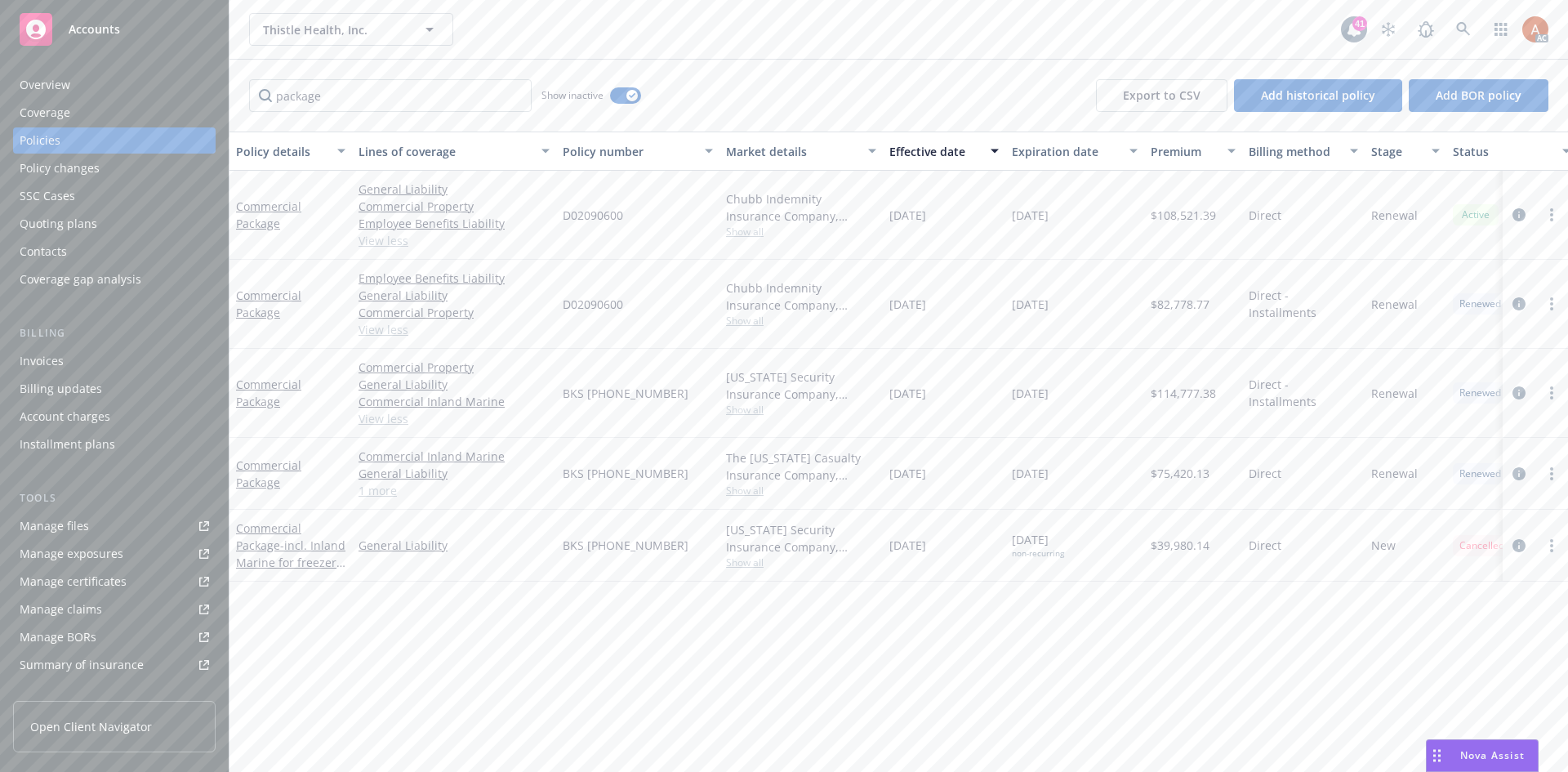
drag, startPoint x: 978, startPoint y: 348, endPoint x: 946, endPoint y: 344, distance: 32.2
click at [977, 348] on div "[DATE]" at bounding box center [944, 304] width 123 height 89
click at [566, 305] on span "D02090600" at bounding box center [592, 304] width 60 height 17
copy span "D02090600"
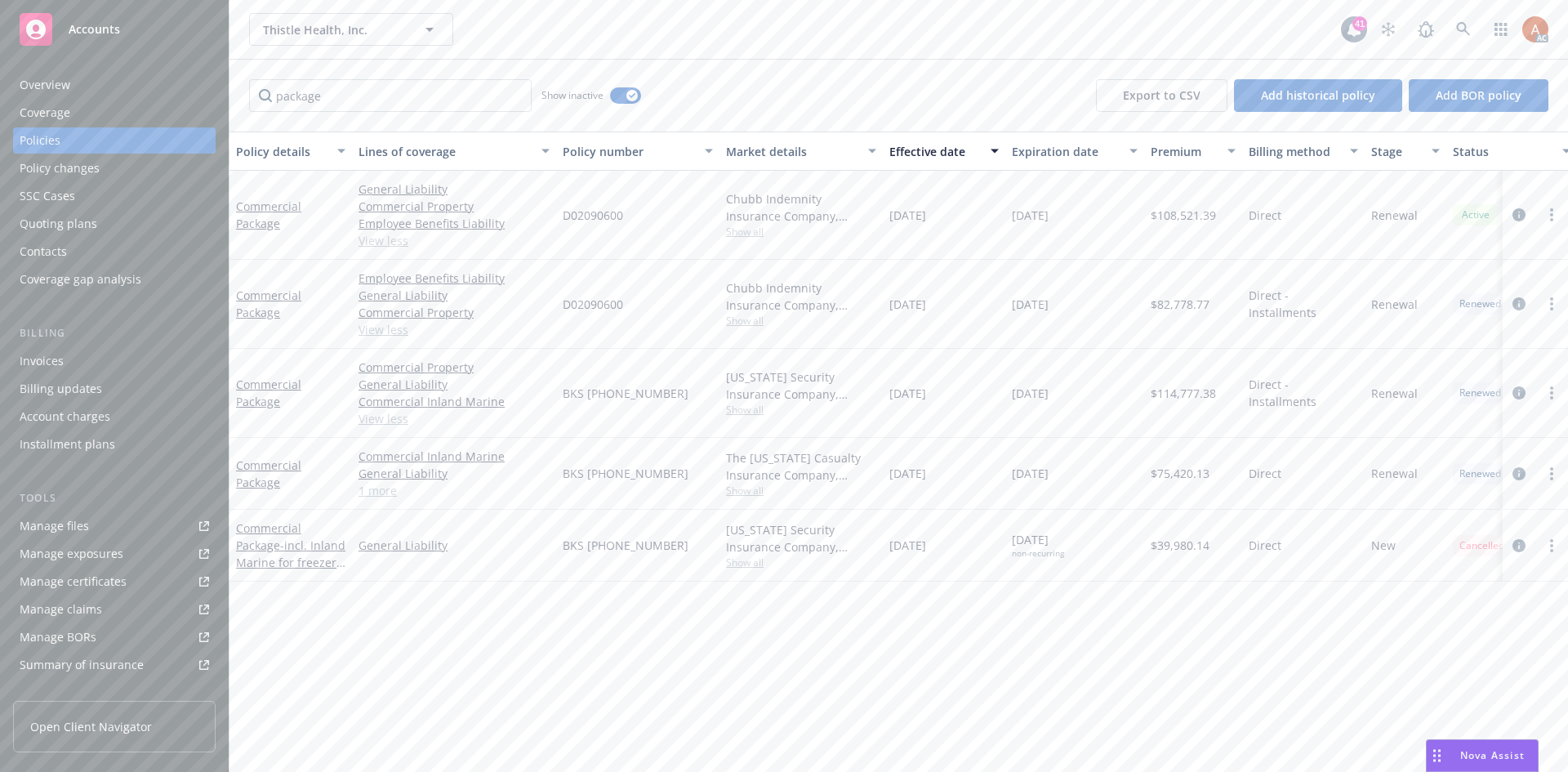
click at [1179, 304] on span "$82,778.77" at bounding box center [1180, 304] width 59 height 17
copy span "82,778.77"
drag, startPoint x: 885, startPoint y: 300, endPoint x: 956, endPoint y: 306, distance: 71.3
click at [956, 306] on div "[DATE]" at bounding box center [944, 304] width 123 height 89
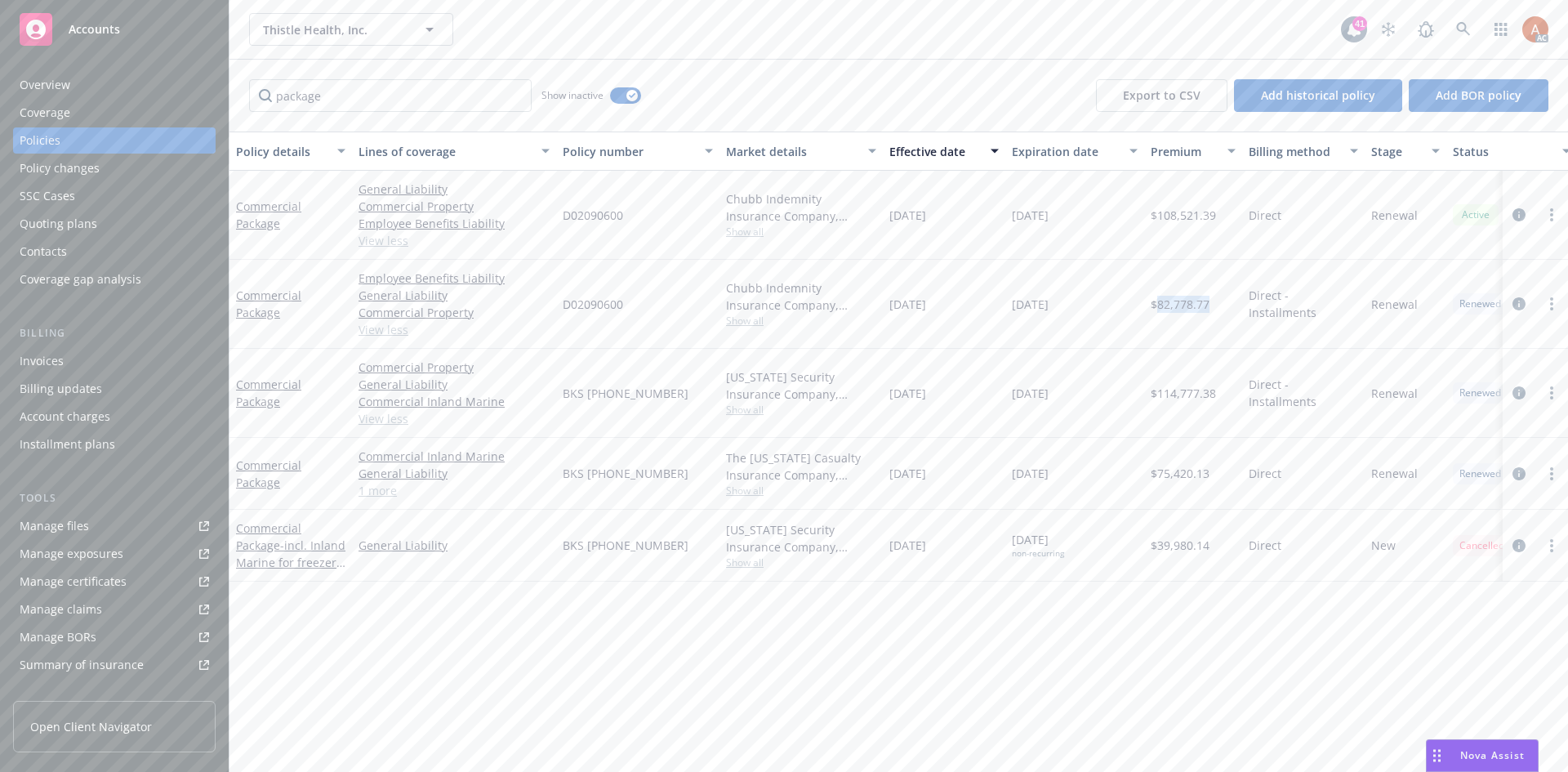
copy span "[DATE]"
click at [743, 412] on span "Show all" at bounding box center [801, 409] width 150 height 14
drag, startPoint x: 571, startPoint y: 508, endPoint x: 650, endPoint y: 508, distance: 79.0
click at [650, 508] on div "Writing company [US_STATE] Security Insurance Company Carrier Liberty Mutual Pr…" at bounding box center [712, 516] width 326 height 183
copy span "Liberty Mutual"
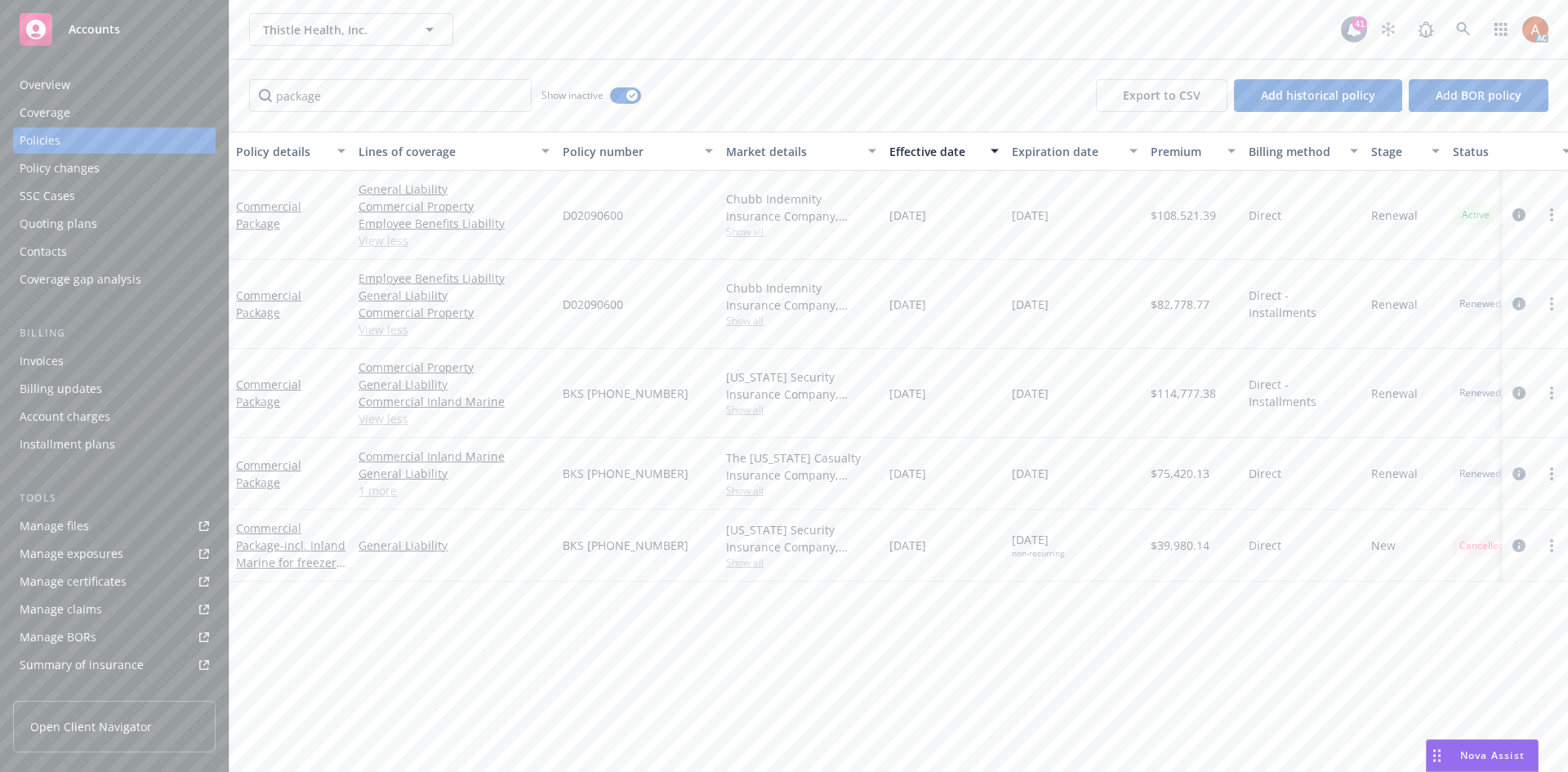
drag, startPoint x: 1041, startPoint y: 432, endPoint x: 1025, endPoint y: 431, distance: 16.0
click at [1040, 432] on div "[DATE]" at bounding box center [1074, 393] width 138 height 89
drag, startPoint x: 556, startPoint y: 392, endPoint x: 655, endPoint y: 392, distance: 99.0
click at [655, 392] on div "Commercial Package Commercial Property General Liability Commercial Inland Mari…" at bounding box center [1017, 393] width 1576 height 89
click at [590, 435] on div "BKS [PHONE_NUMBER]" at bounding box center [638, 393] width 163 height 89
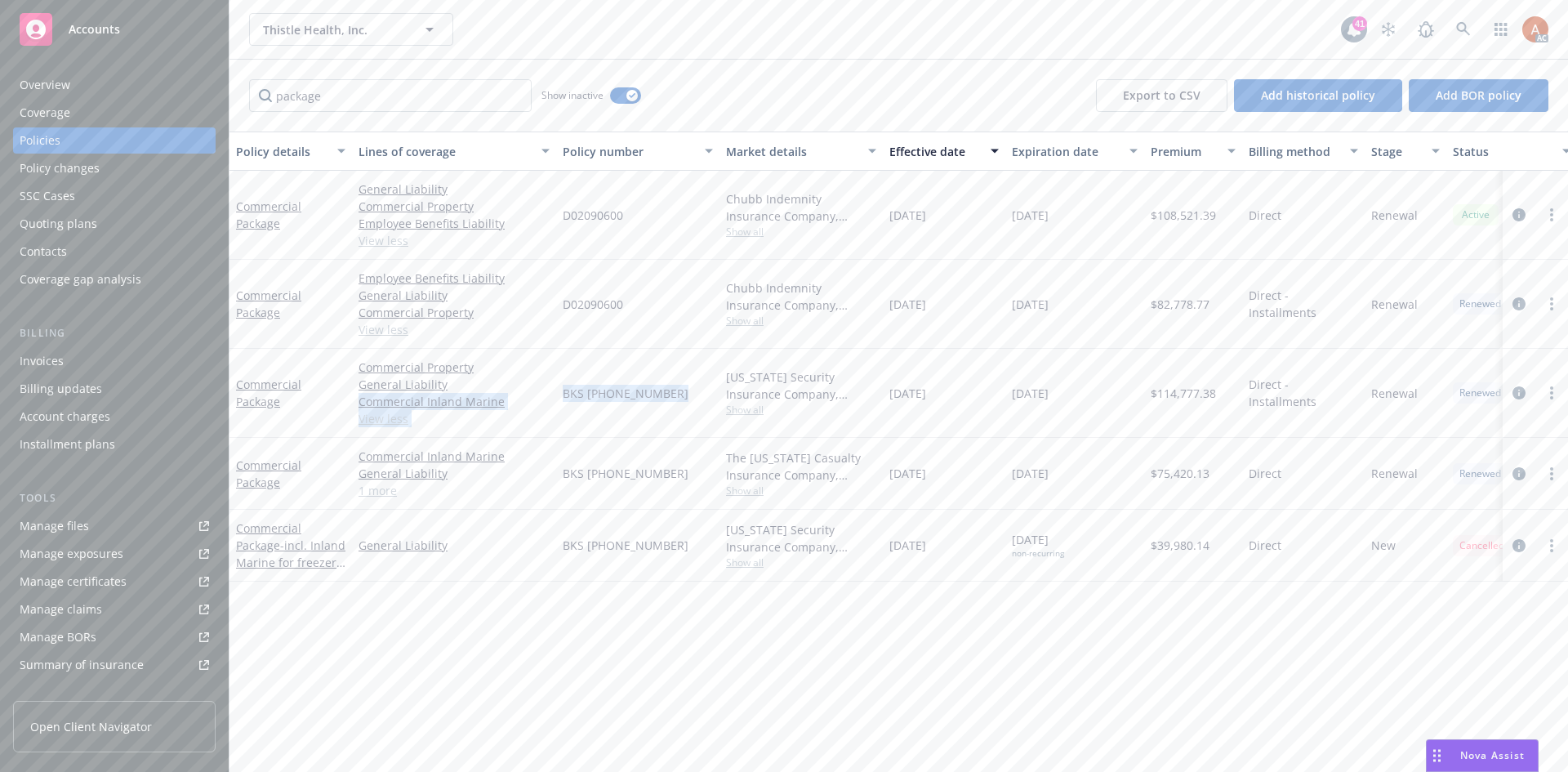
drag, startPoint x: 561, startPoint y: 390, endPoint x: 678, endPoint y: 394, distance: 117.1
click at [678, 394] on div "BKS [PHONE_NUMBER]" at bounding box center [638, 393] width 163 height 89
copy span "BKS [PHONE_NUMBER]"
click at [1171, 393] on span "$114,777.38" at bounding box center [1183, 393] width 65 height 17
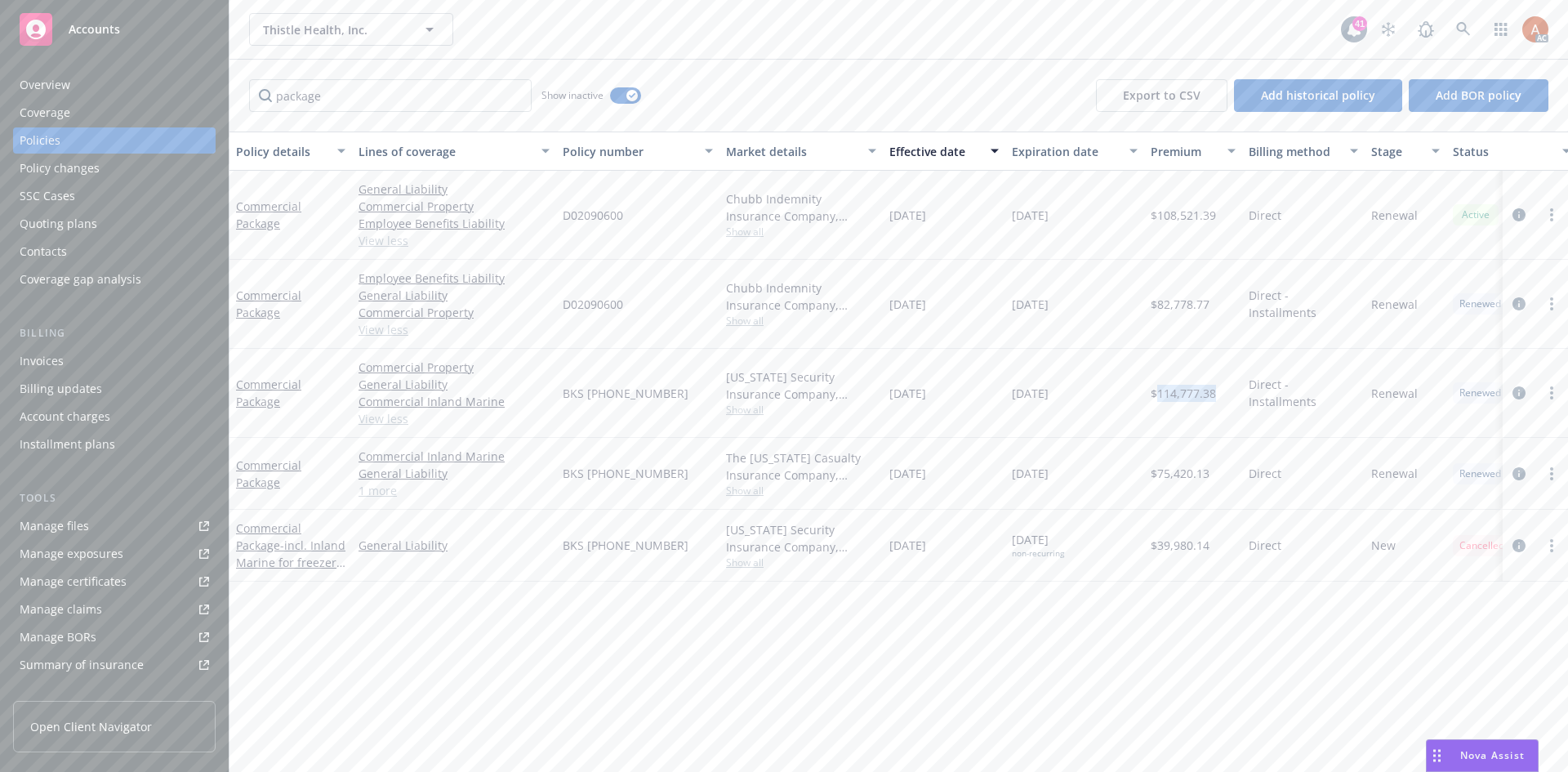
drag, startPoint x: 890, startPoint y: 388, endPoint x: 1095, endPoint y: 399, distance: 205.3
click at [969, 394] on div "[DATE]" at bounding box center [944, 393] width 123 height 89
drag, startPoint x: 627, startPoint y: 96, endPoint x: 615, endPoint y: 104, distance: 14.4
click at [627, 96] on div "button" at bounding box center [632, 96] width 12 height 12
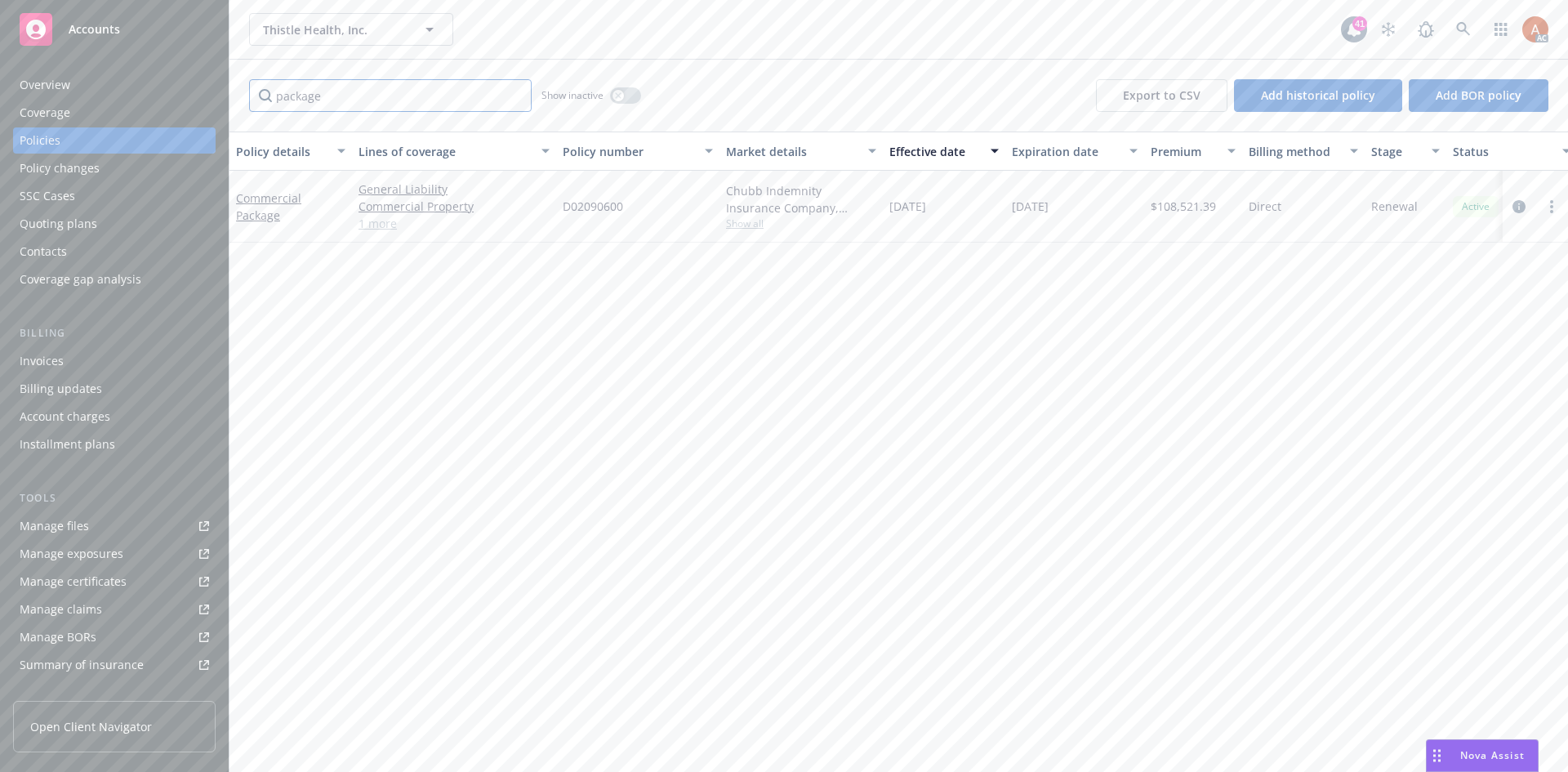
click at [512, 93] on input "package" at bounding box center [390, 96] width 283 height 33
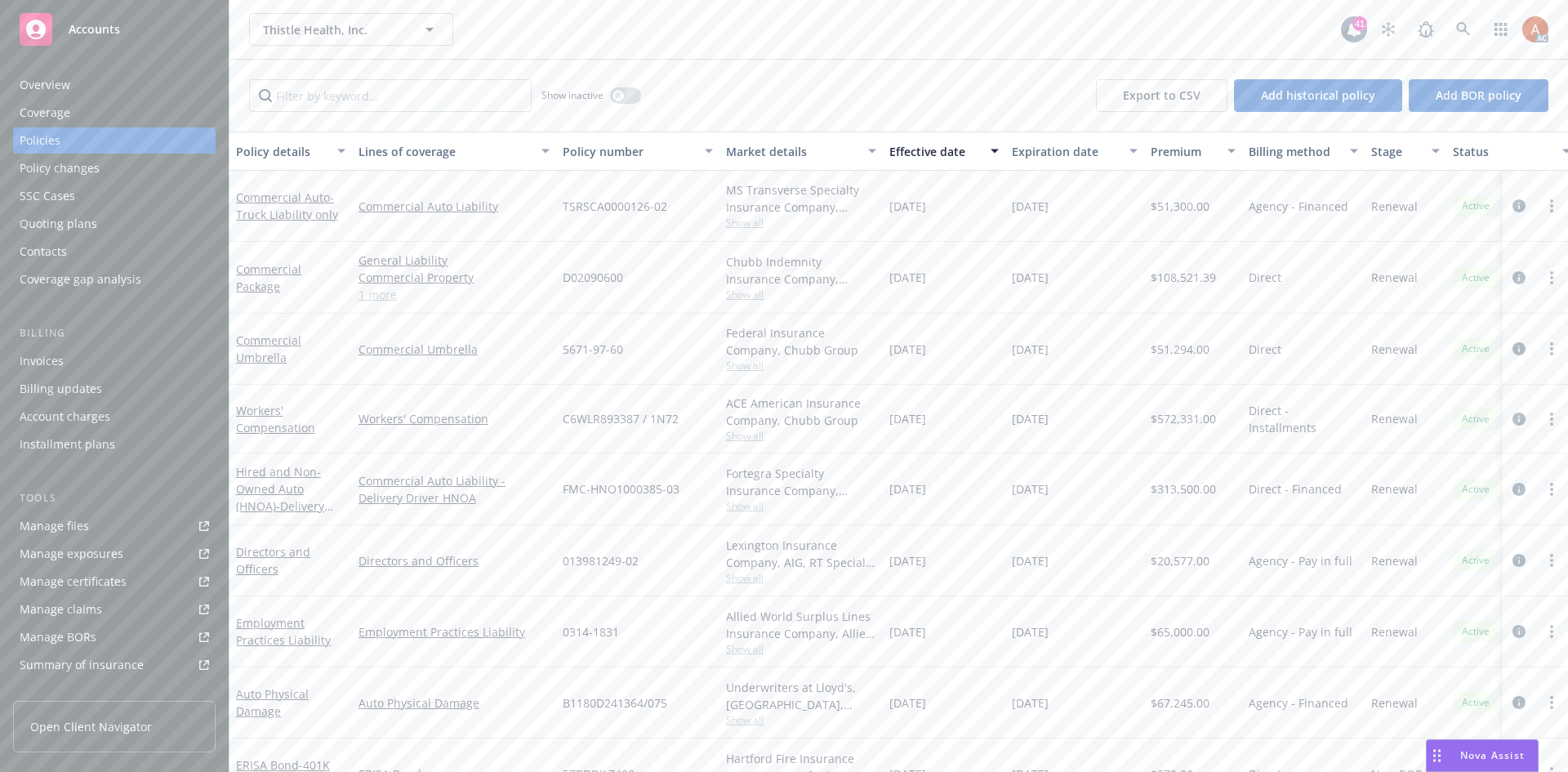
click at [746, 364] on span "Show all" at bounding box center [801, 365] width 150 height 14
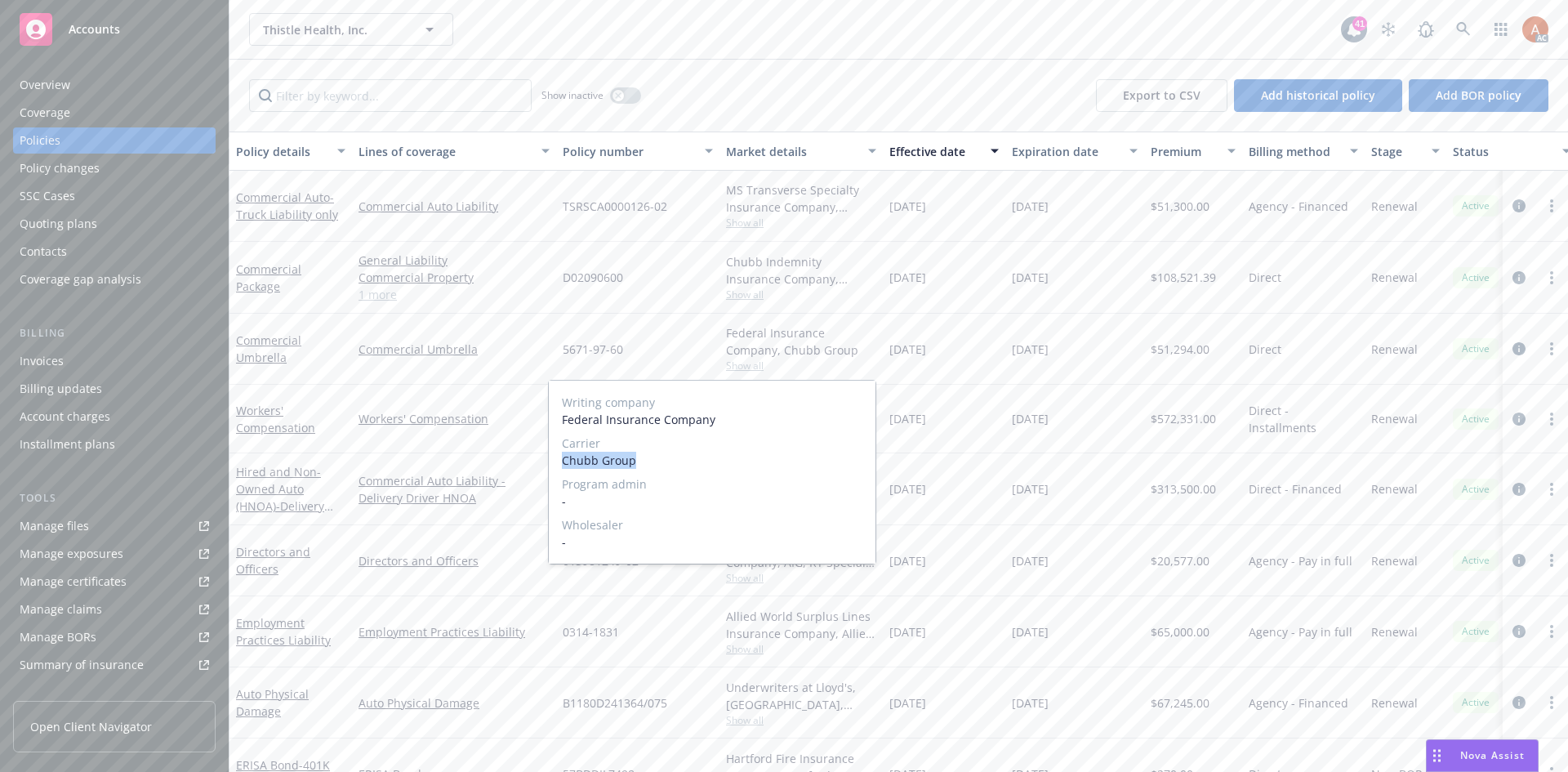
drag, startPoint x: 550, startPoint y: 459, endPoint x: 672, endPoint y: 462, distance: 122.0
click at [645, 460] on div "Writing company Federal Insurance Company Carrier Chubb Group Program admin - W…" at bounding box center [712, 473] width 326 height 183
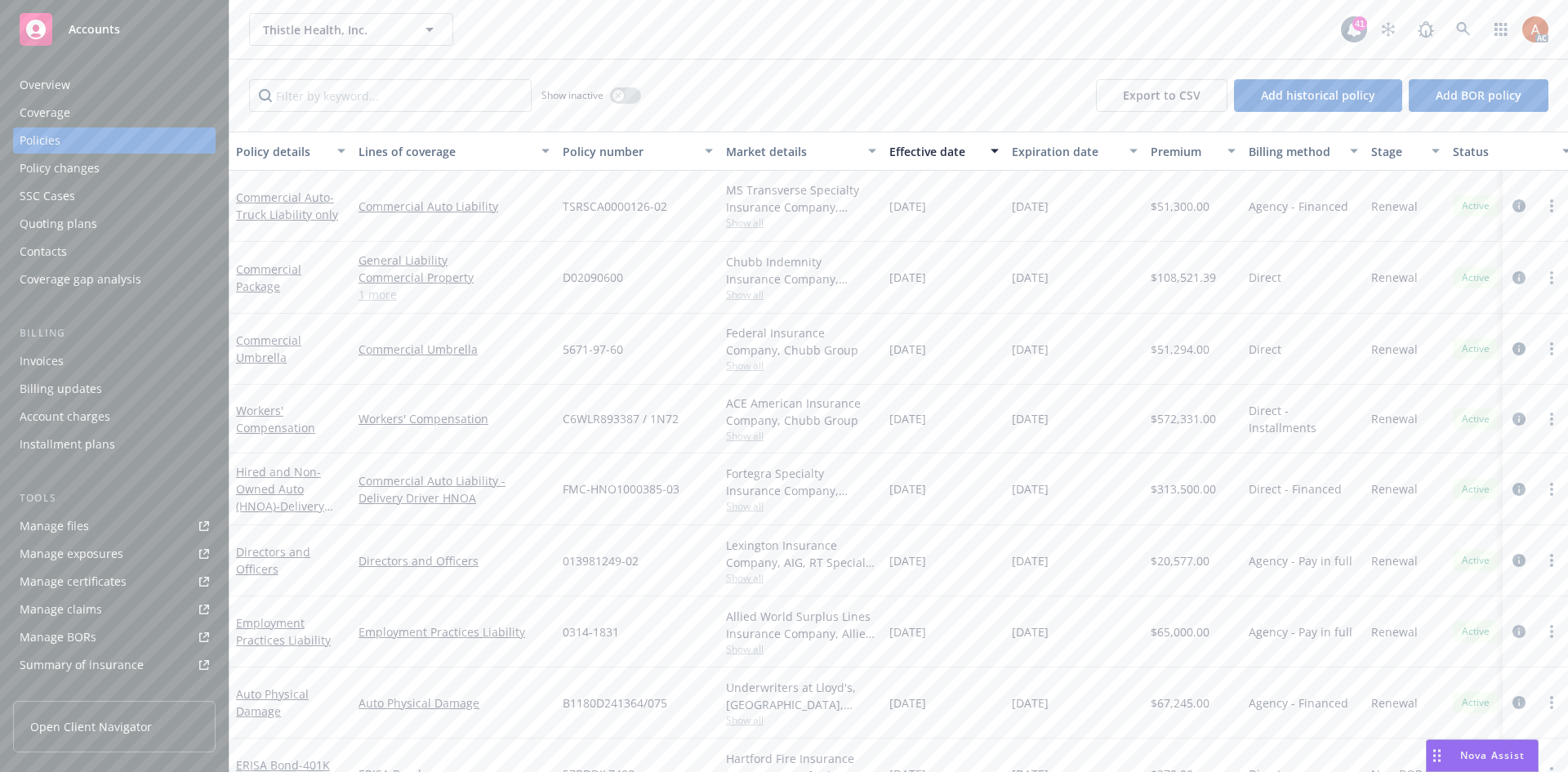
click at [622, 355] on span "5671-97-60" at bounding box center [592, 349] width 60 height 17
drag, startPoint x: 561, startPoint y: 349, endPoint x: 634, endPoint y: 349, distance: 73.0
click at [634, 349] on div "5671-97-60" at bounding box center [638, 349] width 163 height 71
click at [1198, 354] on span "$51,294.00" at bounding box center [1180, 349] width 59 height 17
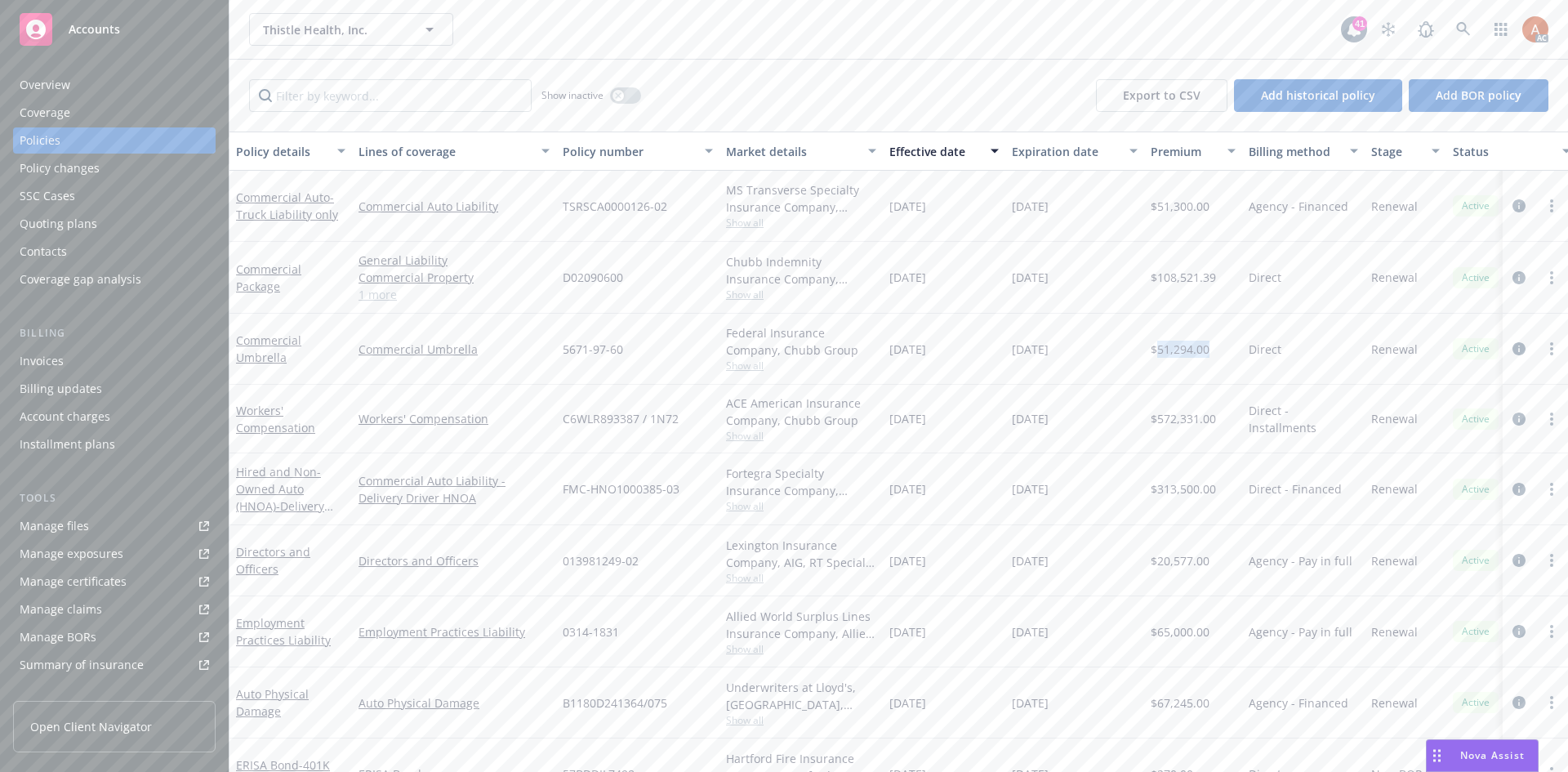
drag, startPoint x: 889, startPoint y: 347, endPoint x: 965, endPoint y: 350, distance: 76.1
click at [965, 350] on div "[DATE]" at bounding box center [944, 349] width 123 height 71
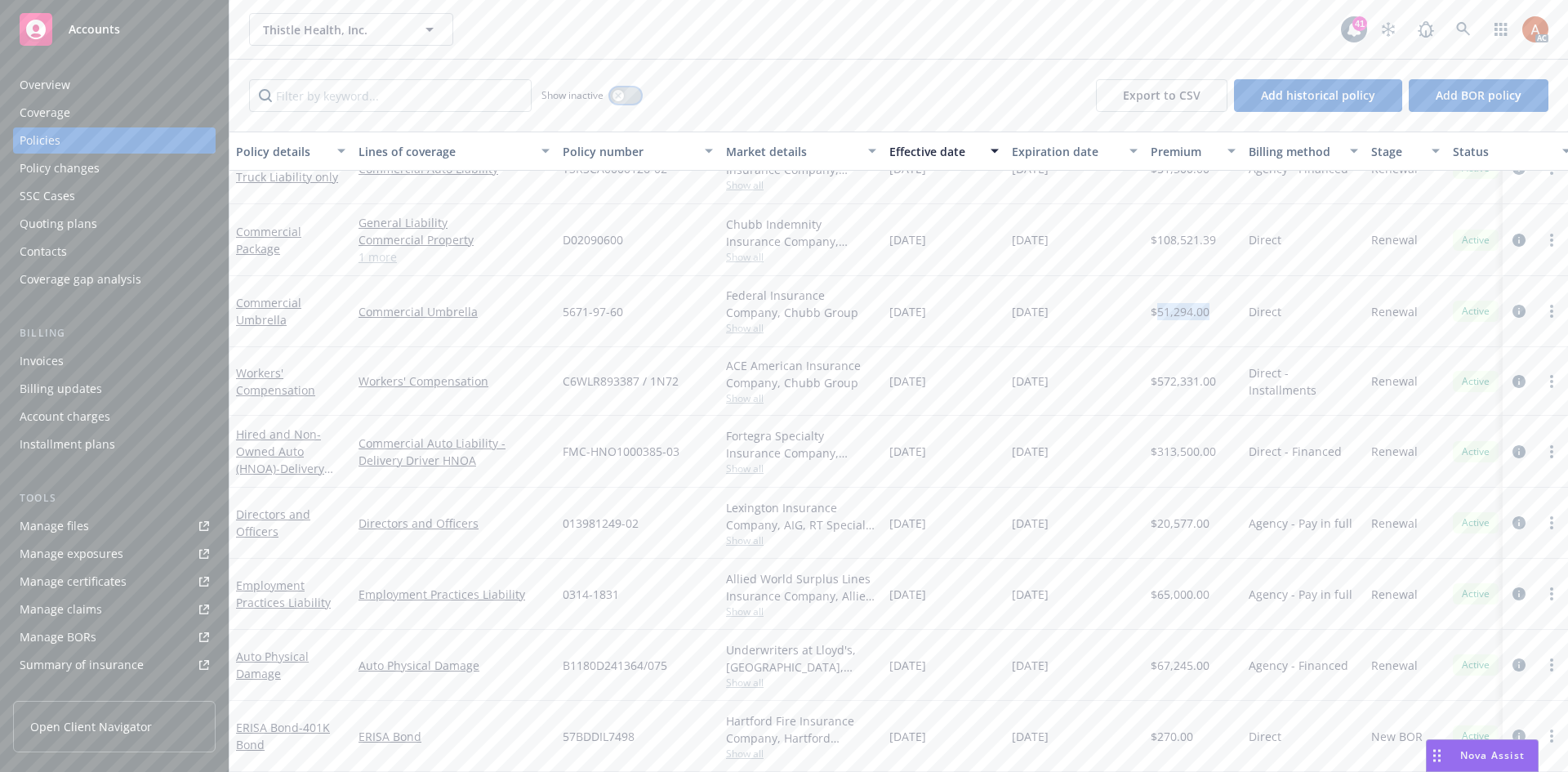
click at [626, 95] on button "button" at bounding box center [626, 96] width 31 height 16
click at [384, 96] on input "Filter by keyword..." at bounding box center [390, 96] width 283 height 33
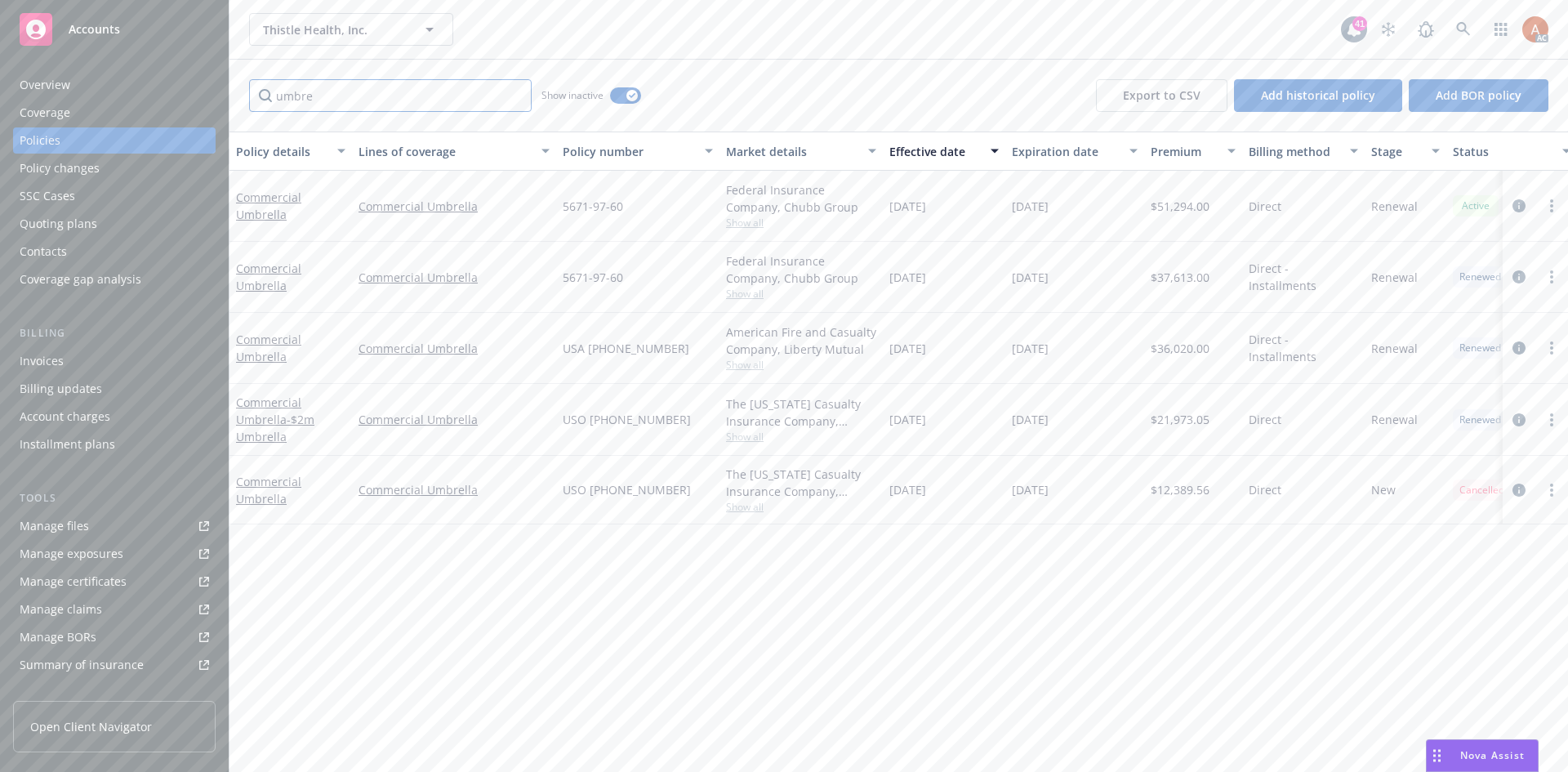
type input "umbre"
drag, startPoint x: 353, startPoint y: 193, endPoint x: 505, endPoint y: 205, distance: 152.5
click at [505, 205] on div "Commercial Umbrella" at bounding box center [454, 206] width 204 height 71
click at [749, 223] on span "Show all" at bounding box center [801, 223] width 150 height 14
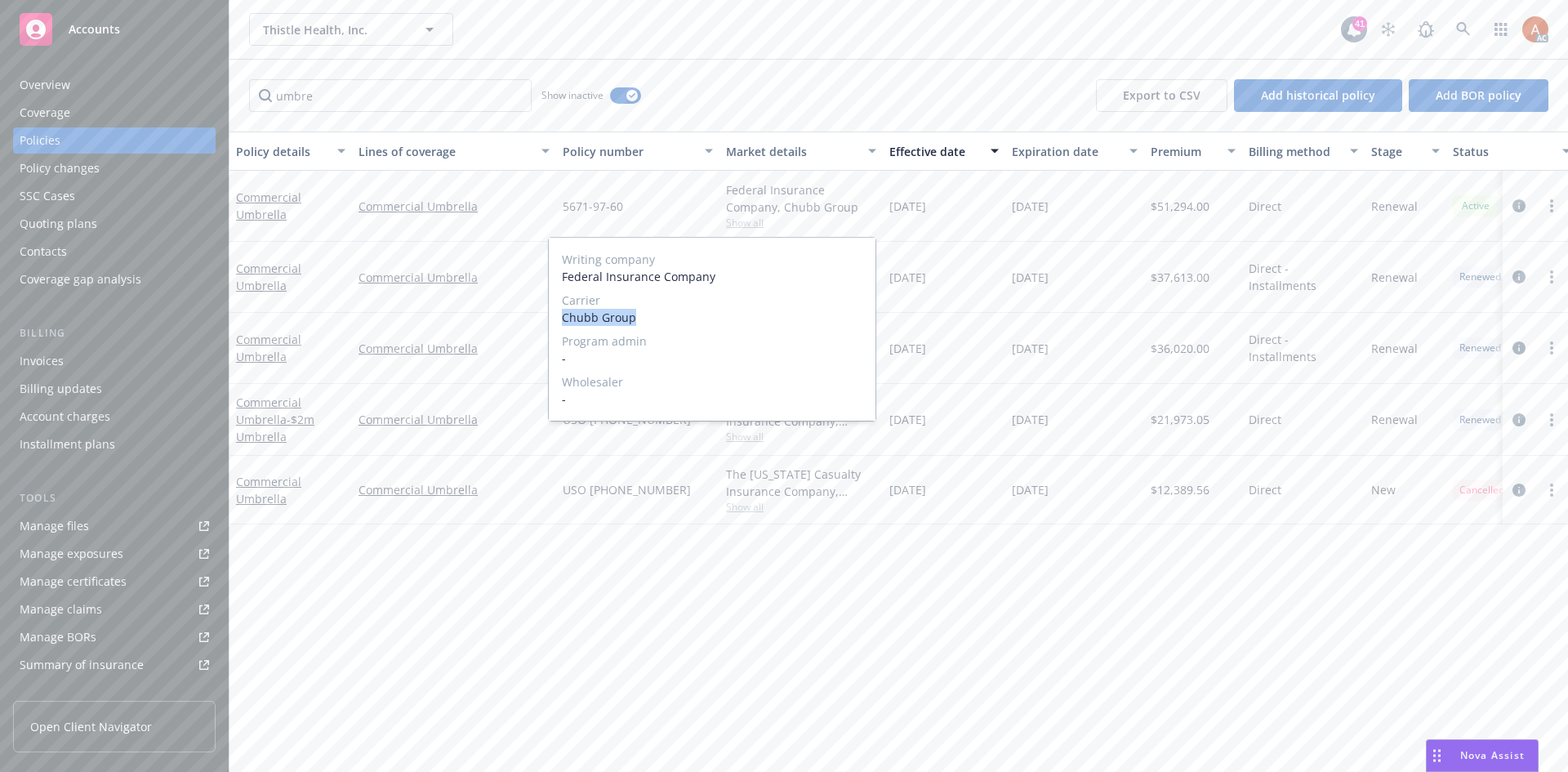
drag, startPoint x: 561, startPoint y: 315, endPoint x: 877, endPoint y: 294, distance: 316.7
click at [656, 320] on div "Writing company Federal Insurance Company Carrier Chubb Group Program admin - W…" at bounding box center [712, 329] width 326 height 183
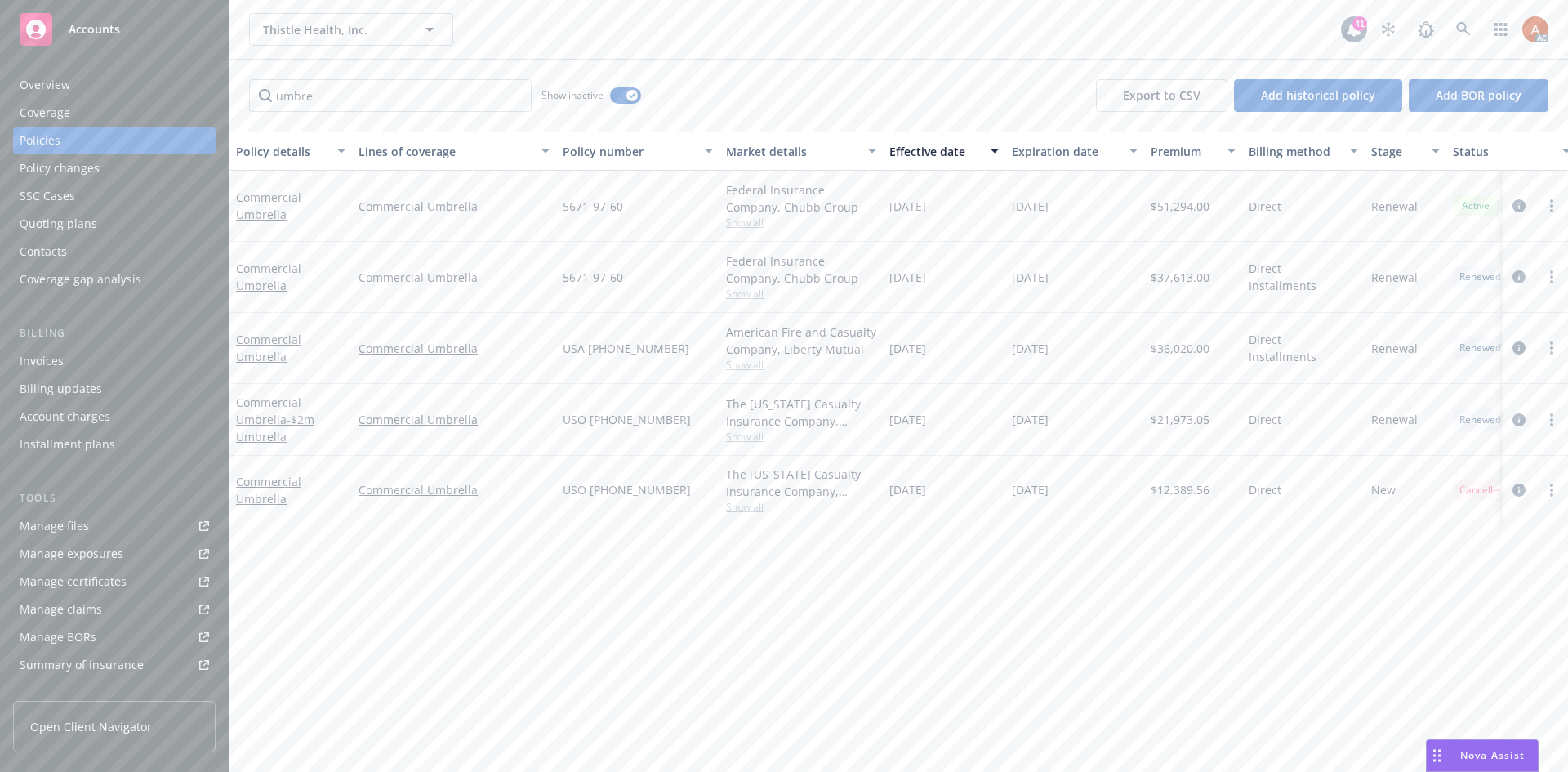
click at [626, 203] on div "5671-97-60" at bounding box center [638, 206] width 163 height 71
drag, startPoint x: 573, startPoint y: 278, endPoint x: 685, endPoint y: 280, distance: 112.0
click at [685, 280] on div "5671-97-60" at bounding box center [638, 277] width 163 height 71
click at [1173, 280] on span "$37,613.00" at bounding box center [1180, 277] width 59 height 17
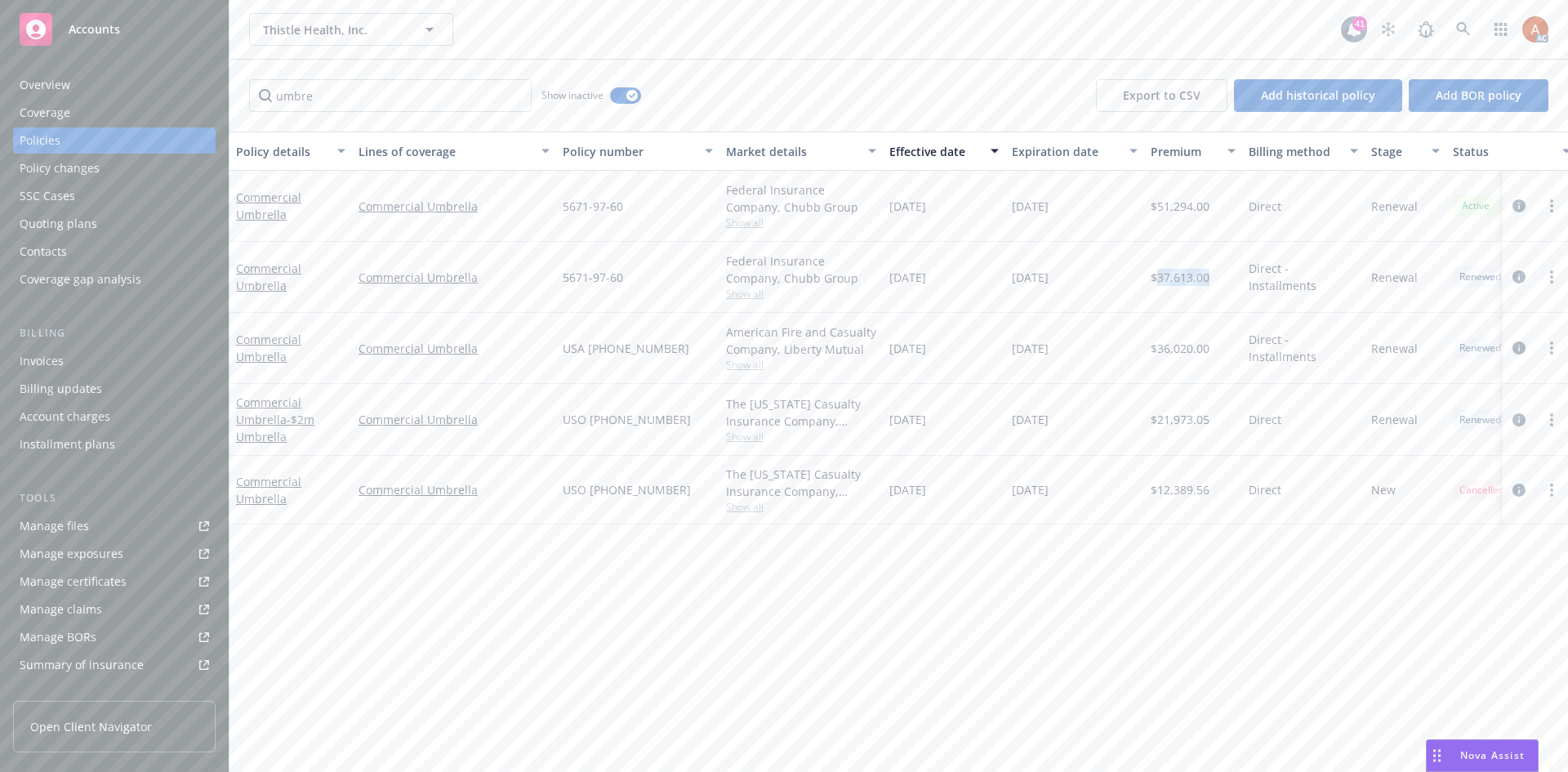
drag, startPoint x: 563, startPoint y: 351, endPoint x: 672, endPoint y: 346, distance: 109.1
click at [672, 346] on div "USA [PHONE_NUMBER]" at bounding box center [638, 348] width 163 height 71
drag, startPoint x: 848, startPoint y: 367, endPoint x: 838, endPoint y: 360, distance: 12.2
click at [848, 367] on span "Show all" at bounding box center [801, 365] width 150 height 14
click at [744, 361] on span "Show all" at bounding box center [801, 365] width 150 height 14
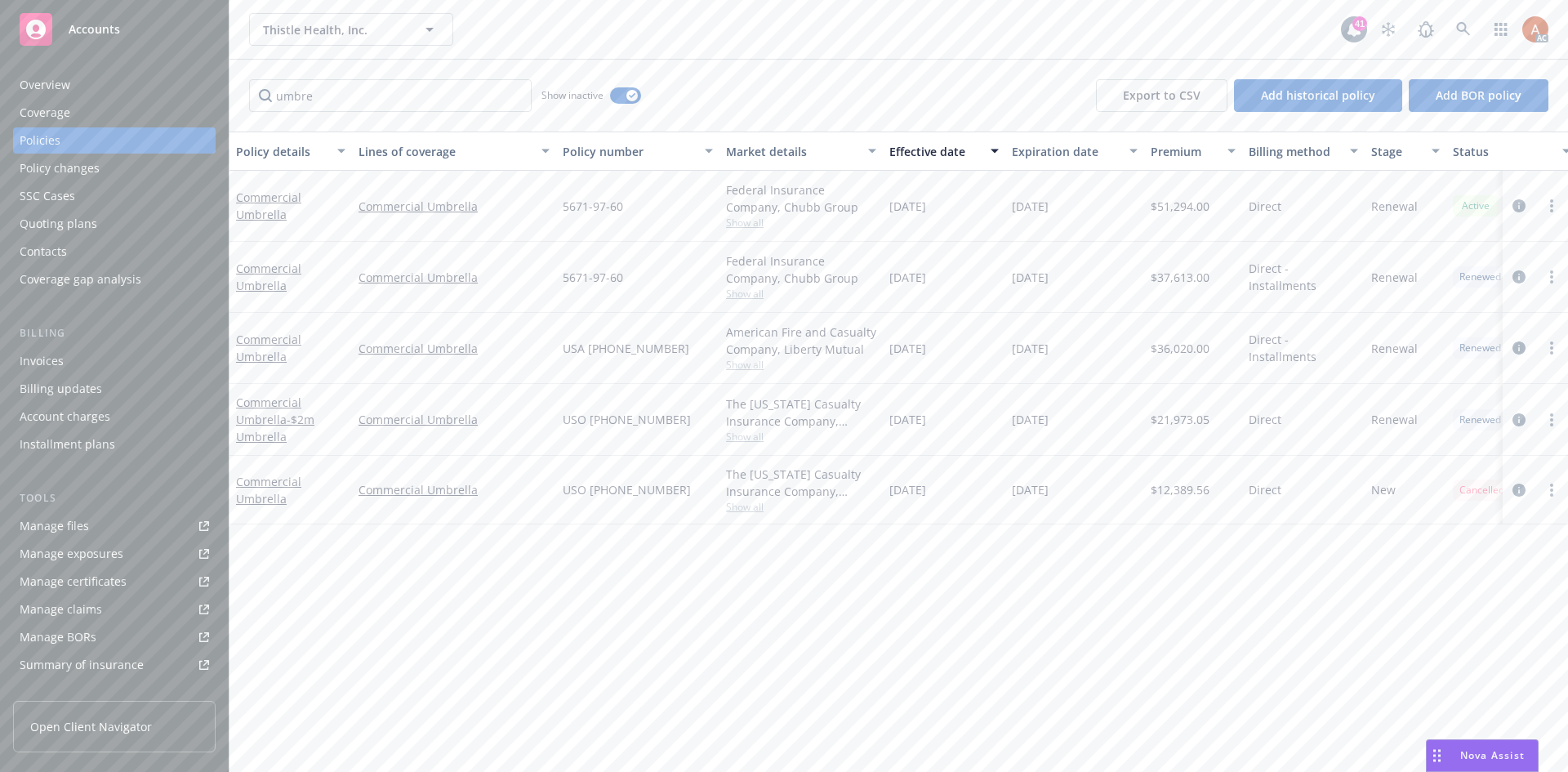
click at [734, 368] on span "Show all" at bounding box center [801, 365] width 150 height 14
drag, startPoint x: 555, startPoint y: 462, endPoint x: 655, endPoint y: 462, distance: 100.0
click at [654, 462] on div "Writing company American Fire and Casualty Company Carrier Liberty Mutual Progr…" at bounding box center [712, 472] width 326 height 183
click at [973, 386] on div "[DATE]" at bounding box center [944, 420] width 123 height 72
click at [1181, 349] on span "$36,020.00" at bounding box center [1180, 348] width 59 height 17
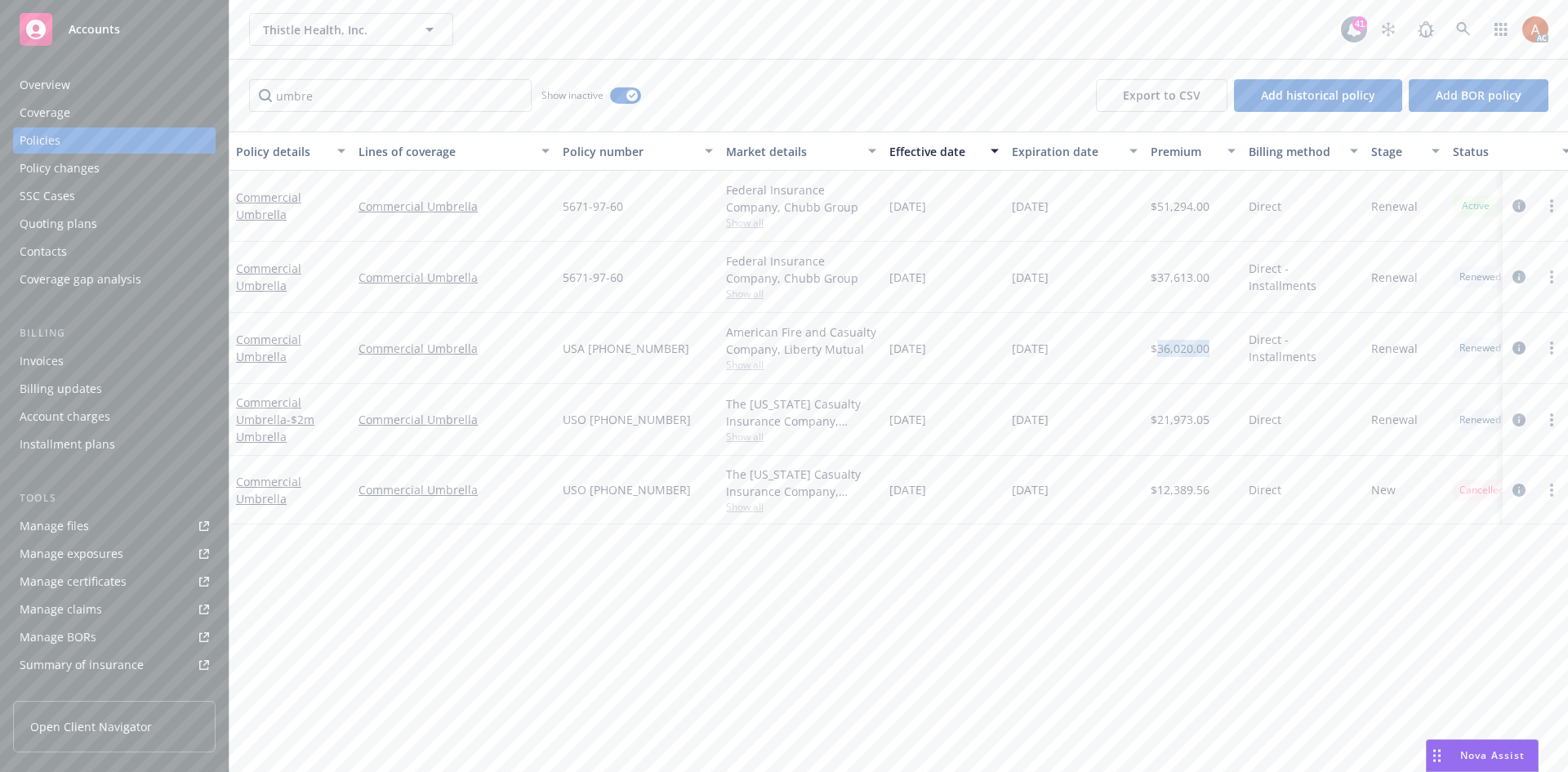
click at [1181, 349] on span "$36,020.00" at bounding box center [1180, 348] width 59 height 17
drag, startPoint x: 894, startPoint y: 353, endPoint x: 958, endPoint y: 350, distance: 64.1
click at [958, 350] on div "[DATE]" at bounding box center [944, 348] width 123 height 71
drag, startPoint x: 866, startPoint y: 572, endPoint x: 753, endPoint y: 347, distance: 251.8
click at [866, 572] on div "Policy details Lines of coverage Policy number Market details Effective date Ex…" at bounding box center [898, 451] width 1338 height 641
